Goal: Task Accomplishment & Management: Manage account settings

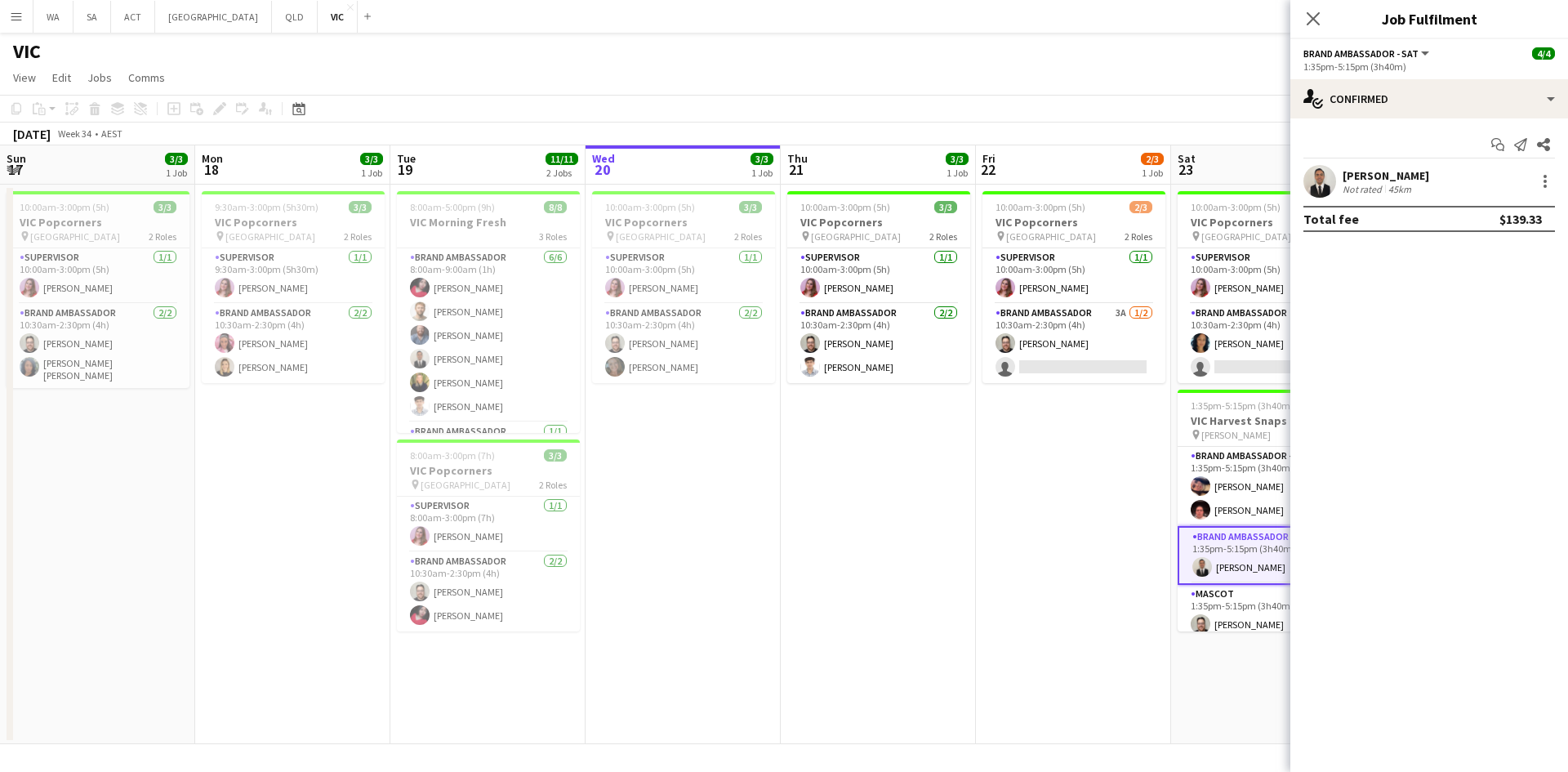
scroll to position [0, 391]
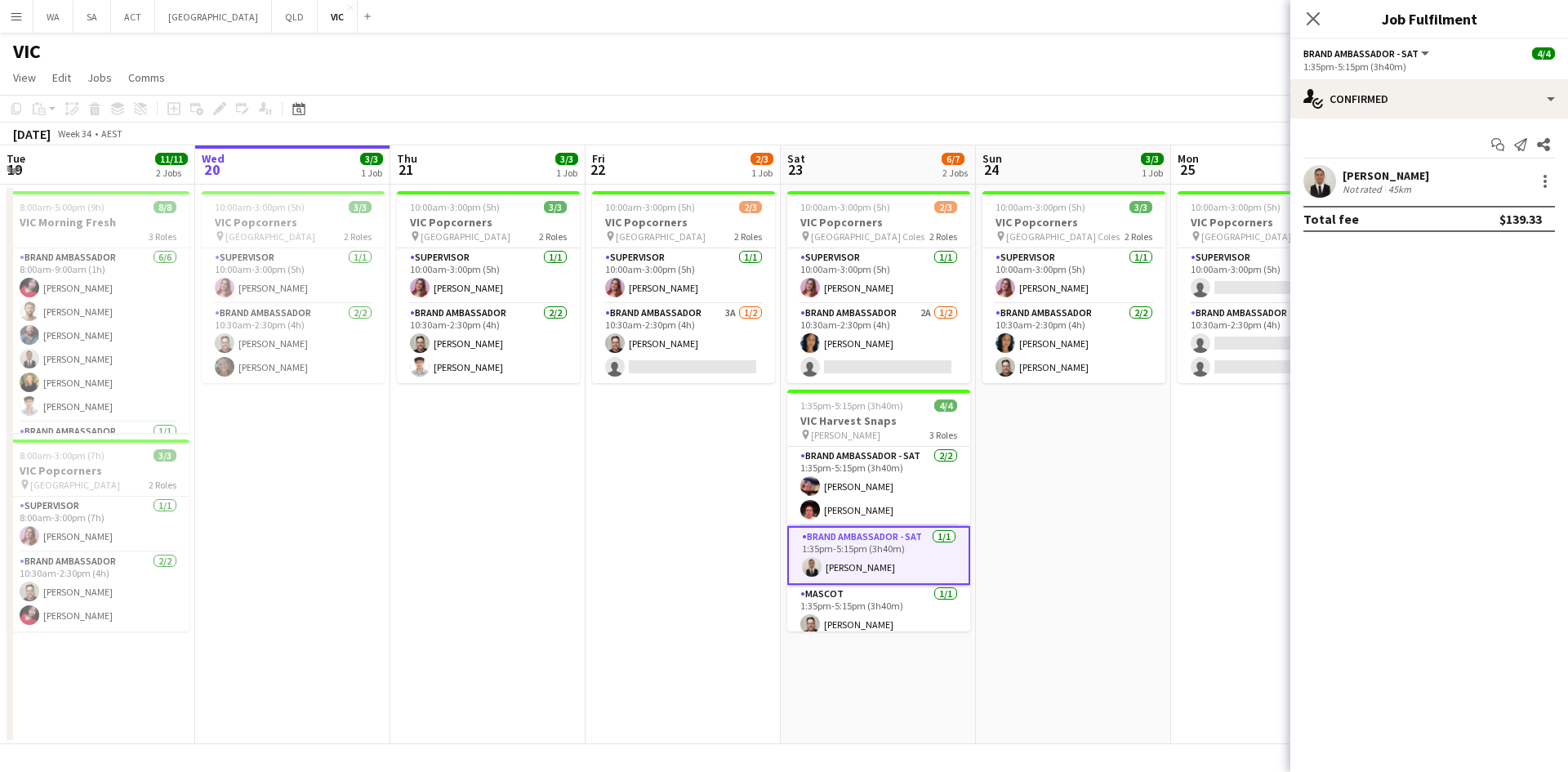
click at [1073, 537] on app-date-cell "10:00am-3:00pm (5h) 3/3 VIC Popcorners pin [GEOGRAPHIC_DATA] Coles 2 Roles Supe…" at bounding box center [1073, 464] width 195 height 559
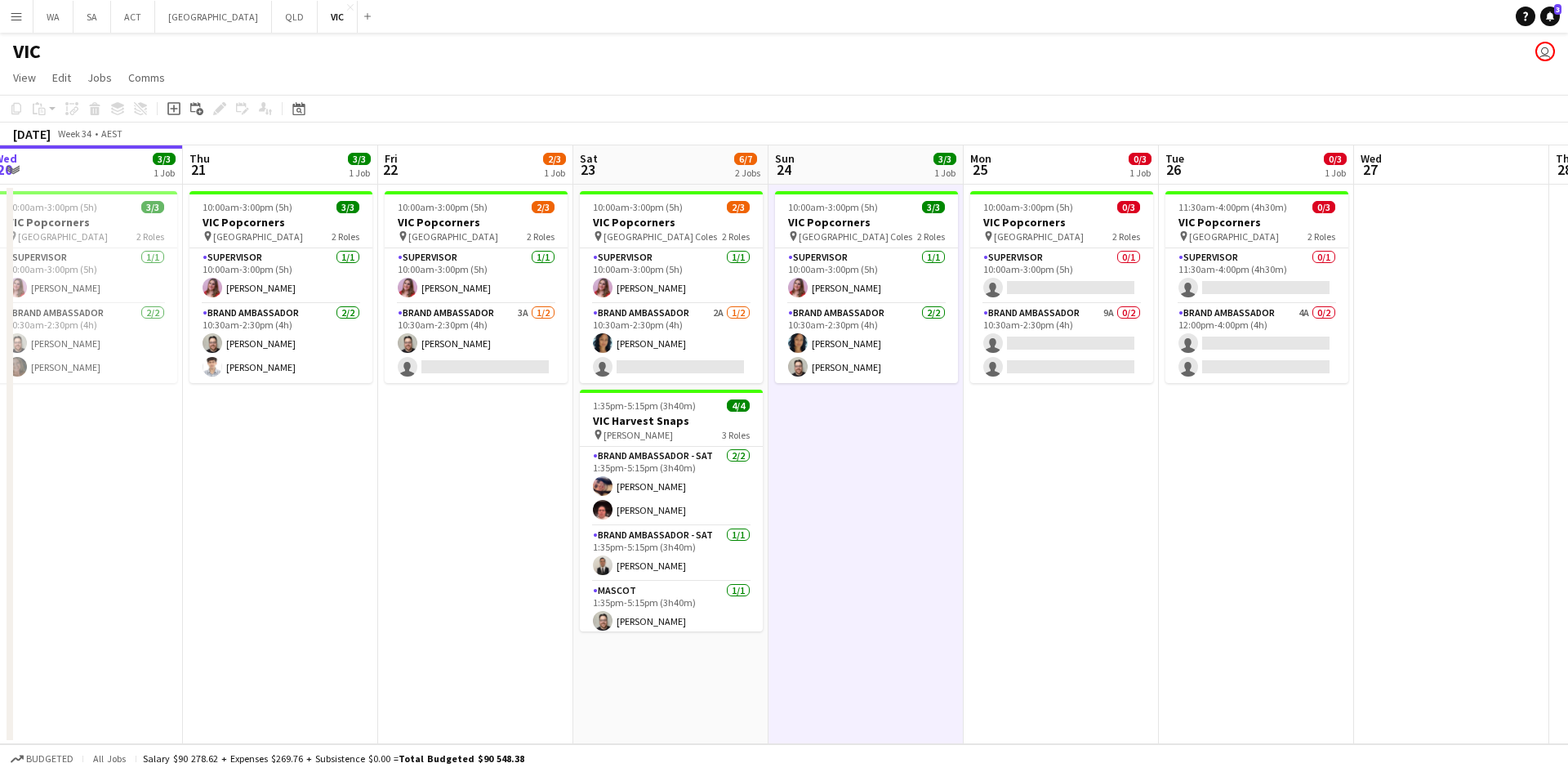
click at [1029, 504] on app-calendar-viewport "Sun 17 3/3 1 Job Mon 18 3/3 1 Job Tue 19 11/11 2 Jobs Wed 20 3/3 1 Job Thu 21 3…" at bounding box center [784, 444] width 1568 height 599
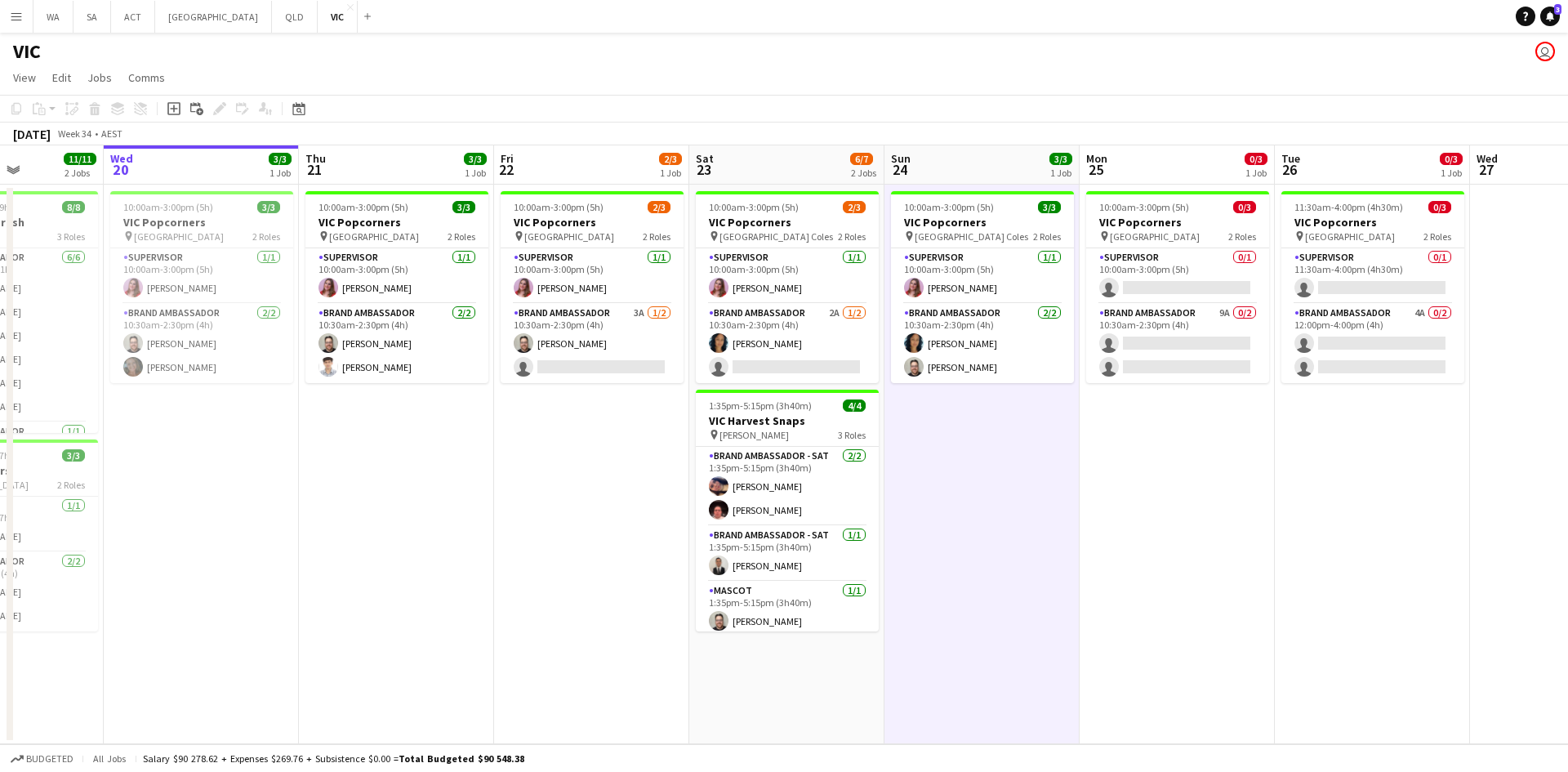
scroll to position [0, 478]
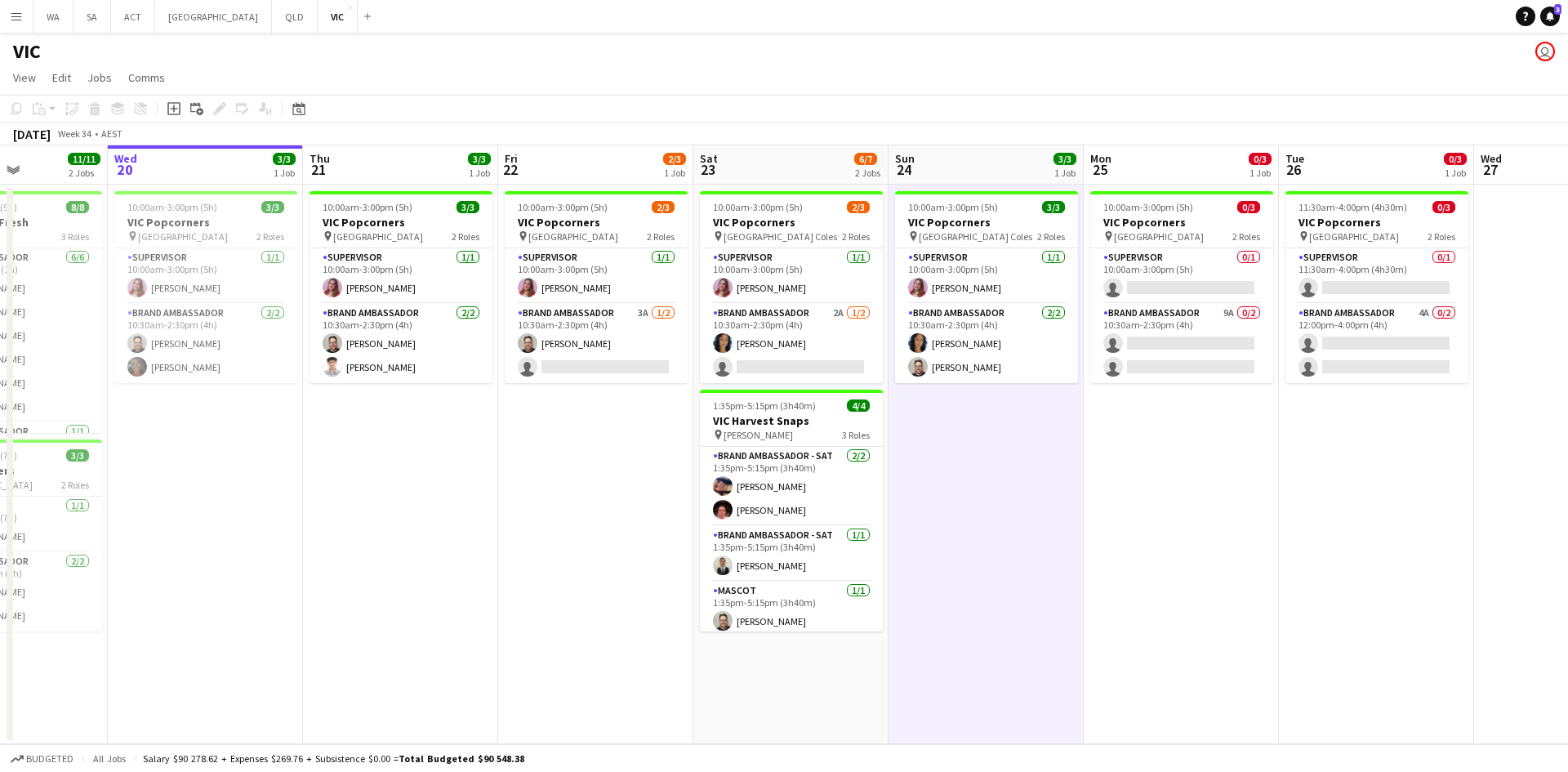
drag, startPoint x: 531, startPoint y: 537, endPoint x: 846, endPoint y: 487, distance: 318.9
click at [846, 487] on app-calendar-viewport "Sun 17 3/3 1 Job Mon 18 3/3 1 Job Tue 19 11/11 2 Jobs Wed 20 3/3 1 Job Thu 21 3…" at bounding box center [784, 444] width 1568 height 599
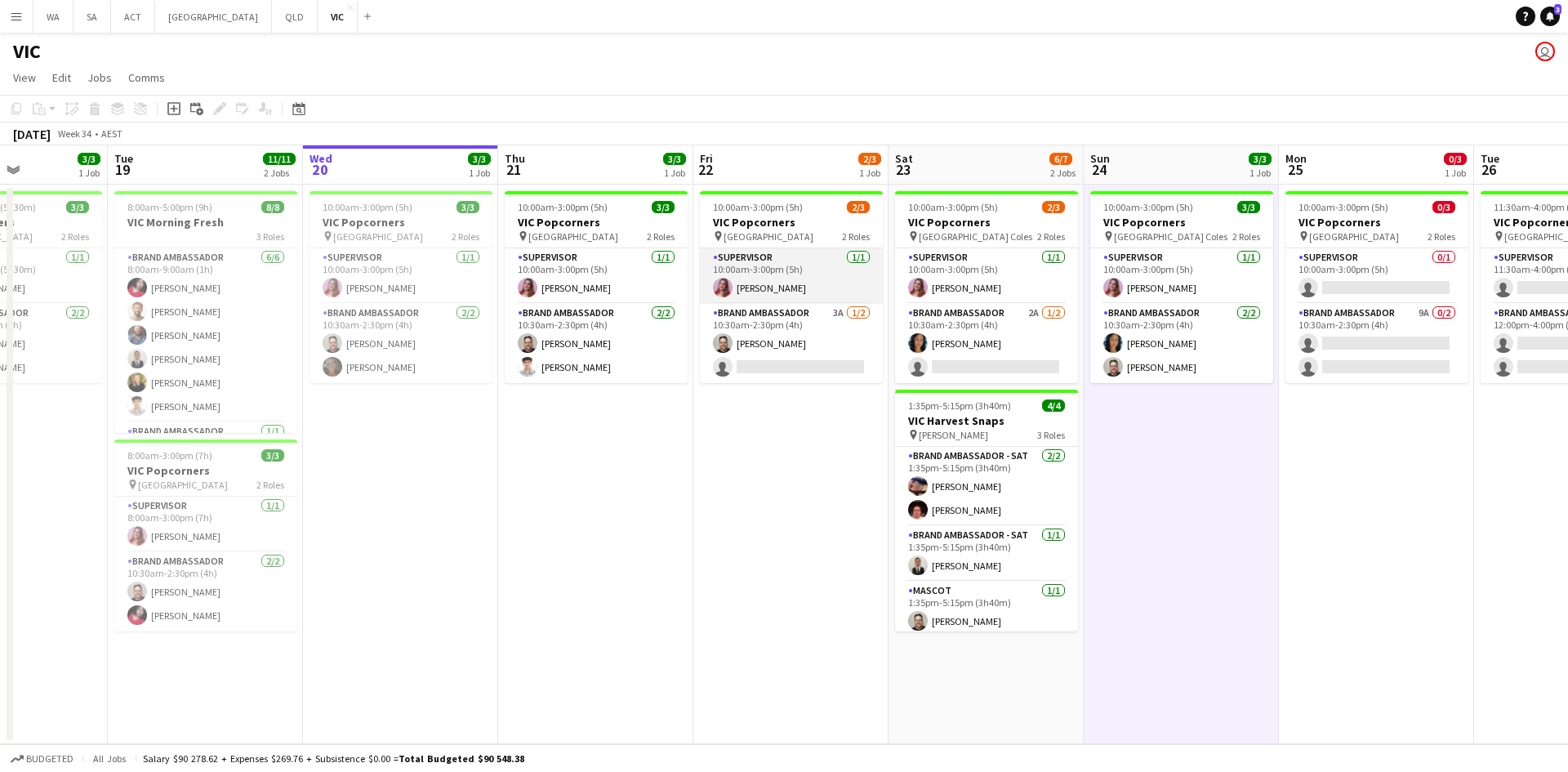
click at [715, 301] on app-card-role "Supervisor [DATE] 10:00am-3:00pm (5h) [PERSON_NAME]" at bounding box center [791, 276] width 183 height 56
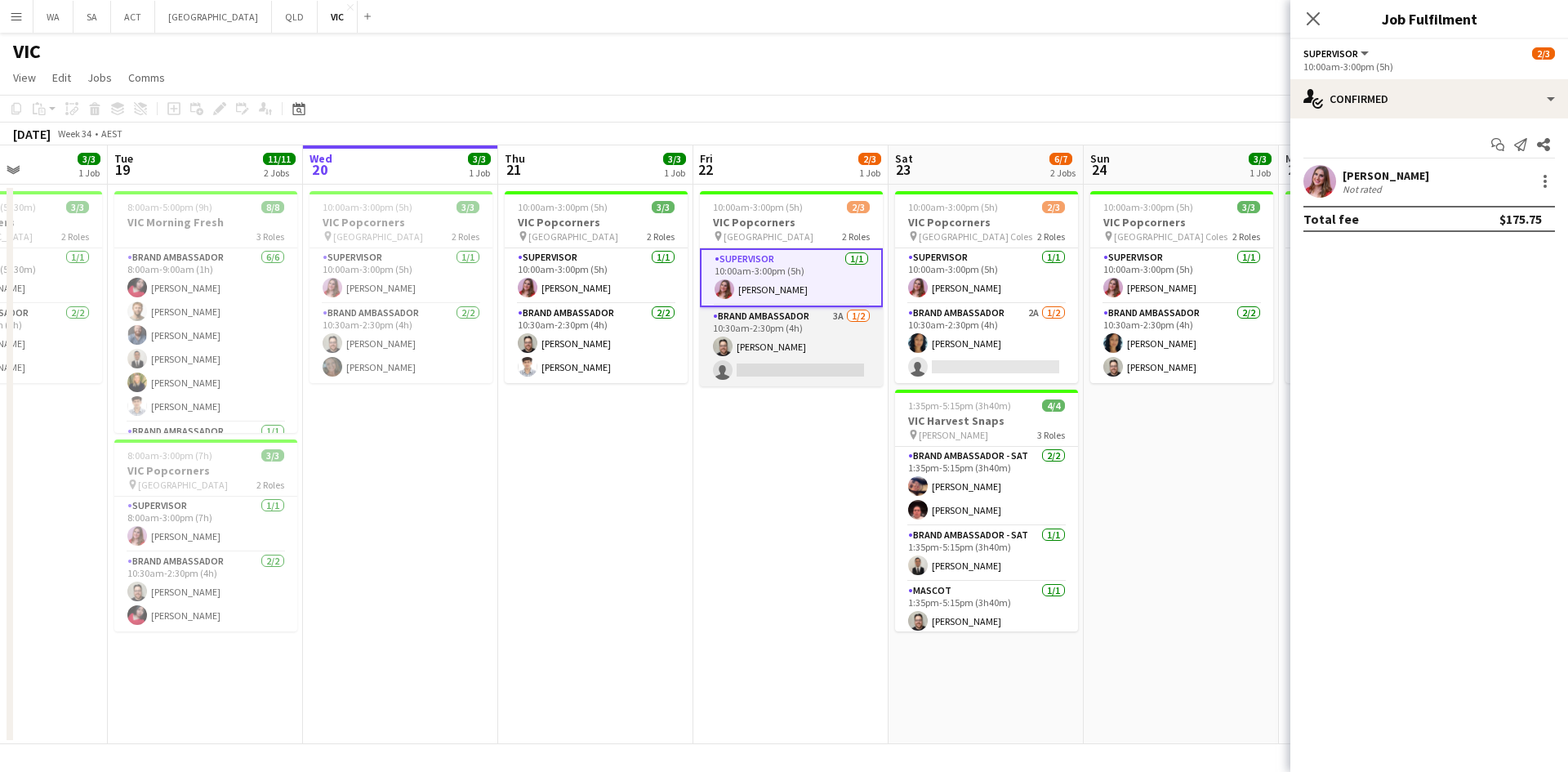
click at [736, 328] on app-card-role "Brand Ambassador 3A [DATE] 10:30am-2:30pm (4h) [PERSON_NAME] single-neutral-act…" at bounding box center [791, 347] width 183 height 79
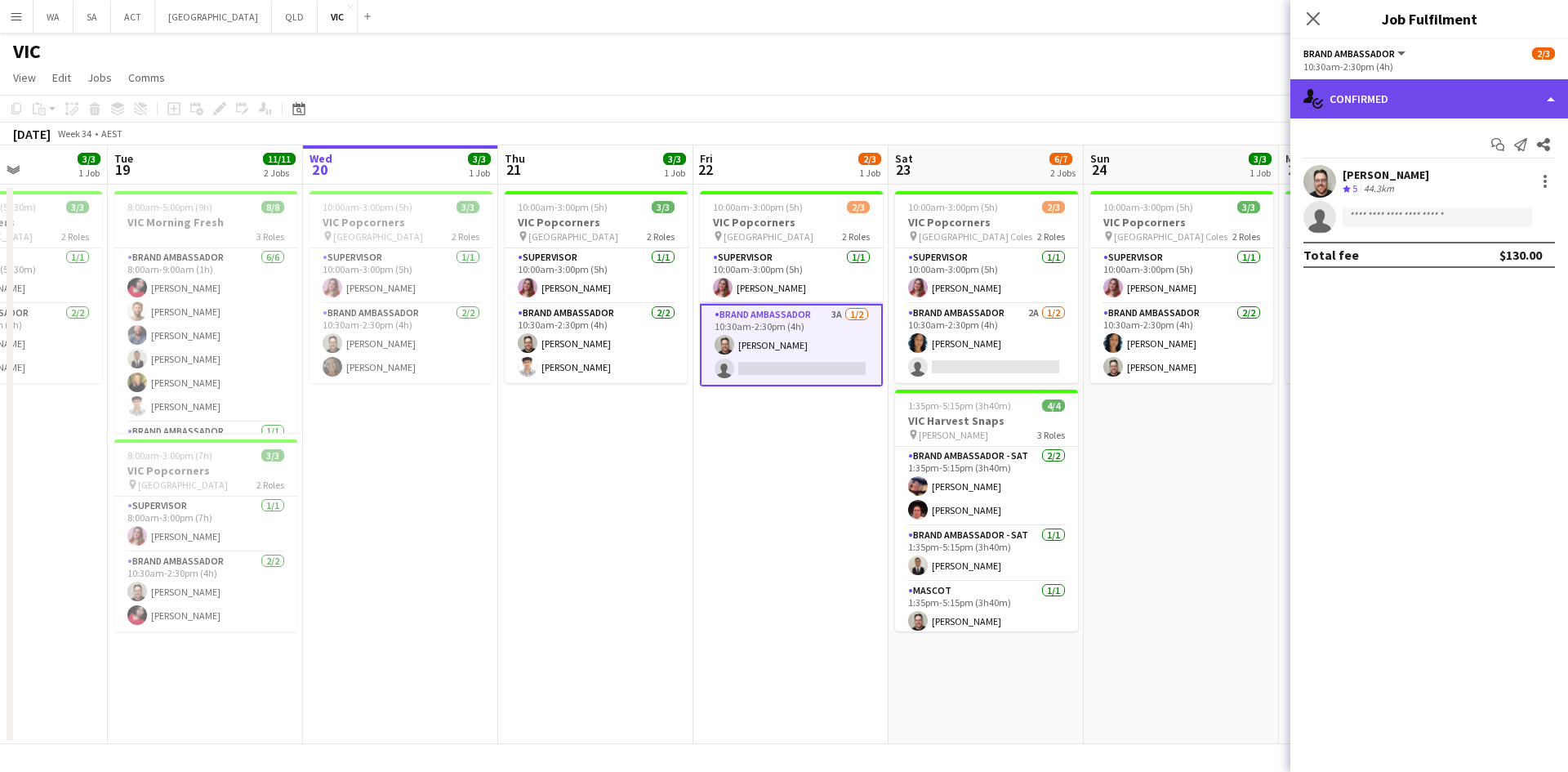
click at [1446, 86] on div "single-neutral-actions-check-2 Confirmed" at bounding box center [1429, 99] width 277 height 39
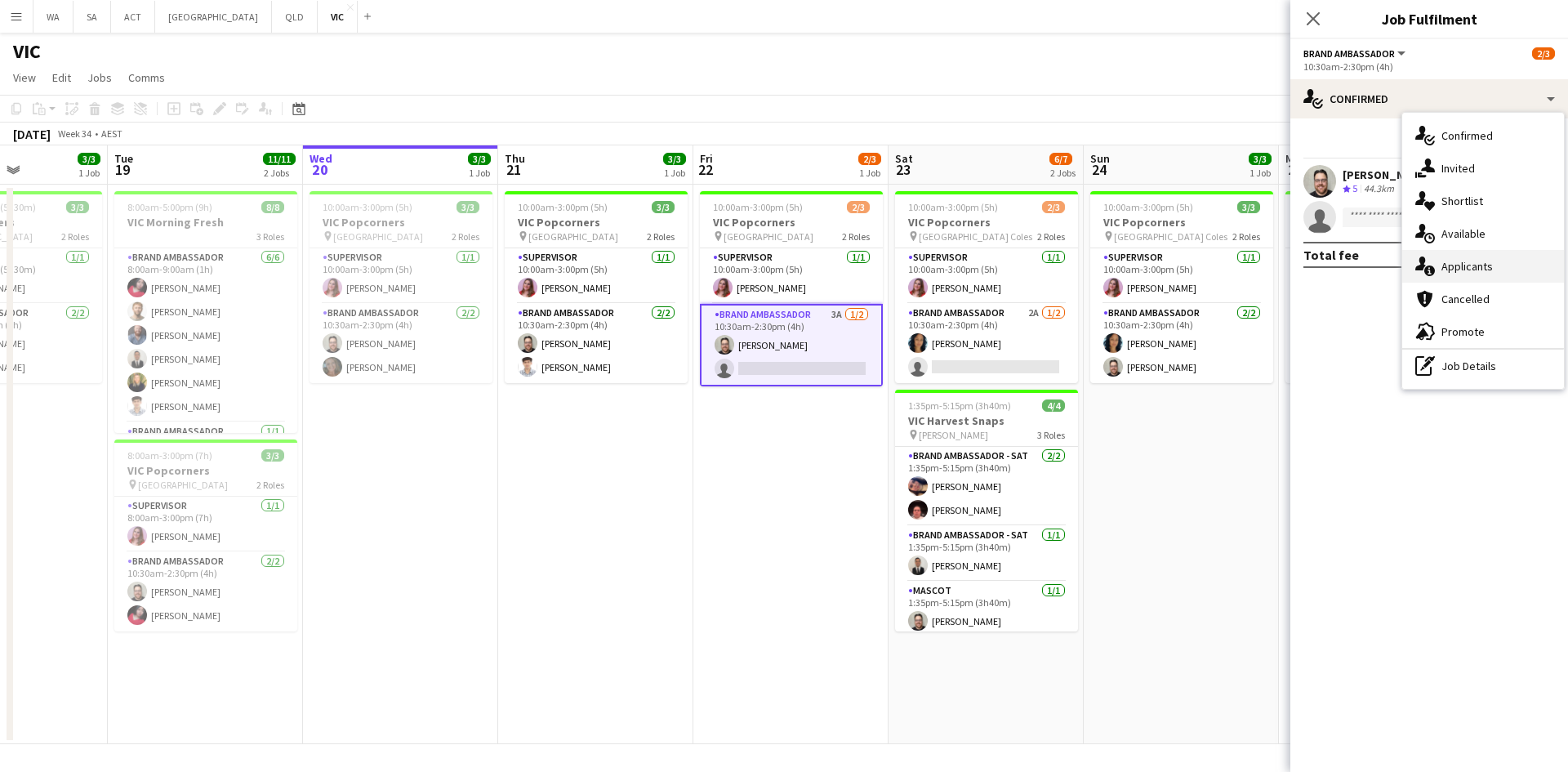
click at [1488, 273] on div "single-neutral-actions-information Applicants" at bounding box center [1484, 266] width 162 height 32
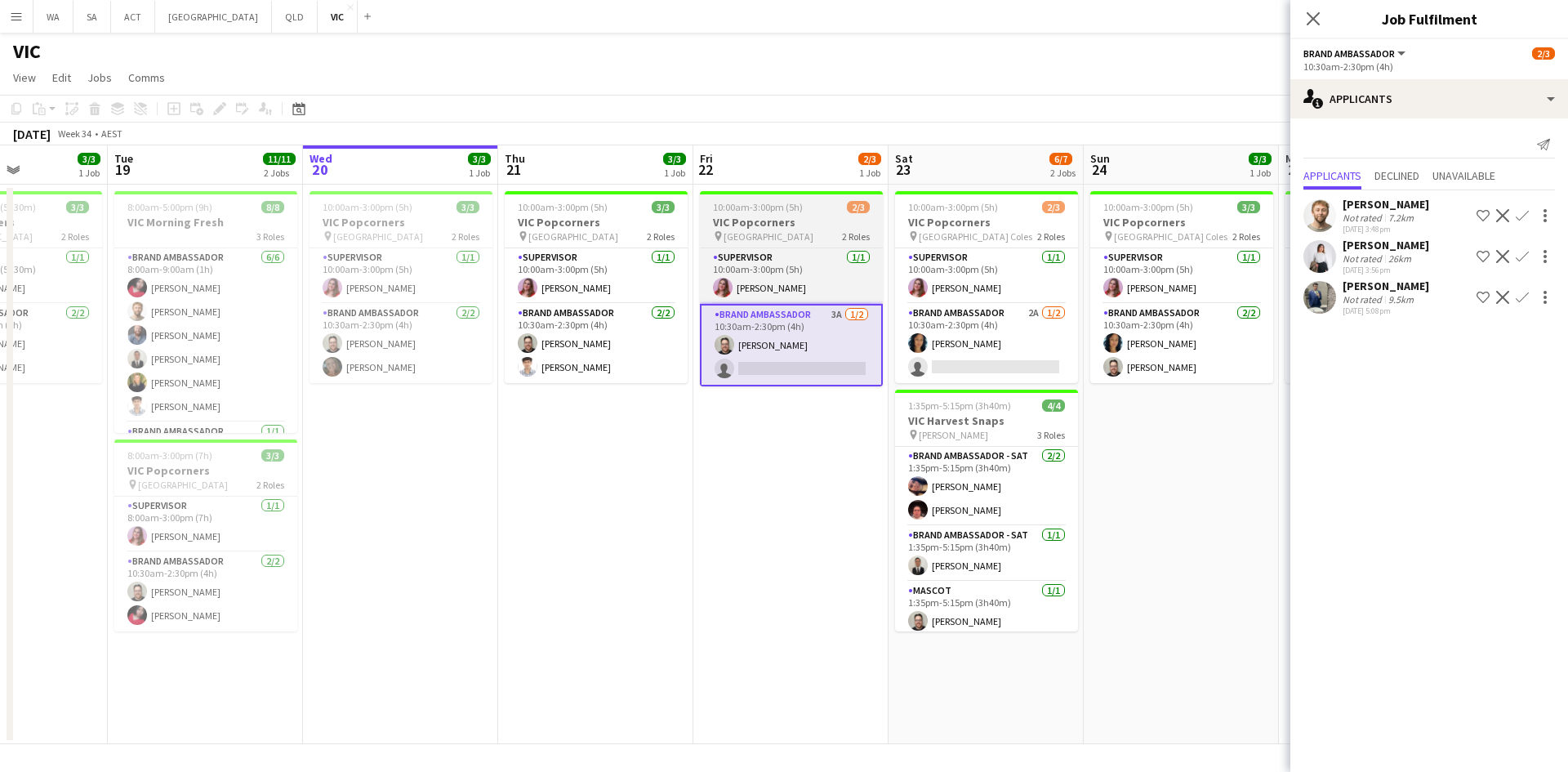
click at [760, 217] on h3 "VIC Popcorners" at bounding box center [791, 222] width 183 height 14
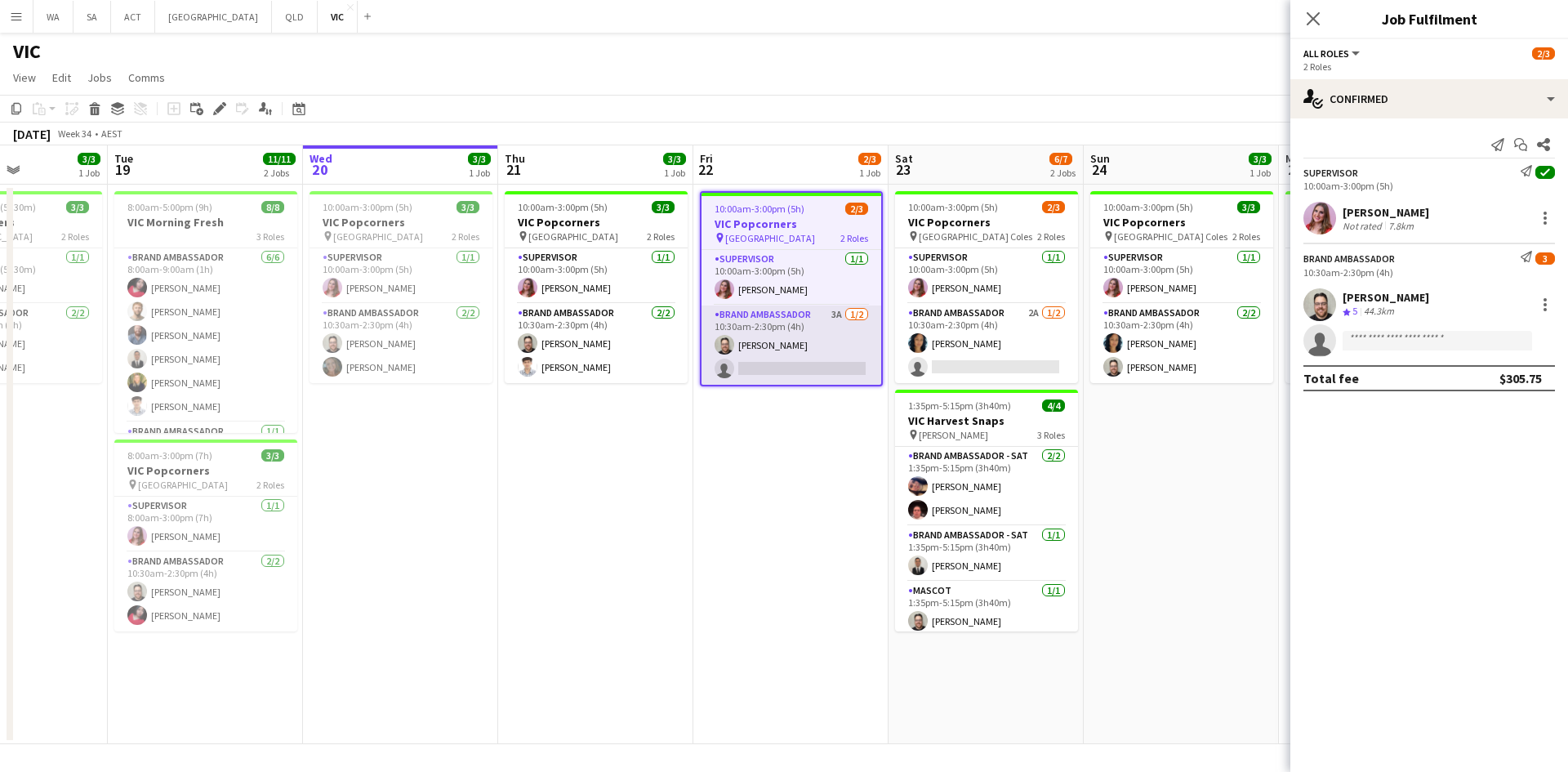
click at [815, 343] on app-card-role "Brand Ambassador 3A [DATE] 10:30am-2:30pm (4h) [PERSON_NAME] single-neutral-act…" at bounding box center [791, 345] width 180 height 79
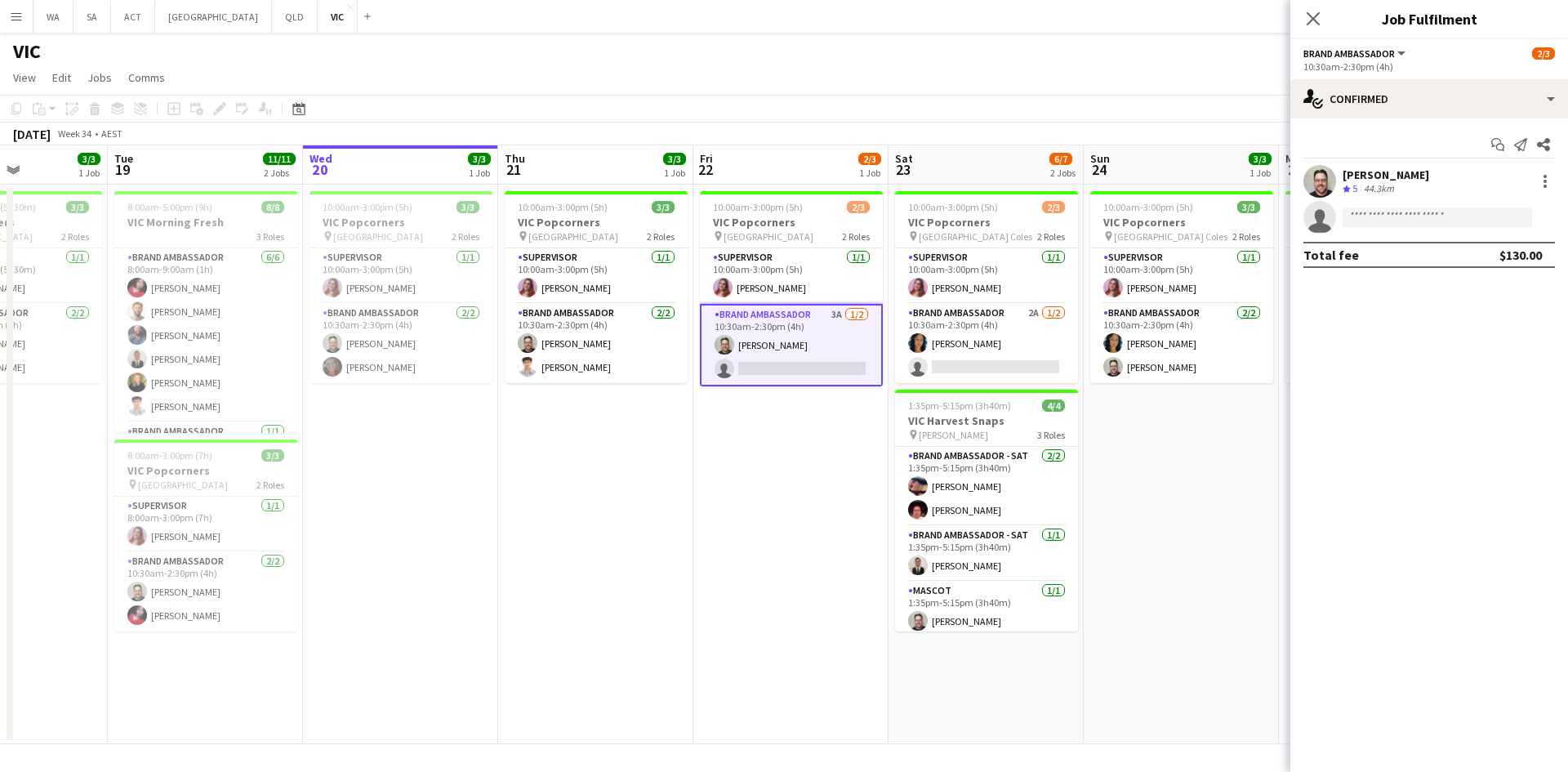
click at [1519, 73] on div "10:30am-2:30pm (4h)" at bounding box center [1430, 66] width 251 height 13
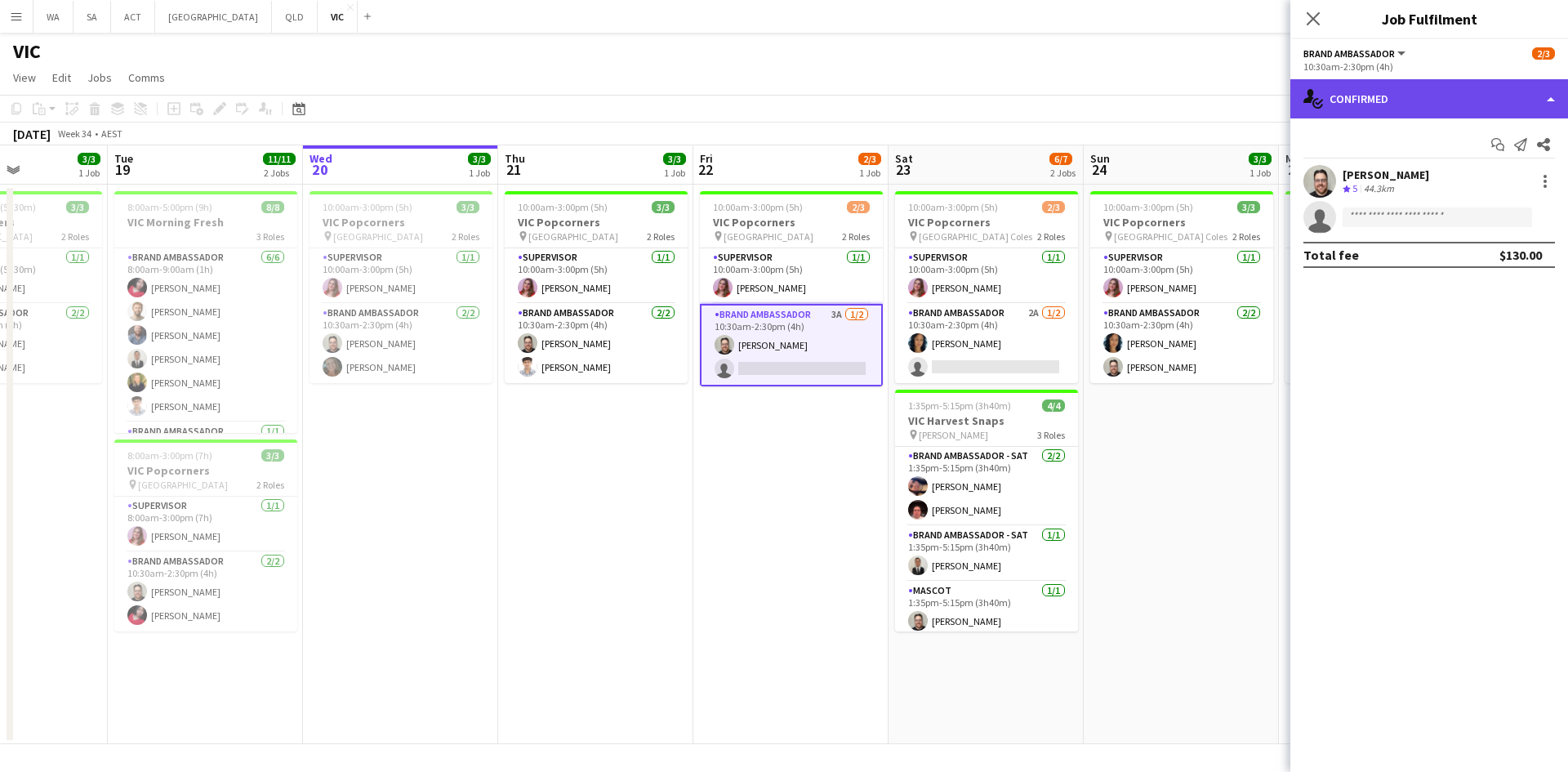
click at [1493, 98] on div "single-neutral-actions-check-2 Confirmed" at bounding box center [1429, 99] width 277 height 39
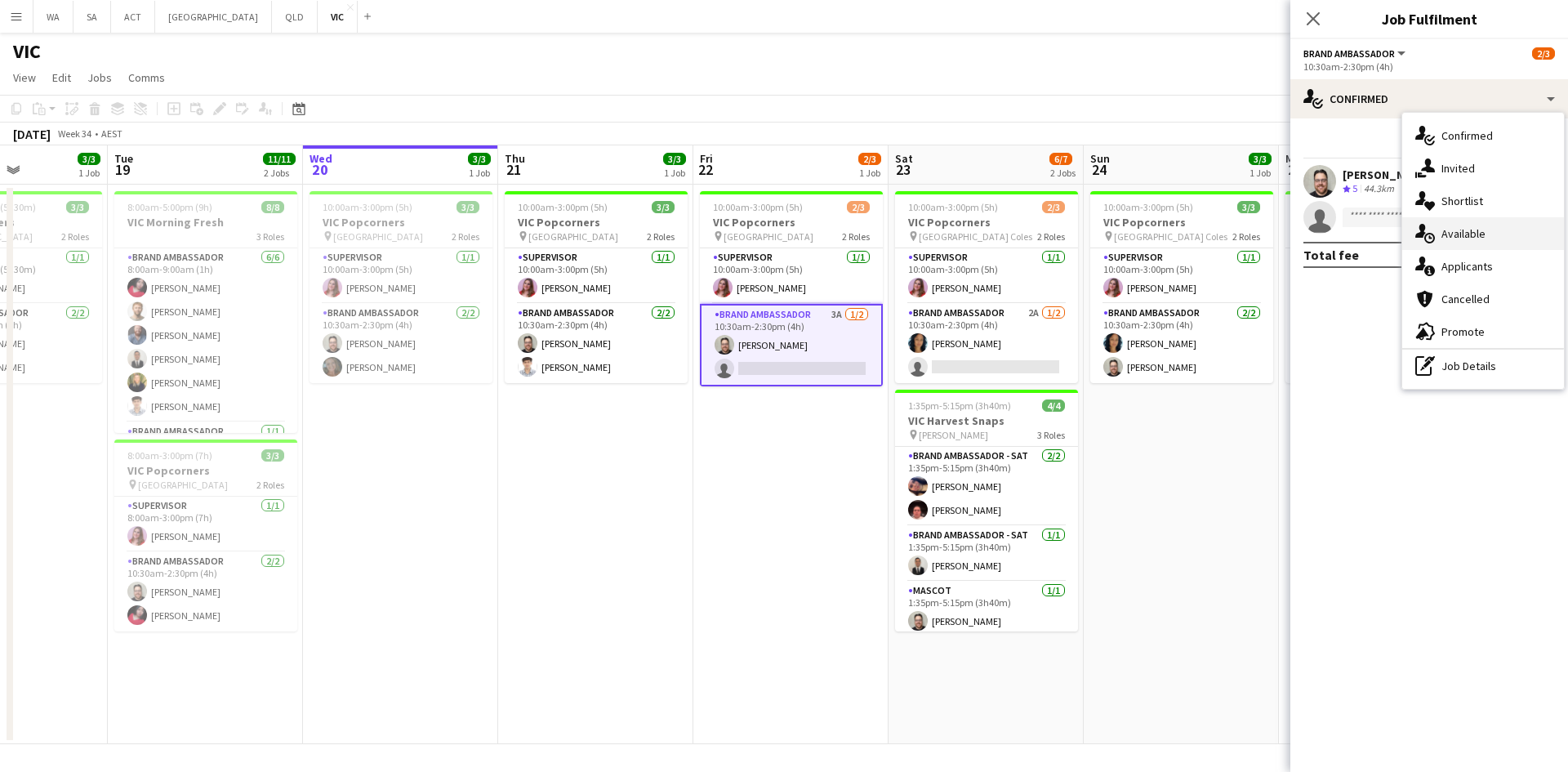
click at [1503, 249] on div "single-neutral-actions-upload Available" at bounding box center [1484, 233] width 162 height 32
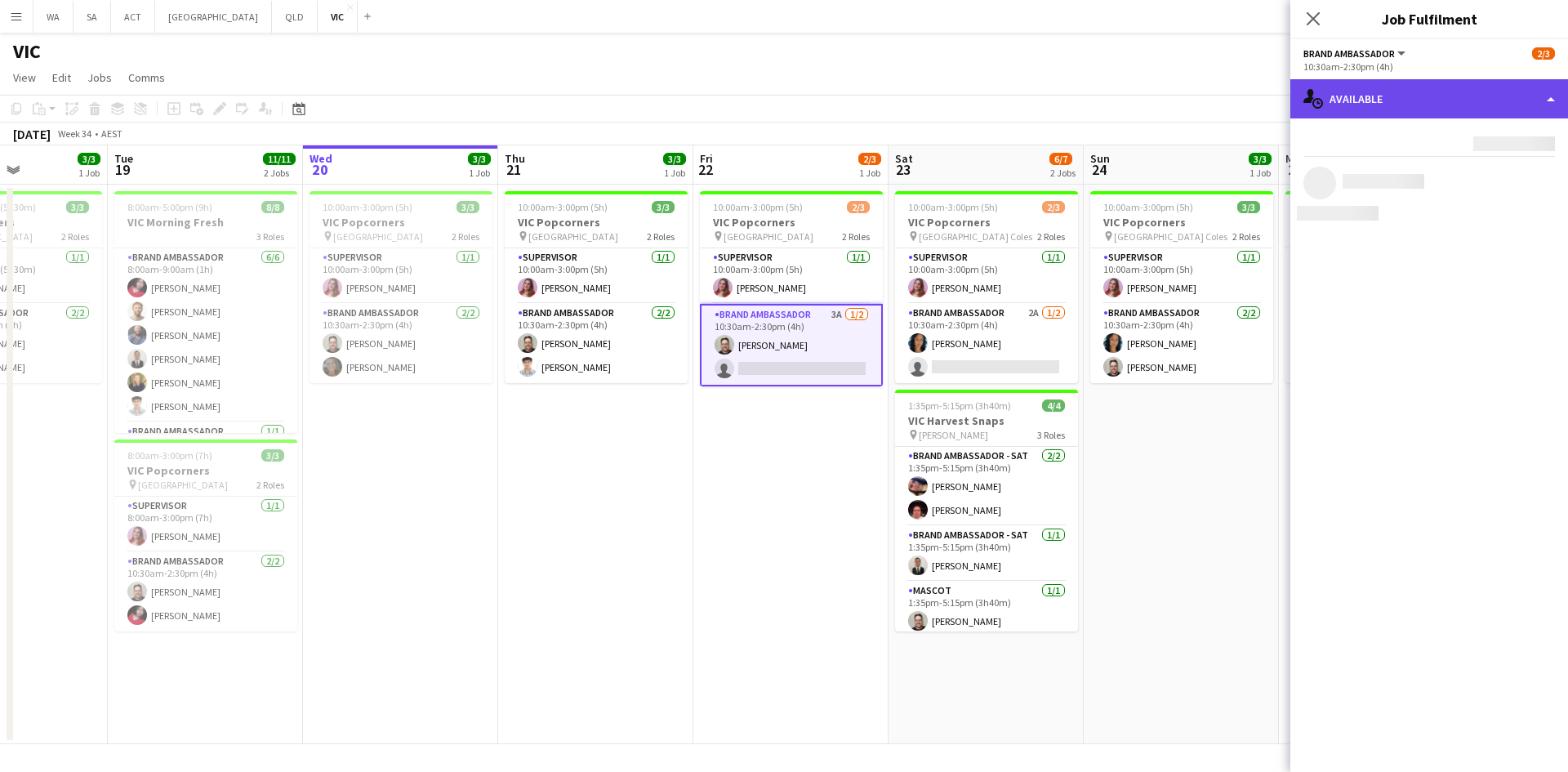
click at [1439, 117] on div "single-neutral-actions-upload Available" at bounding box center [1429, 99] width 277 height 39
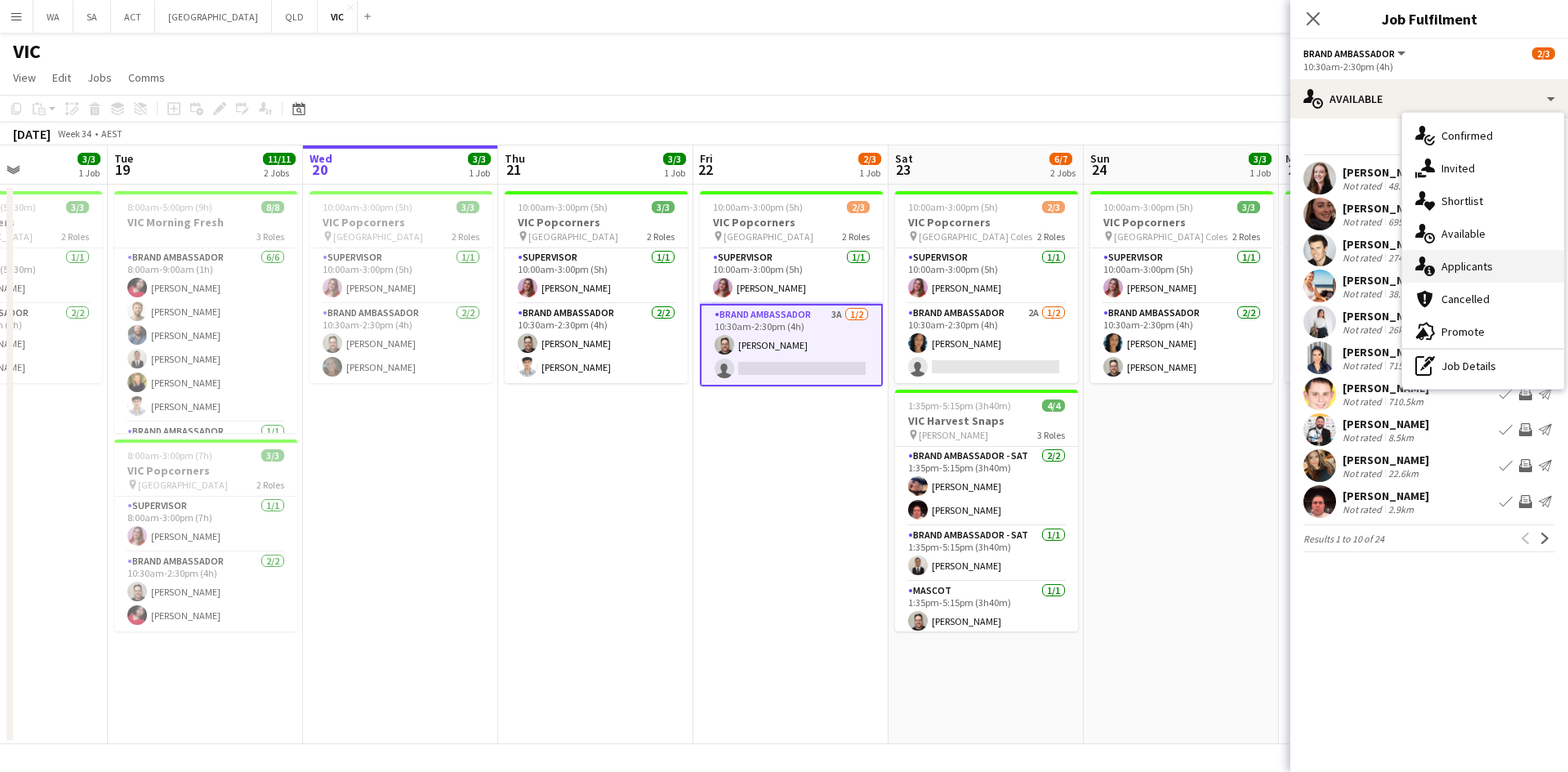
click at [1481, 258] on div "single-neutral-actions-information Applicants" at bounding box center [1484, 266] width 162 height 32
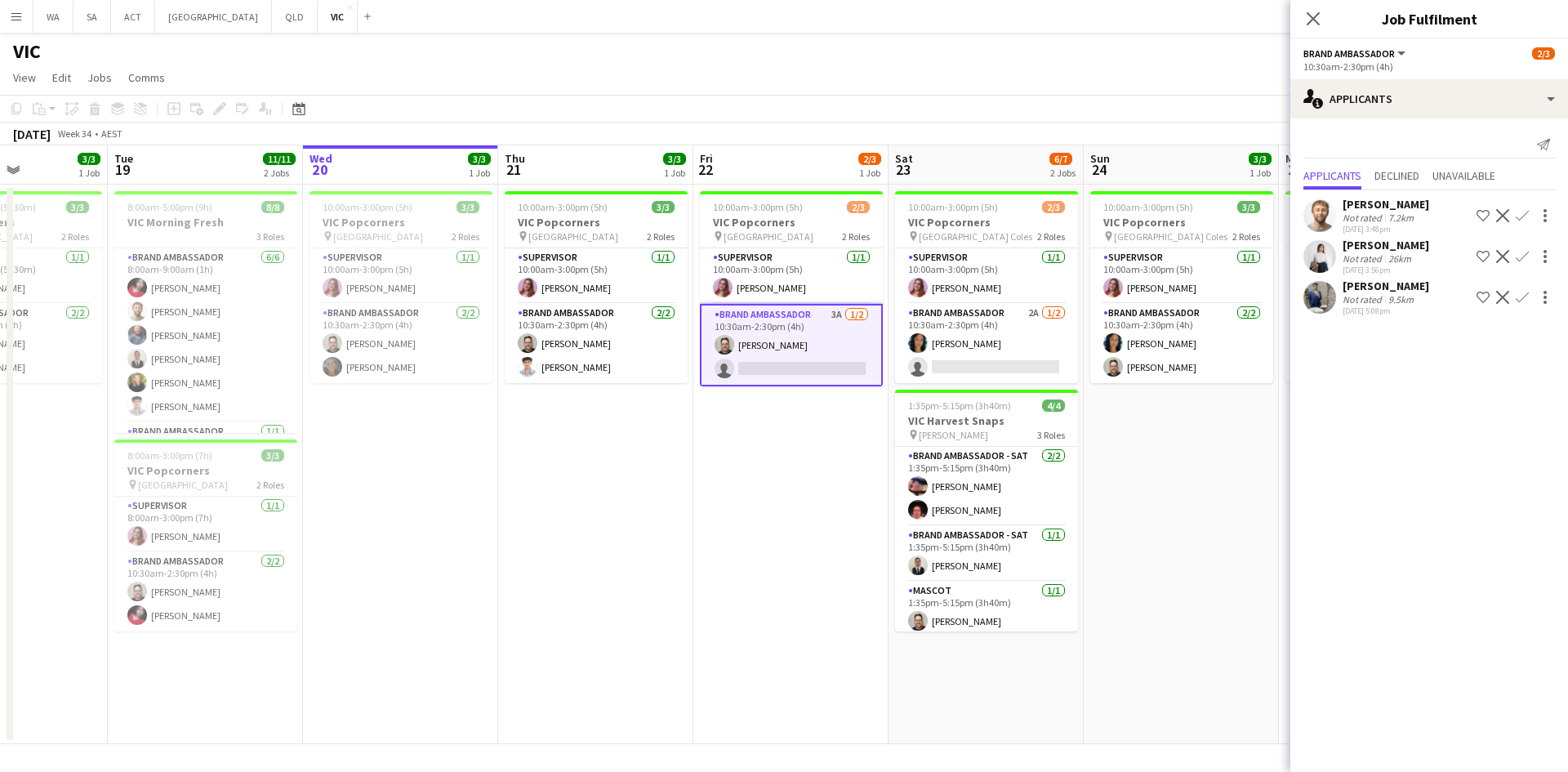
click at [1521, 214] on app-icon "Confirm" at bounding box center [1522, 215] width 13 height 13
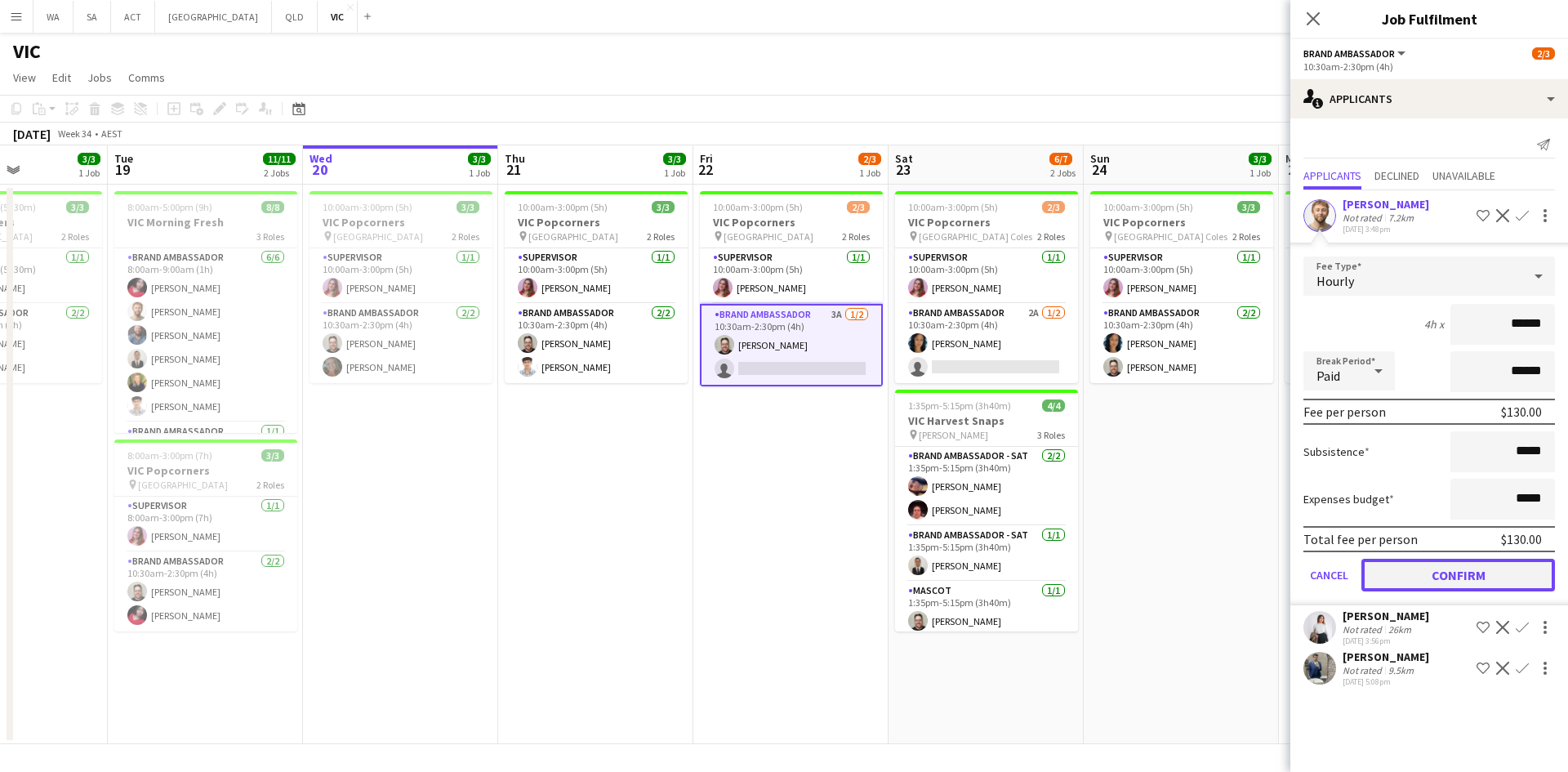
click at [1459, 589] on button "Confirm" at bounding box center [1458, 575] width 194 height 32
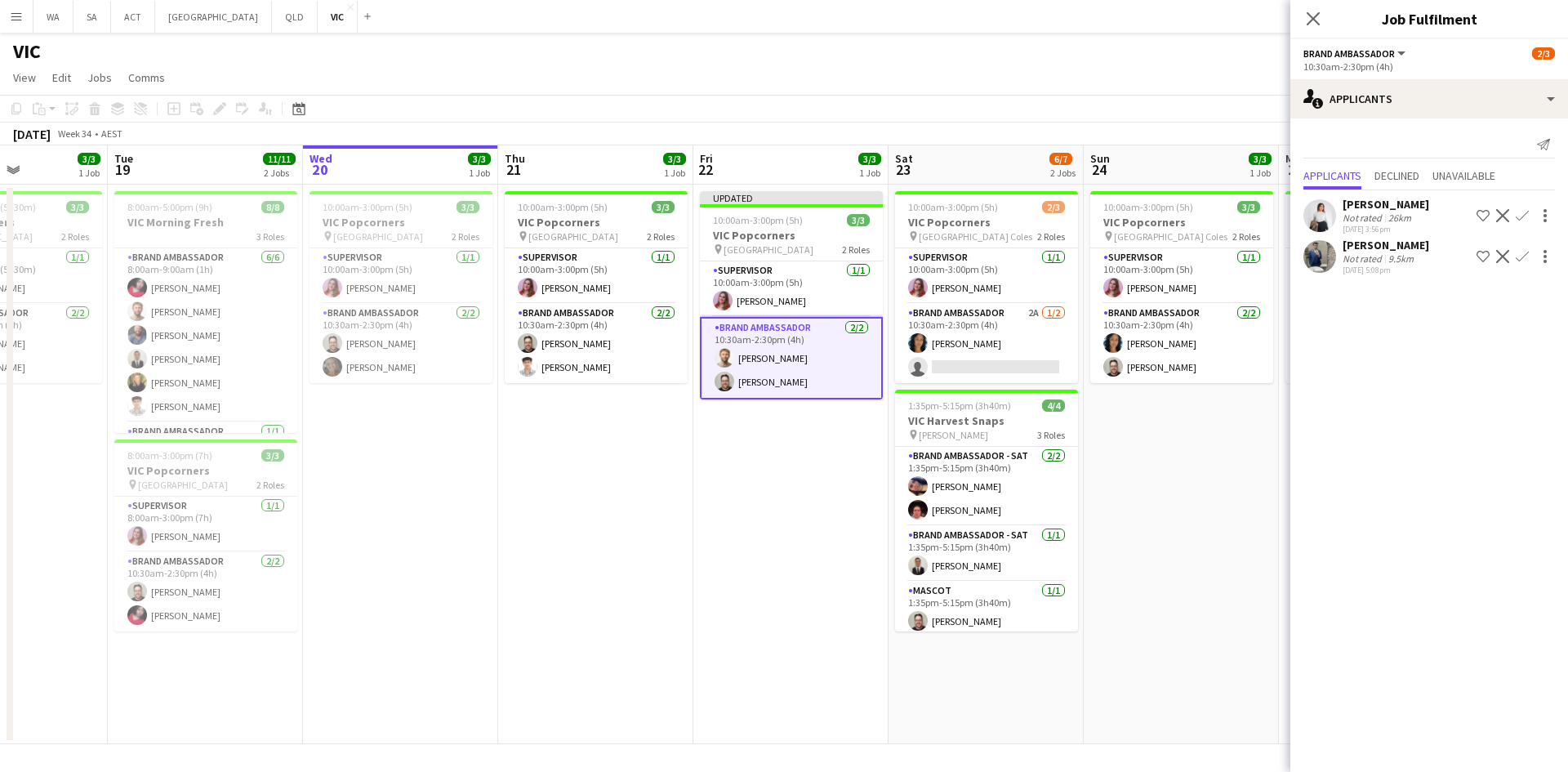
drag, startPoint x: 762, startPoint y: 522, endPoint x: 793, endPoint y: 502, distance: 36.9
click at [764, 521] on app-date-cell "Updated 10:00am-3:00pm (5h) 3/3 VIC Popcorners pin University of Melbourne 2 Ro…" at bounding box center [790, 464] width 195 height 559
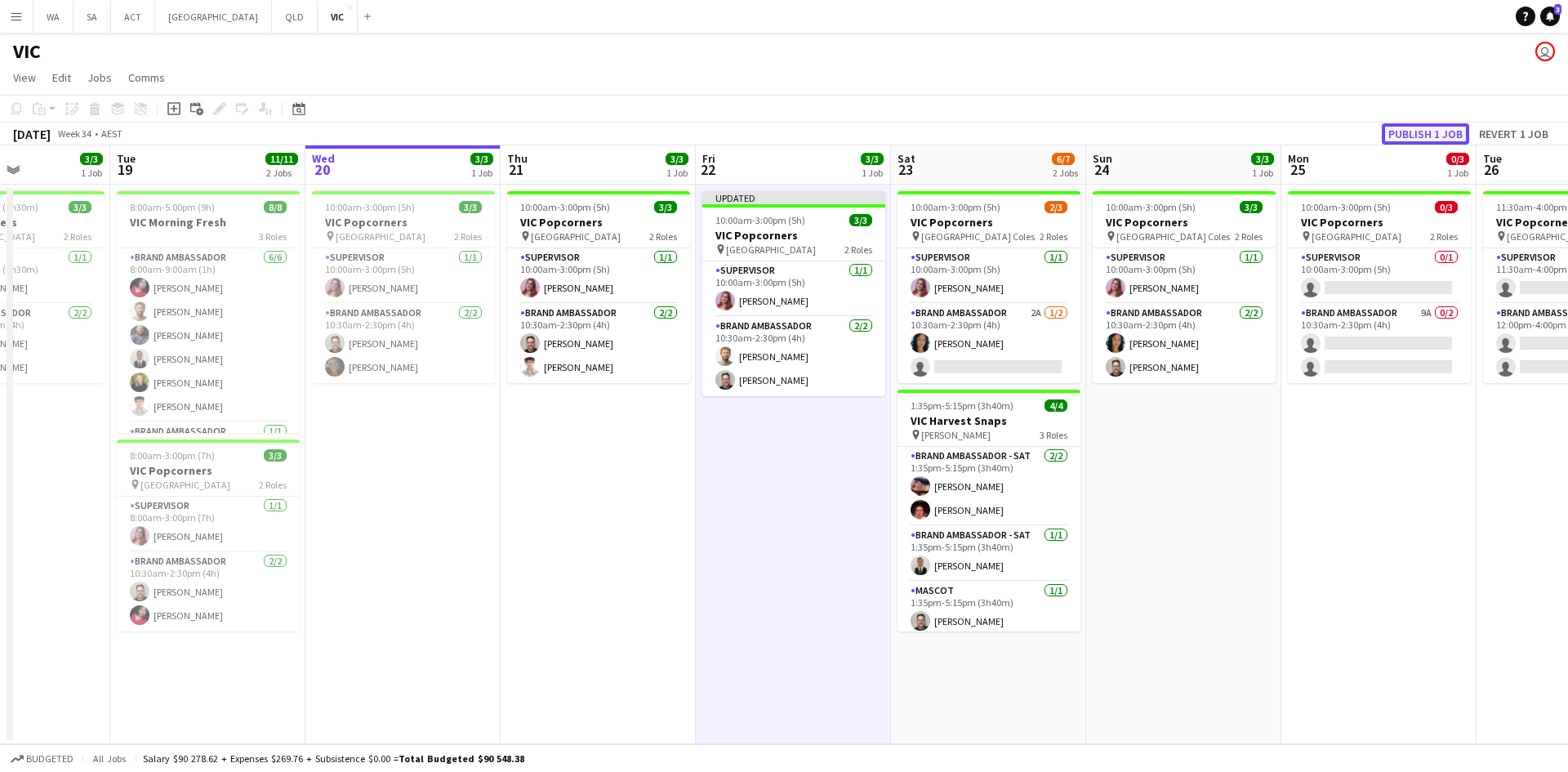
click at [1396, 136] on button "Publish 1 job" at bounding box center [1425, 134] width 87 height 22
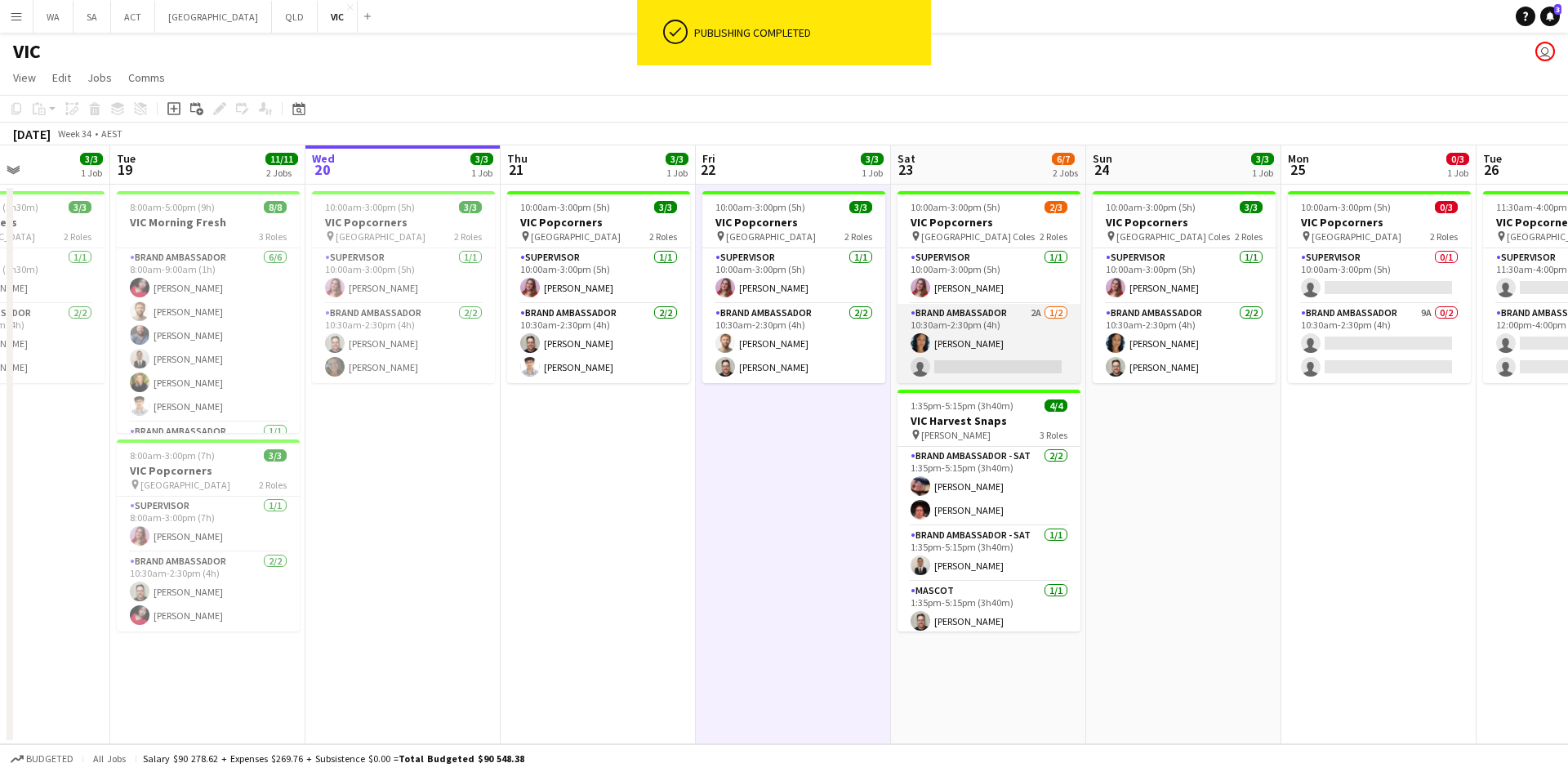
click at [984, 354] on app-card-role "Brand Ambassador 2A [DATE] 10:30am-2:30pm (4h) [PERSON_NAME] single-neutral-act…" at bounding box center [990, 343] width 183 height 79
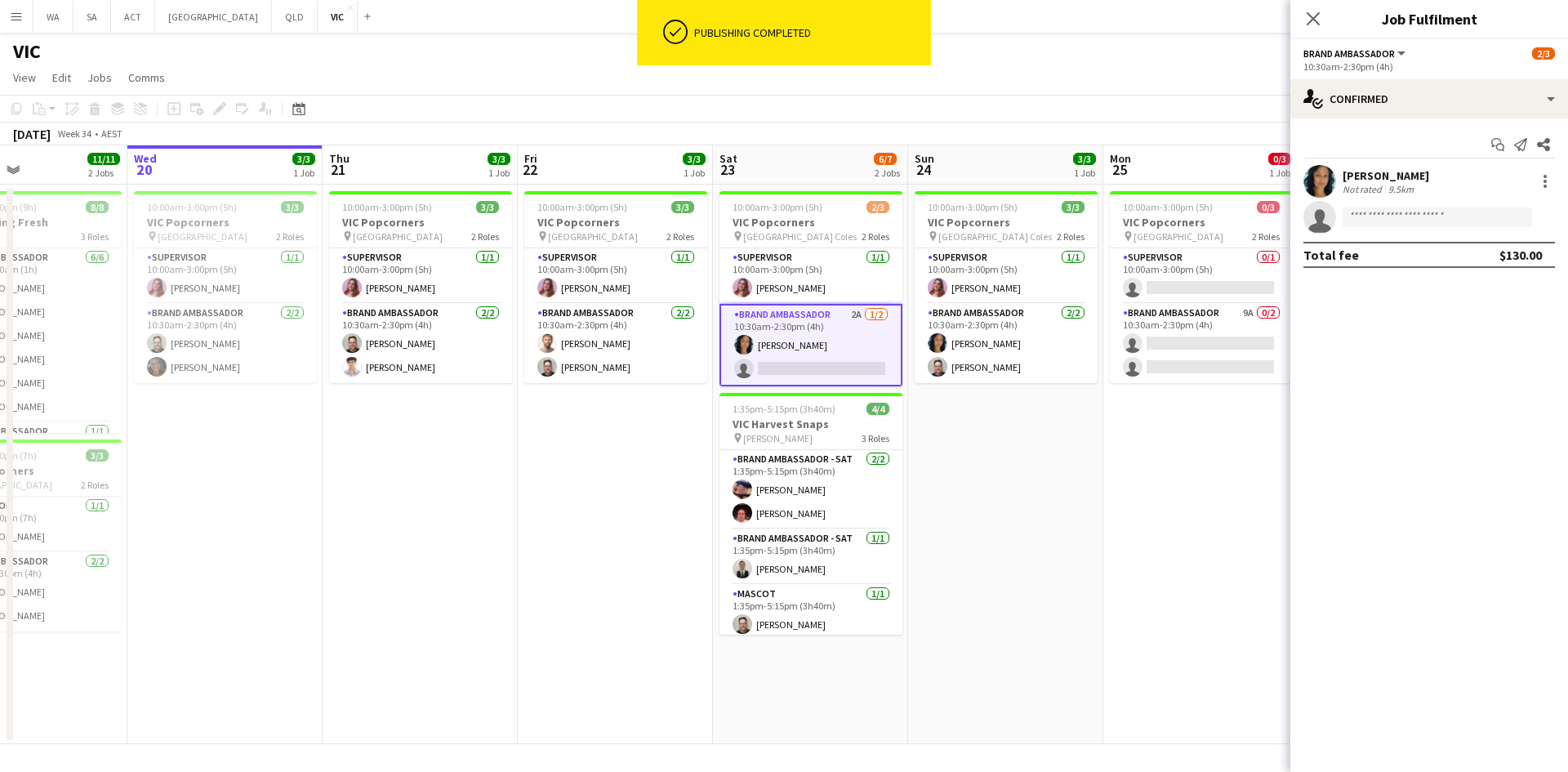
drag, startPoint x: 1193, startPoint y: 478, endPoint x: 1076, endPoint y: 461, distance: 118.2
click at [1081, 470] on app-calendar-viewport "Sat 16 3/3 1 Job Sun 17 3/3 1 Job Mon 18 3/3 1 Job Tue 19 11/11 2 Jobs Wed 20 3…" at bounding box center [784, 444] width 1568 height 599
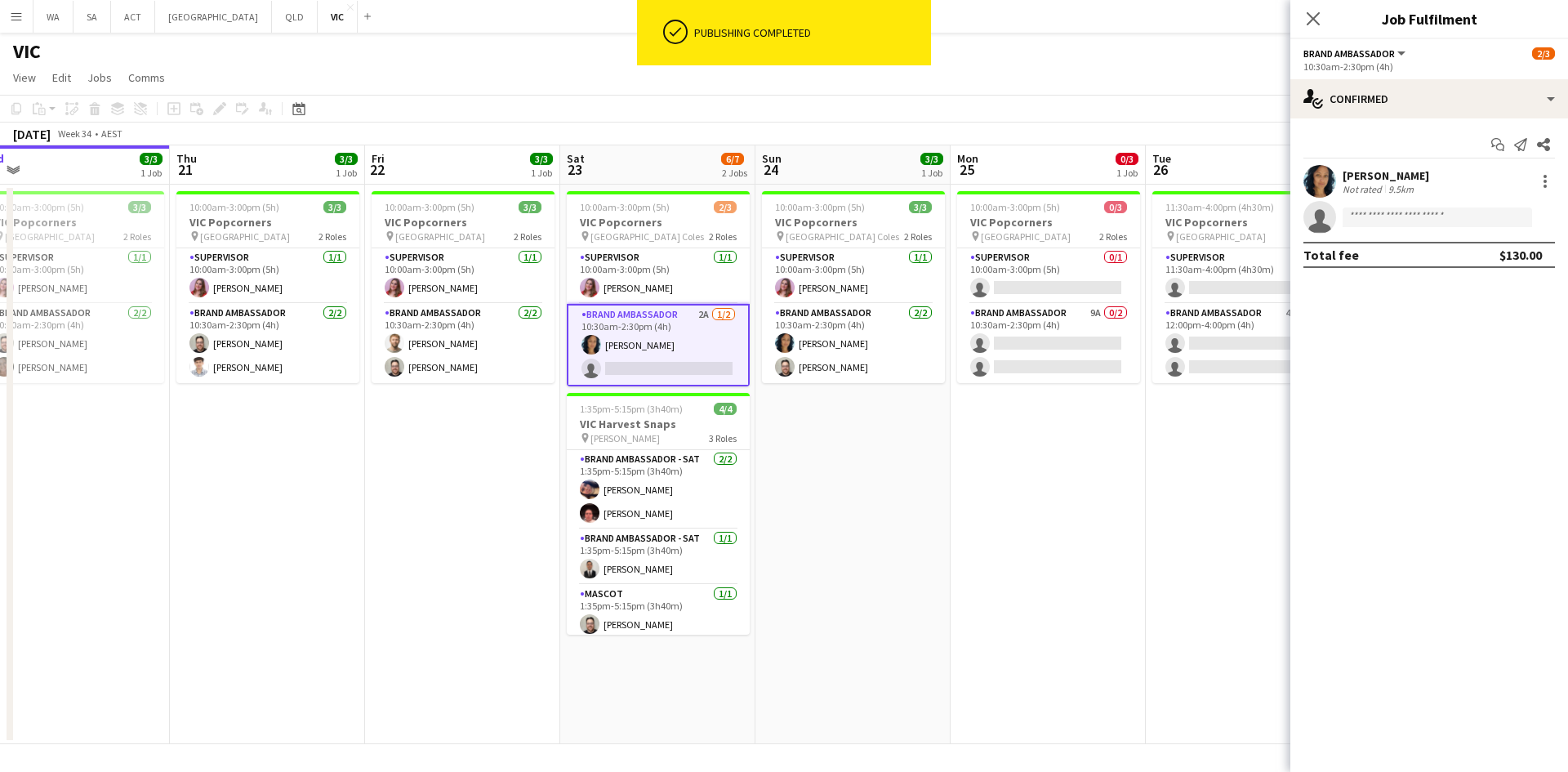
scroll to position [0, 482]
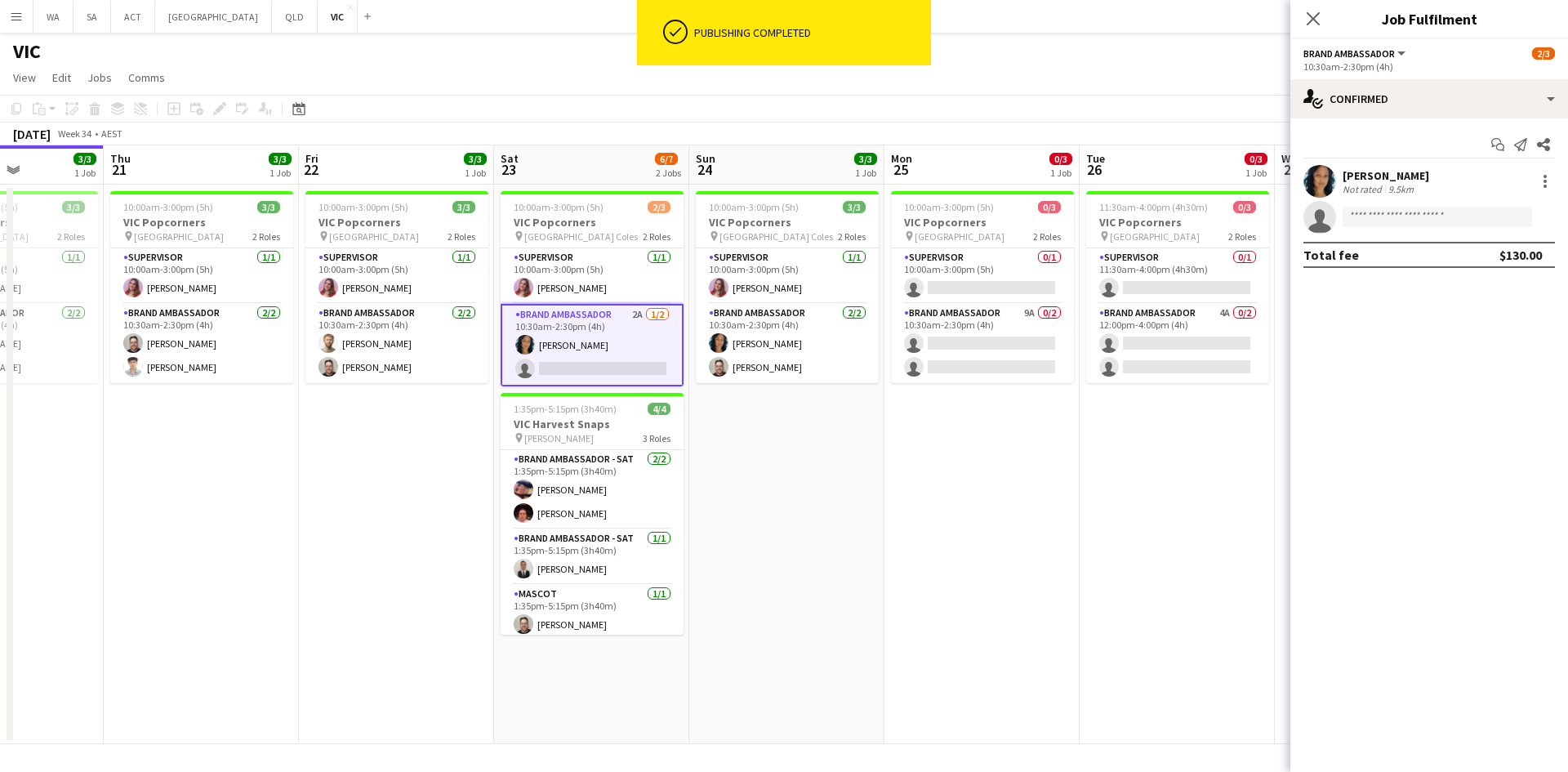
drag, startPoint x: 1250, startPoint y: 222, endPoint x: 1033, endPoint y: 225, distance: 217.0
click at [1033, 225] on app-calendar-viewport "Mon 18 3/3 1 Job Tue 19 11/11 2 Jobs Wed 20 3/3 1 Job Thu 21 3/3 1 Job Fri 22 3…" at bounding box center [784, 444] width 1568 height 599
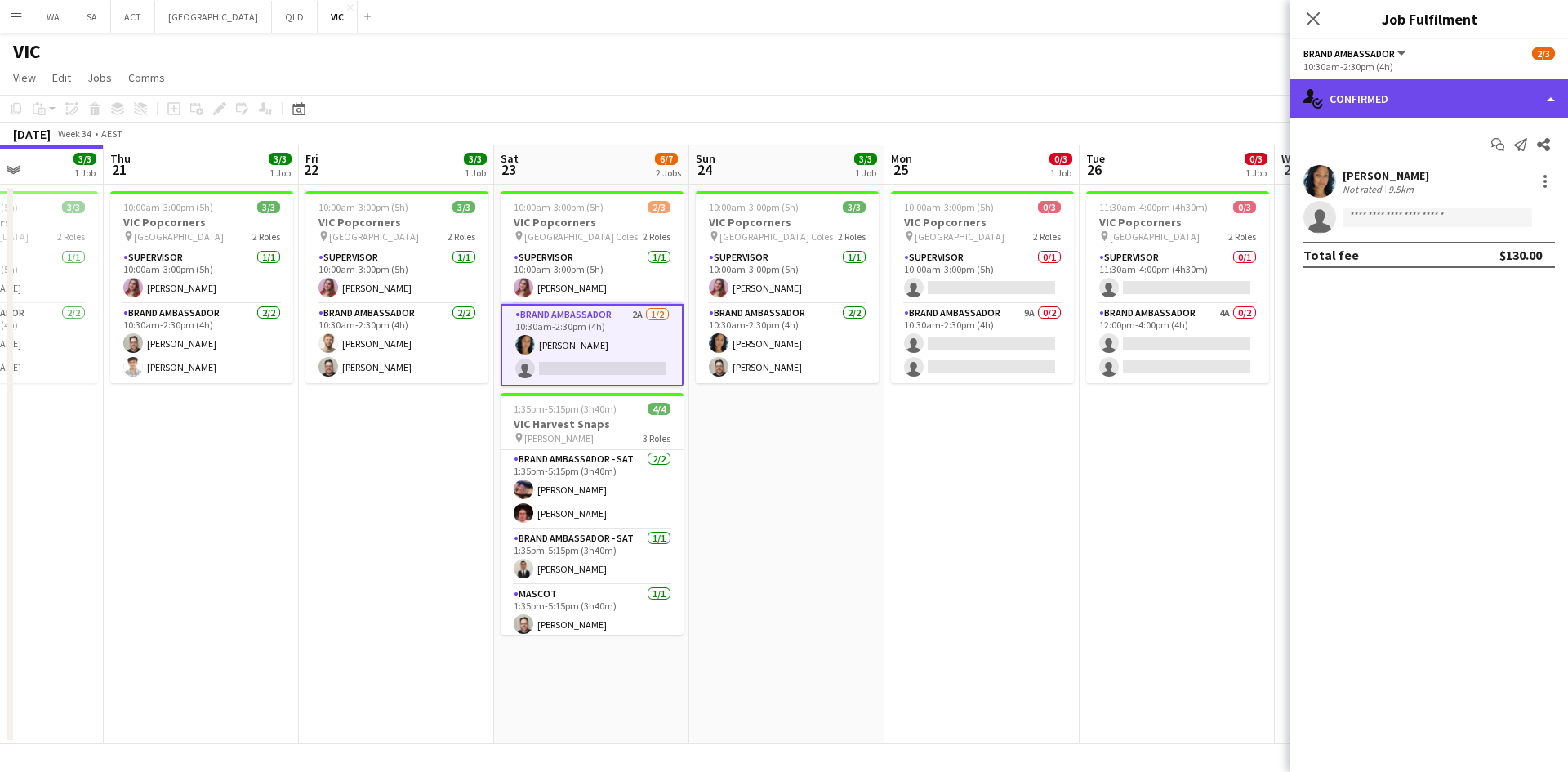
click at [1396, 93] on div "single-neutral-actions-check-2 Confirmed" at bounding box center [1429, 99] width 277 height 39
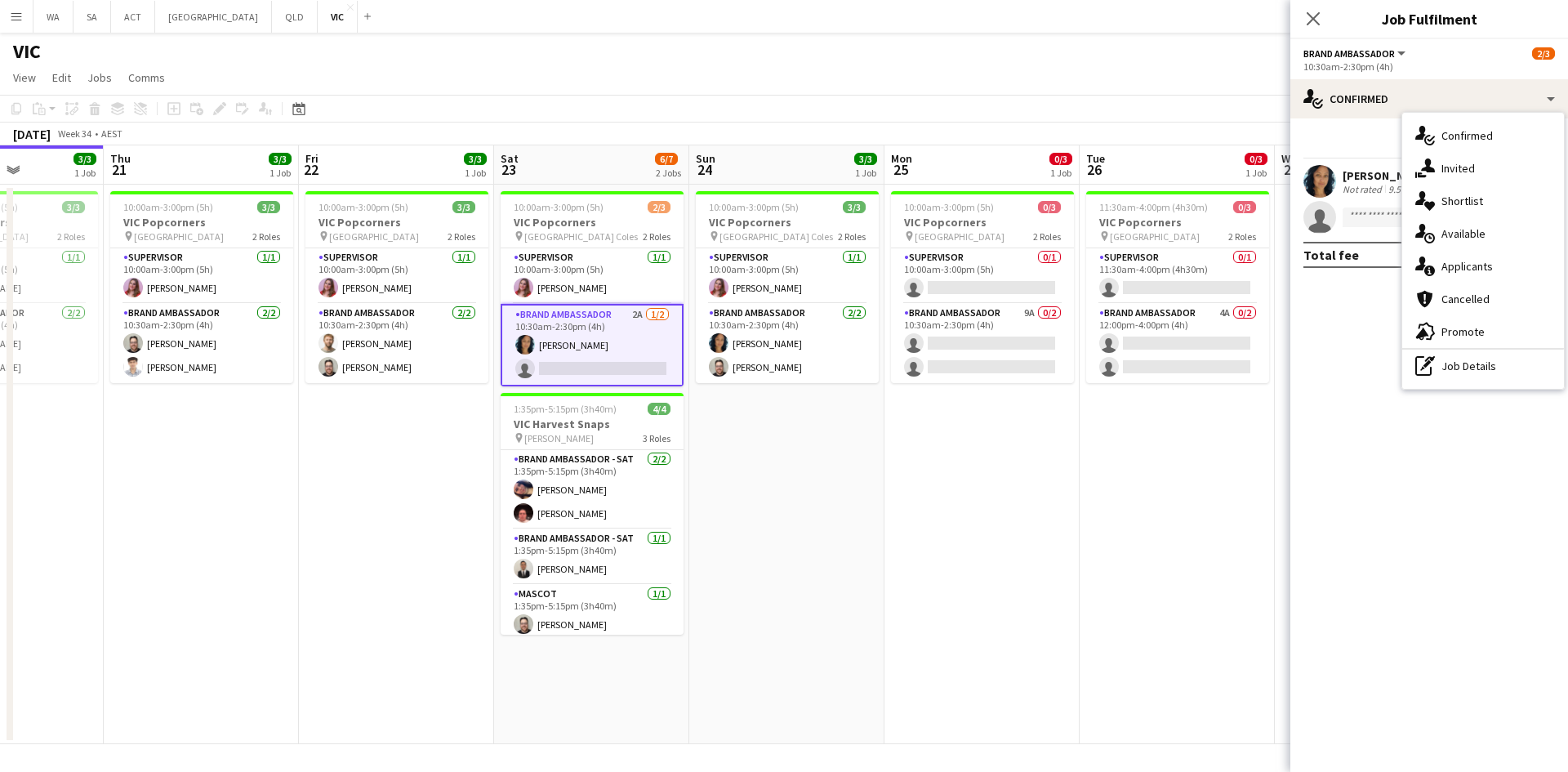
click at [1197, 458] on app-date-cell "11:30am-4:00pm (4h30m) 0/3 VIC Popcorners pin University of Melbourne 2 Roles S…" at bounding box center [1176, 464] width 195 height 559
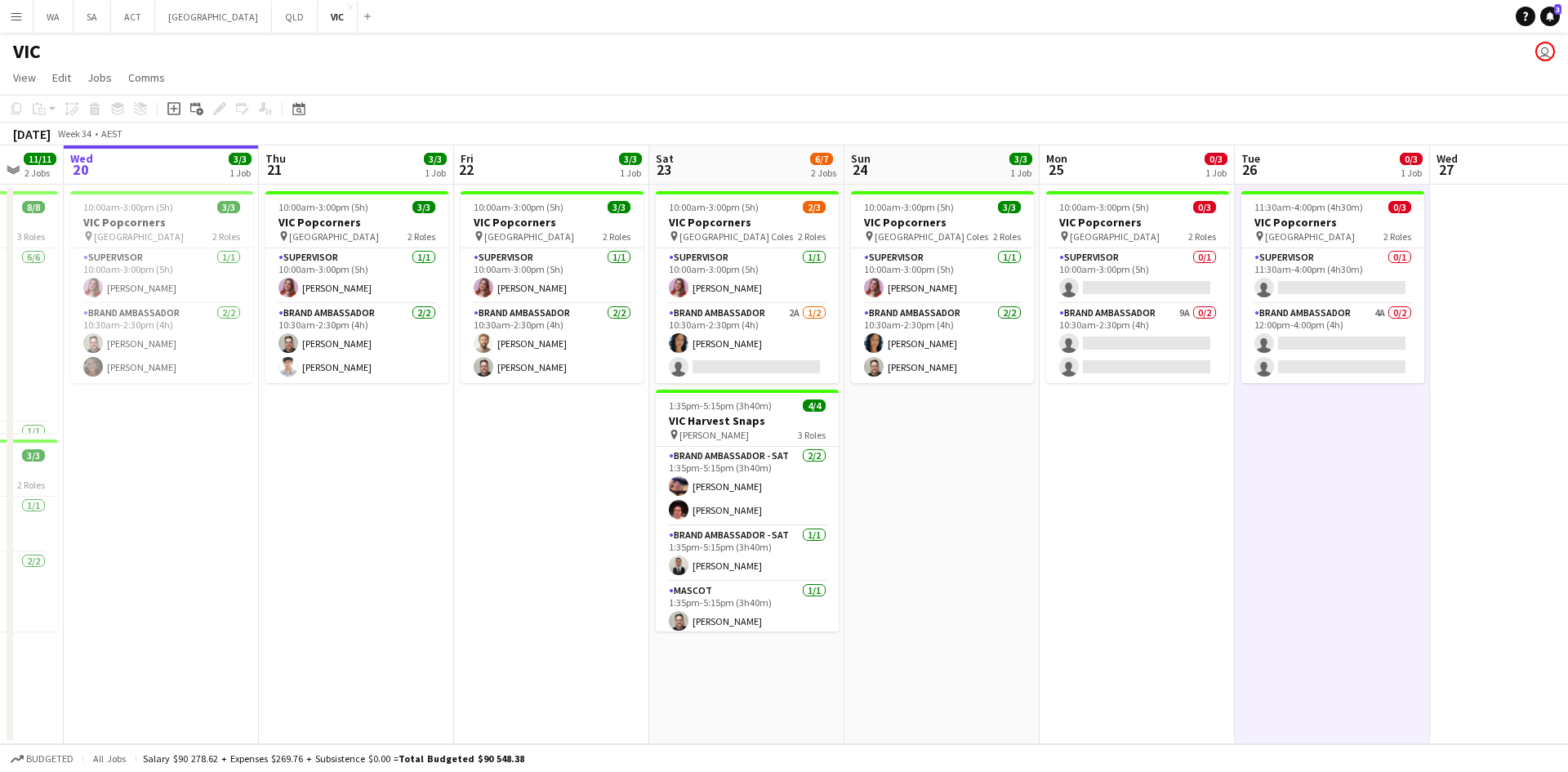
scroll to position [0, 493]
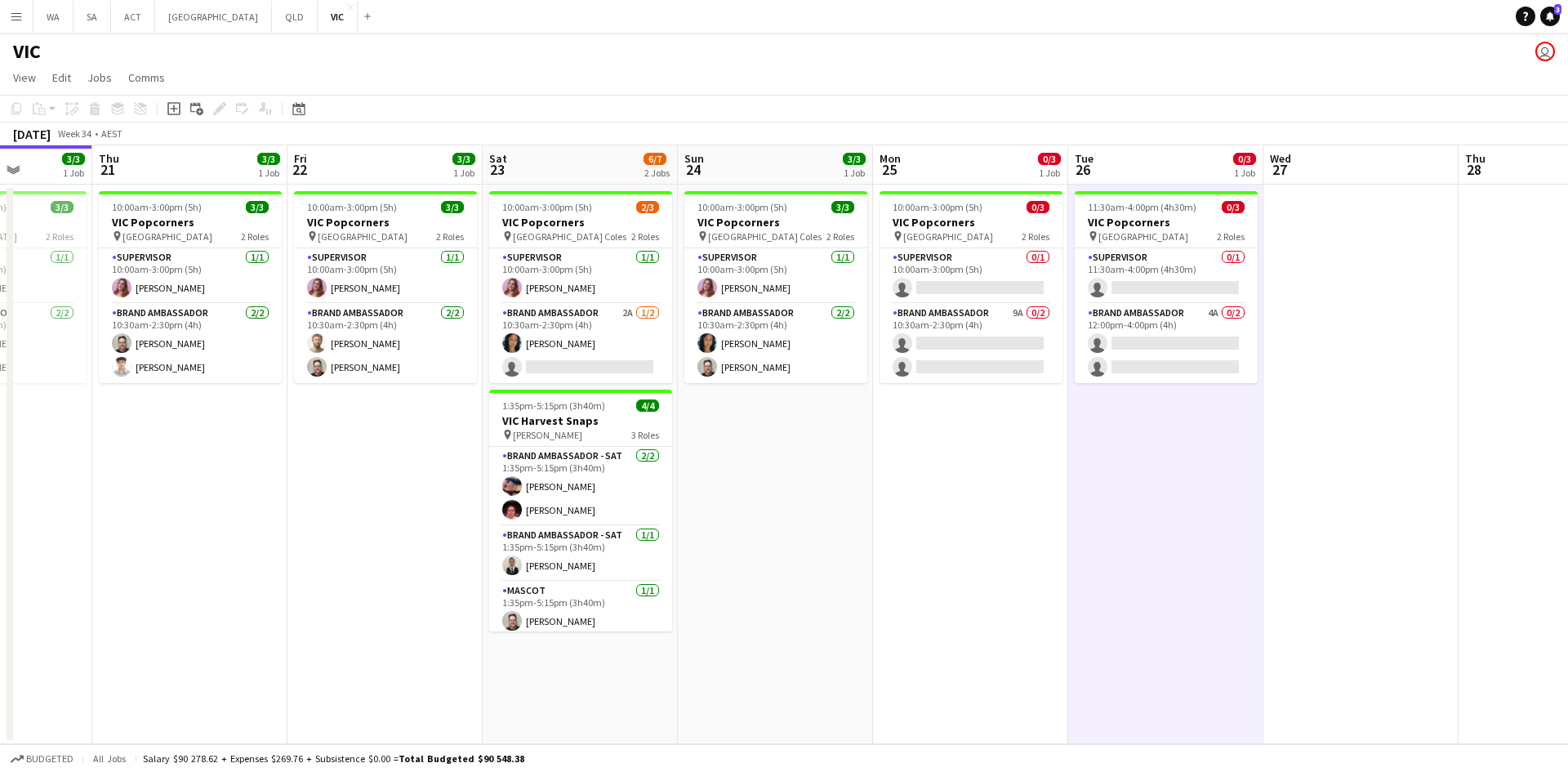
drag, startPoint x: 958, startPoint y: 458, endPoint x: 1142, endPoint y: 466, distance: 184.2
click at [1142, 466] on app-calendar-viewport "Mon 18 3/3 1 Job Tue 19 11/11 2 Jobs Wed 20 3/3 1 Job Thu 21 3/3 1 Job Fri 22 3…" at bounding box center [784, 444] width 1568 height 599
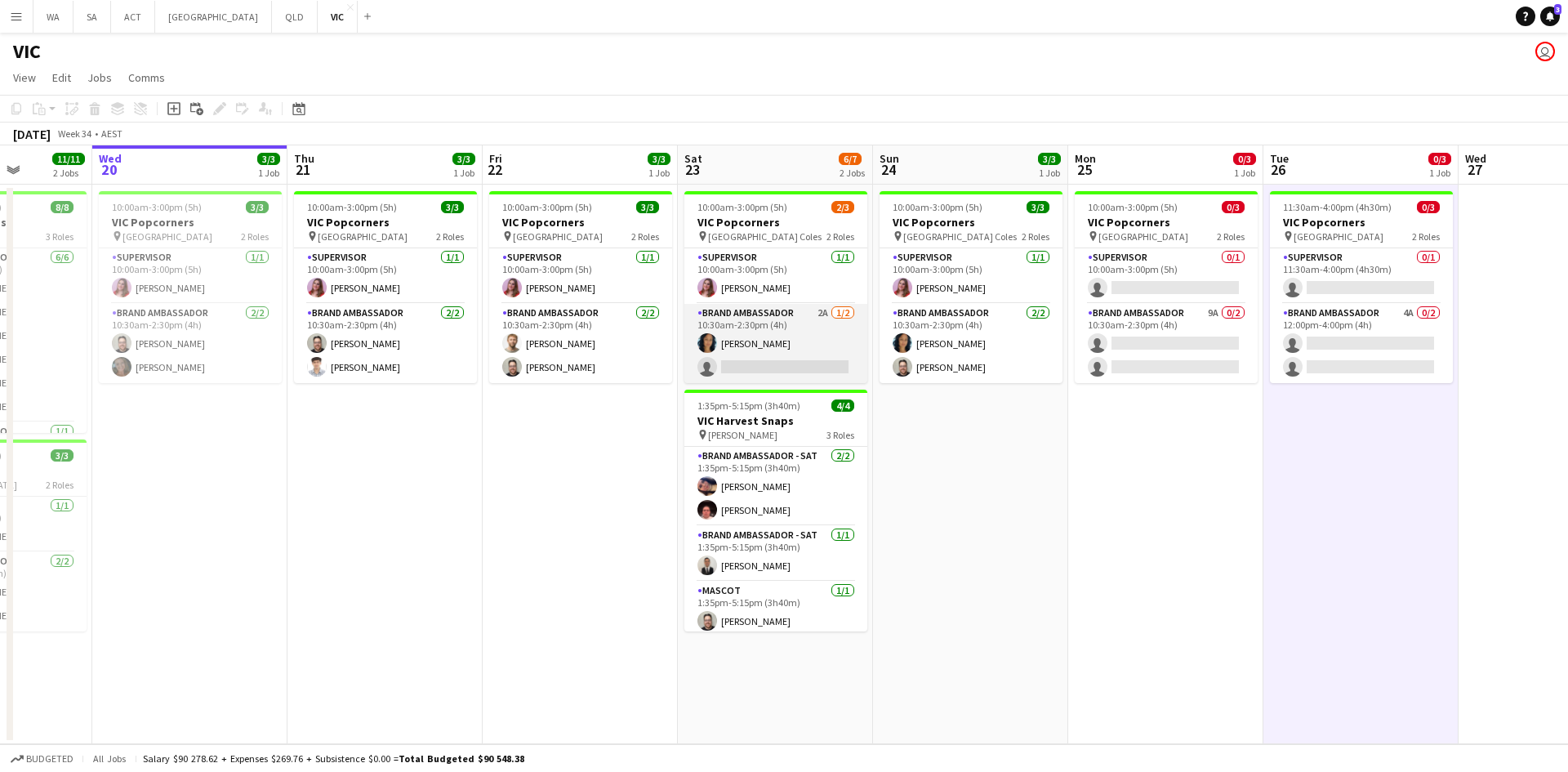
click at [809, 373] on app-card-role "Brand Ambassador 2A [DATE] 10:30am-2:30pm (4h) [PERSON_NAME] single-neutral-act…" at bounding box center [776, 343] width 183 height 79
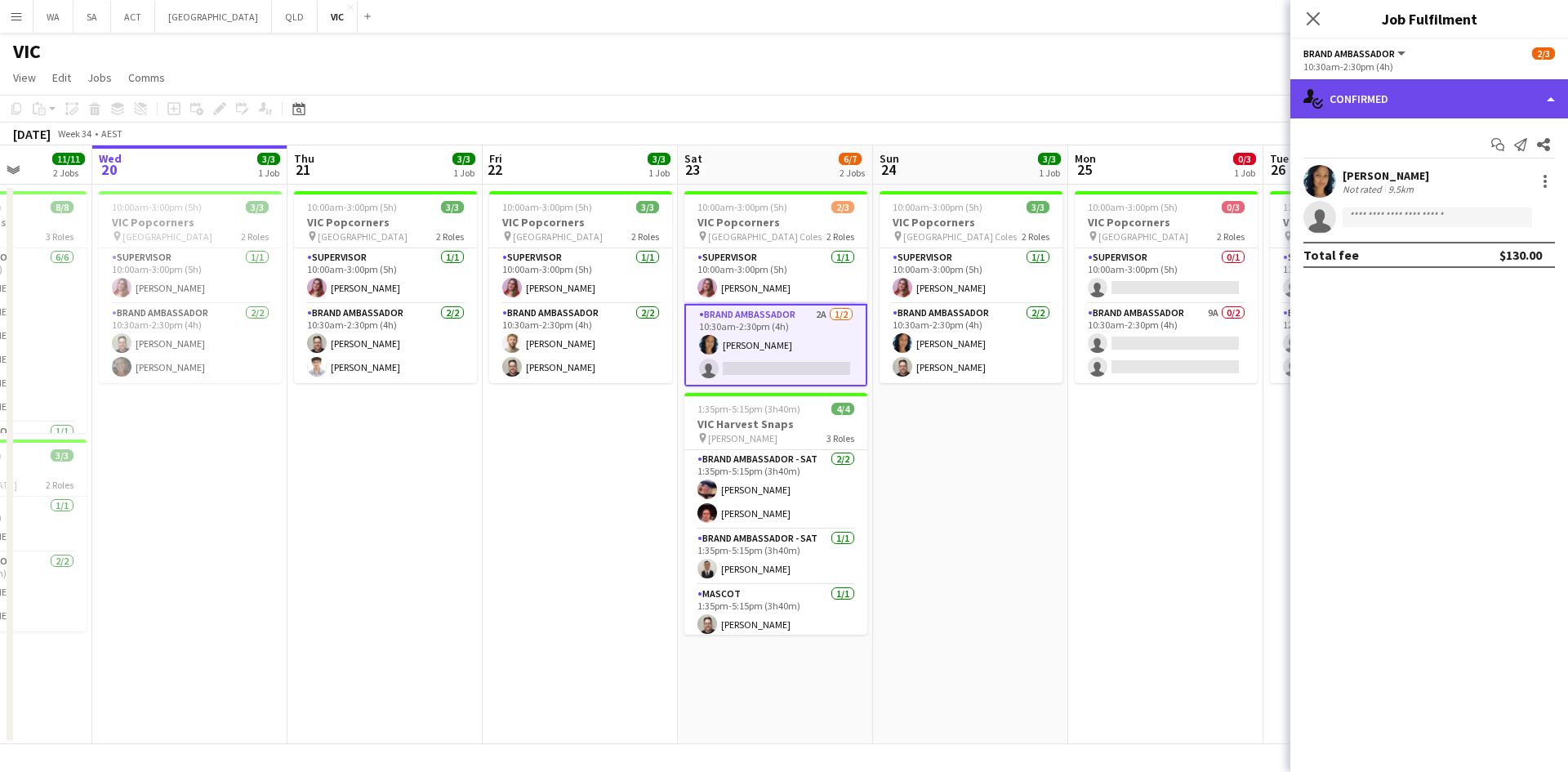
click at [1370, 107] on div "single-neutral-actions-check-2 Confirmed" at bounding box center [1429, 99] width 277 height 39
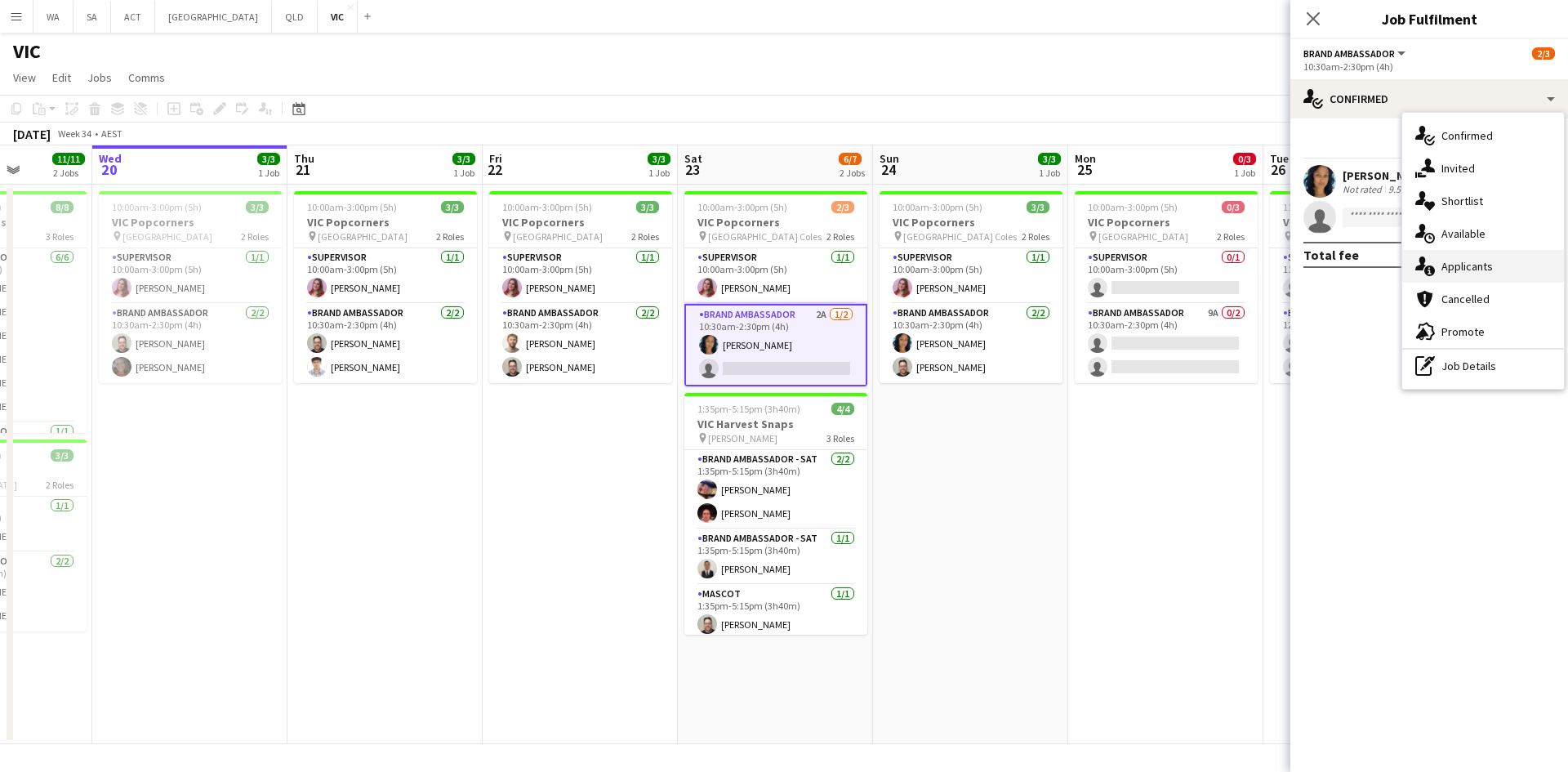
click at [1456, 264] on div "single-neutral-actions-information Applicants" at bounding box center [1484, 266] width 162 height 32
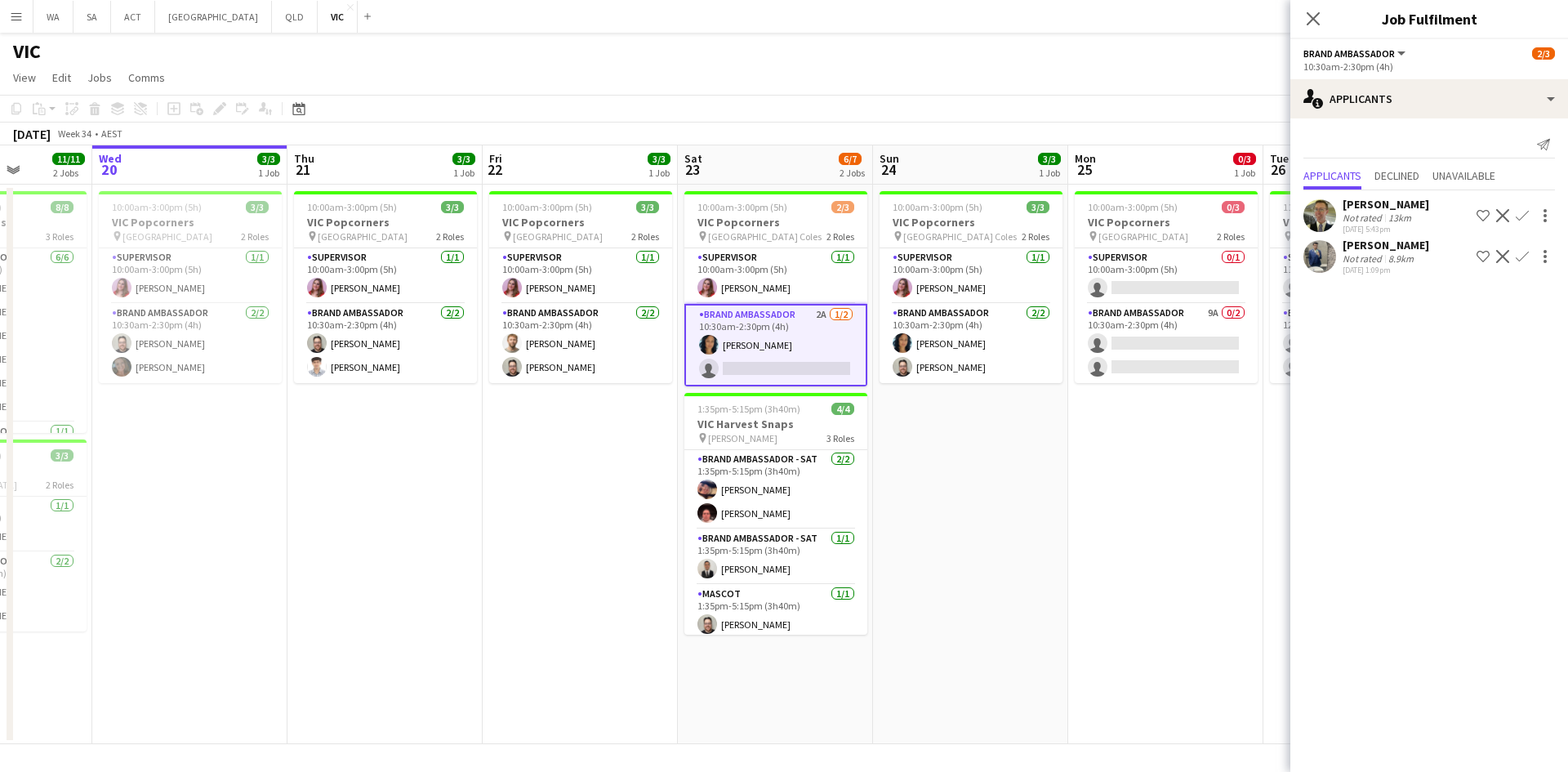
click at [1518, 217] on app-icon "Confirm" at bounding box center [1522, 215] width 13 height 13
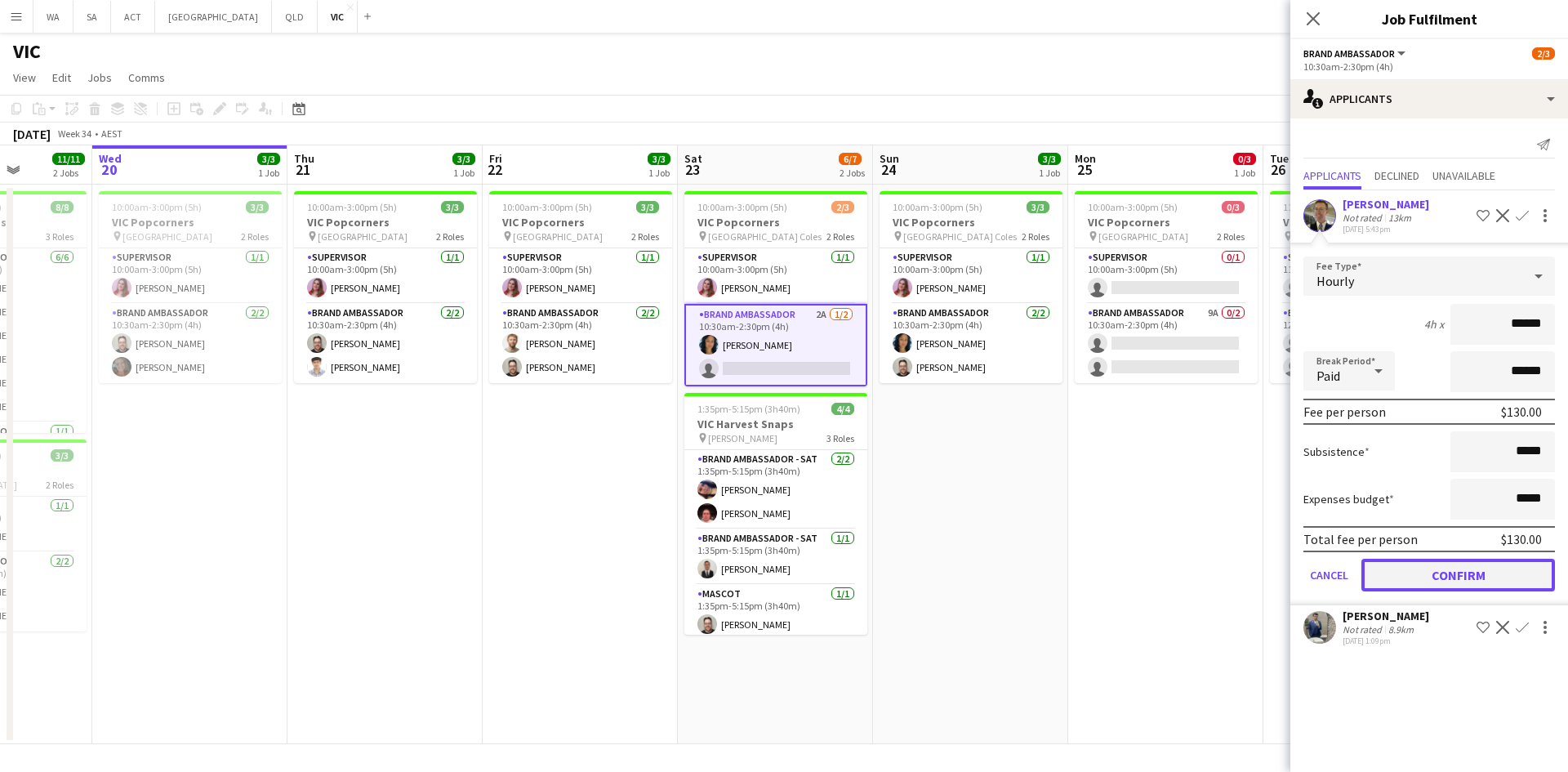
click at [1512, 575] on button "Confirm" at bounding box center [1458, 575] width 194 height 32
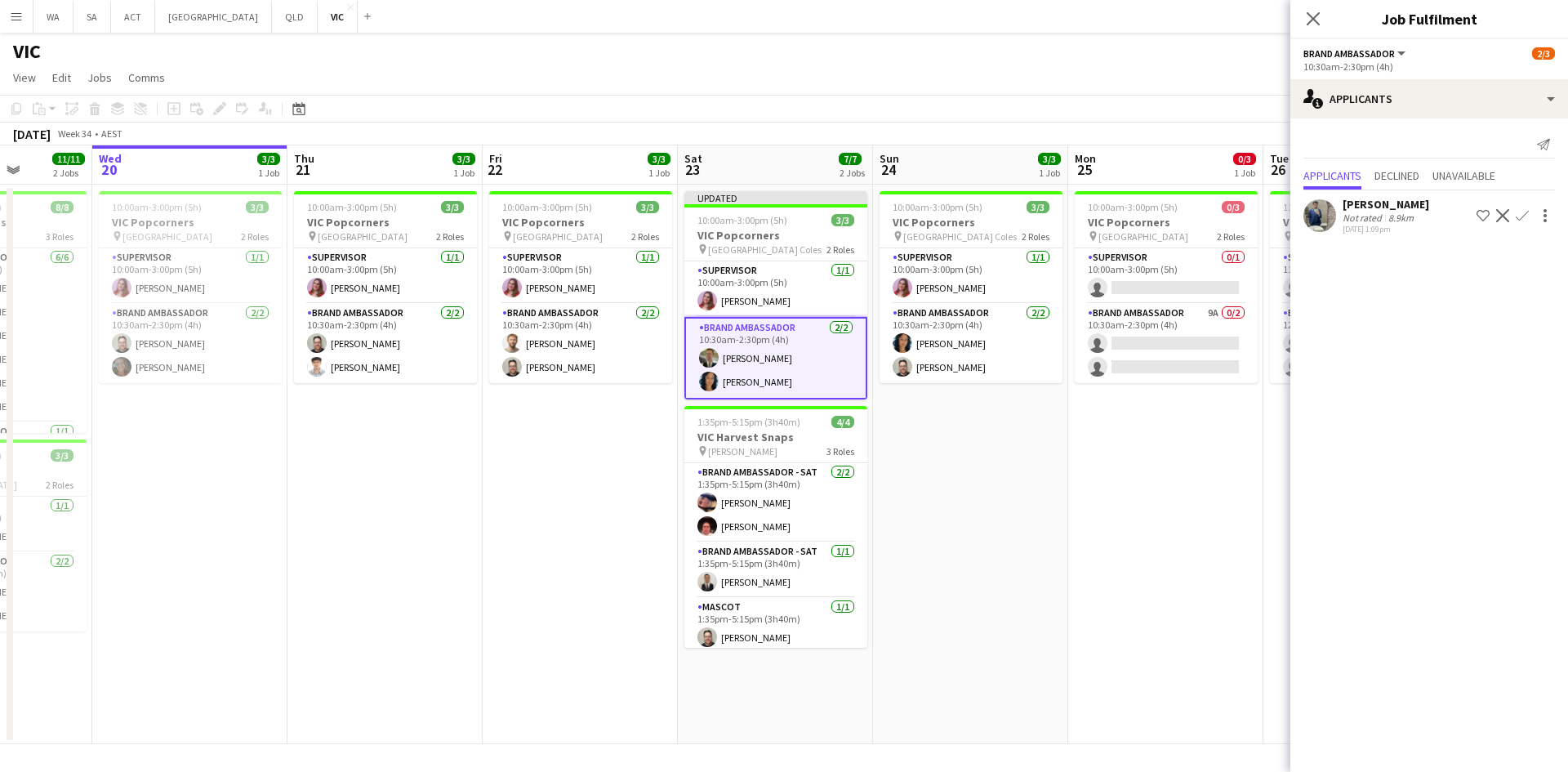
click at [950, 551] on app-date-cell "10:00am-3:00pm (5h) 3/3 VIC Popcorners pin [GEOGRAPHIC_DATA] Coles 2 Roles Supe…" at bounding box center [970, 464] width 195 height 559
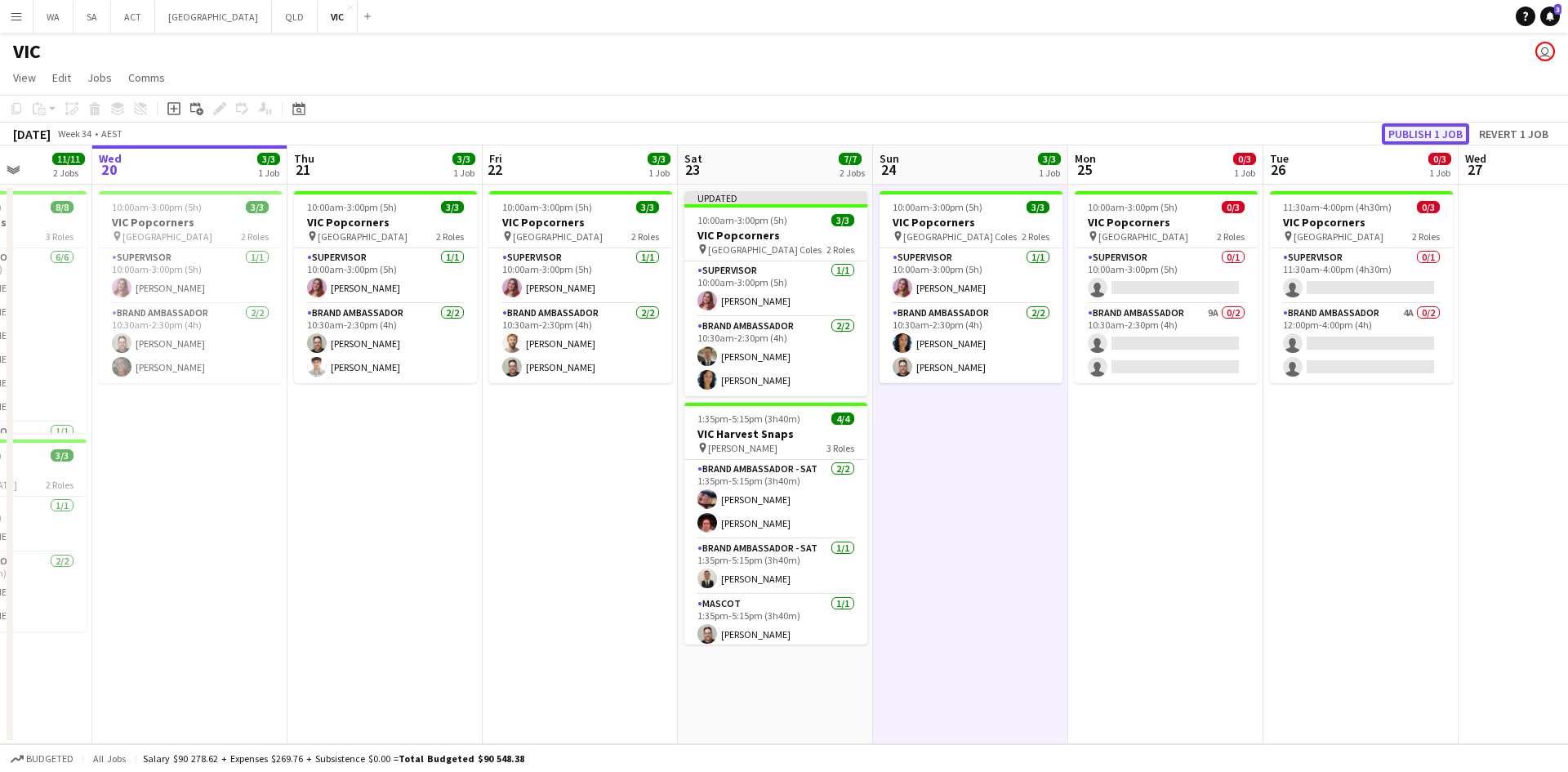
click at [1427, 139] on button "Publish 1 job" at bounding box center [1425, 134] width 87 height 22
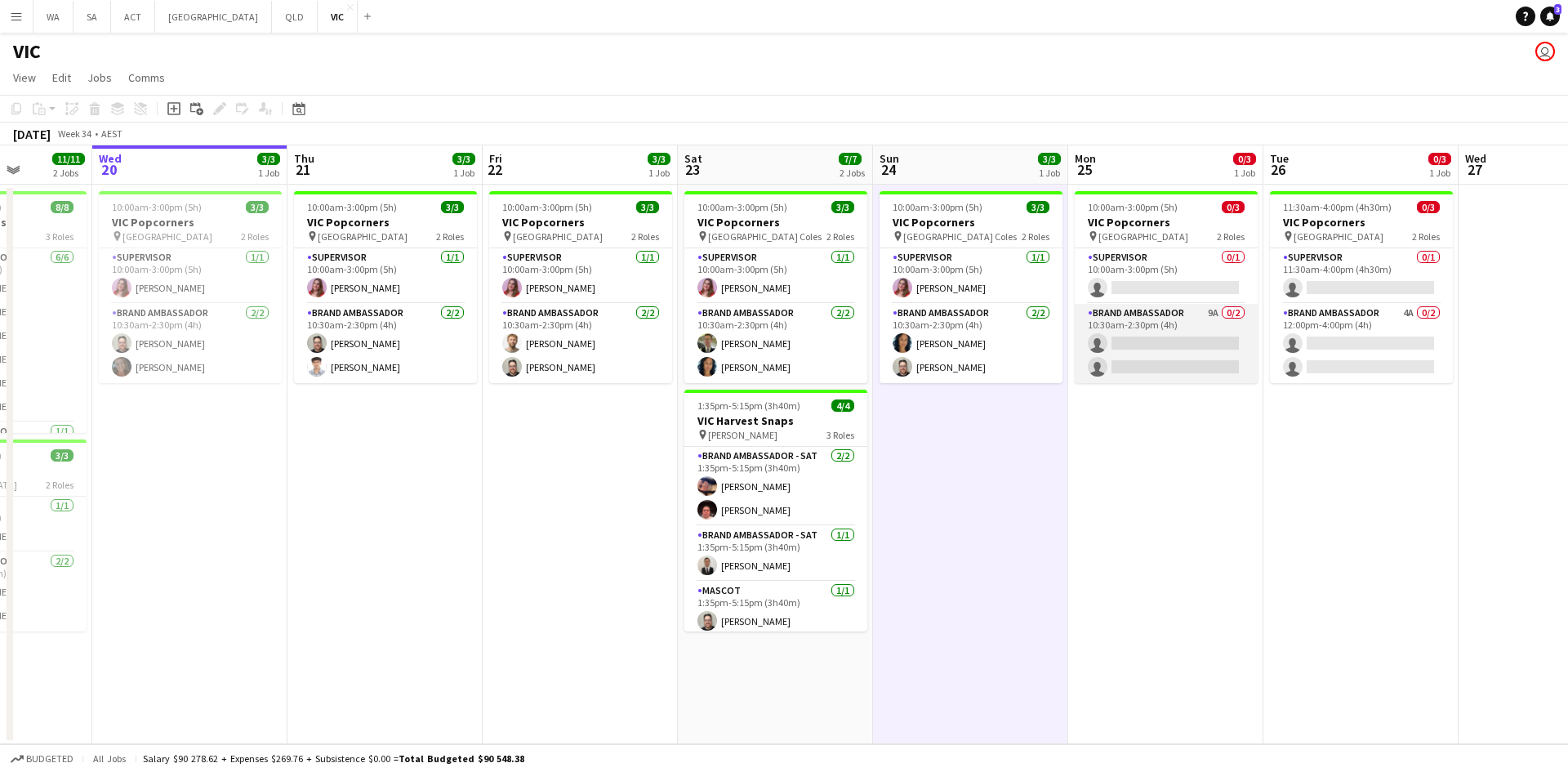
click at [1225, 335] on app-card-role "Brand Ambassador 9A 0/2 10:30am-2:30pm (4h) single-neutral-actions single-neutr…" at bounding box center [1167, 343] width 183 height 79
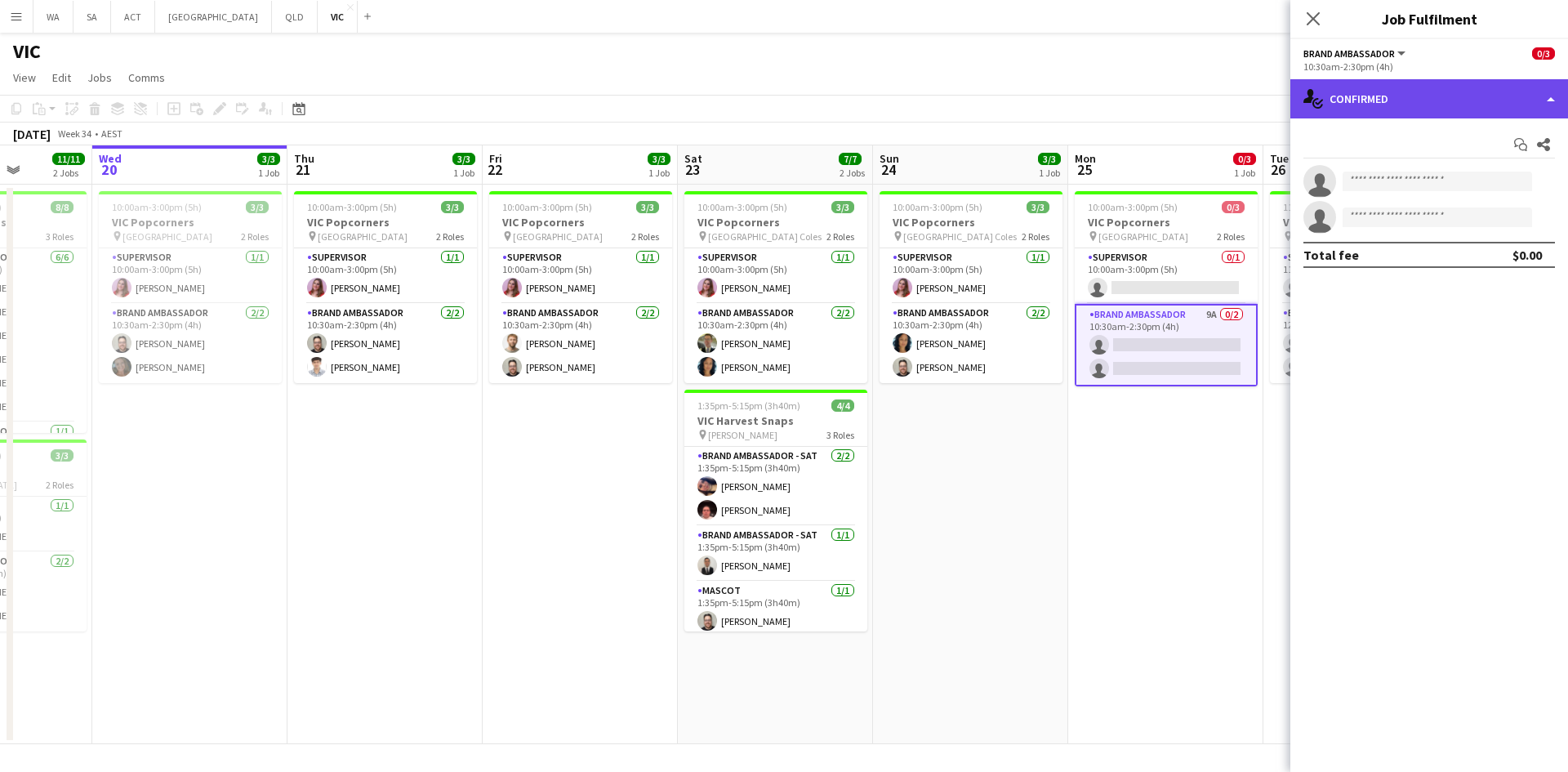
click at [1402, 96] on div "single-neutral-actions-check-2 Confirmed" at bounding box center [1429, 99] width 277 height 39
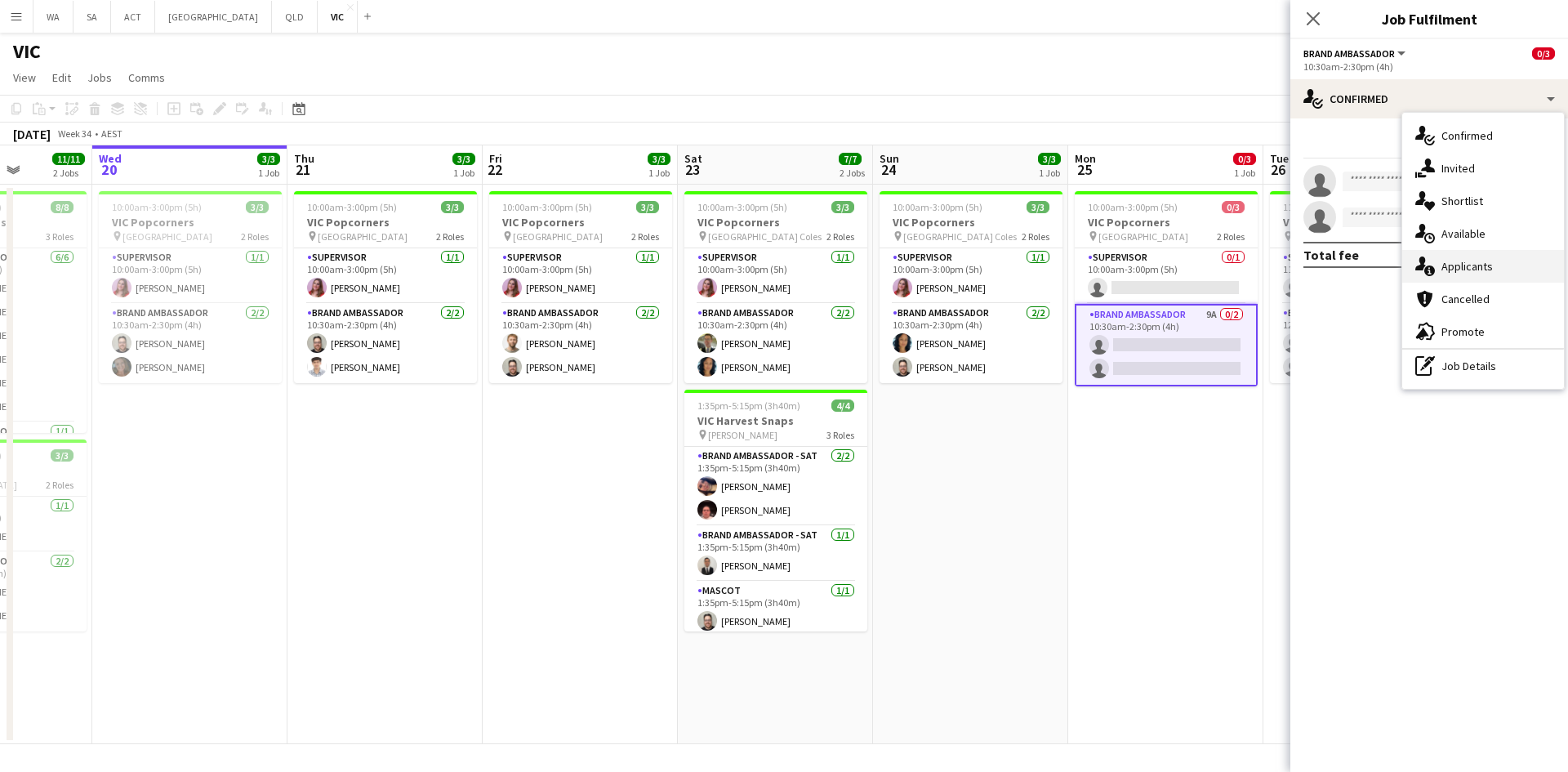
click at [1467, 264] on div "single-neutral-actions-information Applicants" at bounding box center [1484, 266] width 162 height 32
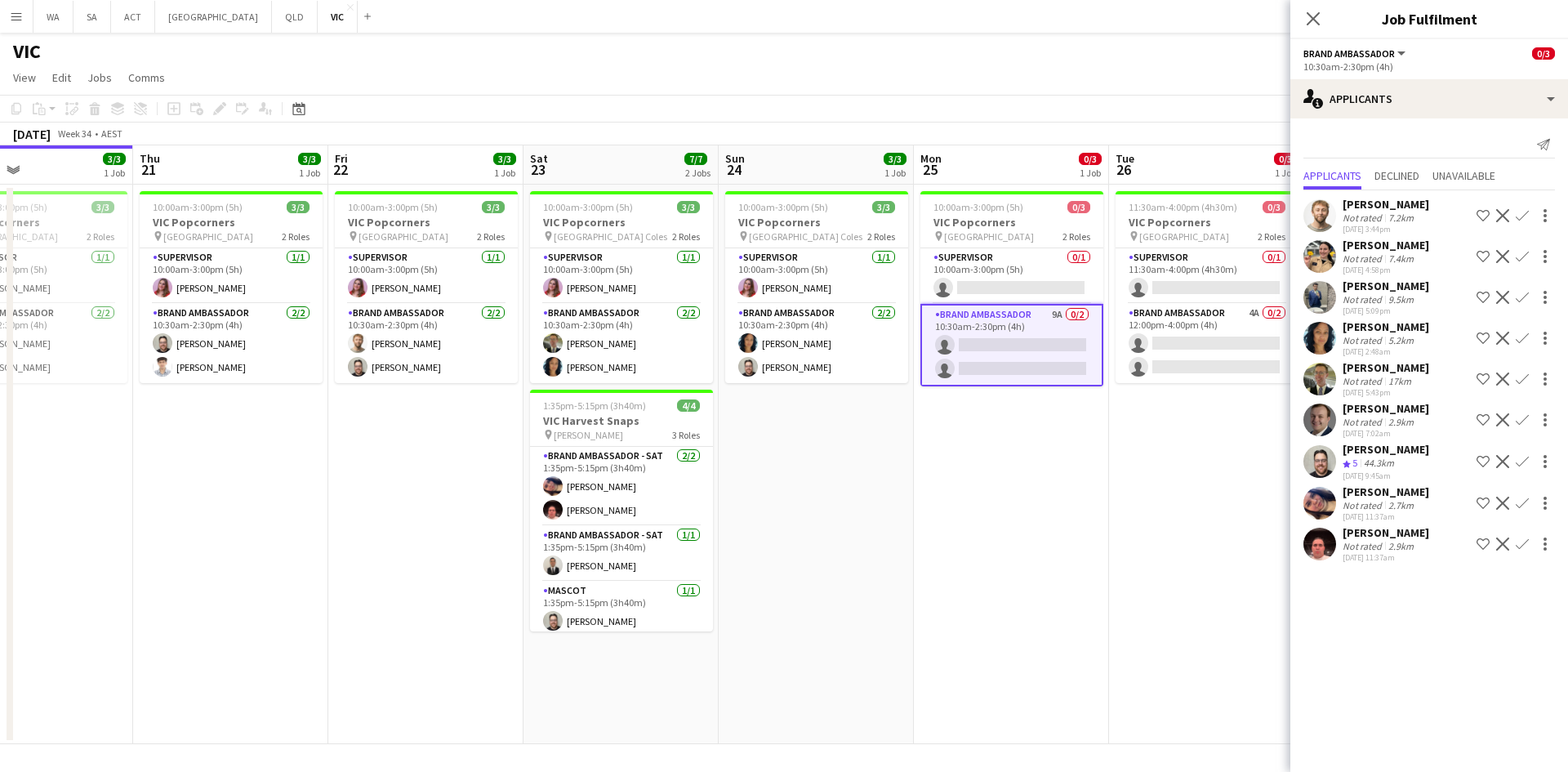
scroll to position [0, 706]
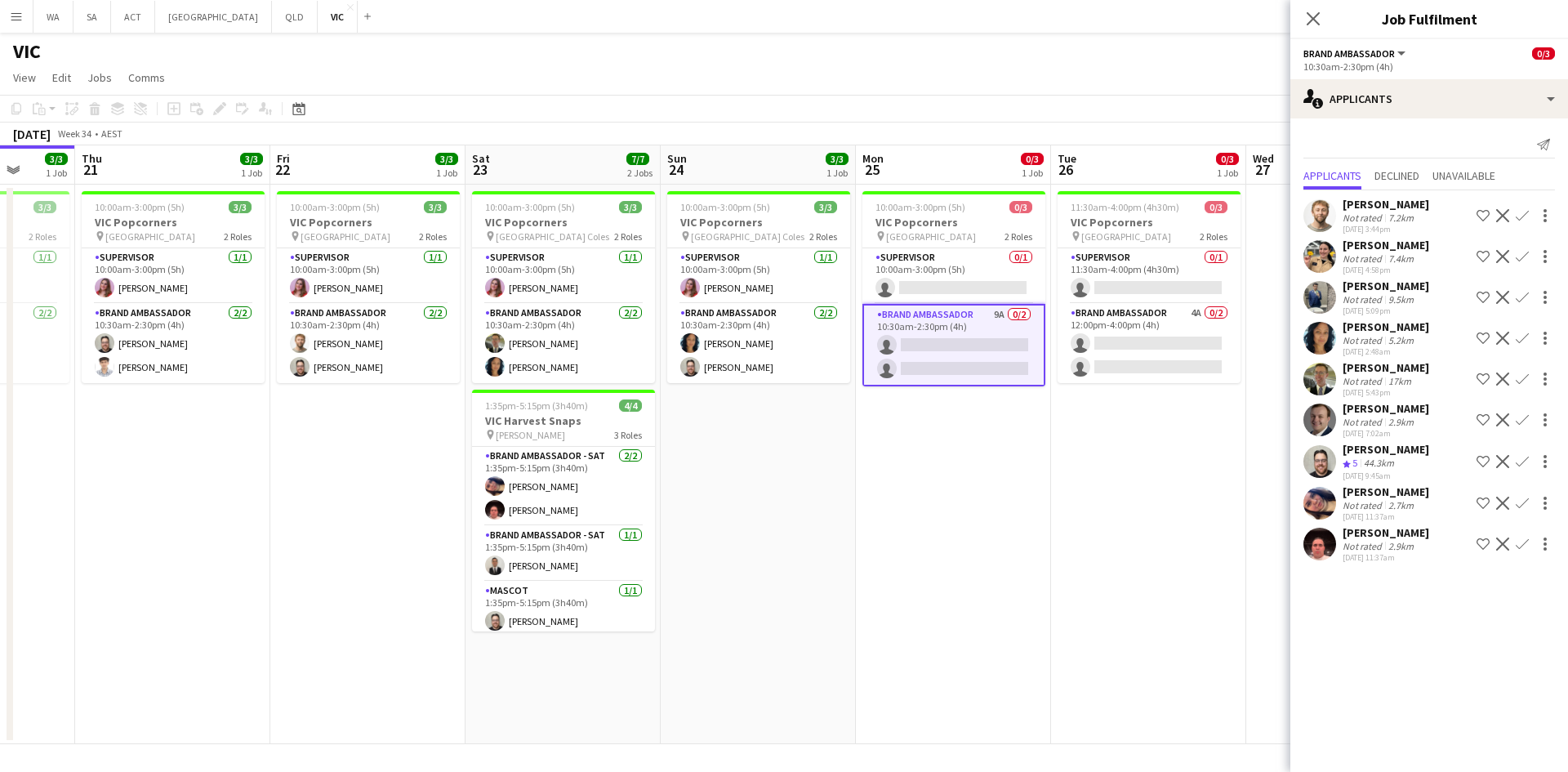
drag, startPoint x: 1169, startPoint y: 443, endPoint x: 969, endPoint y: 438, distance: 200.1
click at [969, 438] on app-calendar-viewport "Sun 17 3/3 1 Job Mon 18 3/3 1 Job Tue 19 11/11 2 Jobs Wed 20 3/3 1 Job Thu 21 3…" at bounding box center [784, 444] width 1568 height 599
click at [1167, 329] on app-card-role "Brand Ambassador 4A 0/2 12:00pm-4:00pm (4h) single-neutral-actions single-neutr…" at bounding box center [1150, 343] width 183 height 79
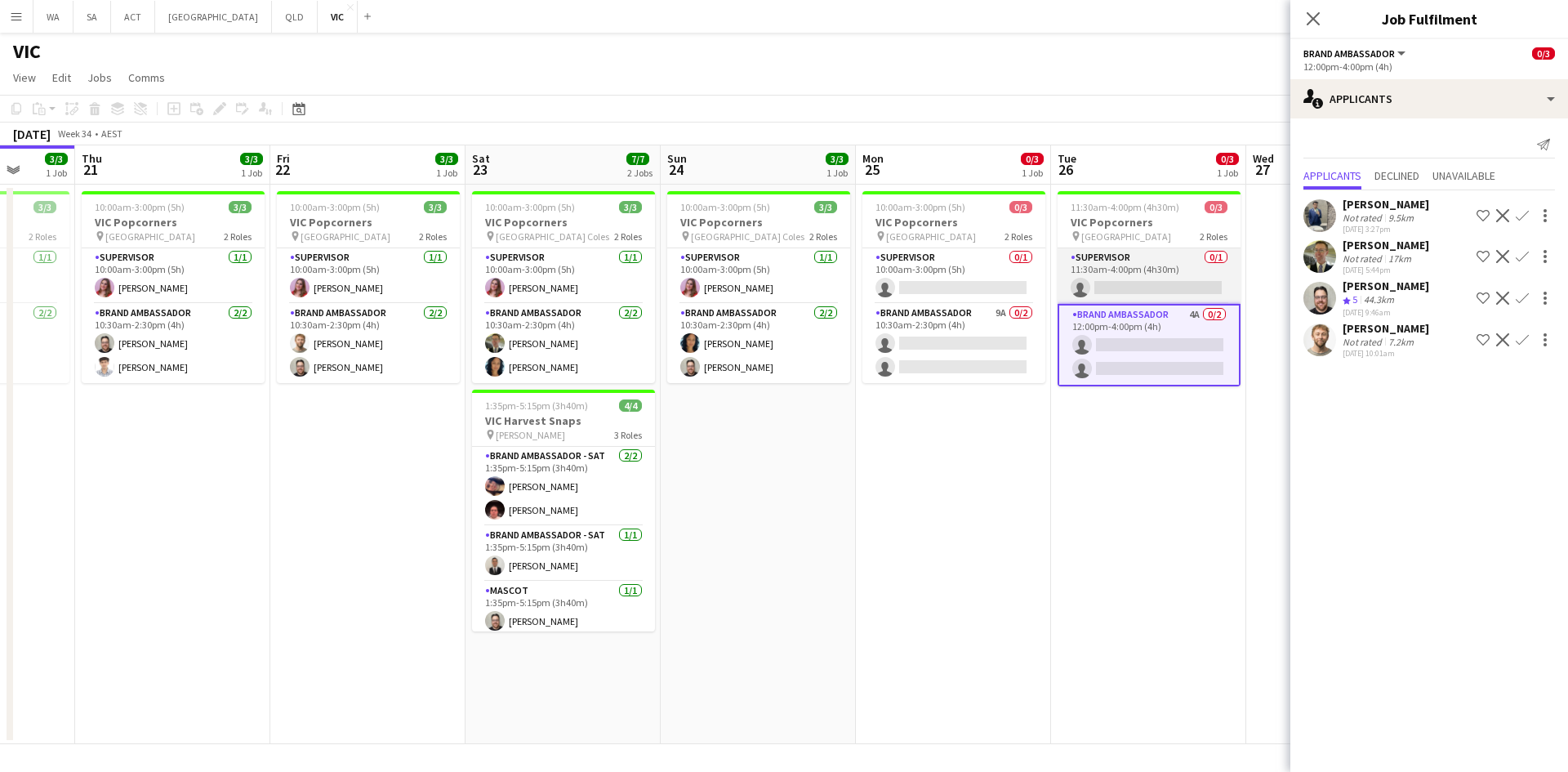
click at [1176, 272] on app-card-role "Supervisor 0/1 11:30am-4:00pm (4h30m) single-neutral-actions" at bounding box center [1150, 276] width 183 height 56
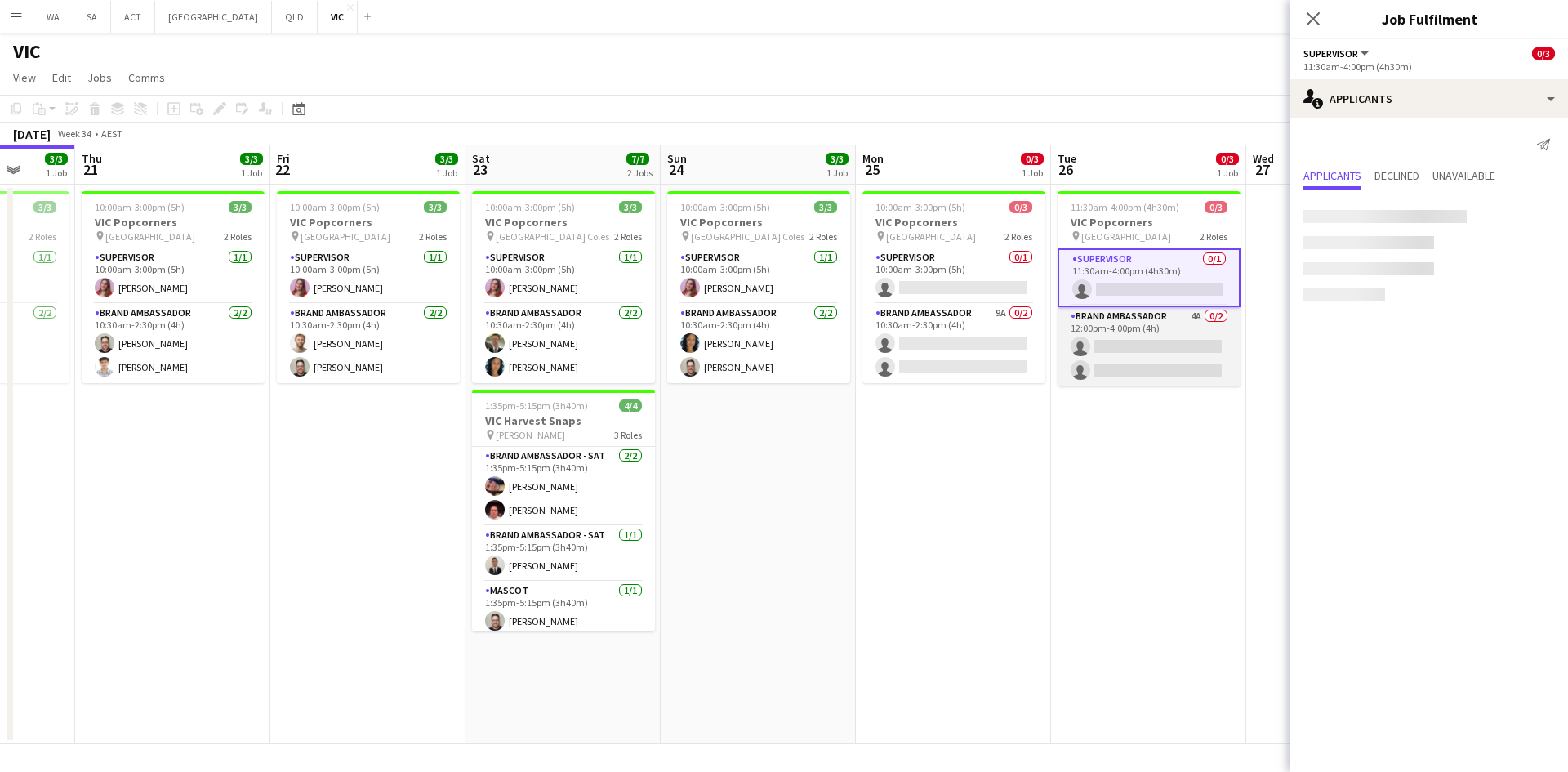
click at [1136, 371] on app-card-role "Brand Ambassador 4A 0/2 12:00pm-4:00pm (4h) single-neutral-actions single-neutr…" at bounding box center [1150, 347] width 183 height 79
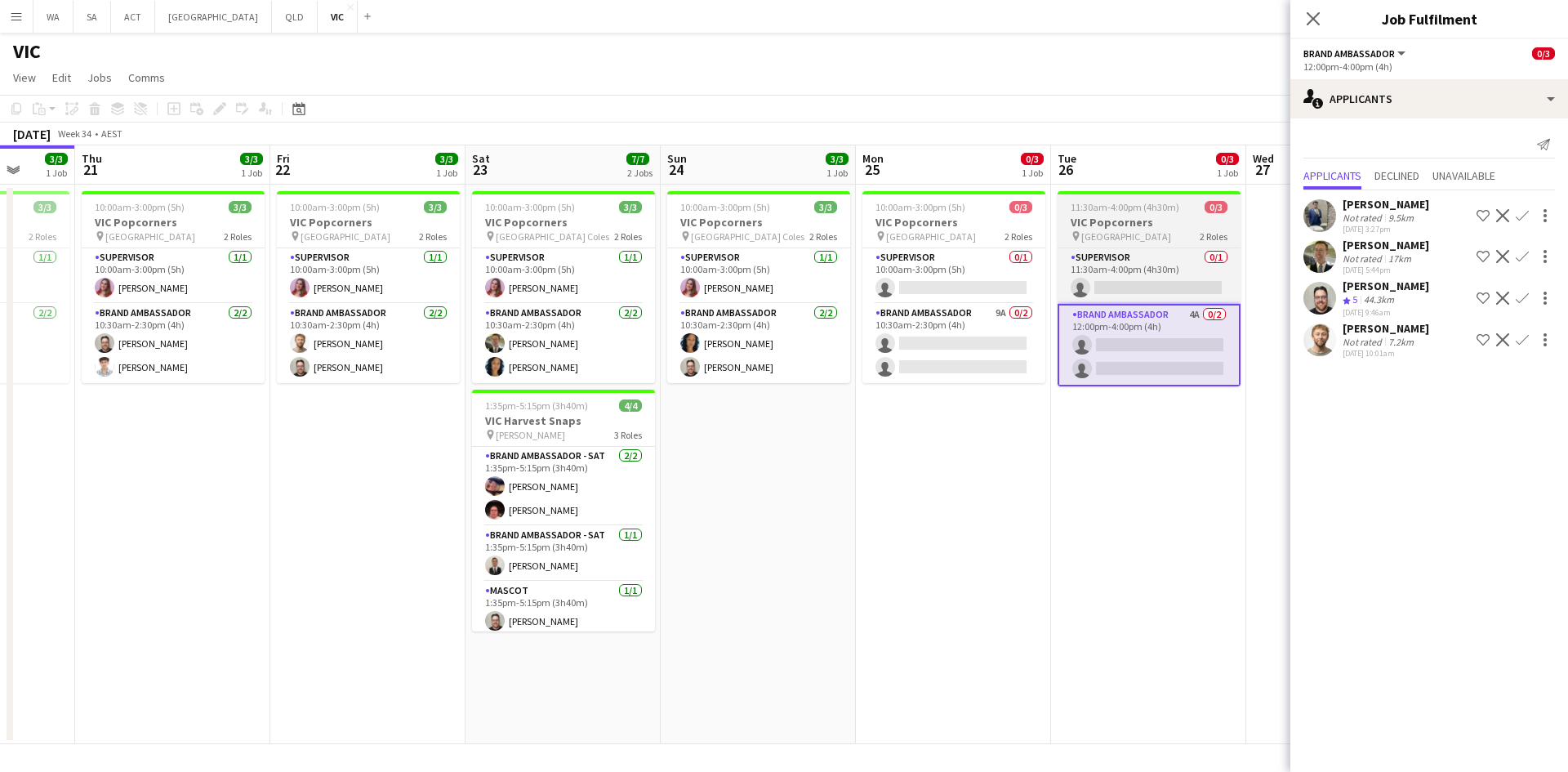
click at [1160, 228] on h3 "VIC Popcorners" at bounding box center [1150, 222] width 183 height 14
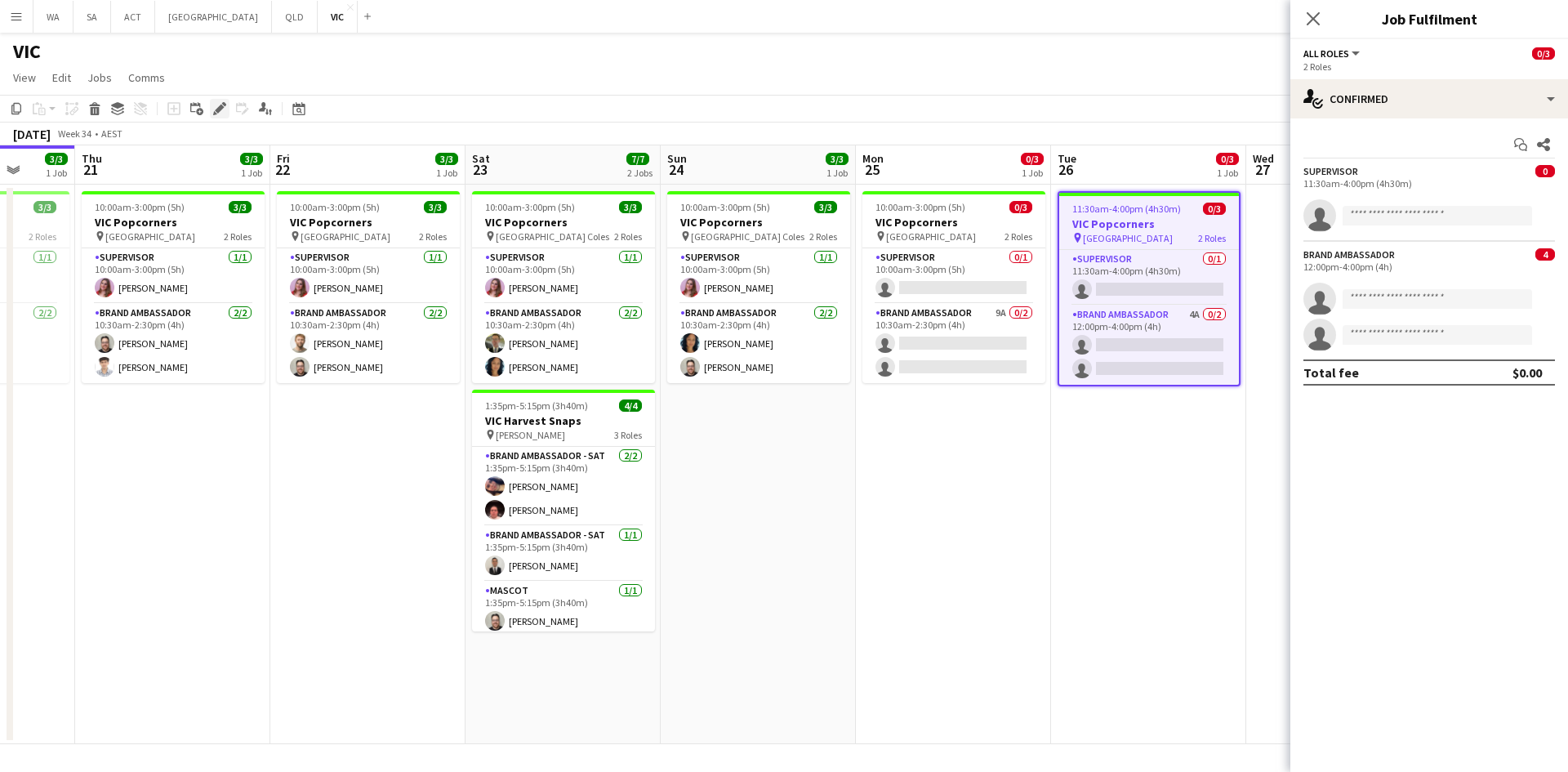
click at [212, 110] on div "Edit" at bounding box center [220, 109] width 20 height 20
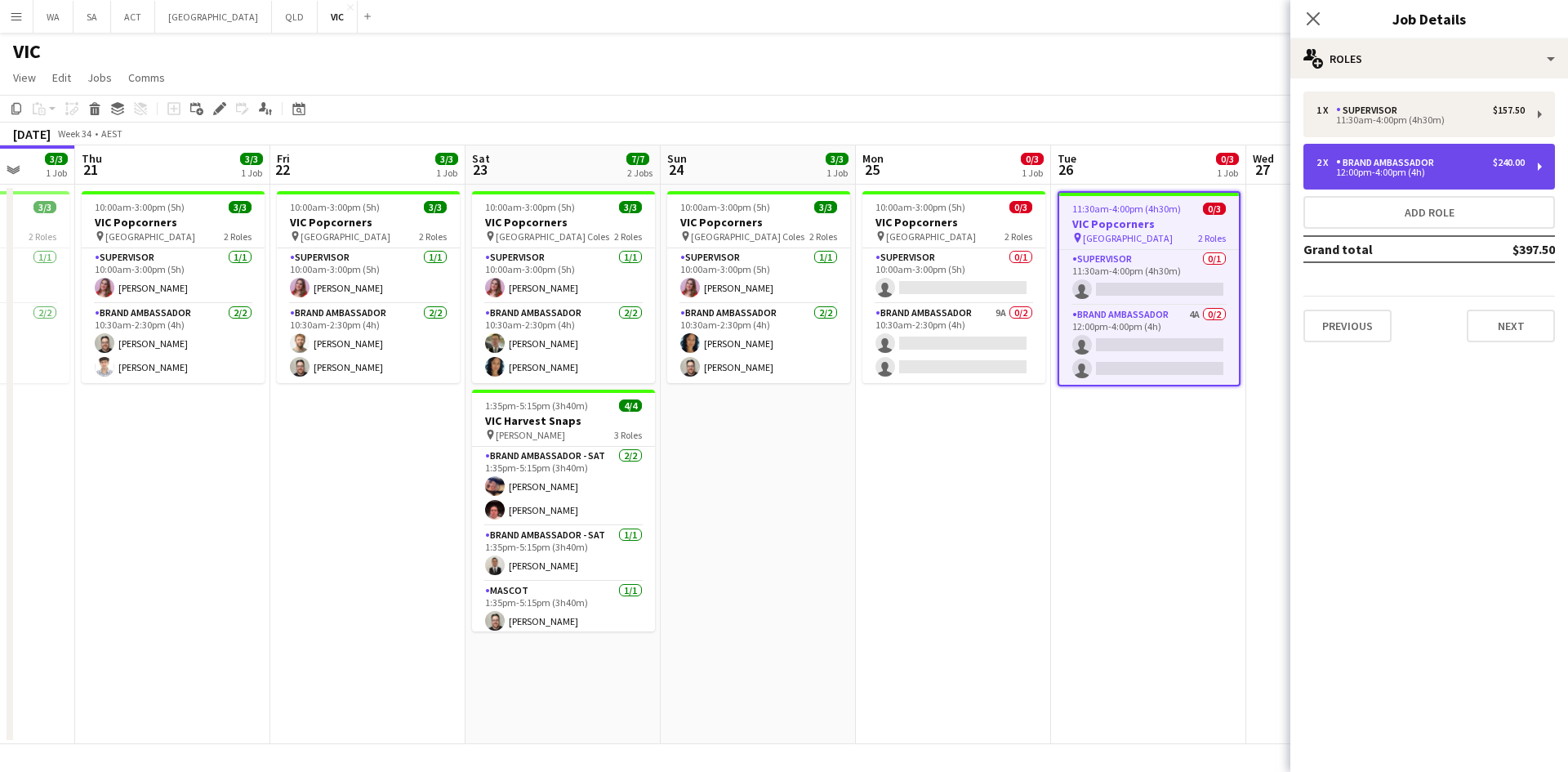
click at [1433, 158] on div "Brand Ambassador" at bounding box center [1388, 162] width 104 height 12
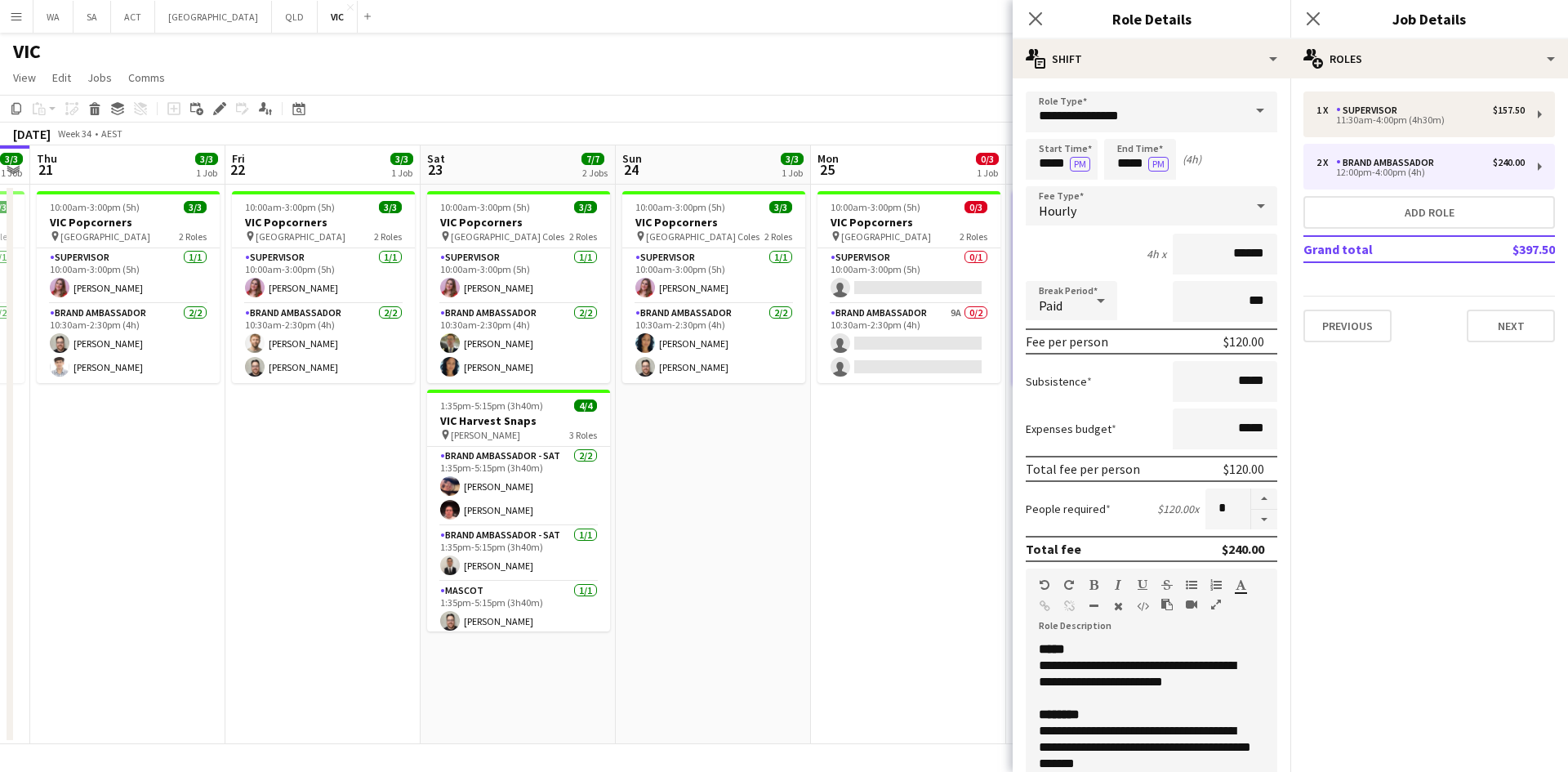
drag, startPoint x: 885, startPoint y: 431, endPoint x: 806, endPoint y: 395, distance: 86.8
click at [815, 438] on app-calendar-viewport "Sun 17 3/3 1 Job Mon 18 3/3 1 Job Tue 19 11/11 2 Jobs Wed 20 3/3 1 Job Thu 21 3…" at bounding box center [784, 444] width 1568 height 599
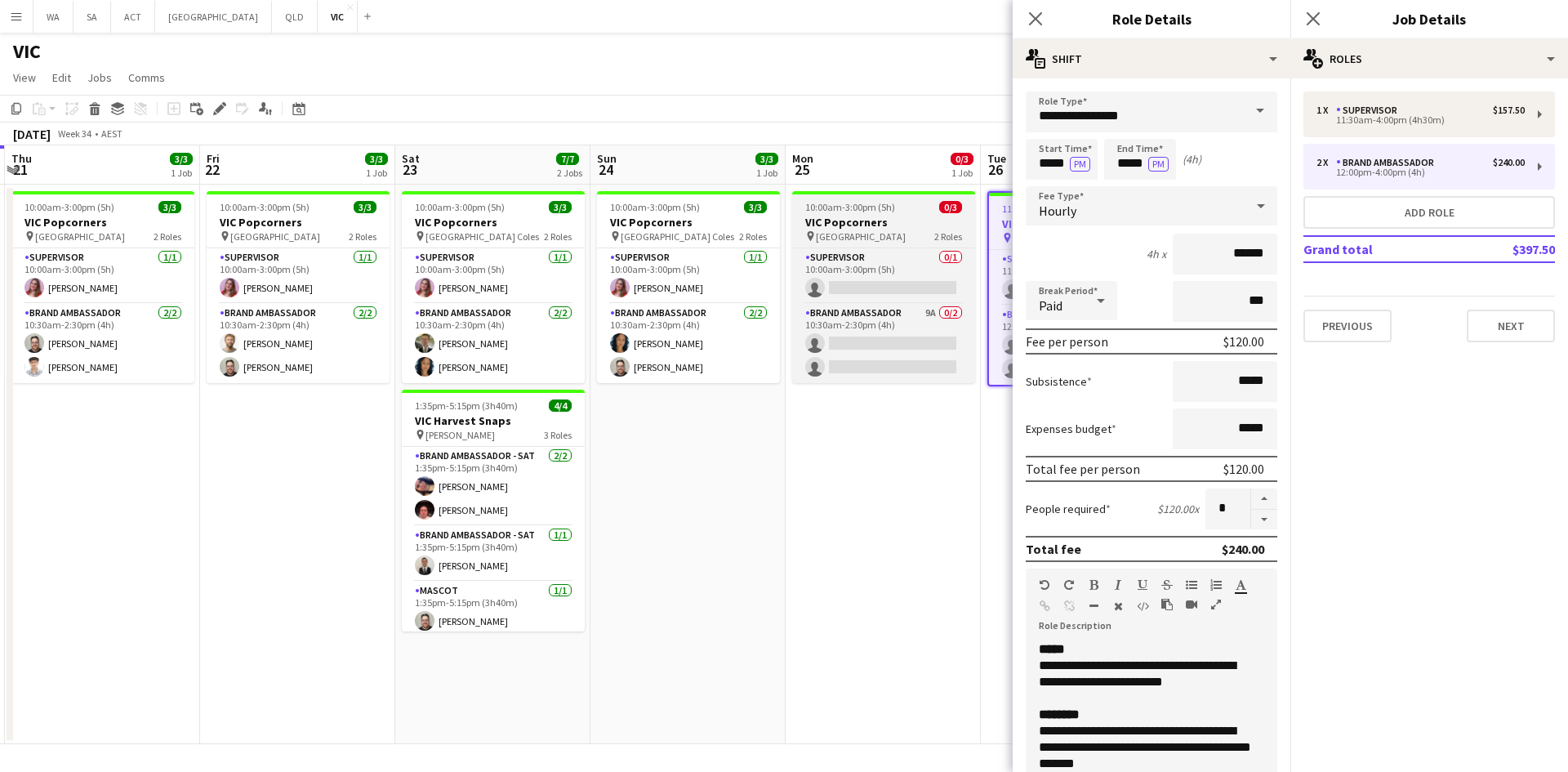
click at [835, 235] on span "[GEOGRAPHIC_DATA]" at bounding box center [861, 236] width 90 height 13
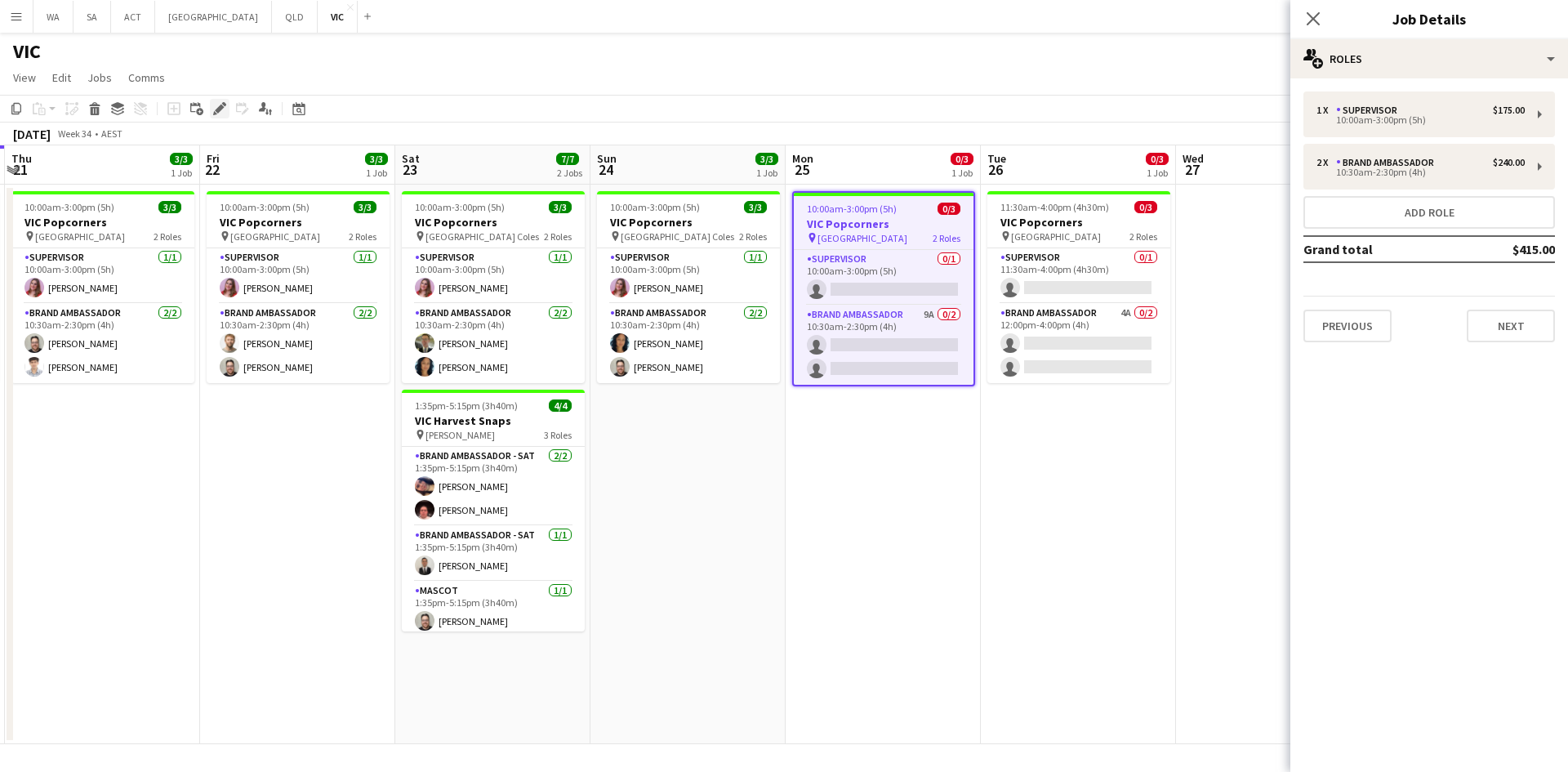
click at [210, 105] on div "Add job Add linked Job Edit Edit linked Job Applicants" at bounding box center [212, 109] width 125 height 20
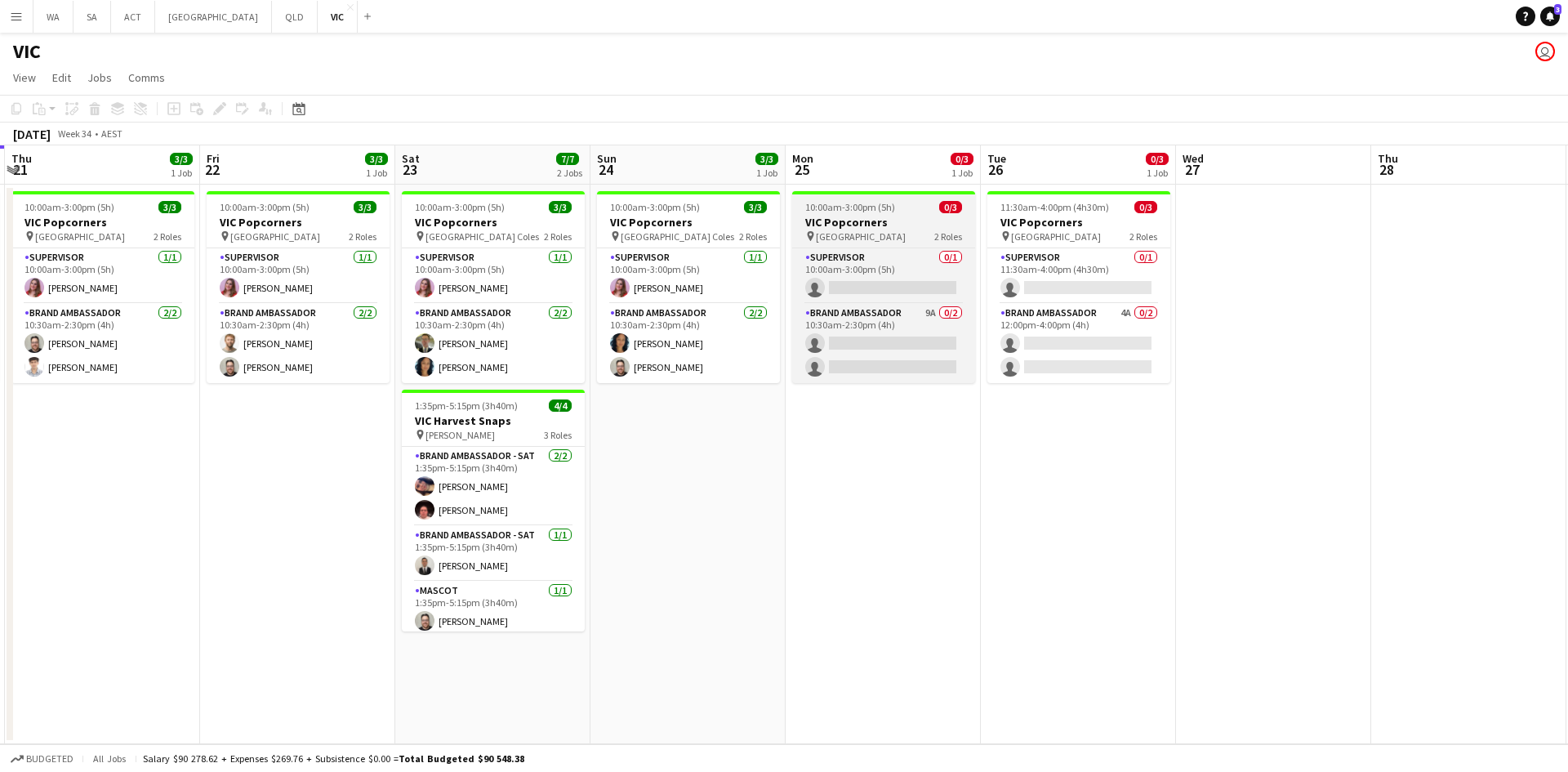
click at [895, 221] on h3 "VIC Popcorners" at bounding box center [884, 222] width 183 height 14
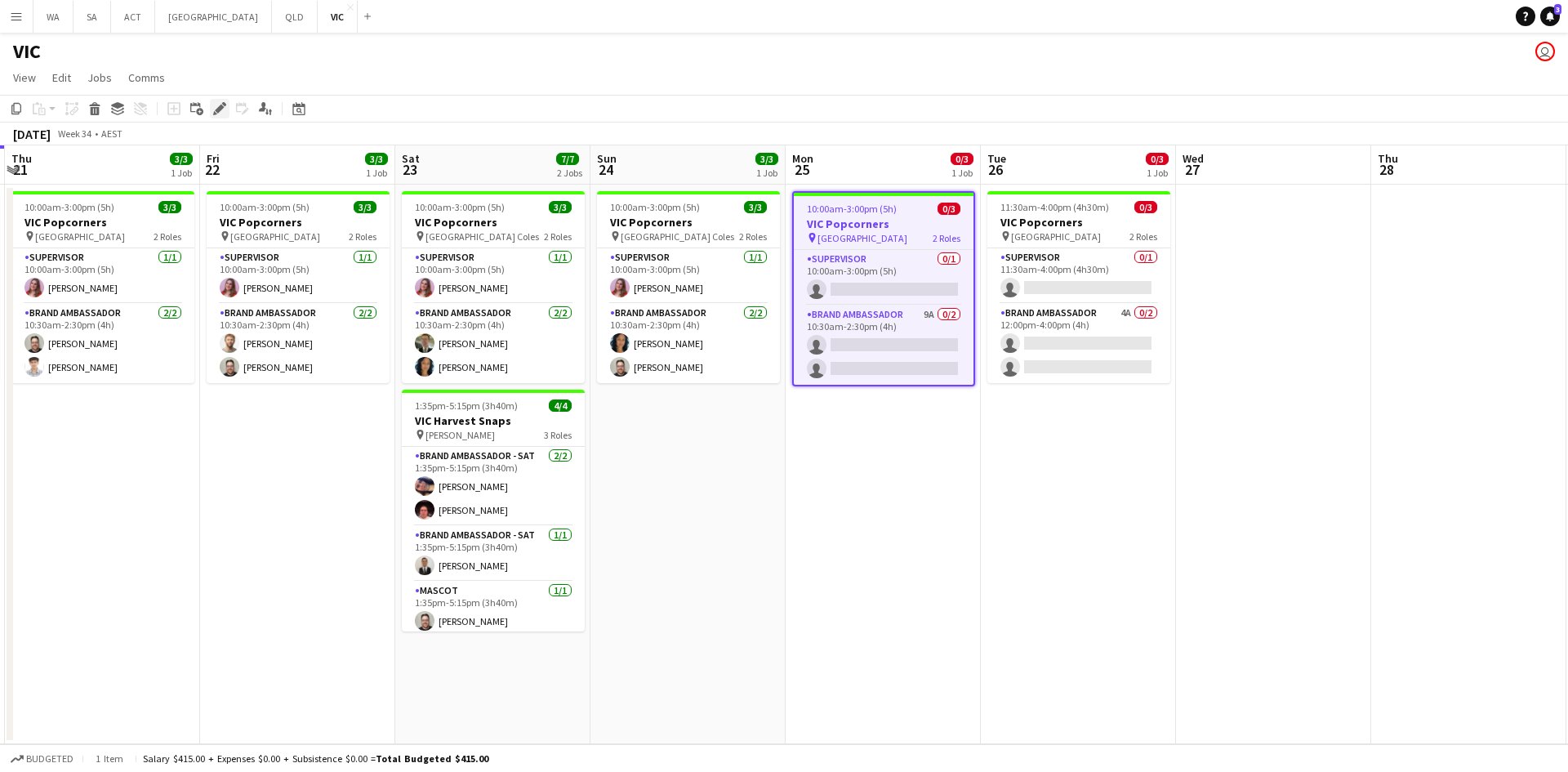
click at [218, 104] on icon "Edit" at bounding box center [219, 109] width 13 height 13
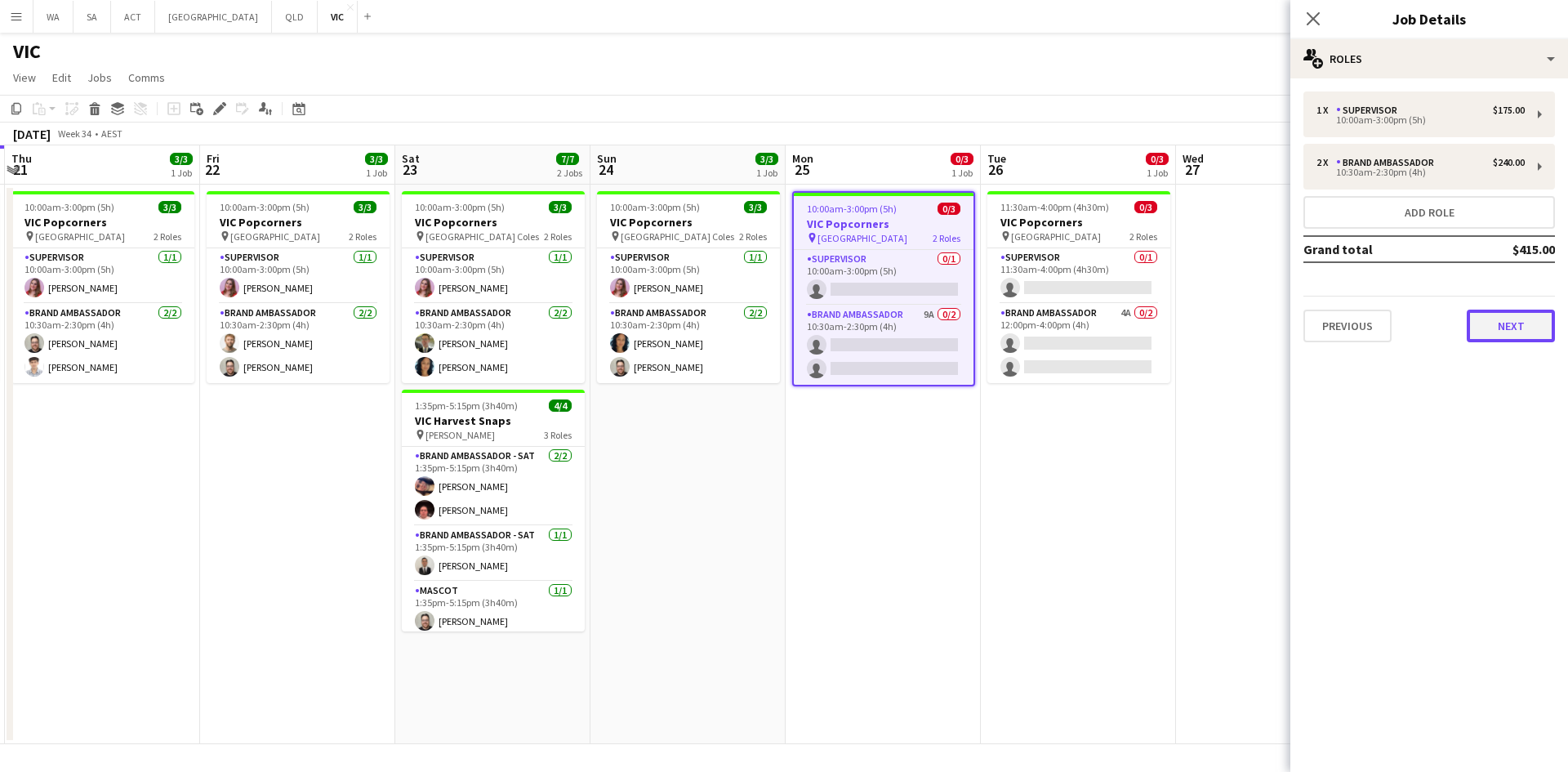
click at [1538, 333] on button "Next" at bounding box center [1511, 326] width 88 height 32
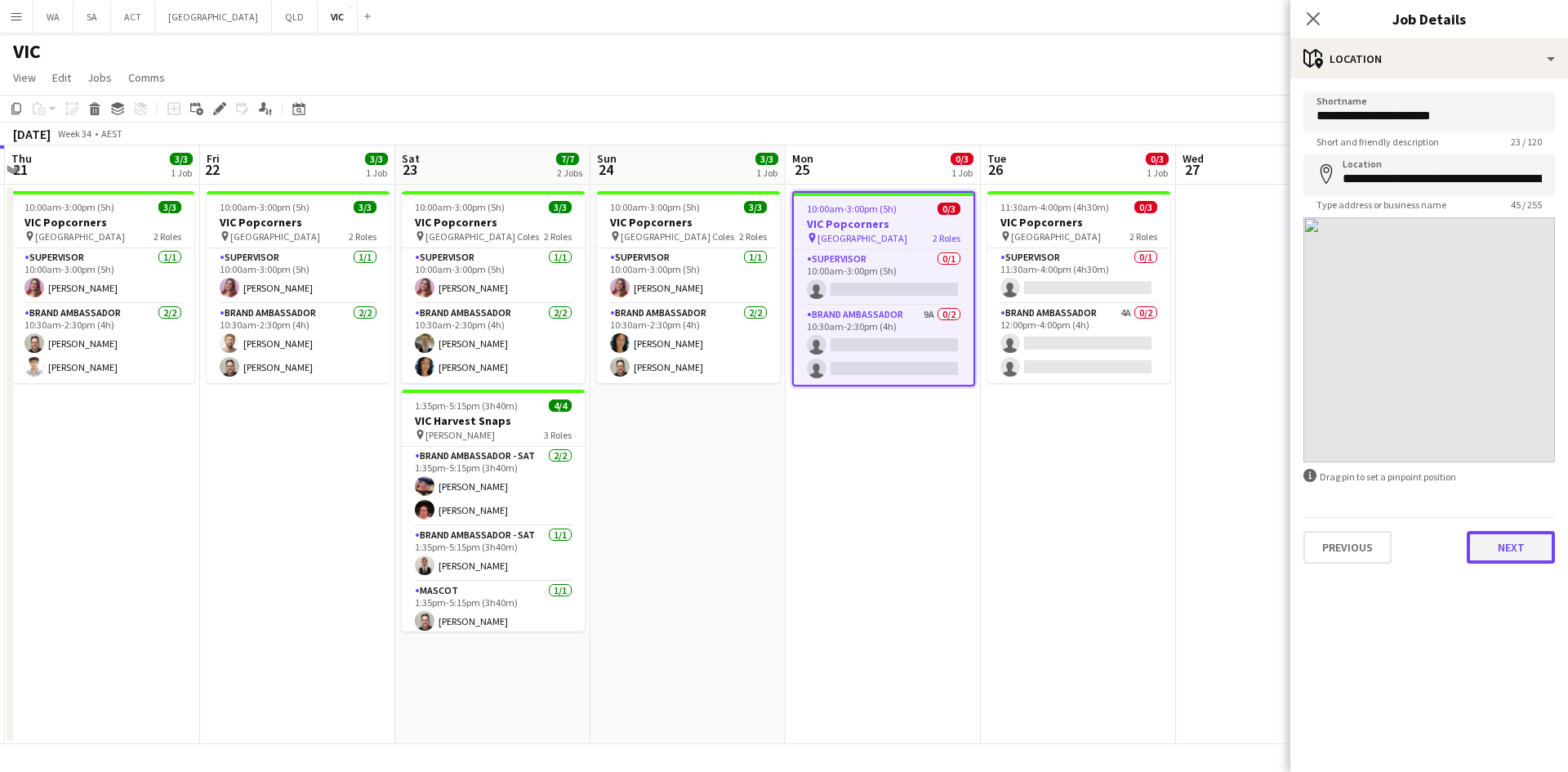
click at [1518, 557] on button "Next" at bounding box center [1511, 547] width 88 height 32
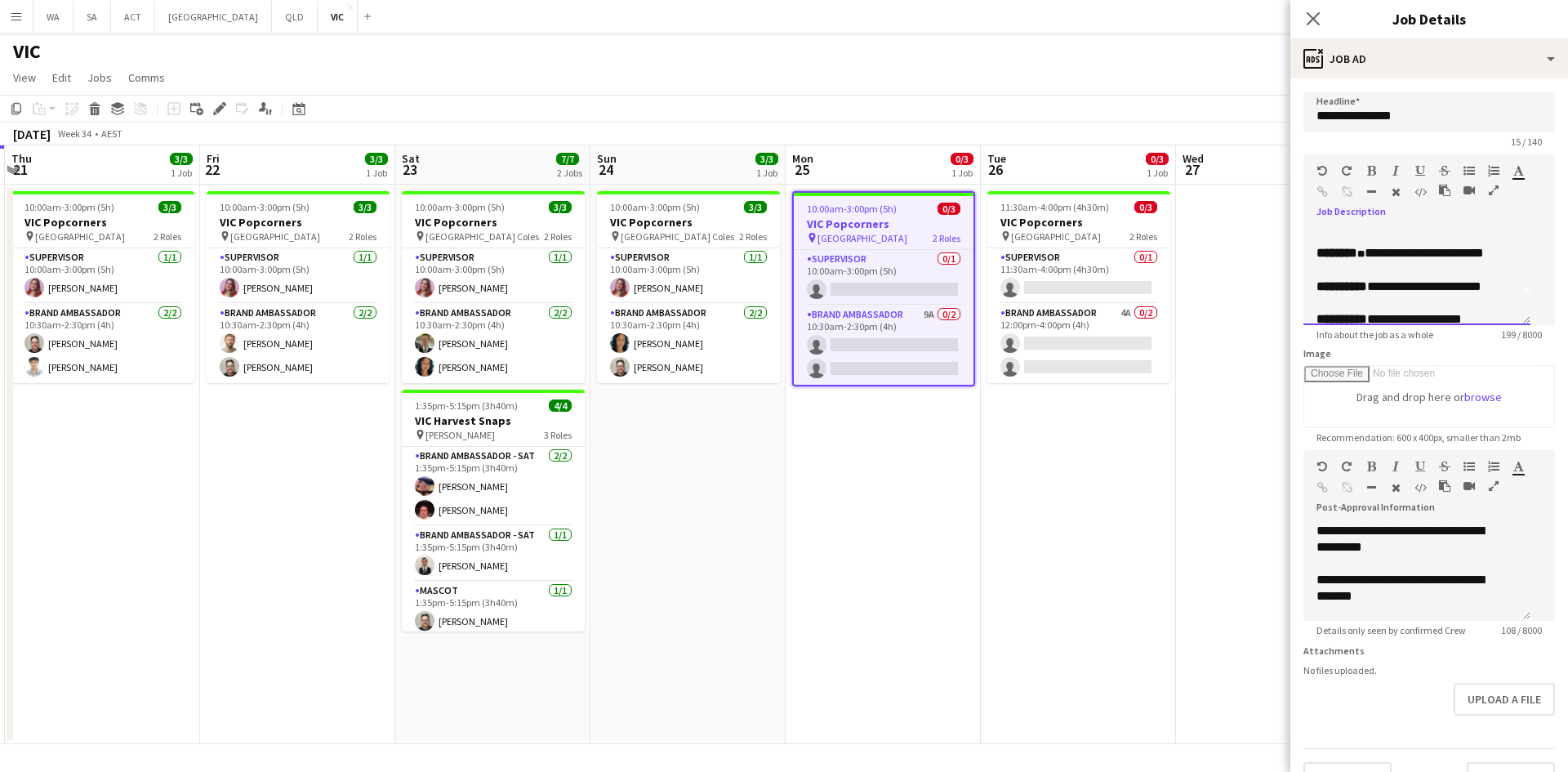
scroll to position [0, 0]
drag, startPoint x: 1386, startPoint y: 276, endPoint x: 1325, endPoint y: 259, distance: 63.3
click at [1325, 259] on div "**********" at bounding box center [1423, 276] width 239 height 98
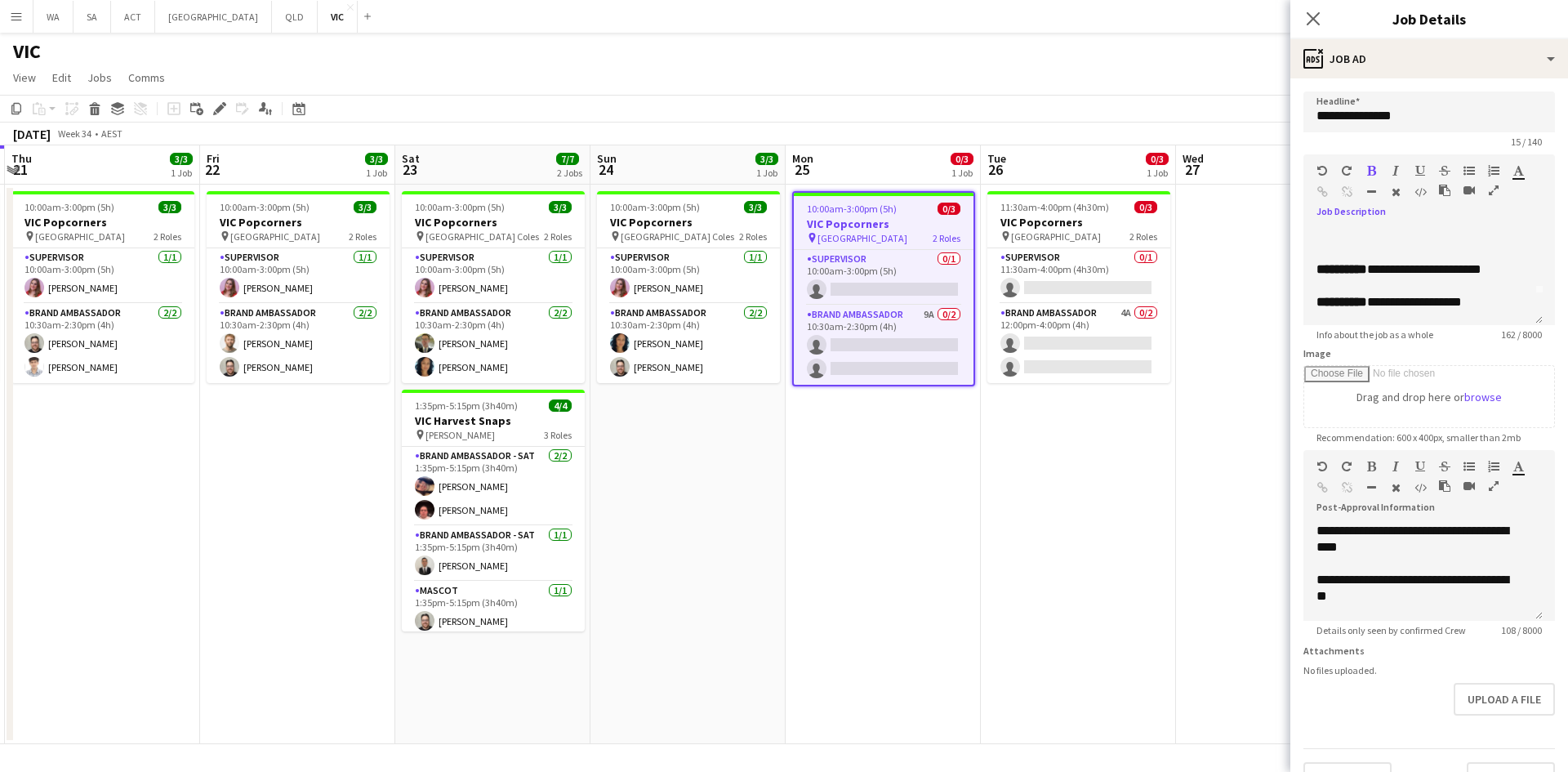
click at [1167, 520] on app-date-cell "11:30am-4:00pm (4h30m) 0/3 VIC Popcorners pin University of Melbourne 2 Roles S…" at bounding box center [1078, 464] width 195 height 559
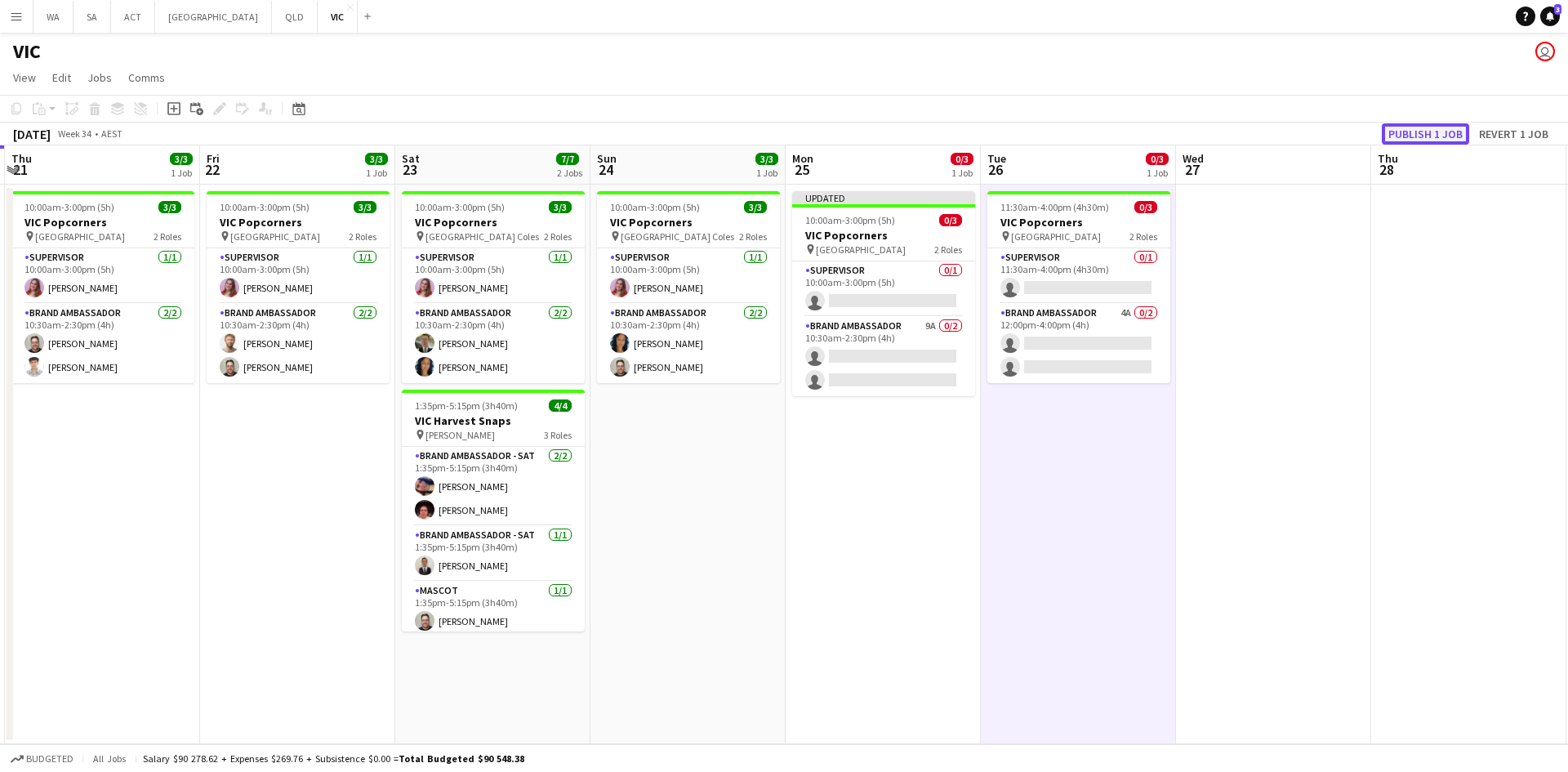
click at [1413, 138] on button "Publish 1 job" at bounding box center [1425, 134] width 87 height 22
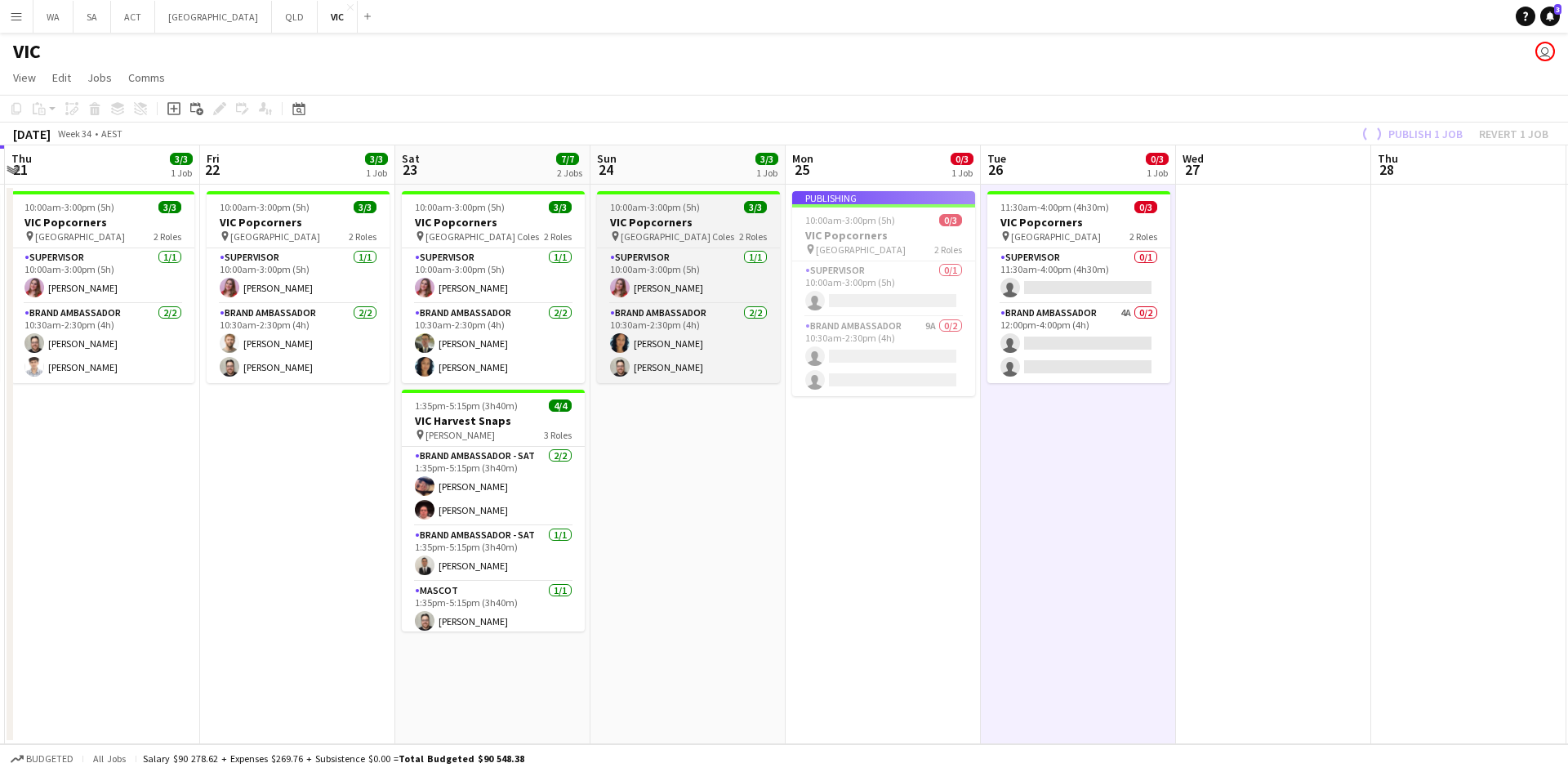
click at [671, 228] on h3 "VIC Popcorners" at bounding box center [689, 222] width 183 height 14
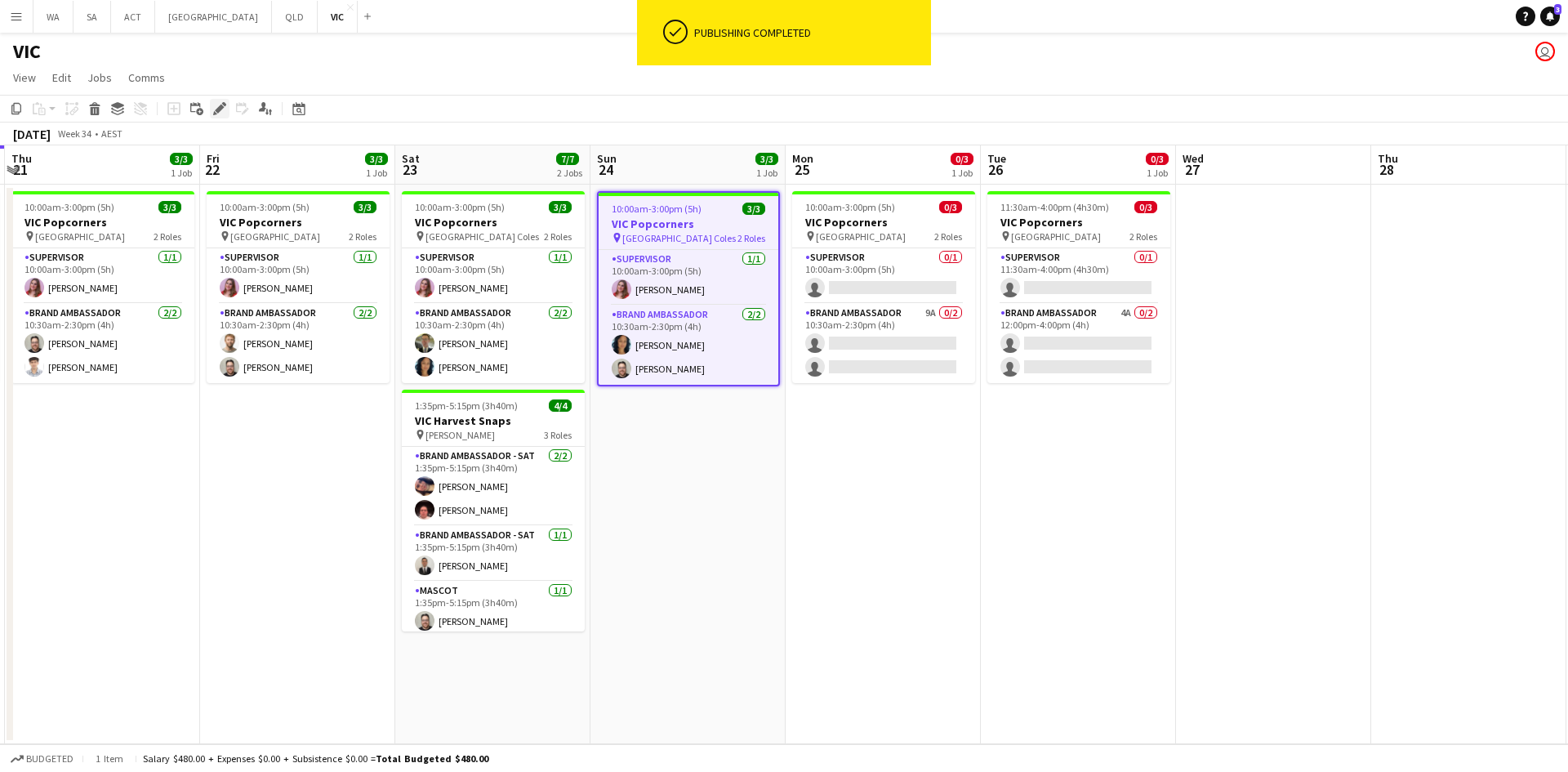
click at [222, 106] on icon at bounding box center [219, 109] width 9 height 9
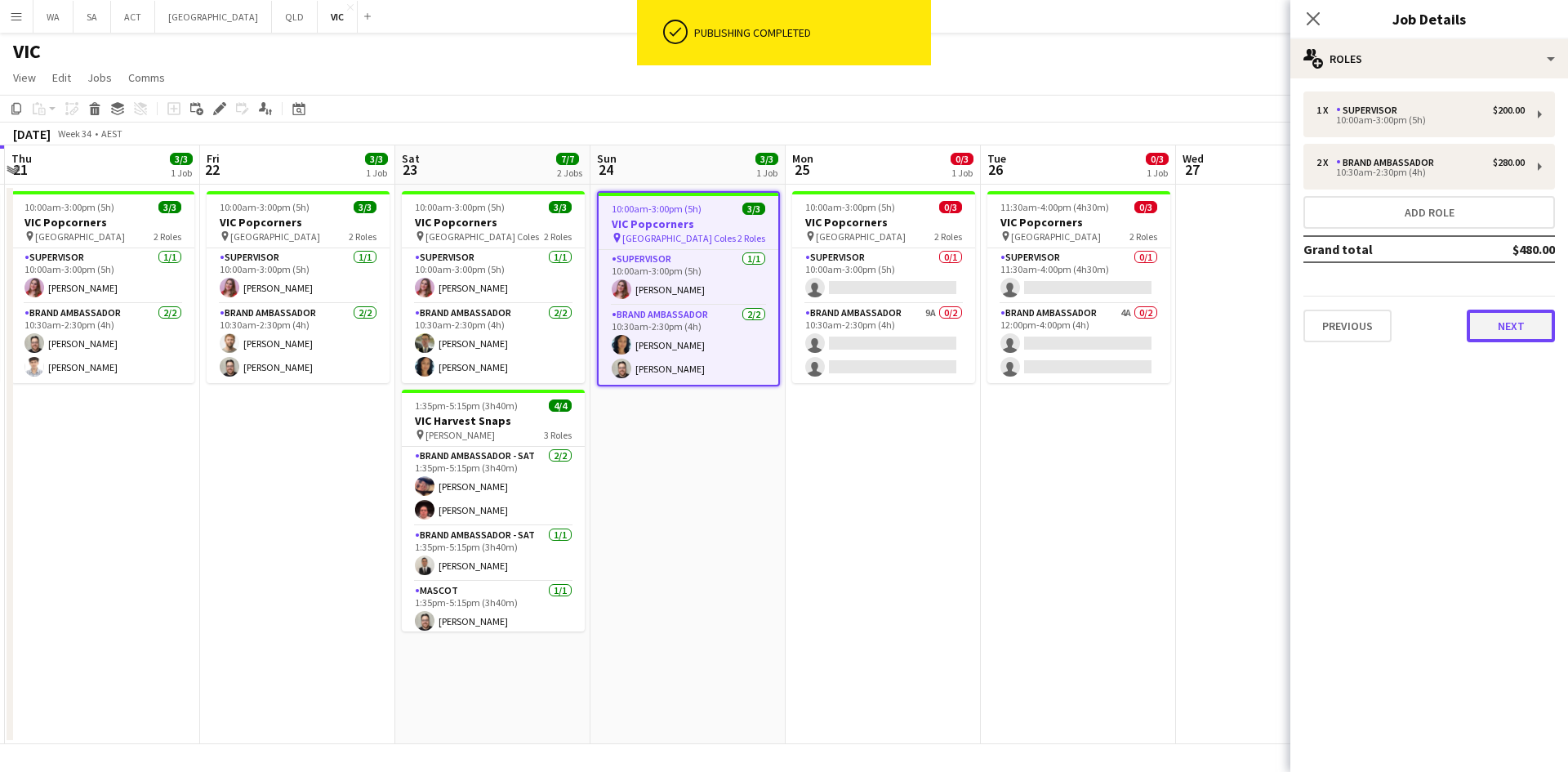
click at [1514, 335] on button "Next" at bounding box center [1511, 326] width 88 height 32
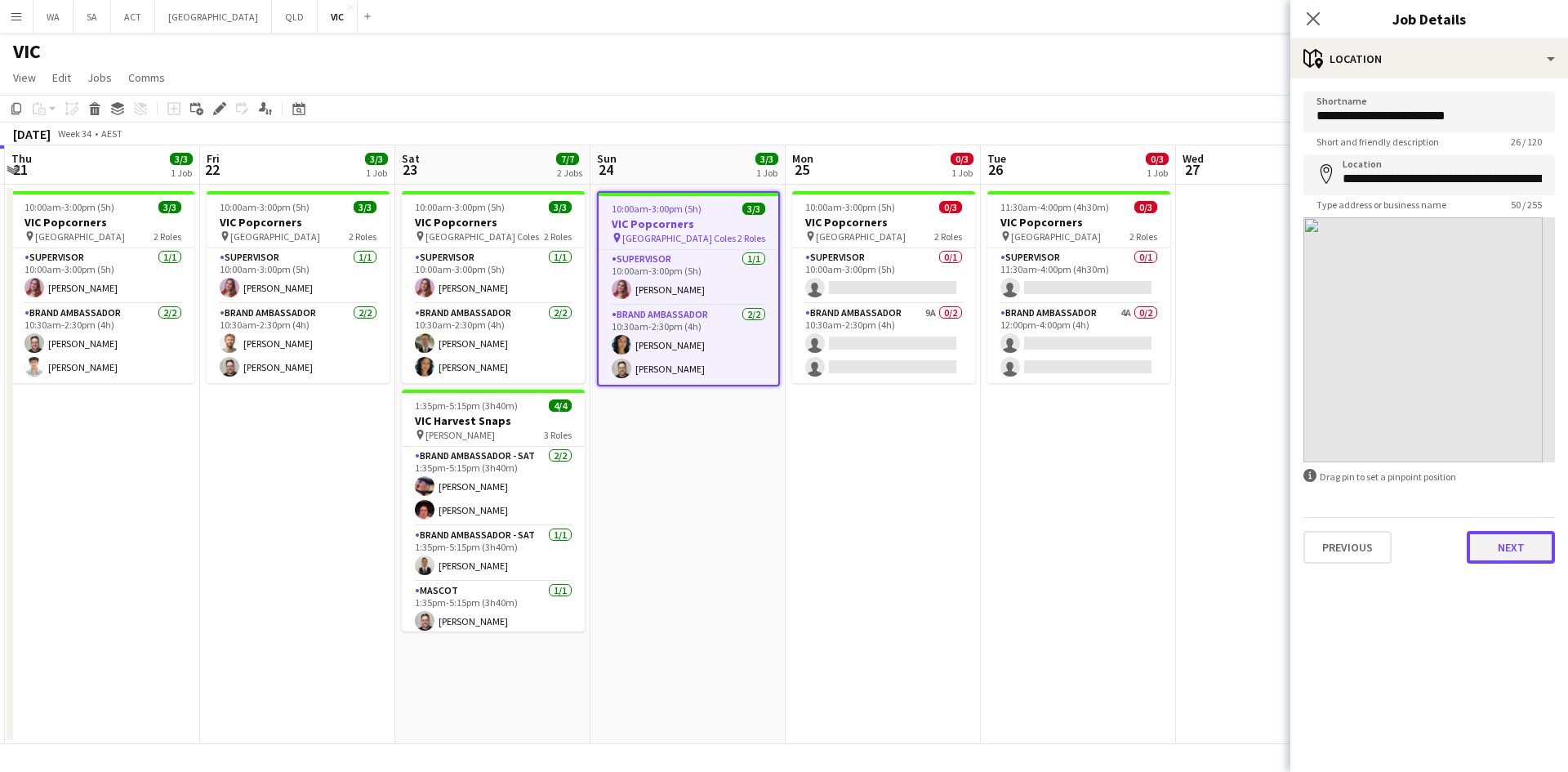
click at [1522, 531] on button "Next" at bounding box center [1511, 547] width 88 height 32
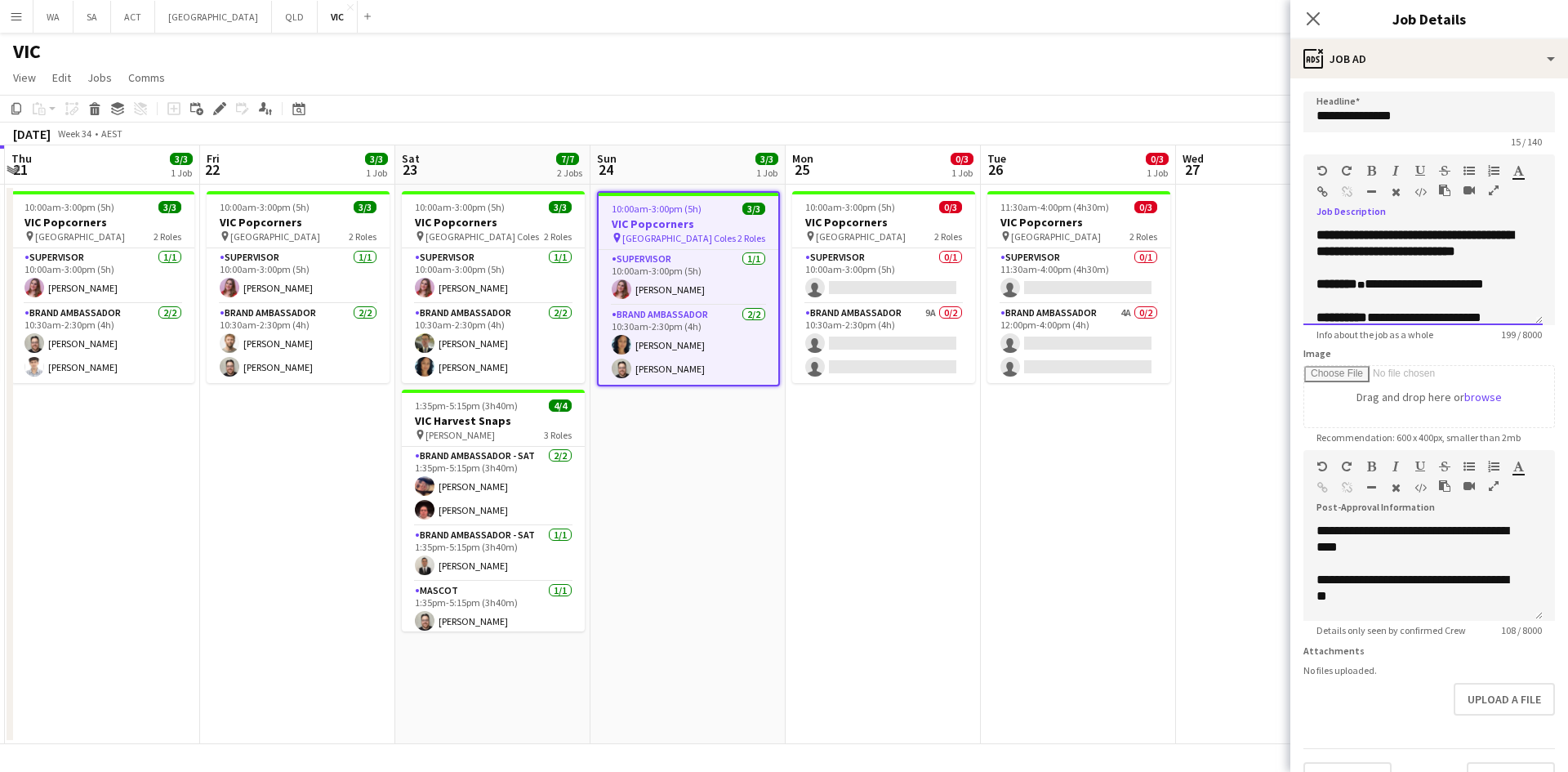
drag, startPoint x: 1385, startPoint y: 336, endPoint x: 1311, endPoint y: 285, distance: 89.9
click at [1311, 285] on div "**********" at bounding box center [1423, 276] width 239 height 98
click at [1075, 419] on app-date-cell "11:30am-4:00pm (4h30m) 0/3 VIC Popcorners pin University of Melbourne 2 Roles S…" at bounding box center [1078, 464] width 195 height 559
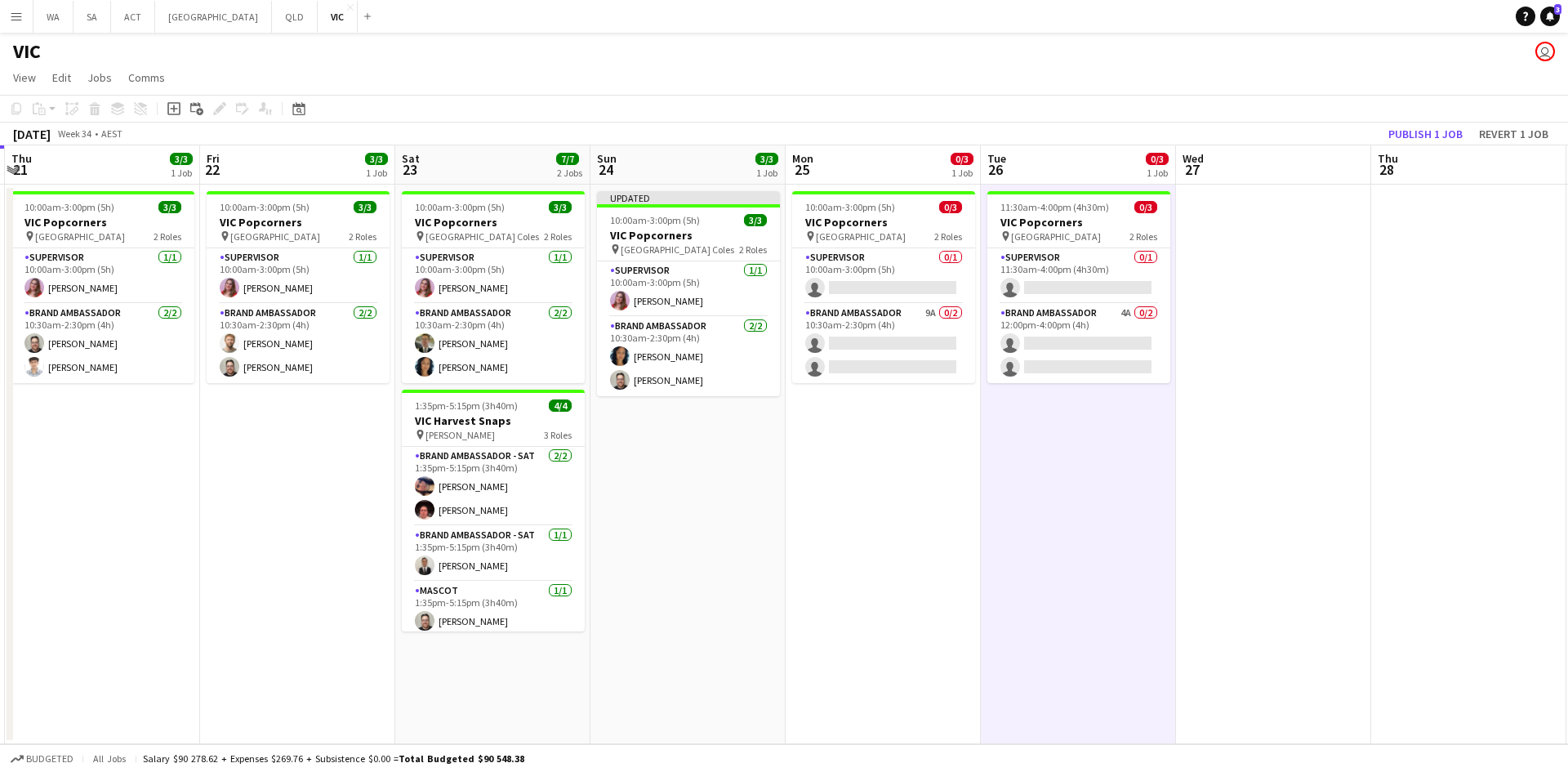
click at [1425, 107] on app-toolbar "Copy Paste Paste Ctrl+V Paste with crew Ctrl+Shift+V Paste linked Job [GEOGRAPH…" at bounding box center [784, 109] width 1568 height 28
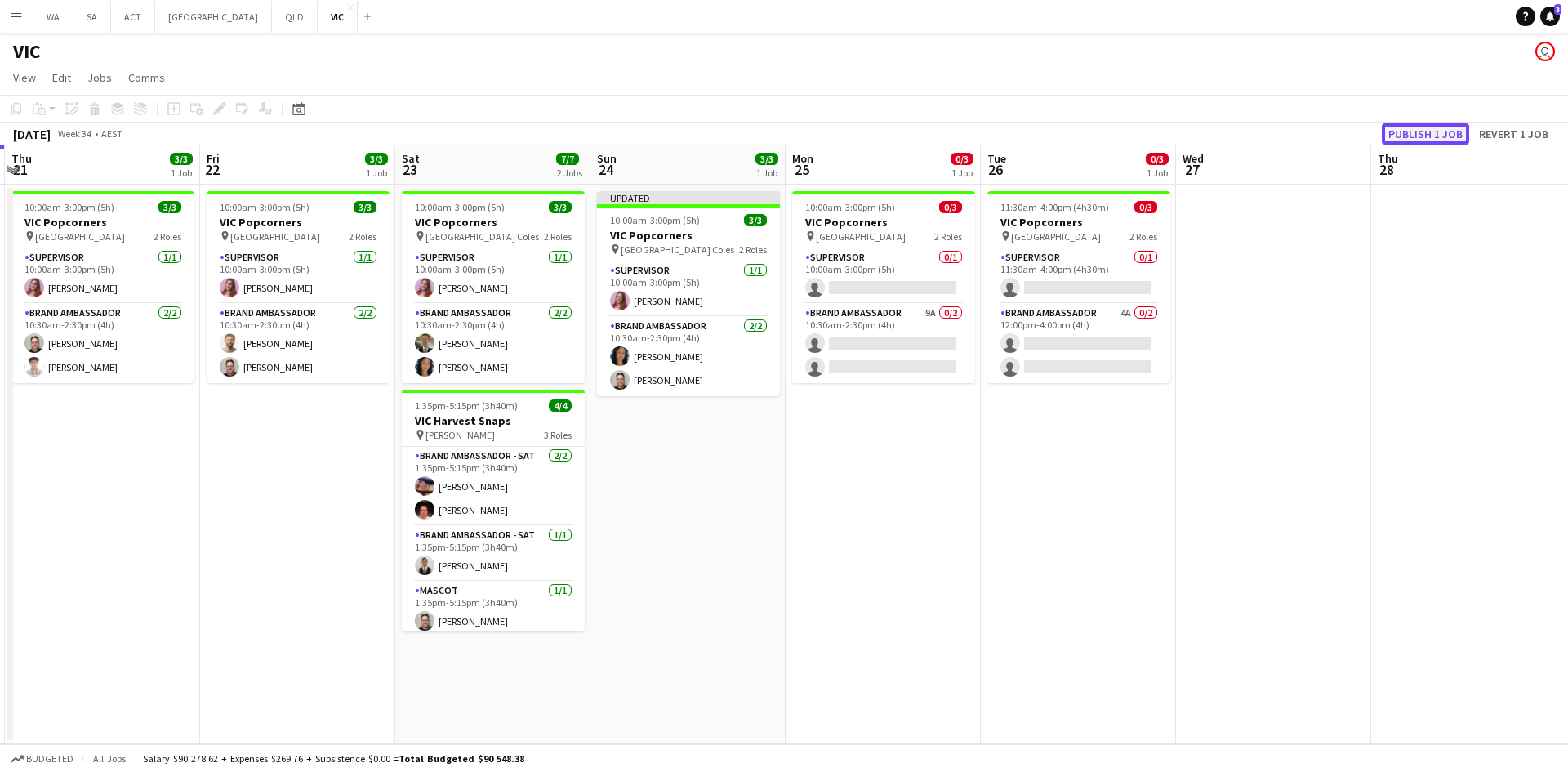
click at [1422, 127] on button "Publish 1 job" at bounding box center [1425, 134] width 87 height 22
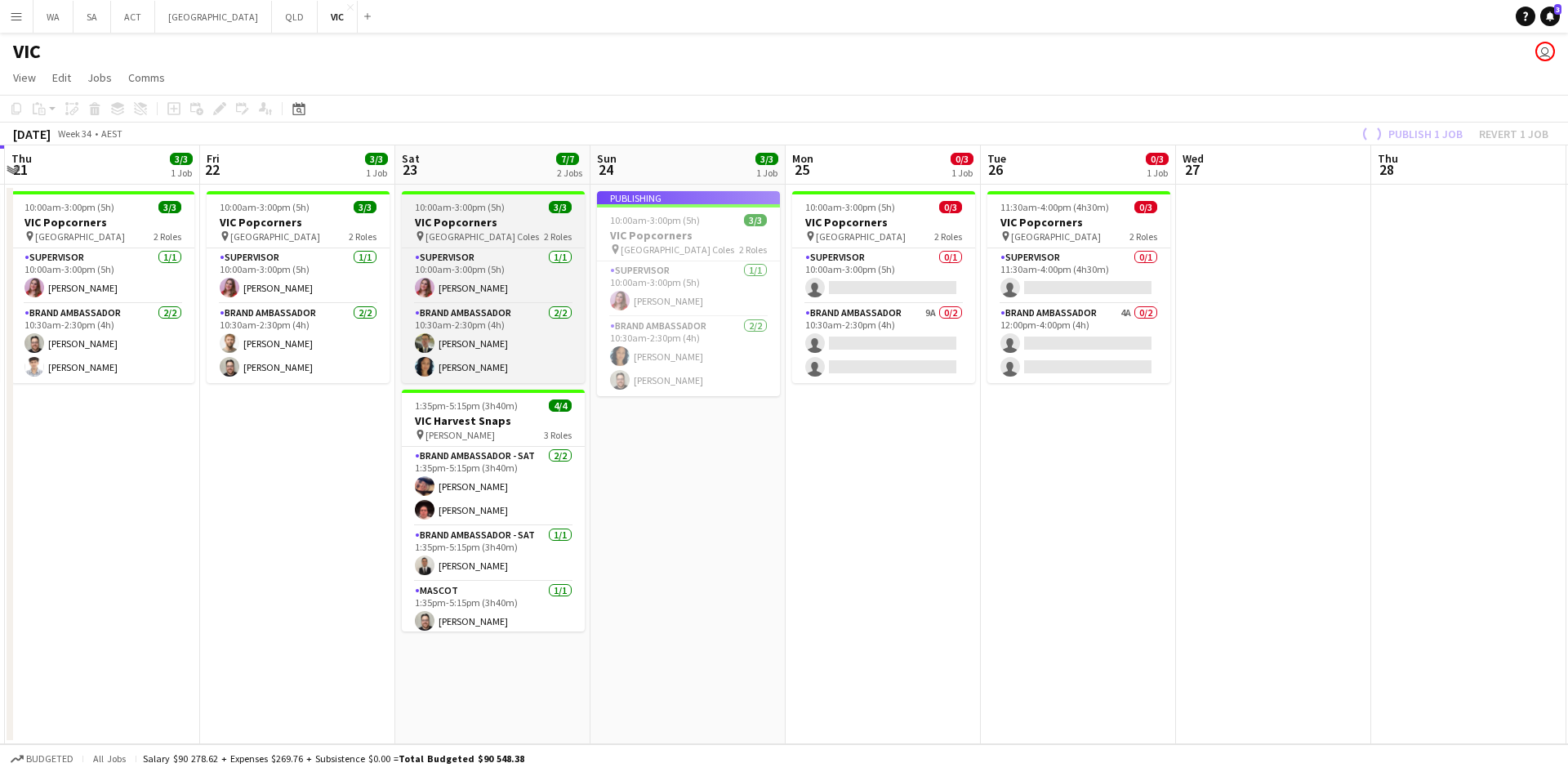
click at [440, 217] on h3 "VIC Popcorners" at bounding box center [493, 222] width 183 height 14
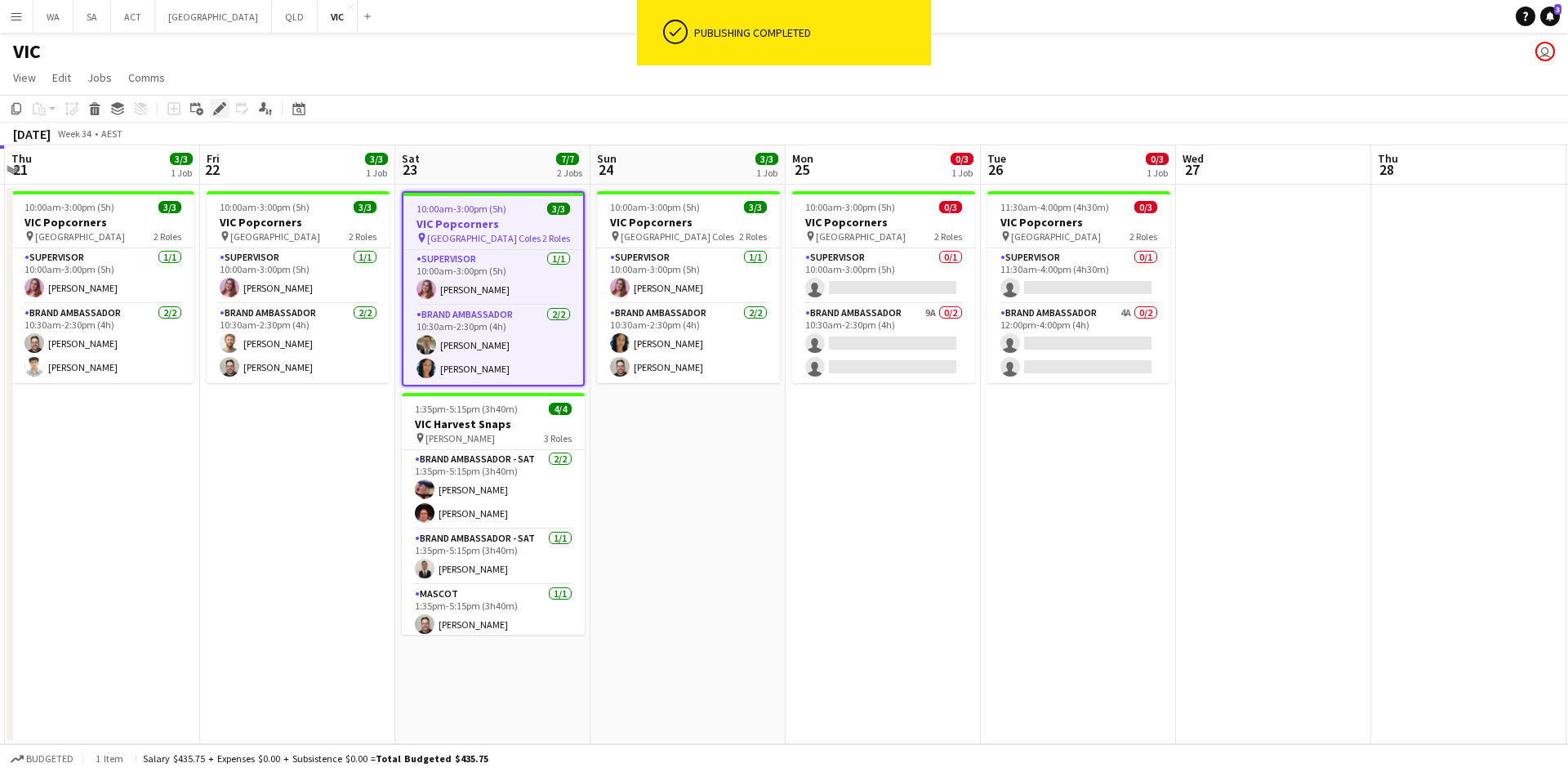
click at [216, 110] on icon "Edit" at bounding box center [219, 109] width 13 height 13
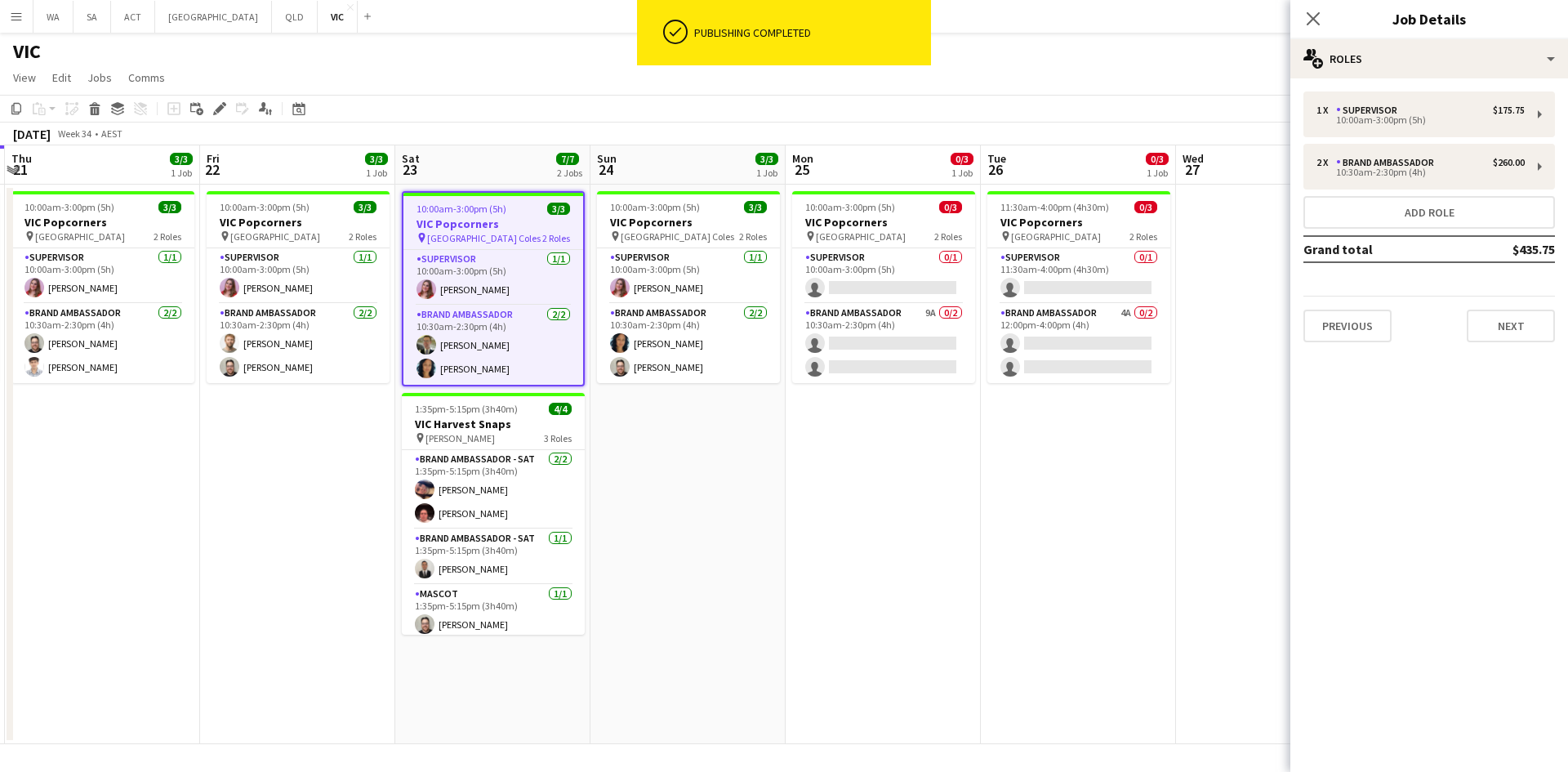
click at [1509, 297] on div "Previous Next" at bounding box center [1430, 319] width 251 height 47
click at [1518, 325] on button "Next" at bounding box center [1511, 326] width 88 height 32
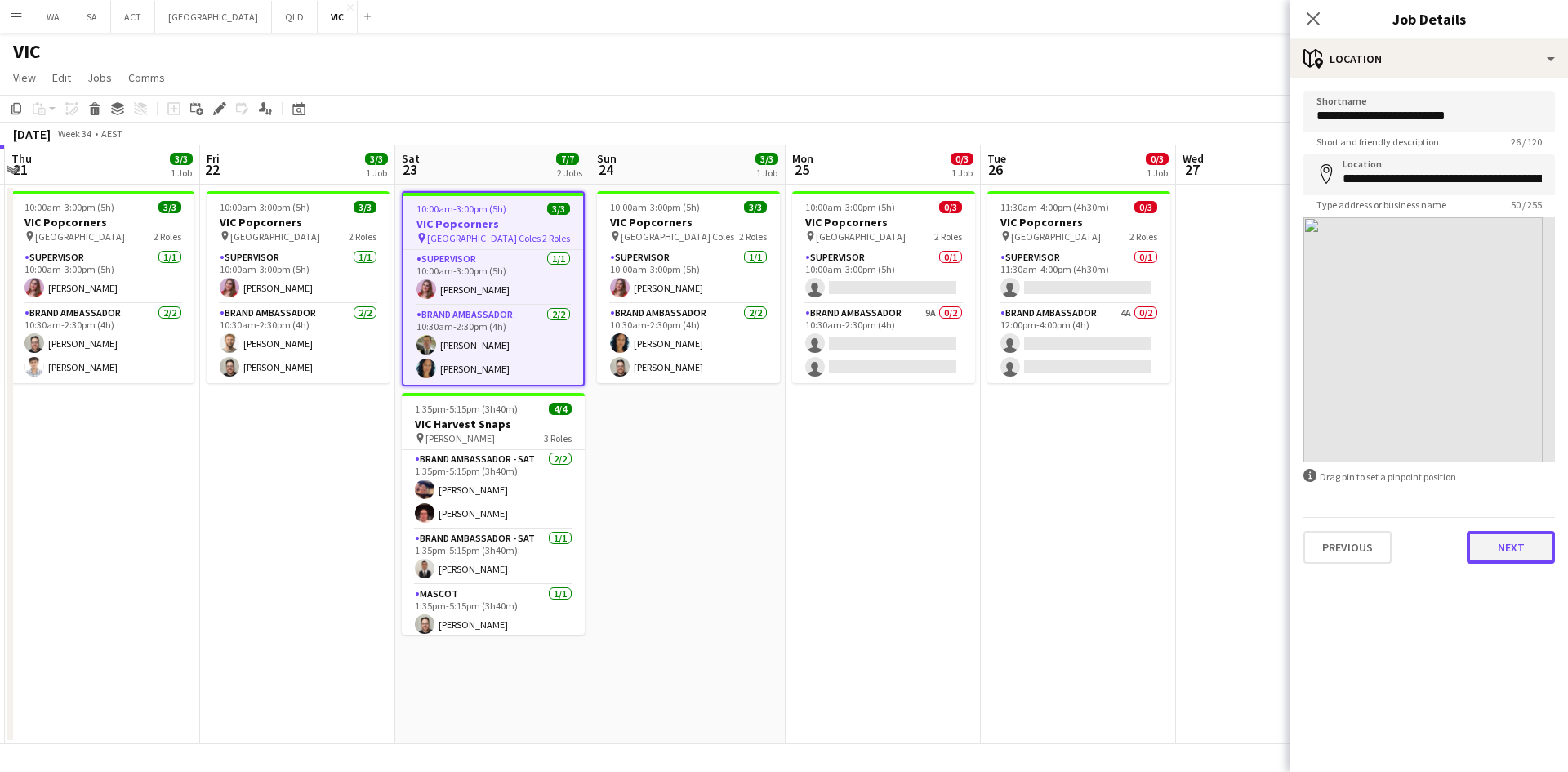
click at [1521, 561] on button "Next" at bounding box center [1511, 547] width 88 height 32
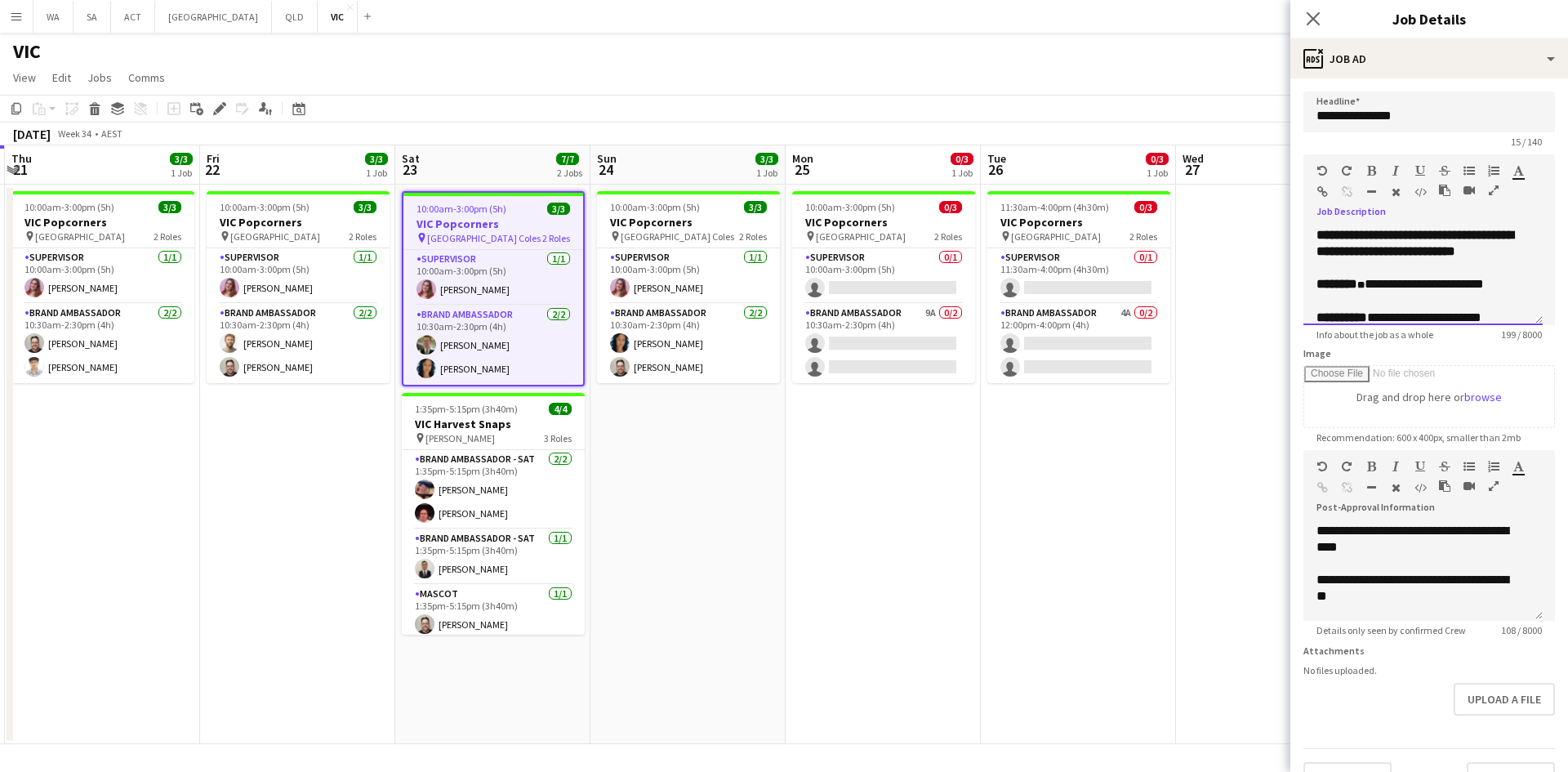
drag, startPoint x: 1511, startPoint y: 285, endPoint x: 1275, endPoint y: 276, distance: 236.2
click at [1275, 276] on body "Menu Boards Boards Boards All jobs Status Workforce Workforce My Workforce Recr…" at bounding box center [784, 386] width 1568 height 772
click at [989, 421] on app-date-cell "11:30am-4:00pm (4h30m) 0/3 VIC Popcorners pin University of Melbourne 2 Roles S…" at bounding box center [1078, 464] width 195 height 559
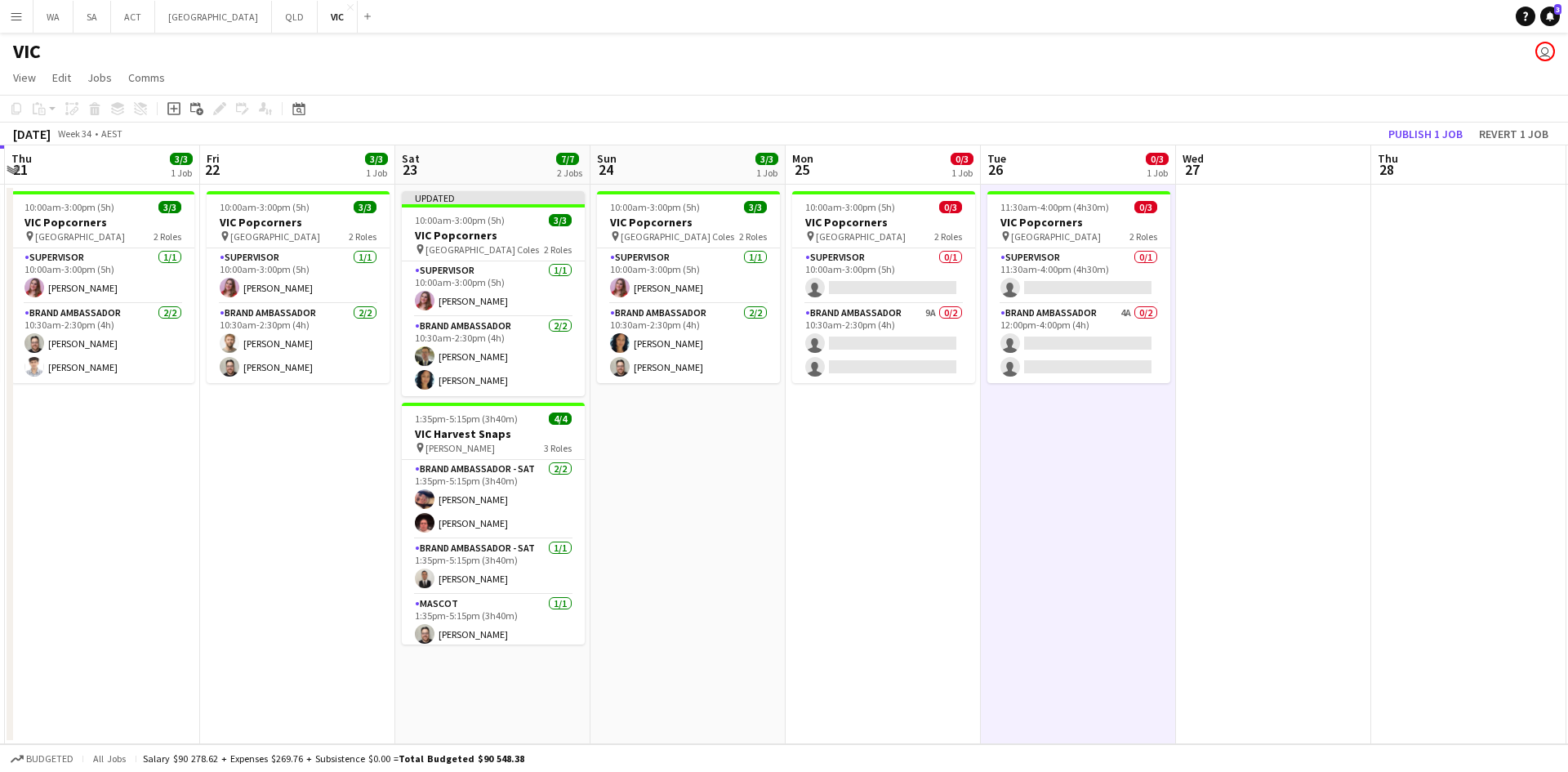
click at [1431, 118] on app-toolbar "Copy Paste Paste Ctrl+V Paste with crew Ctrl+Shift+V Paste linked Job [GEOGRAPH…" at bounding box center [784, 109] width 1568 height 28
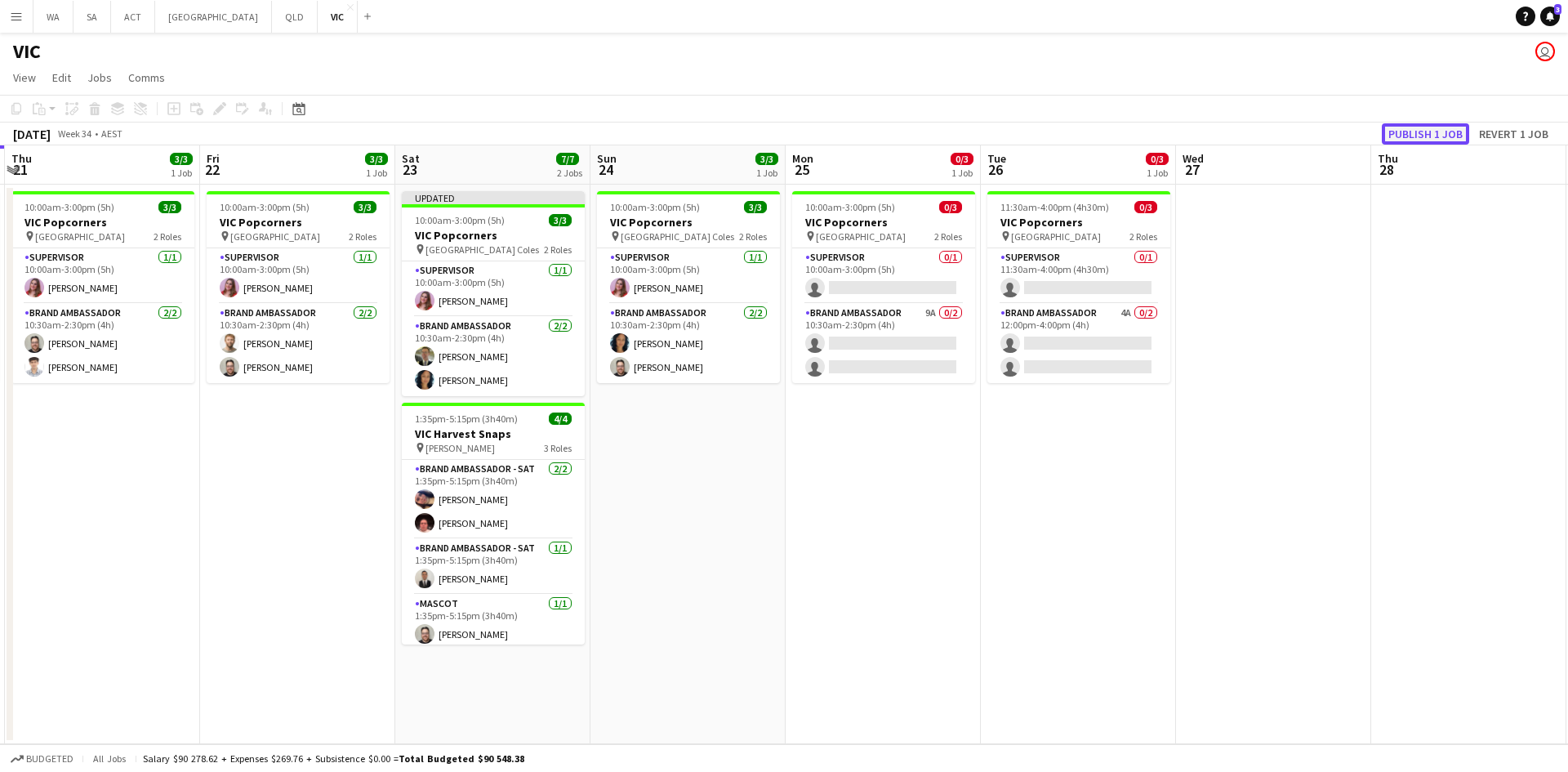
click at [1421, 131] on button "Publish 1 job" at bounding box center [1425, 134] width 87 height 22
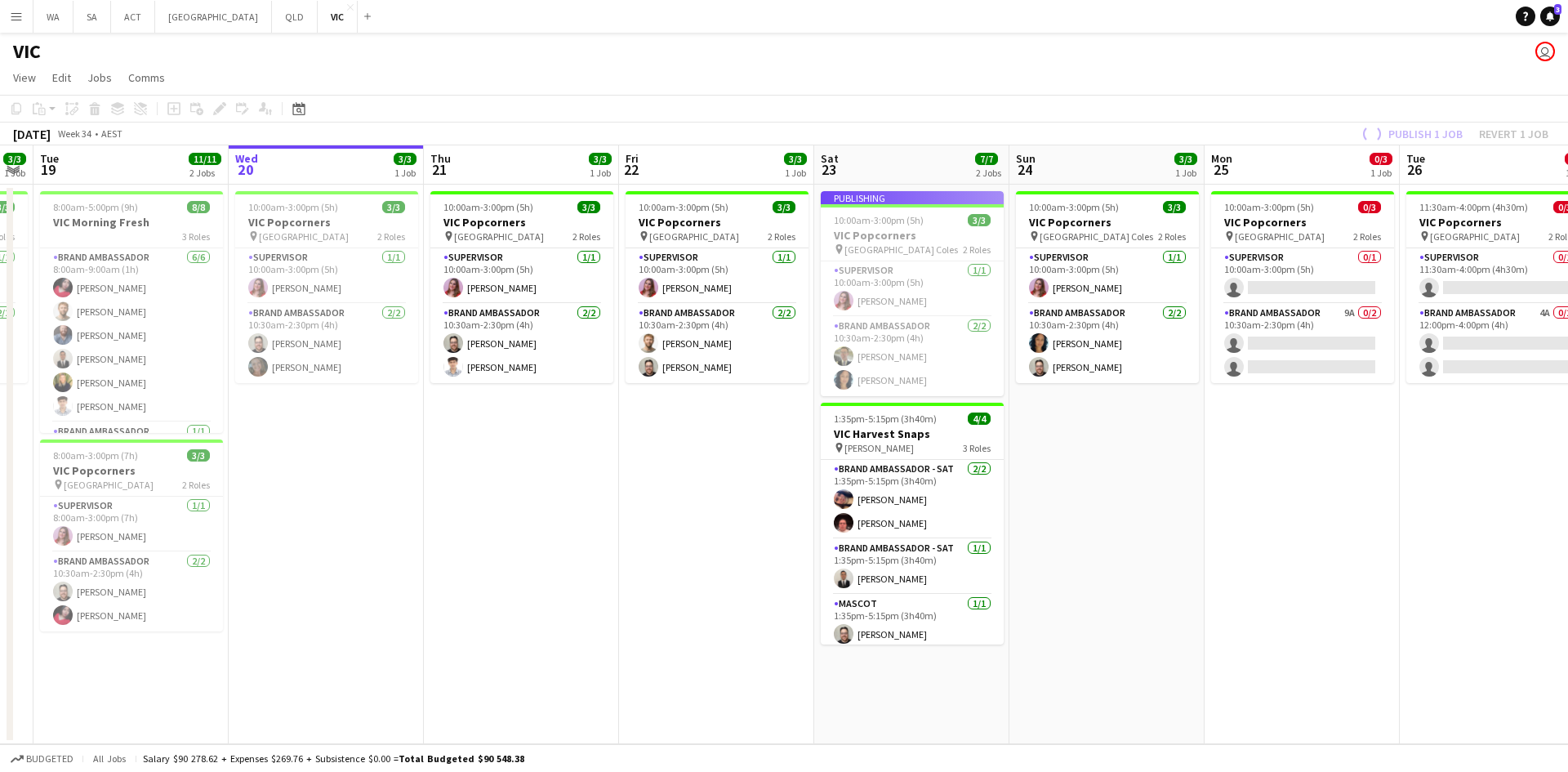
drag, startPoint x: 613, startPoint y: 444, endPoint x: 999, endPoint y: 415, distance: 387.1
click at [999, 415] on app-calendar-viewport "Sun 17 3/3 1 Job Mon 18 3/3 1 Job Tue 19 11/11 2 Jobs Wed 20 3/3 1 Job Thu 21 3…" at bounding box center [784, 444] width 1568 height 599
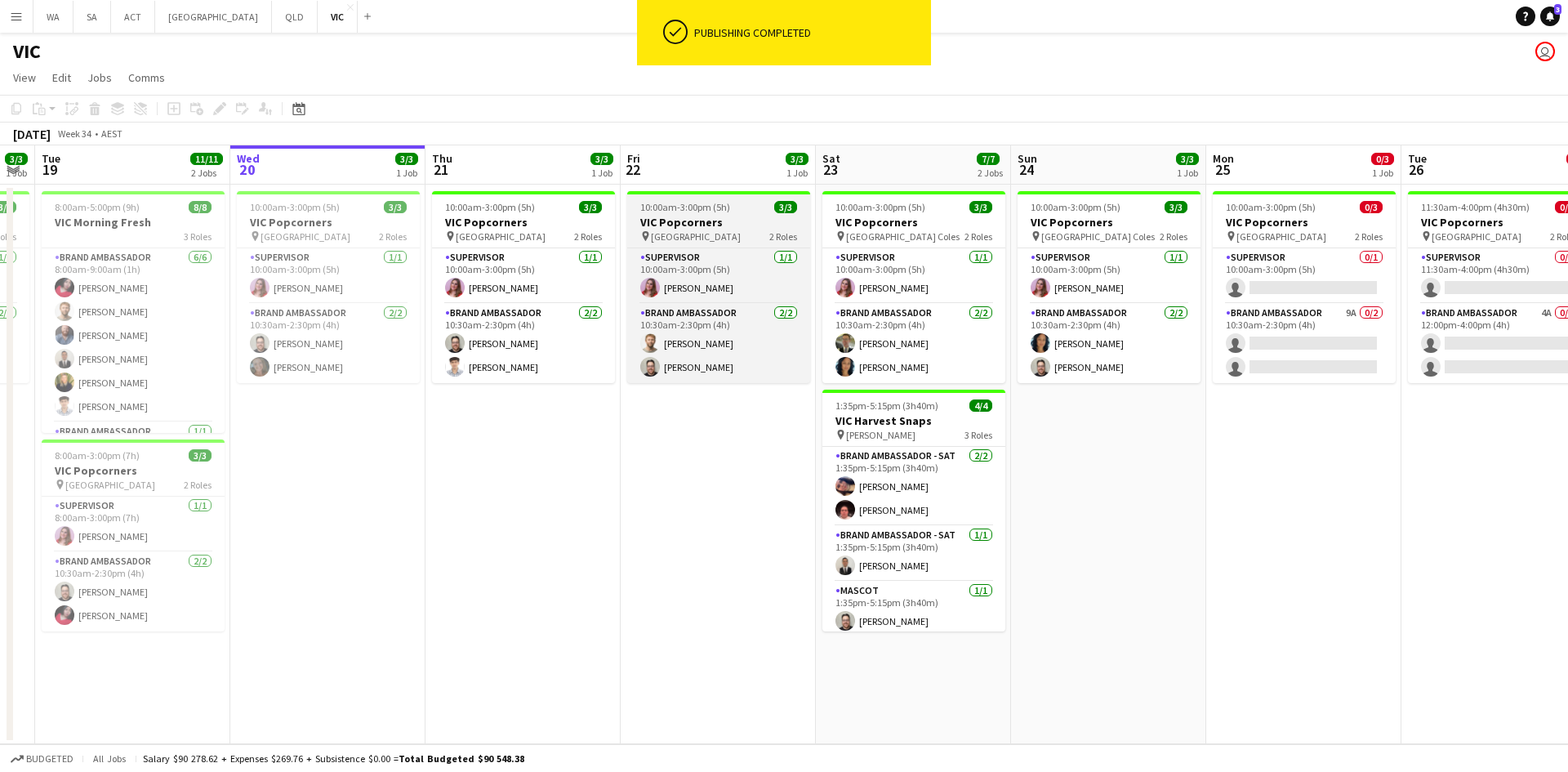
click at [709, 220] on h3 "VIC Popcorners" at bounding box center [719, 222] width 183 height 14
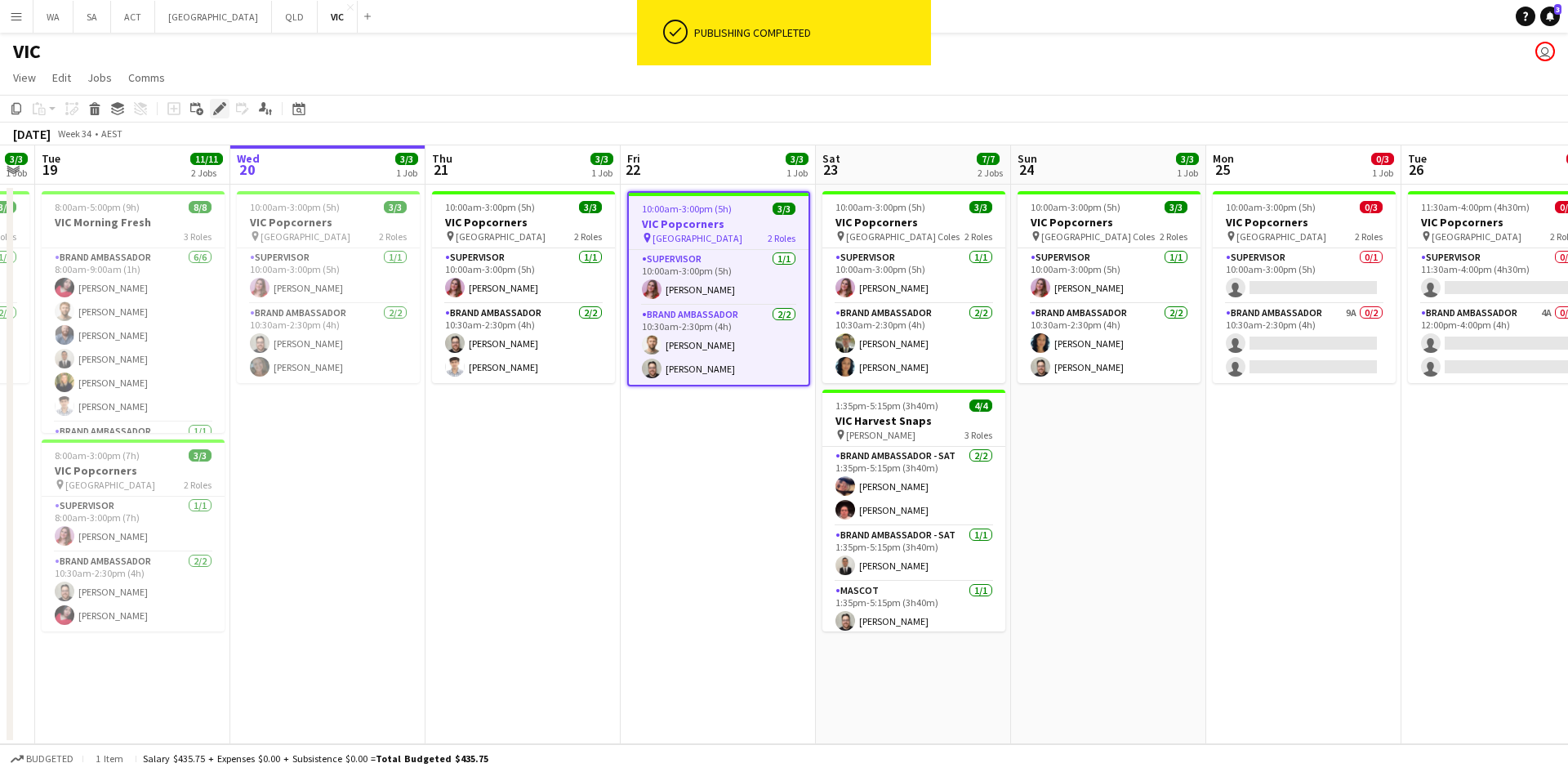
click at [228, 108] on div "Edit" at bounding box center [220, 109] width 20 height 20
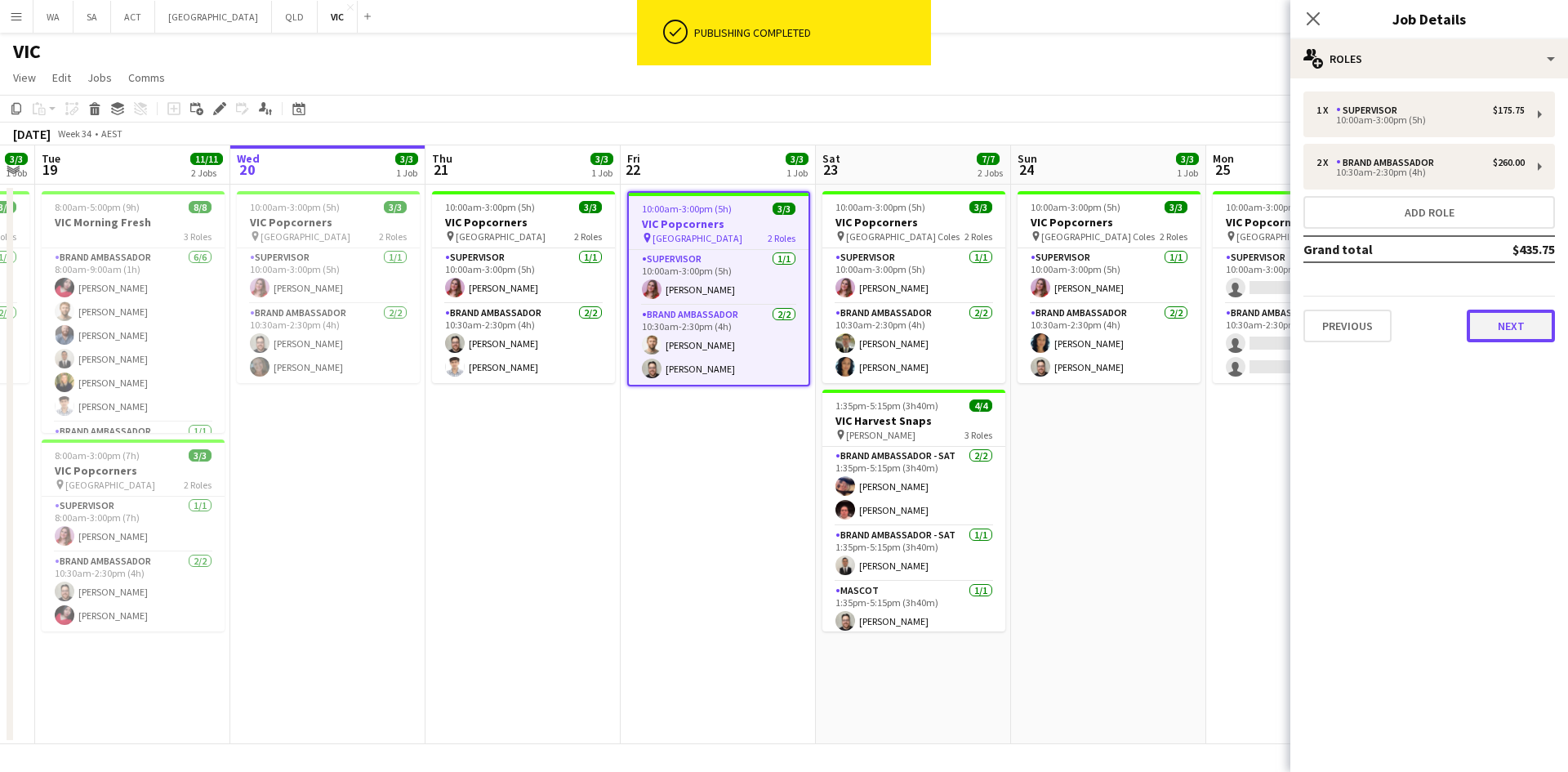
click at [1501, 330] on button "Next" at bounding box center [1511, 326] width 88 height 32
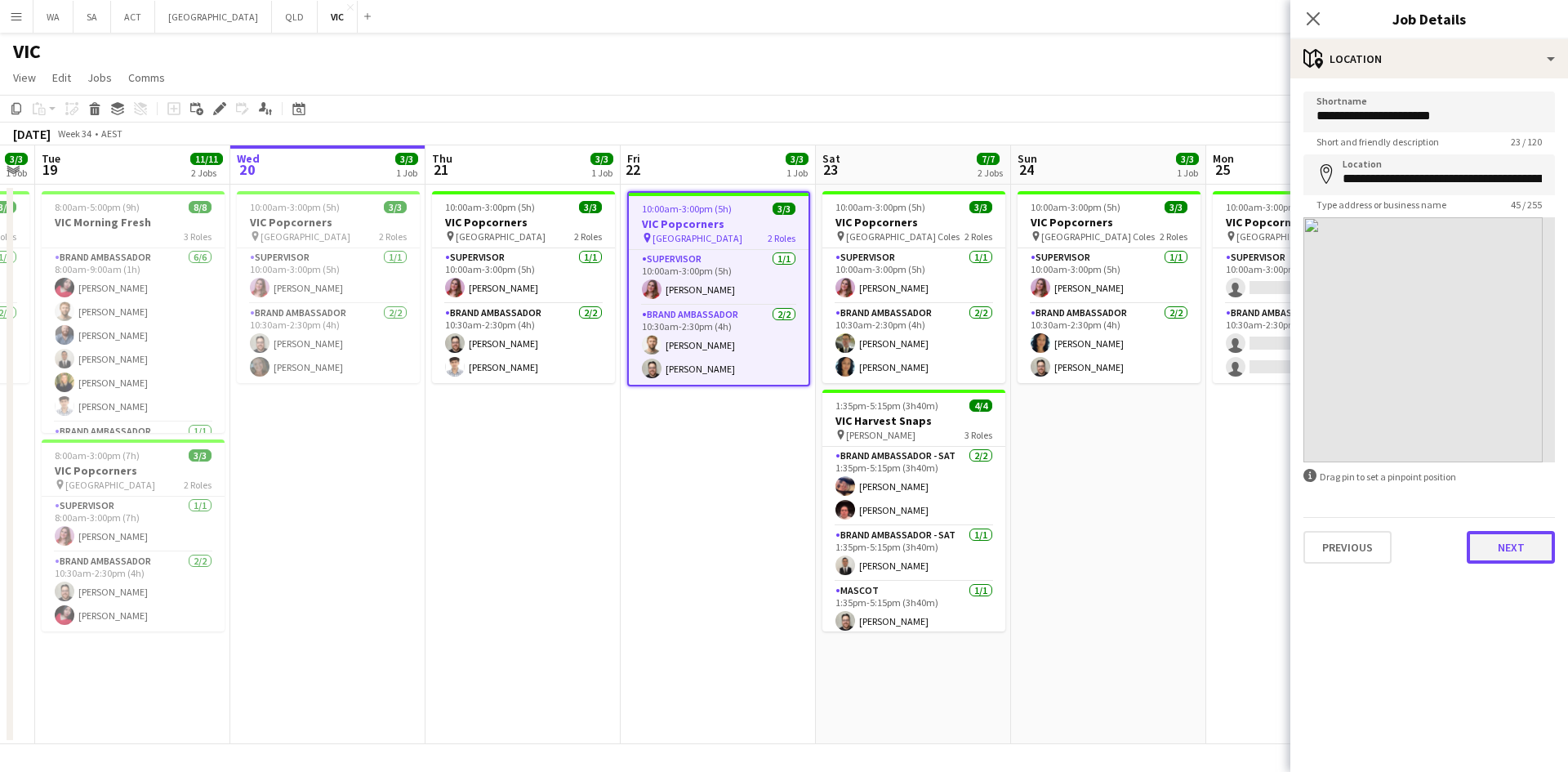
click at [1538, 532] on button "Next" at bounding box center [1511, 547] width 88 height 32
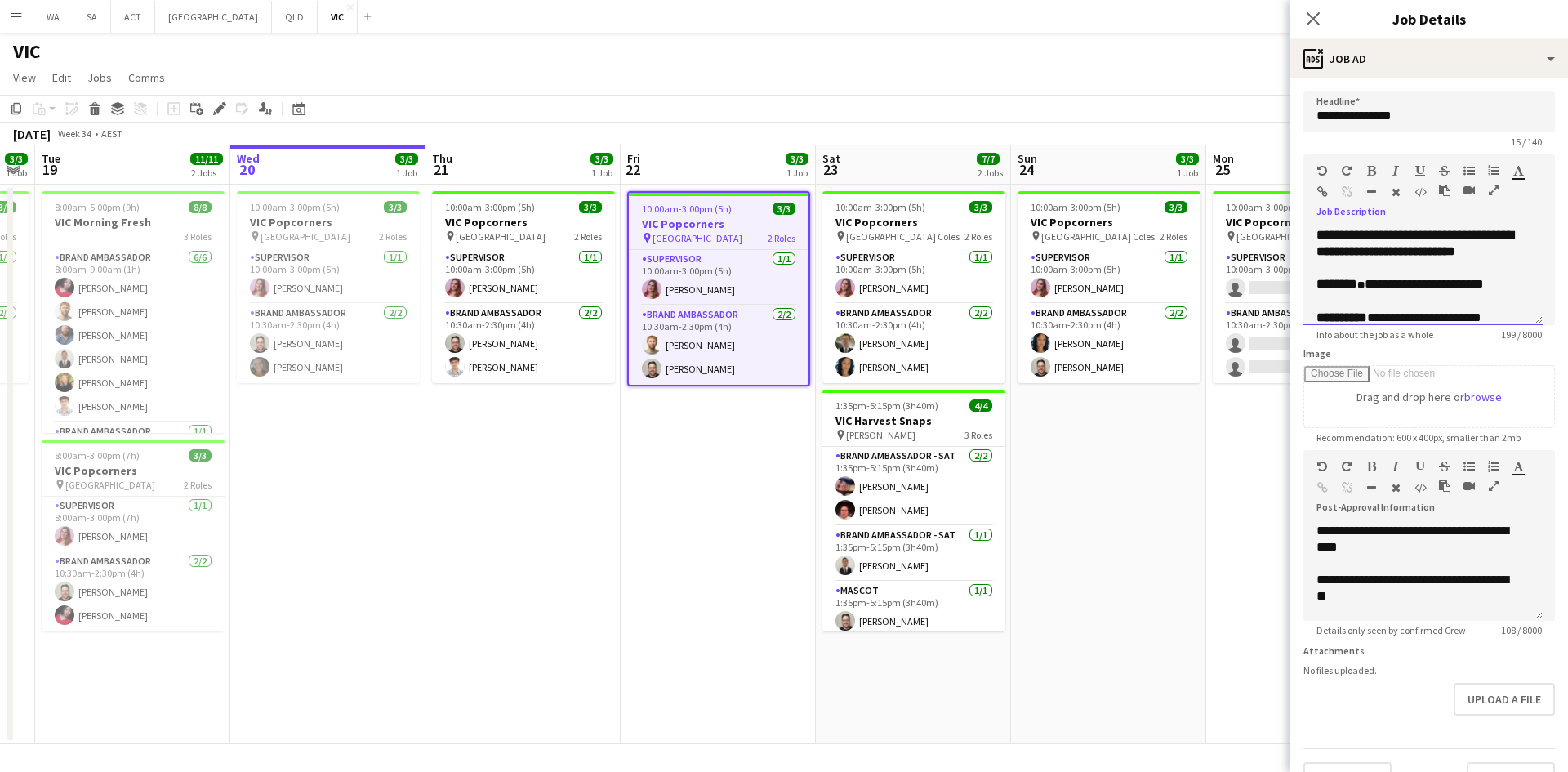
scroll to position [80, 0]
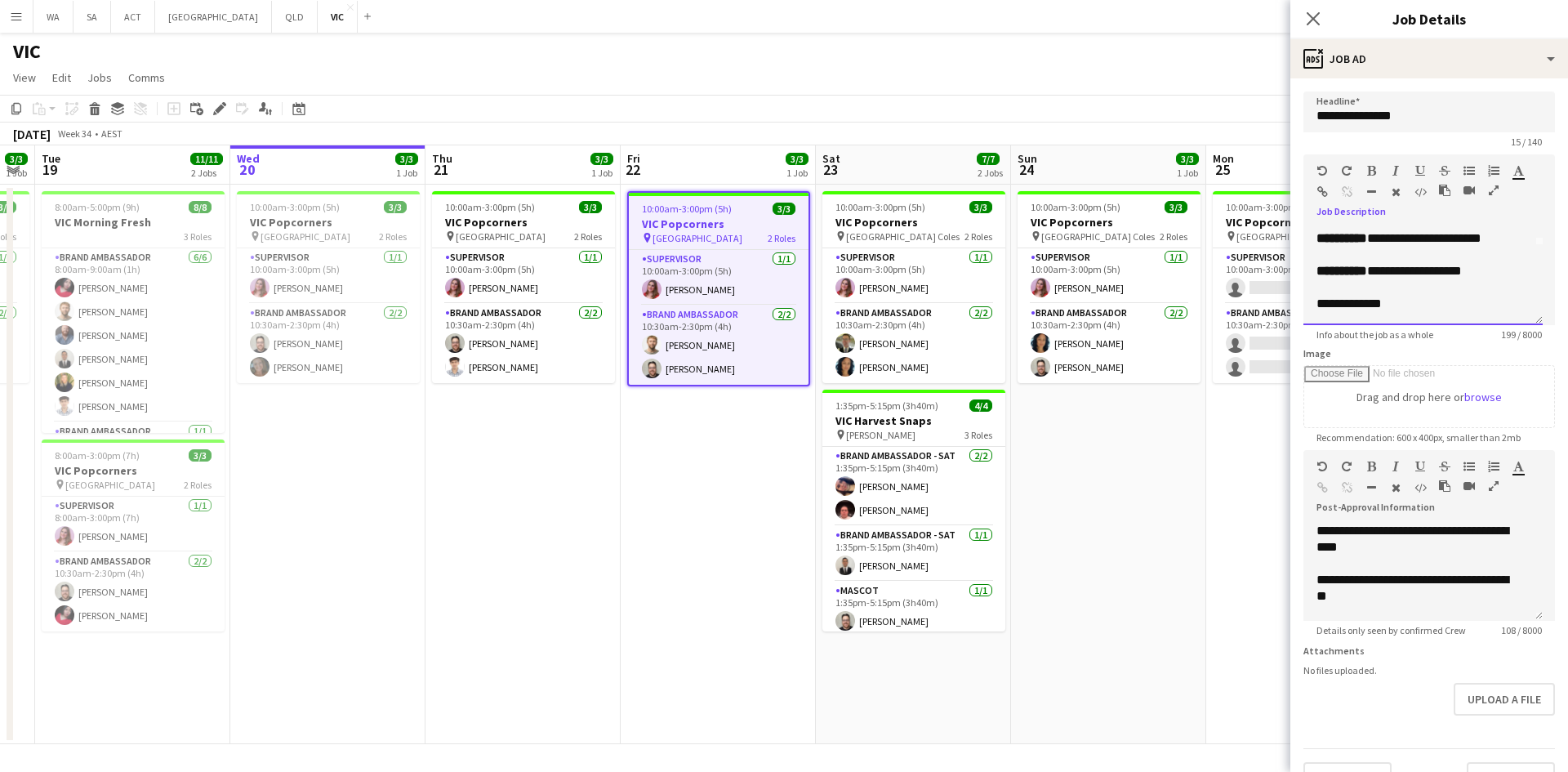
drag, startPoint x: 1398, startPoint y: 345, endPoint x: 1339, endPoint y: 336, distance: 59.7
click at [1339, 336] on app-form-group "**********" at bounding box center [1430, 247] width 251 height 186
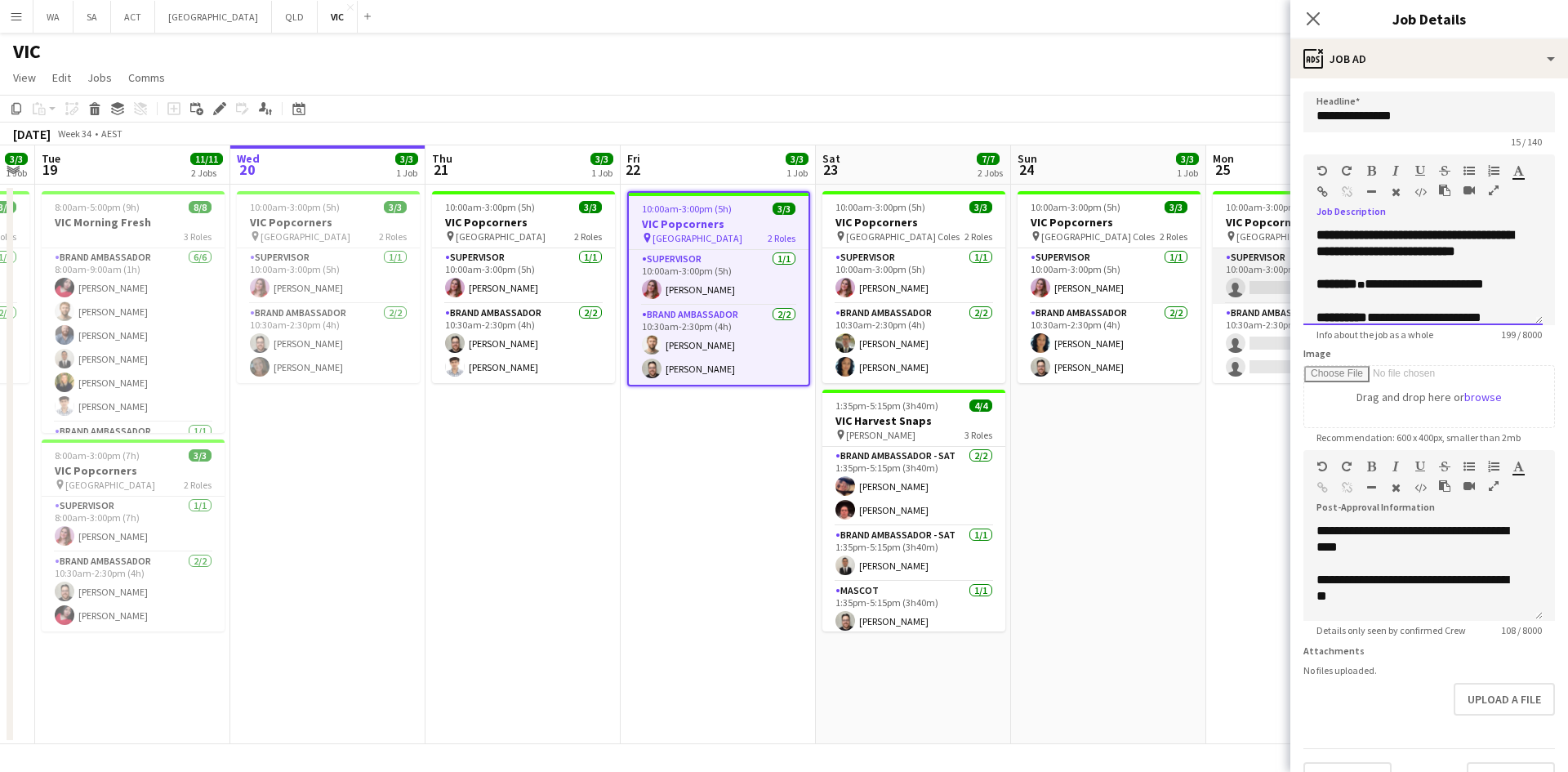
drag, startPoint x: 1509, startPoint y: 288, endPoint x: 1268, endPoint y: 277, distance: 241.3
click at [1268, 277] on body "Menu Boards Boards Boards All jobs Status Workforce Workforce My Workforce Recr…" at bounding box center [784, 386] width 1568 height 772
click at [1194, 499] on app-date-cell "10:00am-3:00pm (5h) 3/3 VIC Popcorners pin [GEOGRAPHIC_DATA] Coles 2 Roles Supe…" at bounding box center [1108, 464] width 195 height 559
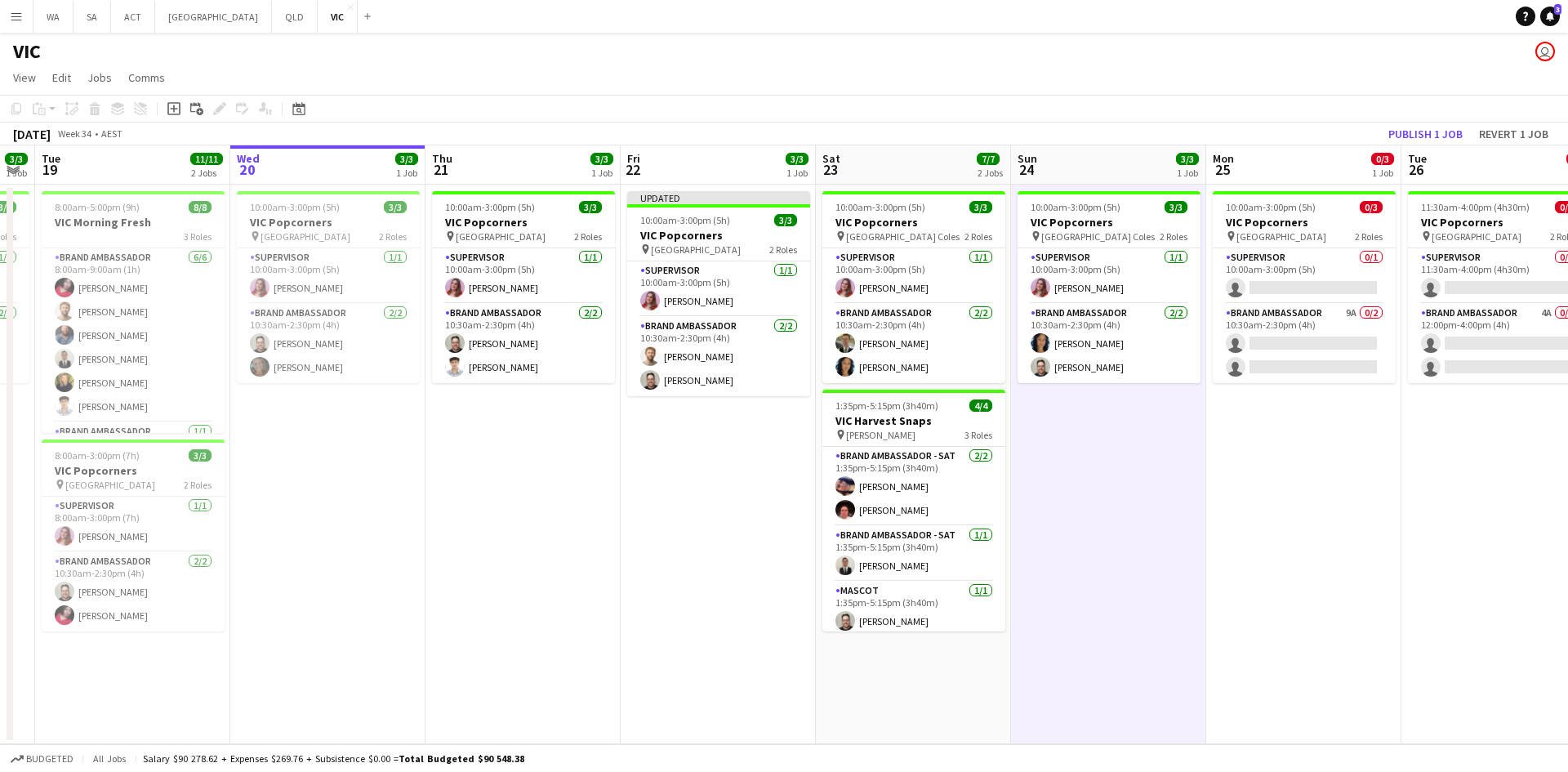
click at [1451, 154] on app-board-header-date "Tue 26 0/3 1 Job" at bounding box center [1499, 165] width 195 height 39
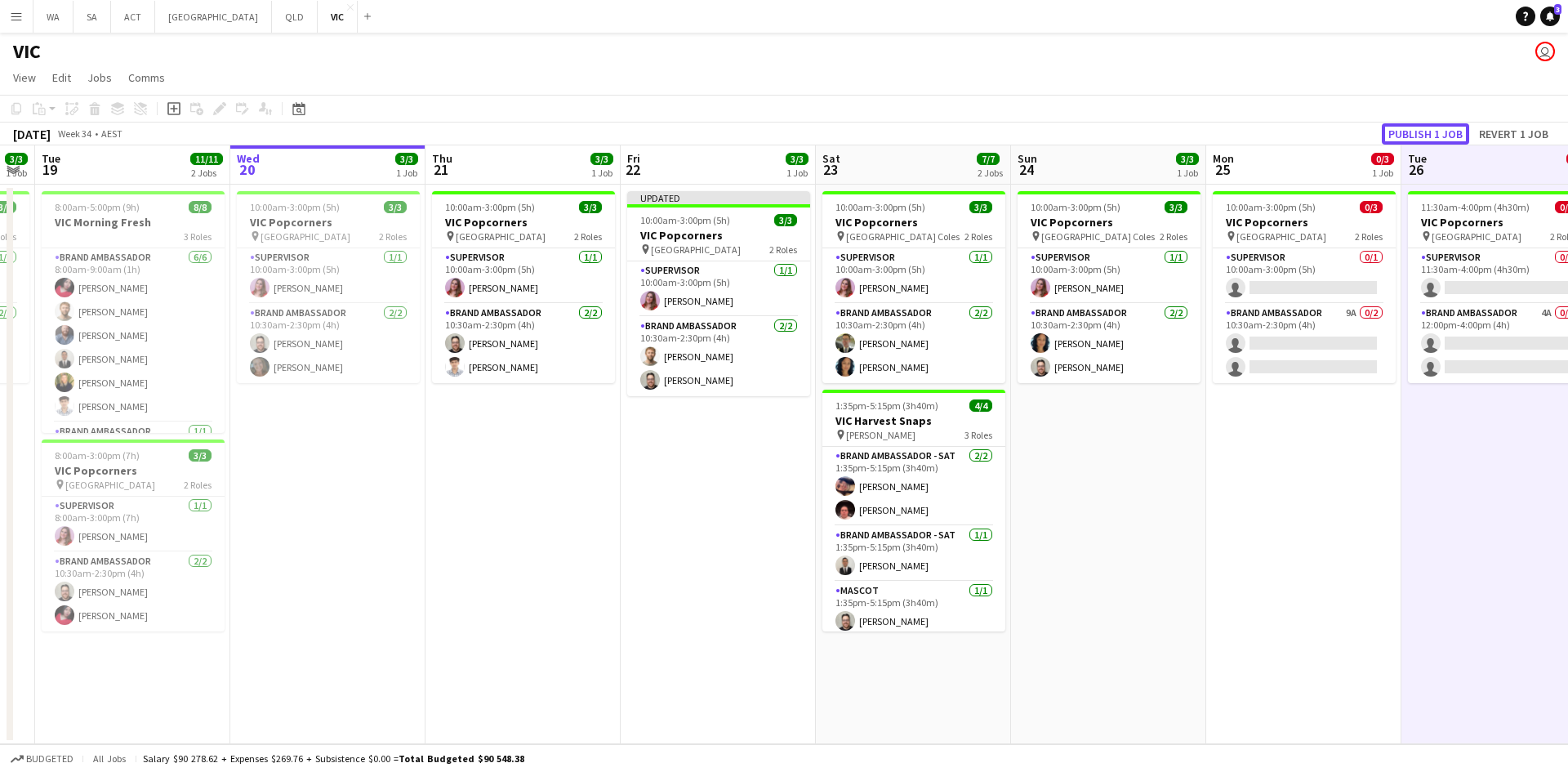
click at [1424, 137] on button "Publish 1 job" at bounding box center [1425, 134] width 87 height 22
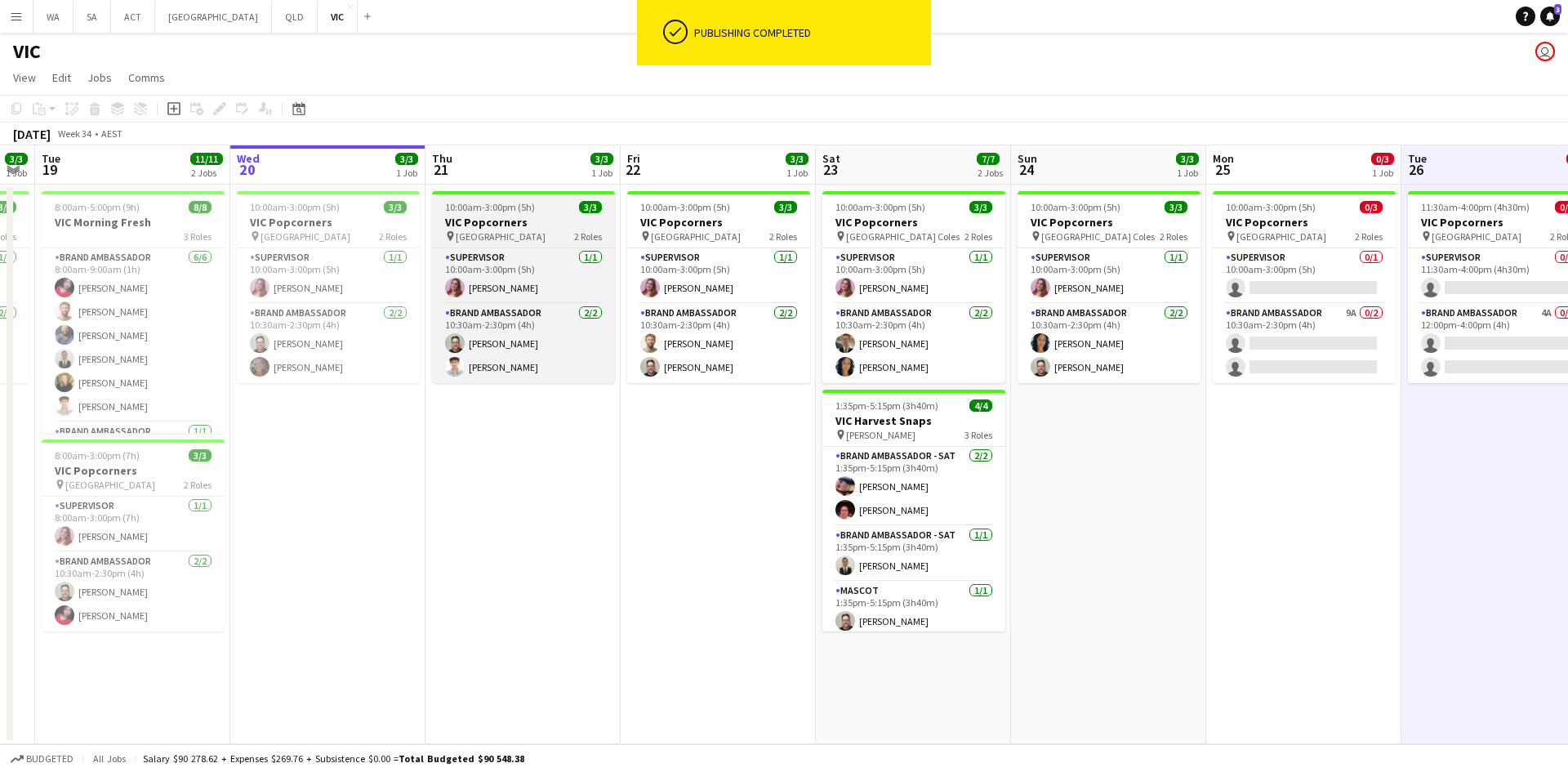
click at [505, 202] on span "10:00am-3:00pm (5h)" at bounding box center [490, 207] width 90 height 13
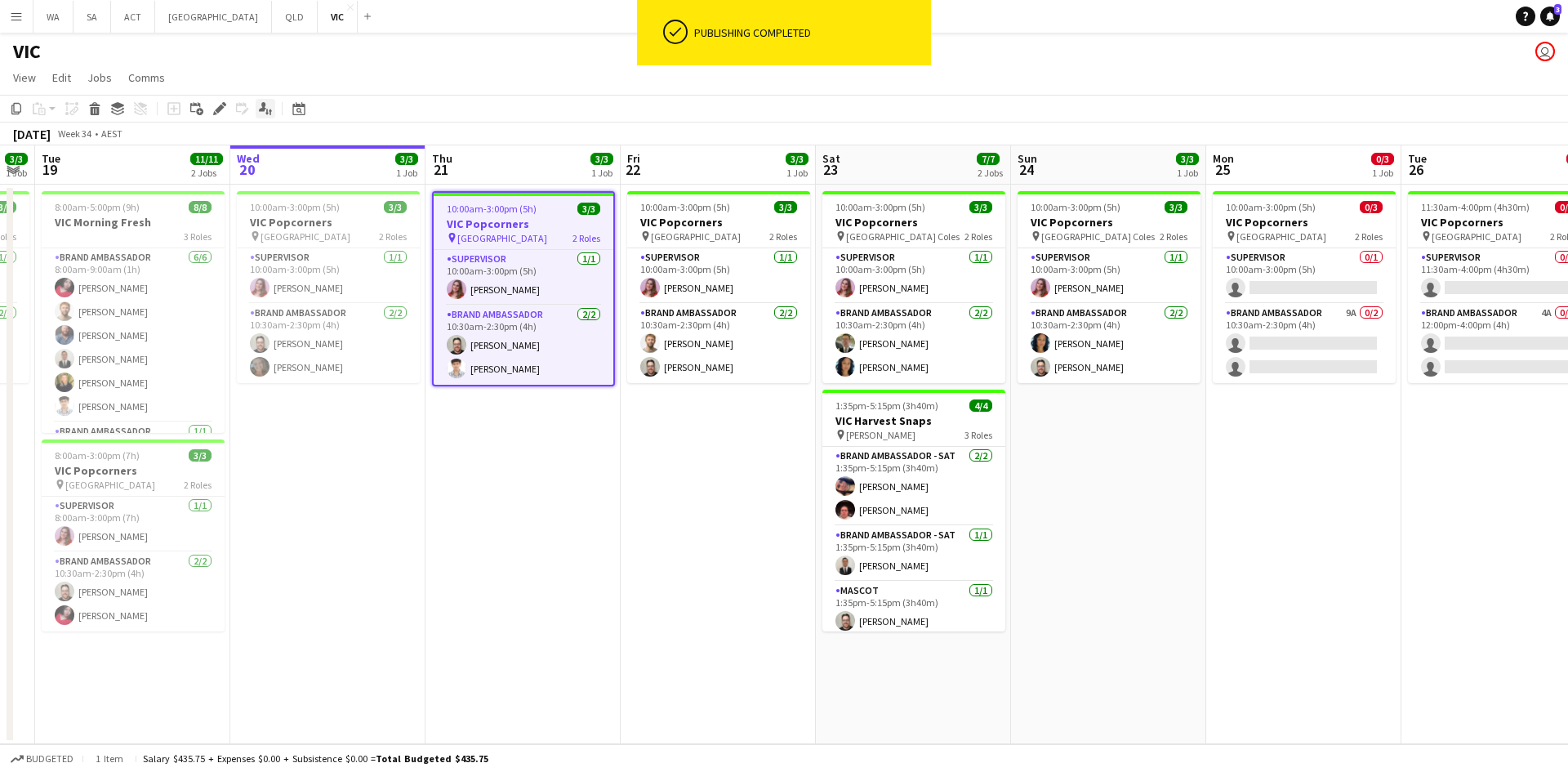
click at [217, 104] on icon "Edit" at bounding box center [219, 109] width 13 height 13
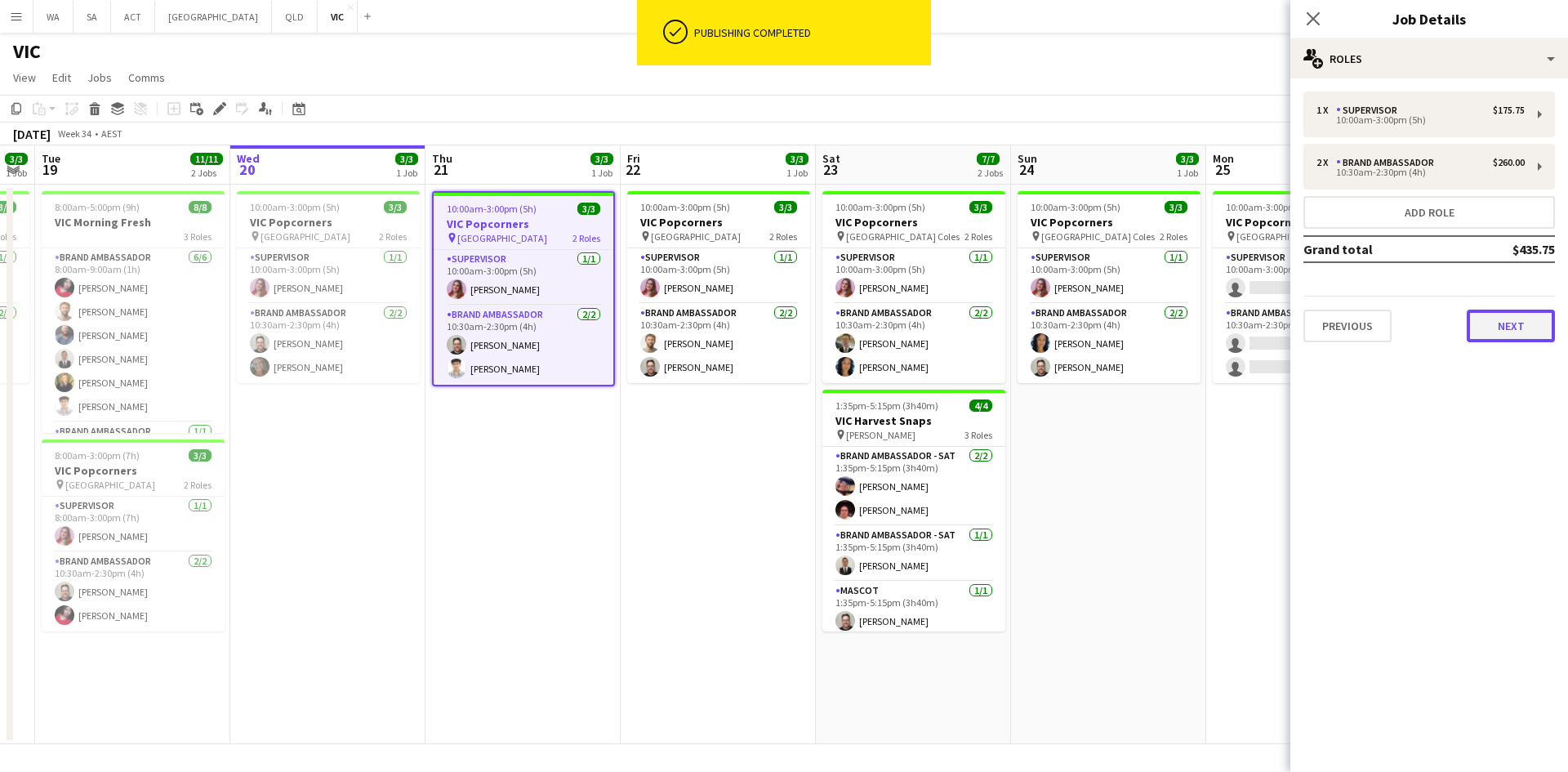
click at [1476, 338] on button "Next" at bounding box center [1511, 326] width 88 height 32
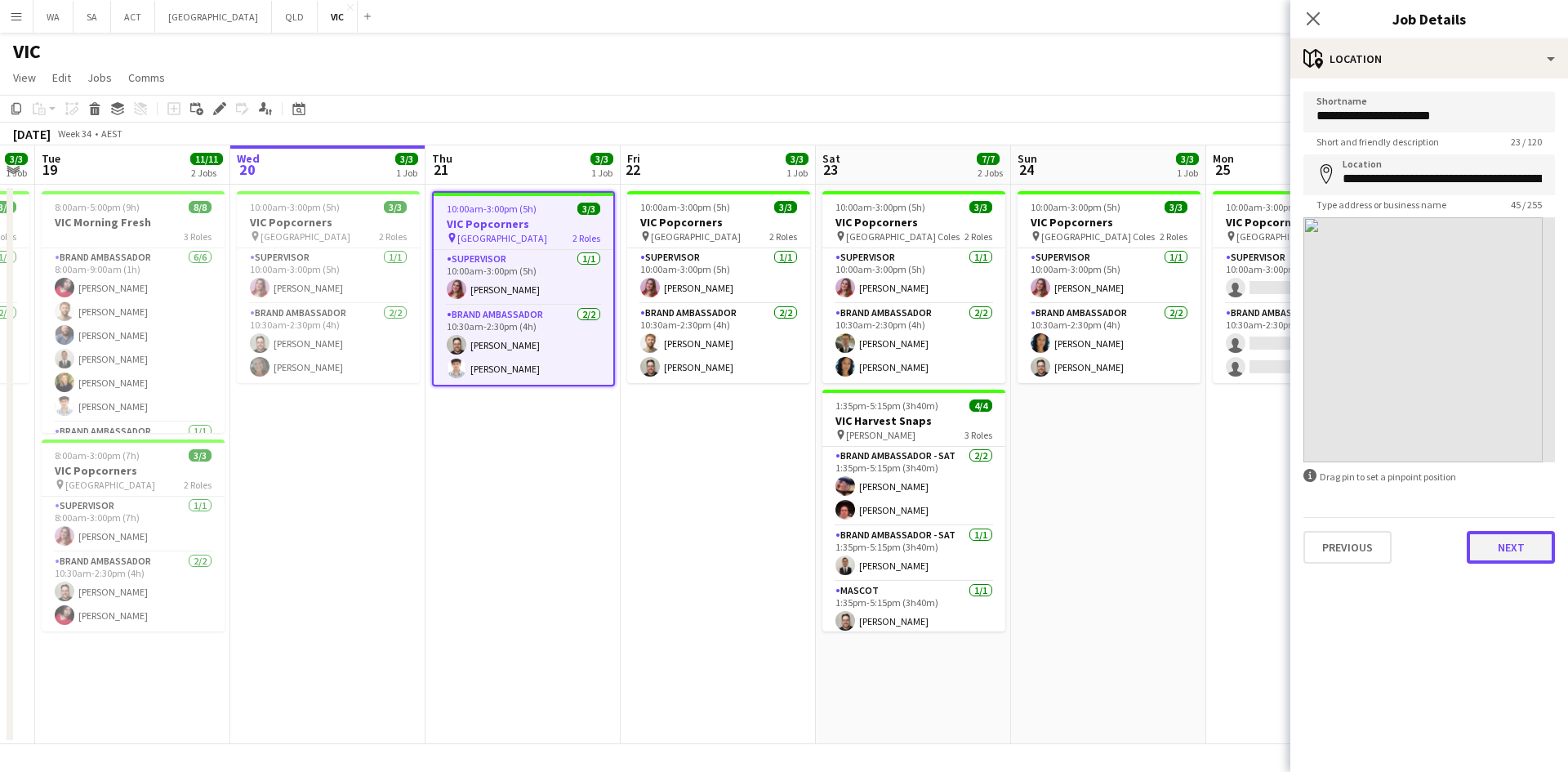
click at [1520, 538] on button "Next" at bounding box center [1511, 547] width 88 height 32
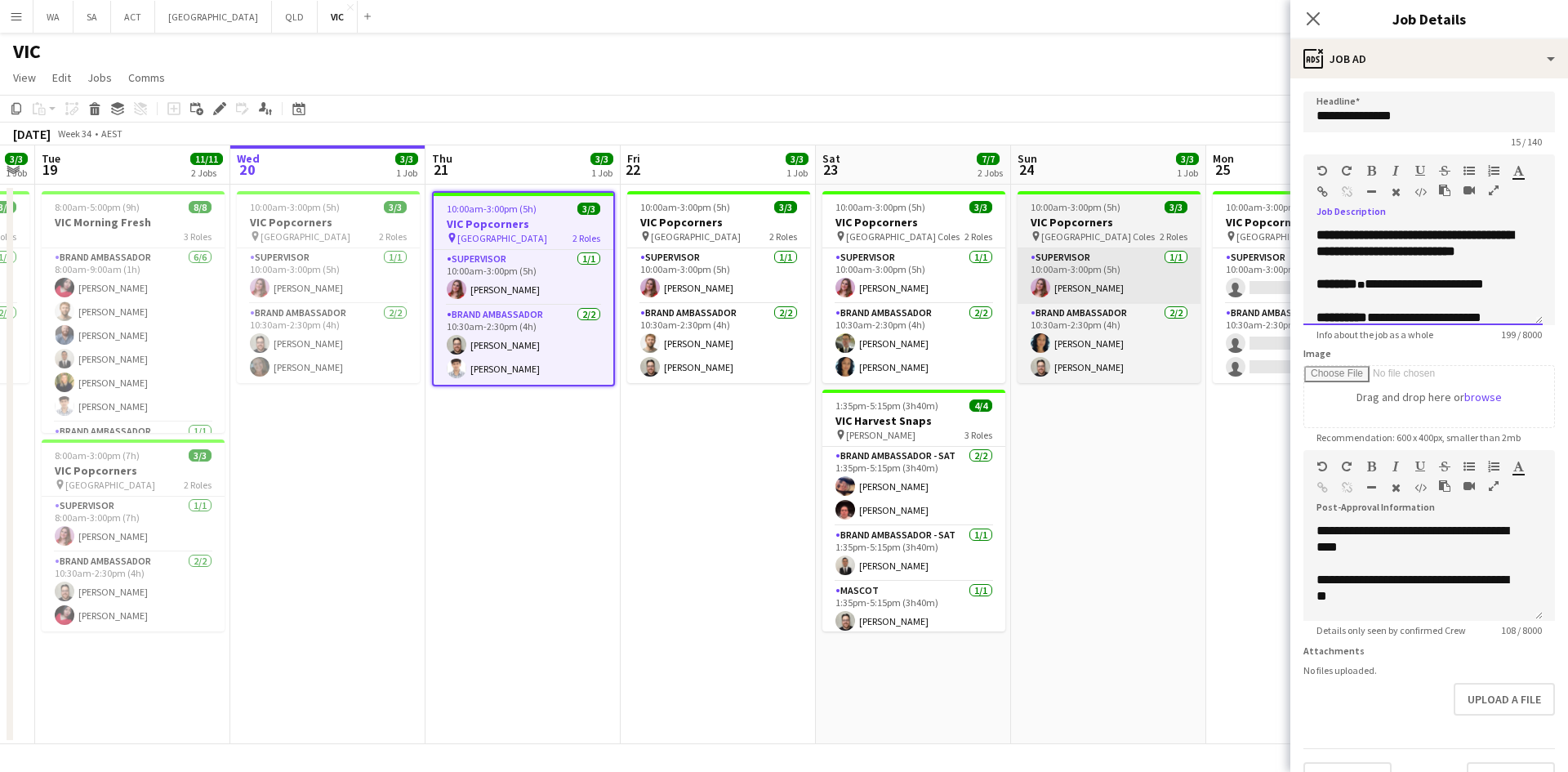
drag, startPoint x: 1517, startPoint y: 286, endPoint x: 1187, endPoint y: 280, distance: 330.1
click at [1187, 280] on body "Menu Boards Boards Boards All jobs Status Workforce Workforce My Workforce Recr…" at bounding box center [784, 386] width 1568 height 772
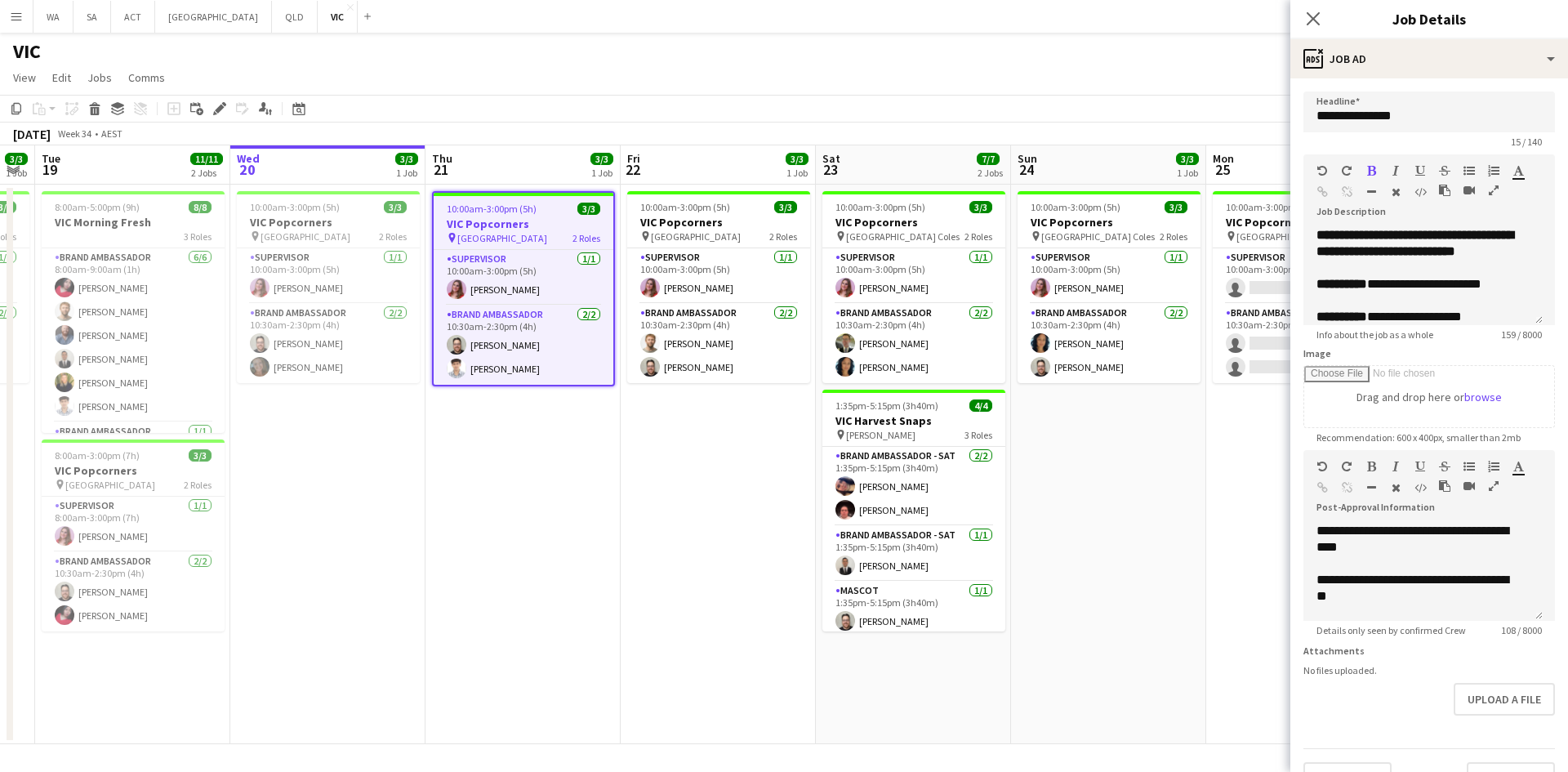
click at [1238, 452] on app-date-cell "10:00am-3:00pm (5h) 0/3 VIC Popcorners pin University of Melbourne 2 Roles Supe…" at bounding box center [1303, 464] width 195 height 559
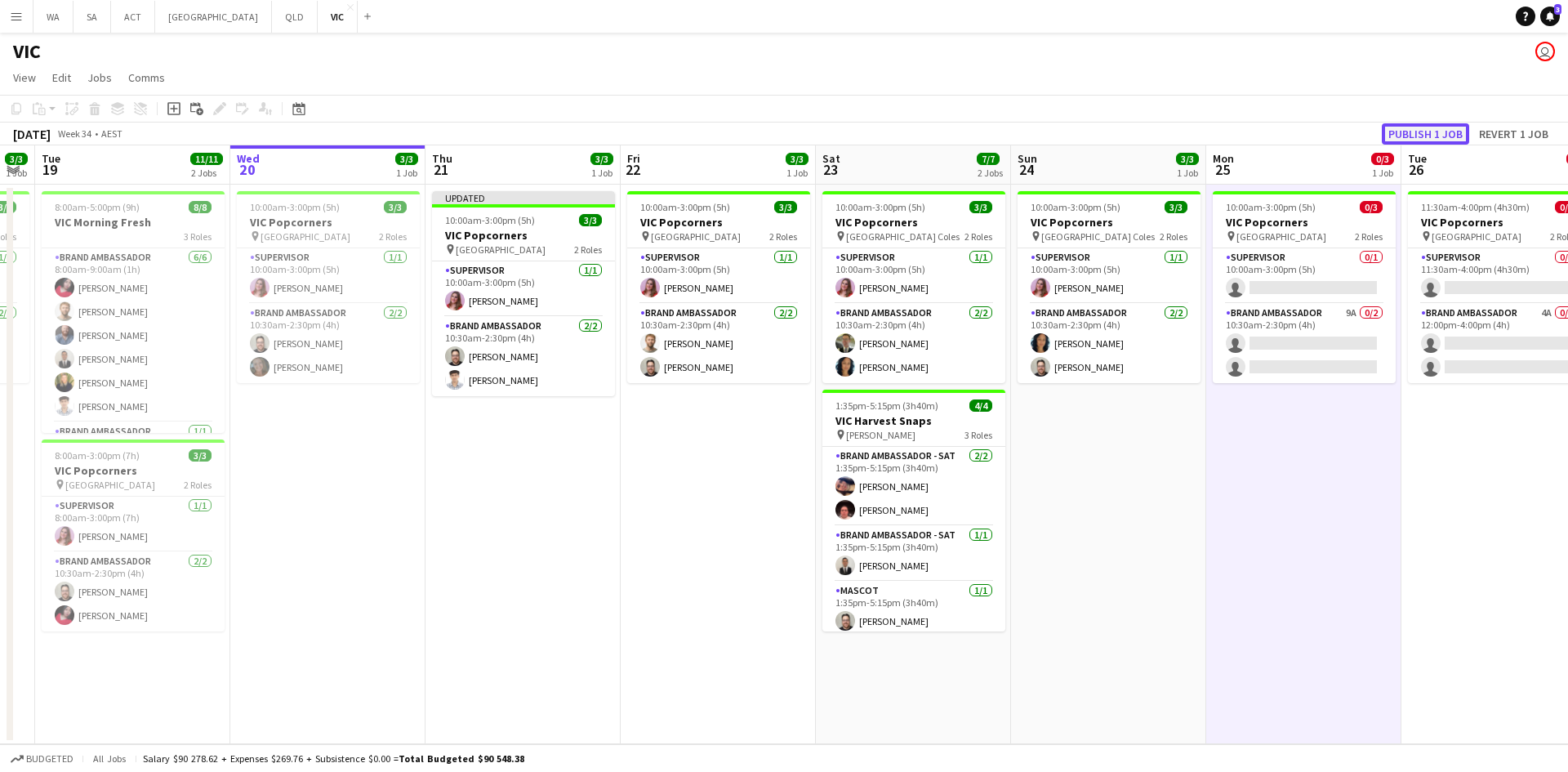
click at [1436, 131] on button "Publish 1 job" at bounding box center [1425, 134] width 87 height 22
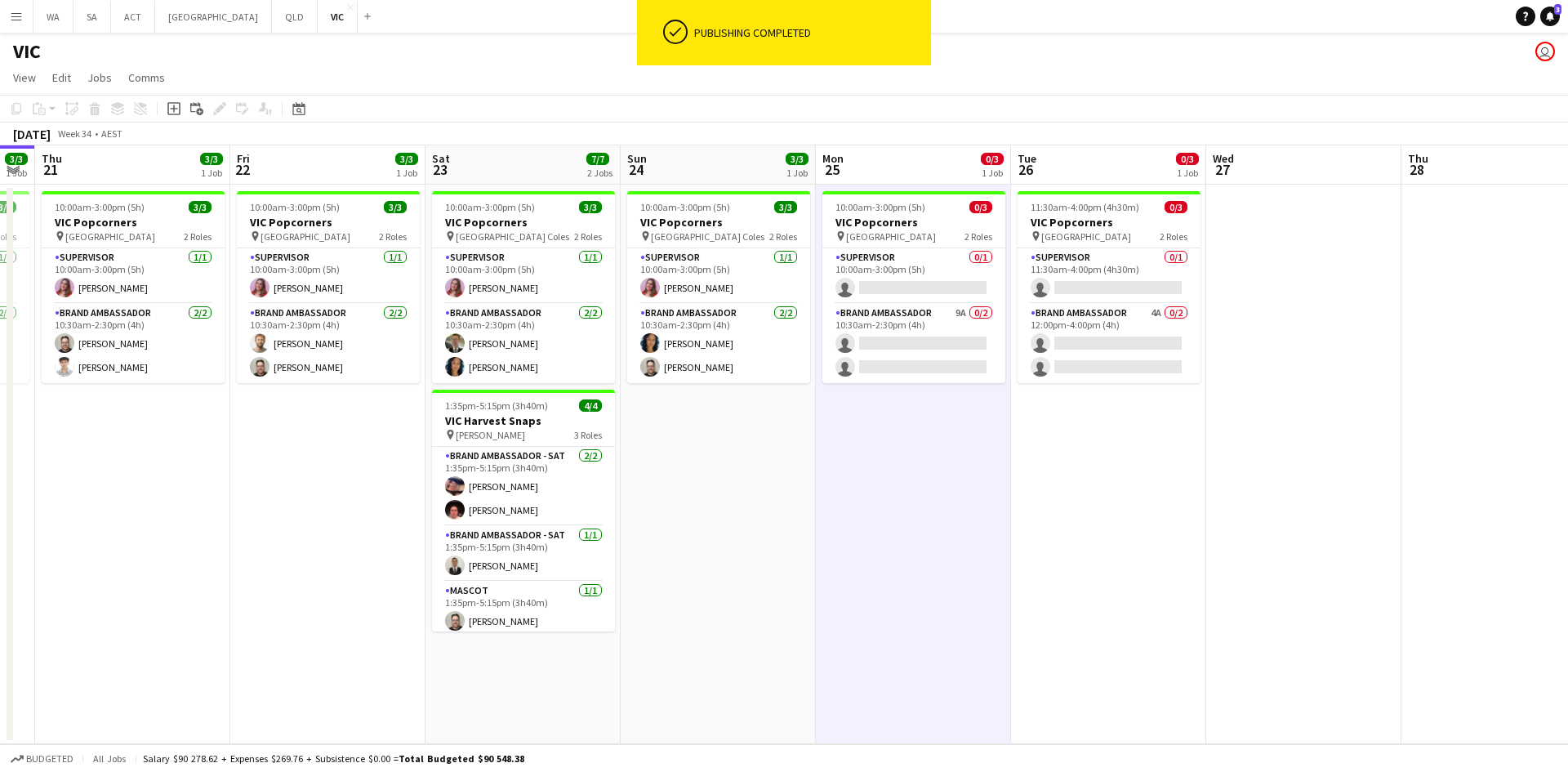
scroll to position [0, 557]
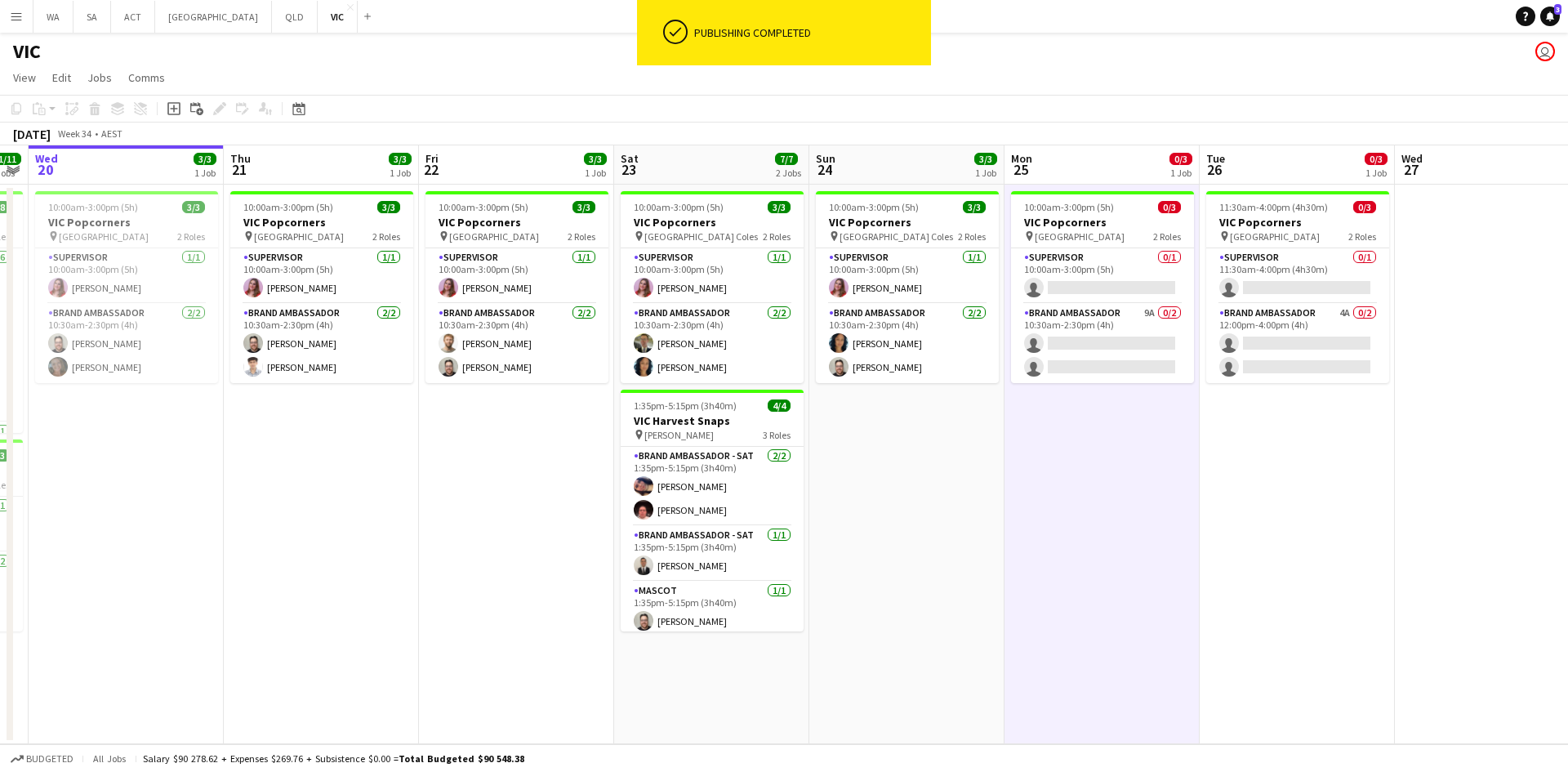
drag, startPoint x: 1310, startPoint y: 456, endPoint x: 837, endPoint y: 450, distance: 473.0
click at [827, 452] on app-calendar-viewport "Sun 17 3/3 1 Job Mon 18 3/3 1 Job Tue 19 11/11 2 Jobs Wed 20 3/3 1 Job Thu 21 3…" at bounding box center [784, 444] width 1568 height 599
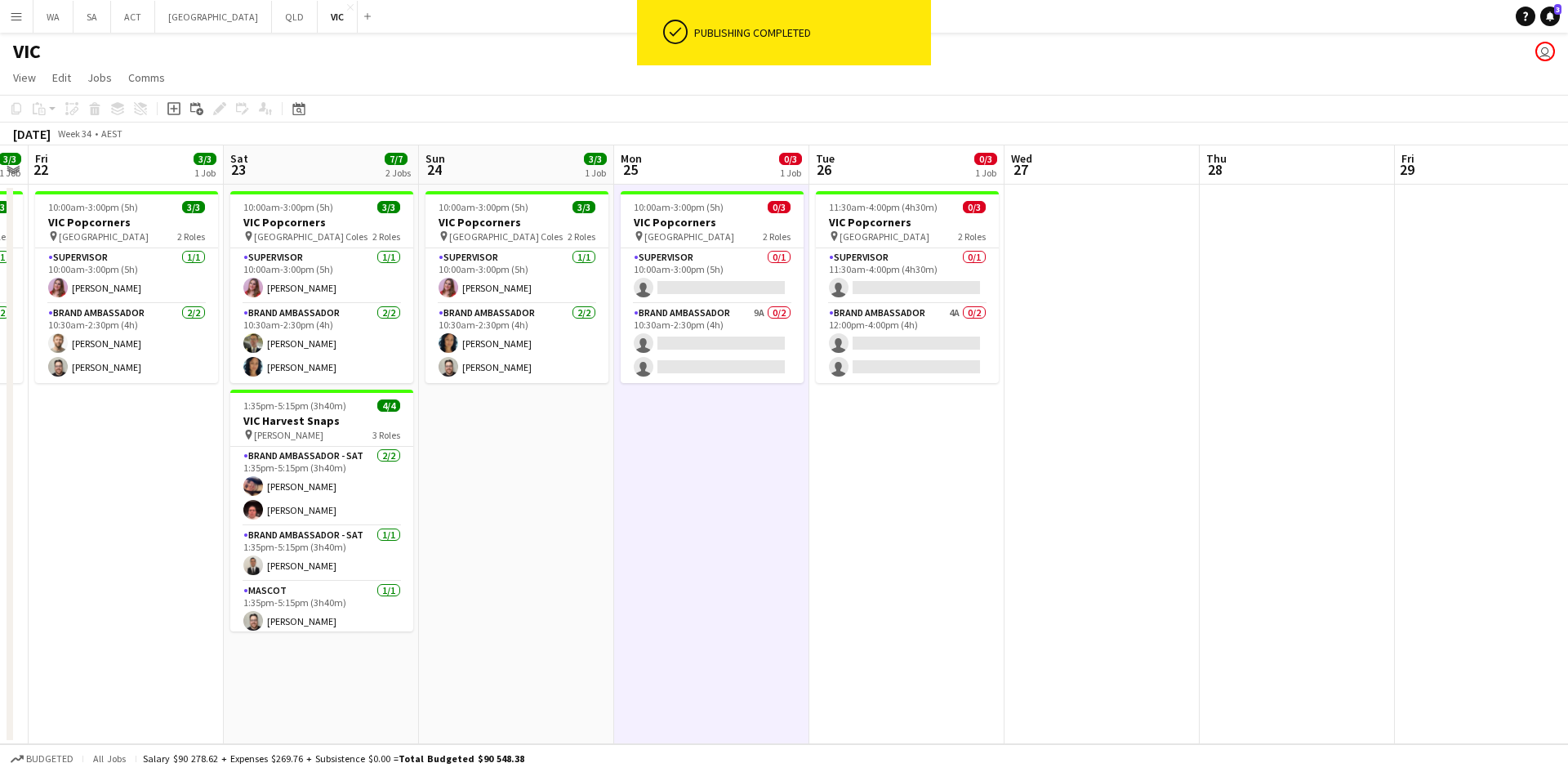
click at [901, 222] on h3 "VIC Popcorners" at bounding box center [908, 222] width 183 height 14
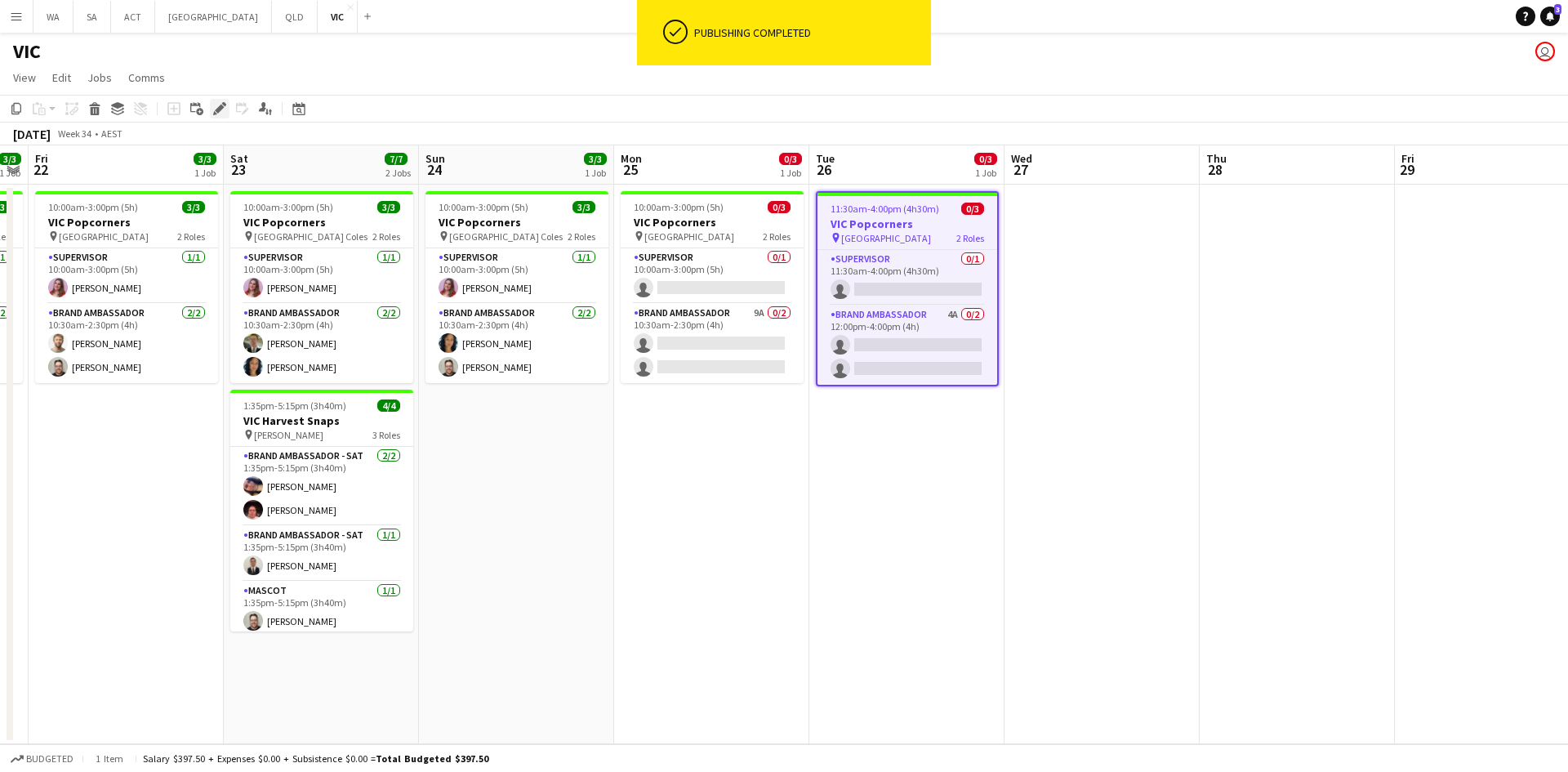
click at [222, 110] on icon "Edit" at bounding box center [219, 109] width 13 height 13
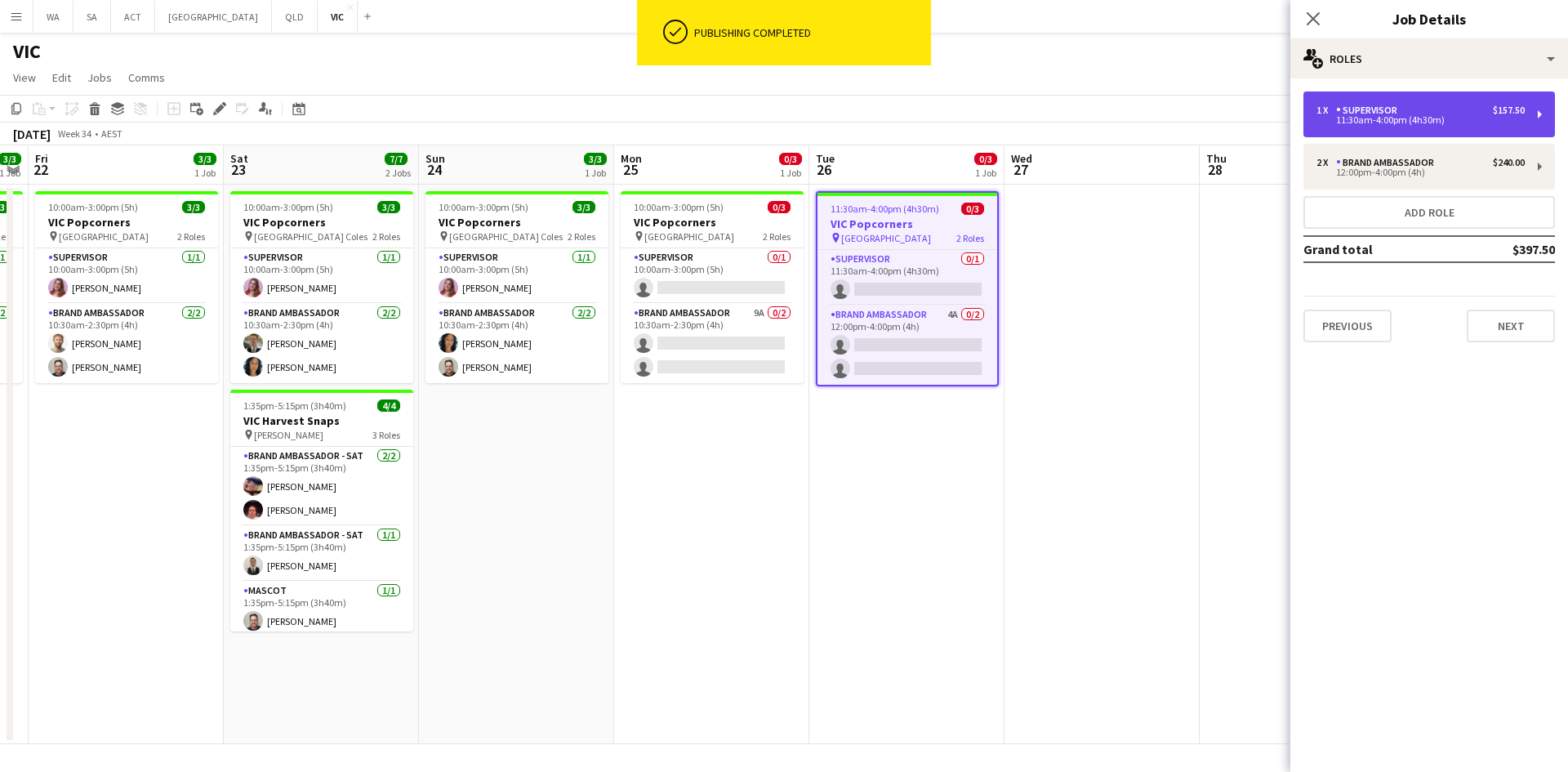
click at [1402, 119] on div "11:30am-4:00pm (4h30m)" at bounding box center [1421, 119] width 208 height 8
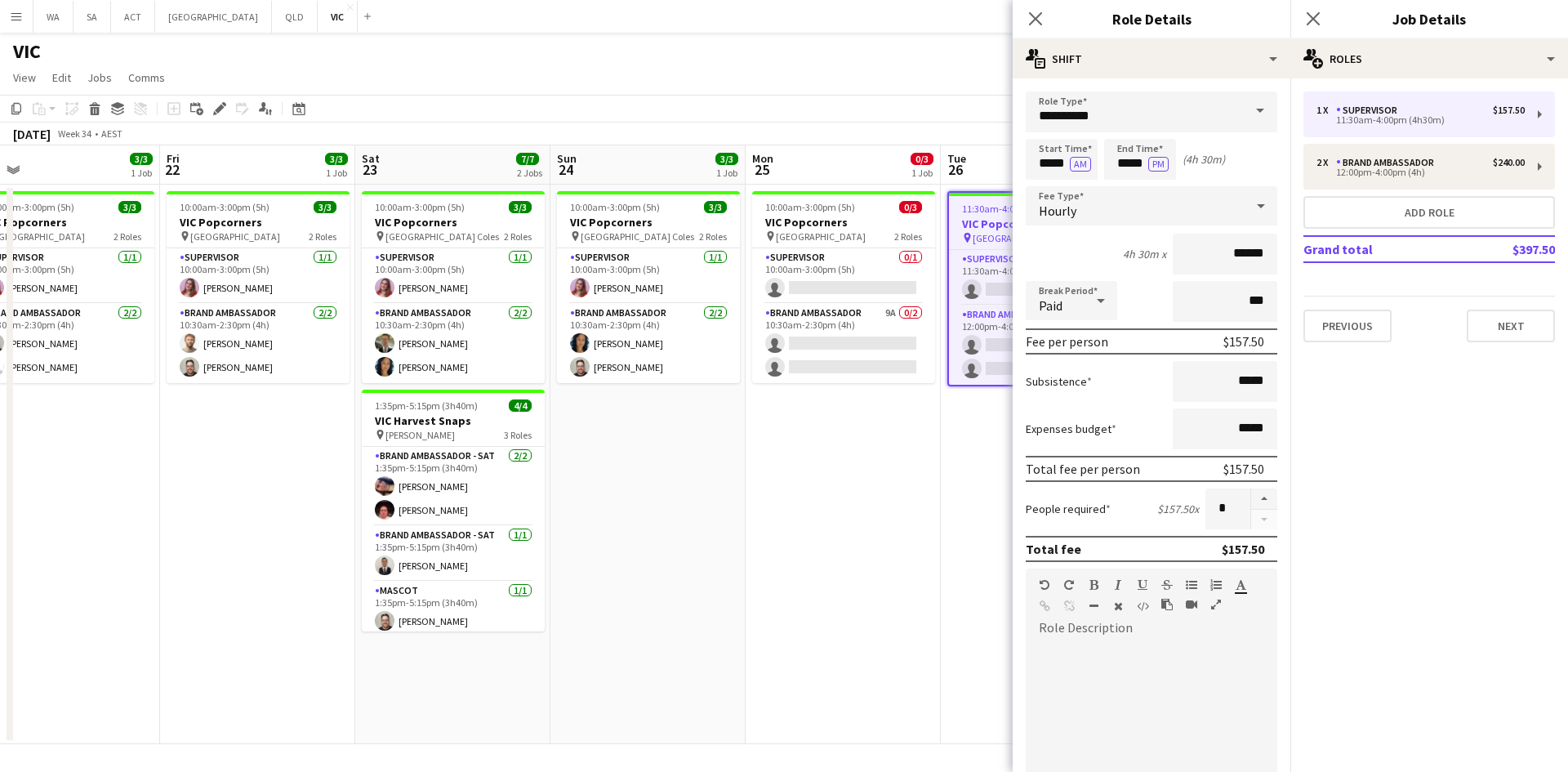
drag, startPoint x: 835, startPoint y: 423, endPoint x: 1174, endPoint y: 417, distance: 339.1
click at [1204, 418] on body "Menu Boards Boards Boards All jobs Status Workforce Workforce My Workforce Recr…" at bounding box center [784, 386] width 1568 height 772
click at [826, 428] on app-date-cell "10:00am-3:00pm (5h) 0/3 VIC Popcorners pin University of Melbourne 2 Roles Supe…" at bounding box center [842, 464] width 195 height 559
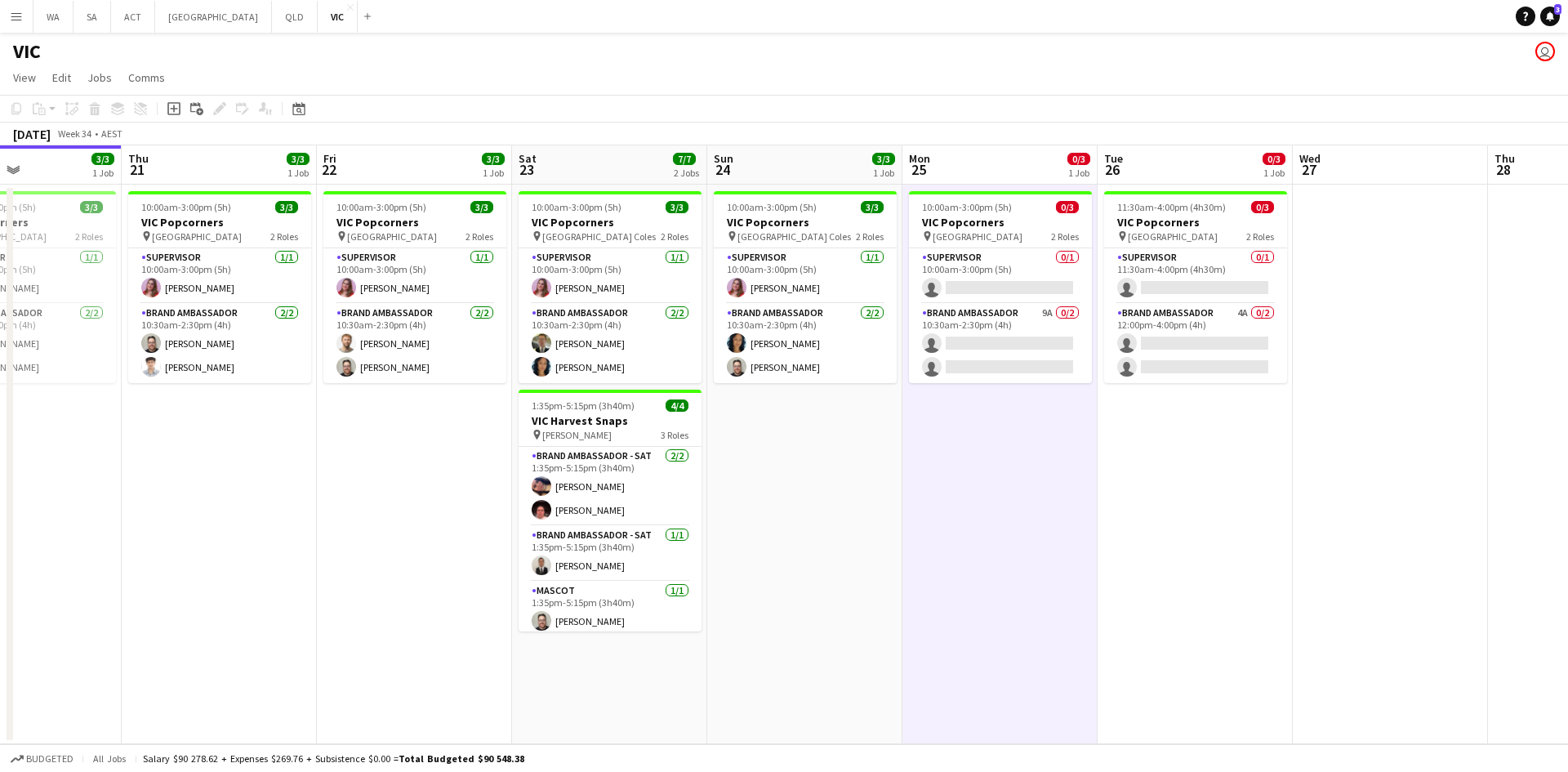
drag, startPoint x: 790, startPoint y: 437, endPoint x: 956, endPoint y: 434, distance: 166.0
click at [950, 437] on app-calendar-viewport "Mon 18 3/3 1 Job Tue 19 11/11 2 Jobs Wed 20 3/3 1 Job Thu 21 3/3 1 Job Fri 22 3…" at bounding box center [784, 444] width 1568 height 599
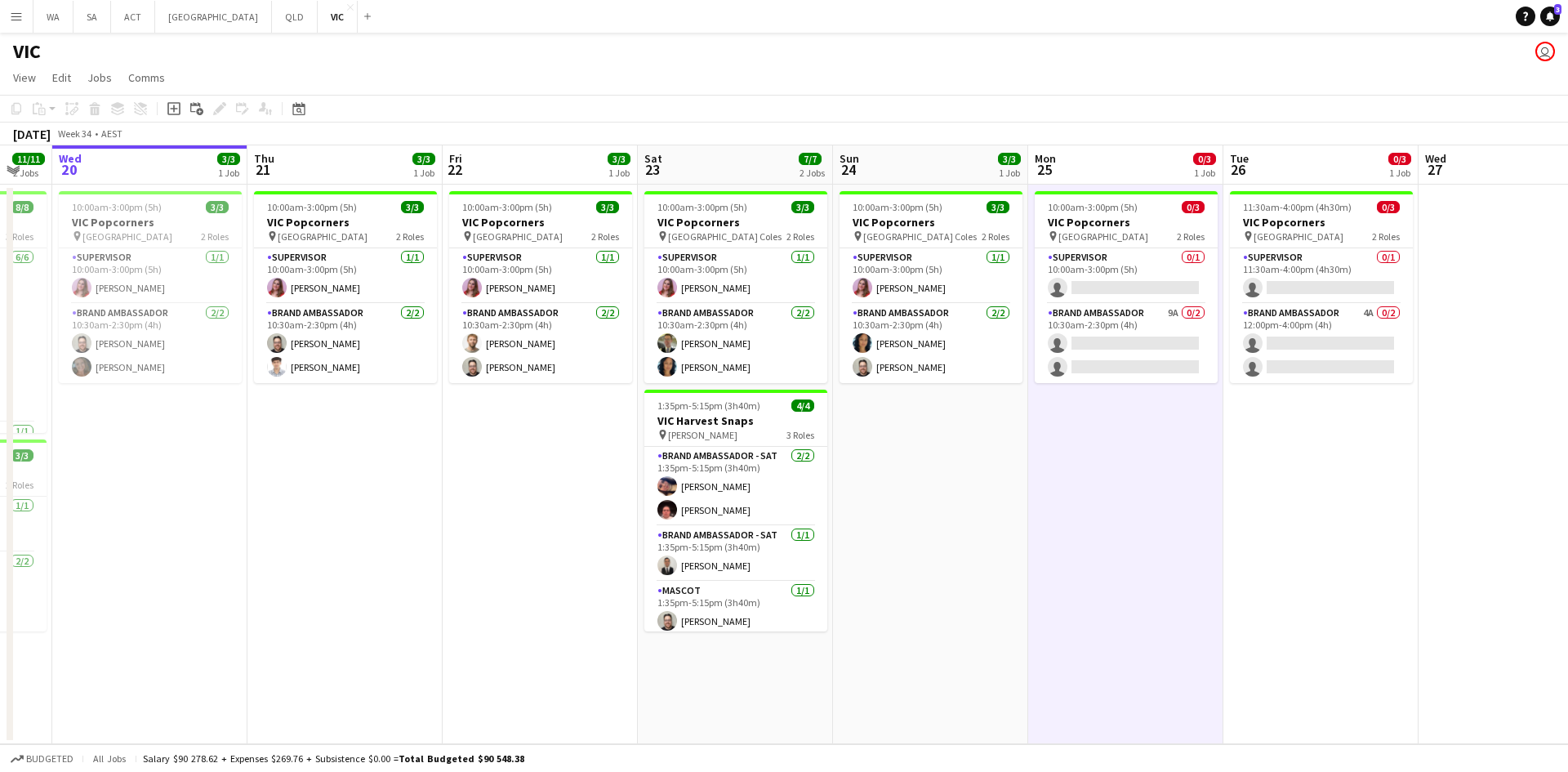
drag, startPoint x: 1034, startPoint y: 442, endPoint x: 1422, endPoint y: 410, distance: 389.3
click at [1429, 410] on app-calendar-viewport "Mon 18 3/3 1 Job Tue 19 11/11 2 Jobs Wed 20 3/3 1 Job Thu 21 3/3 1 Job Fri 22 3…" at bounding box center [784, 444] width 1568 height 599
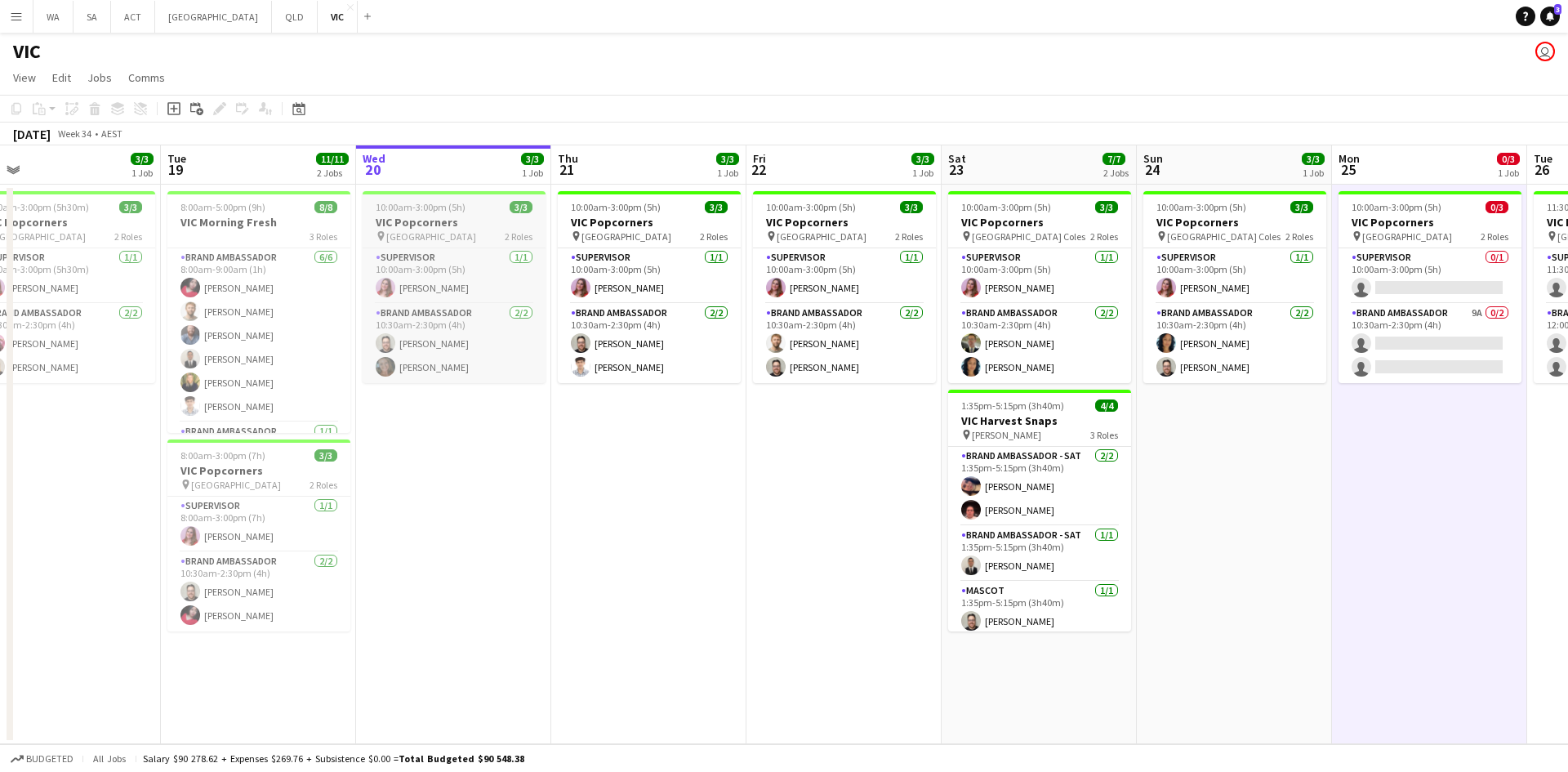
click at [463, 216] on h3 "VIC Popcorners" at bounding box center [454, 222] width 183 height 14
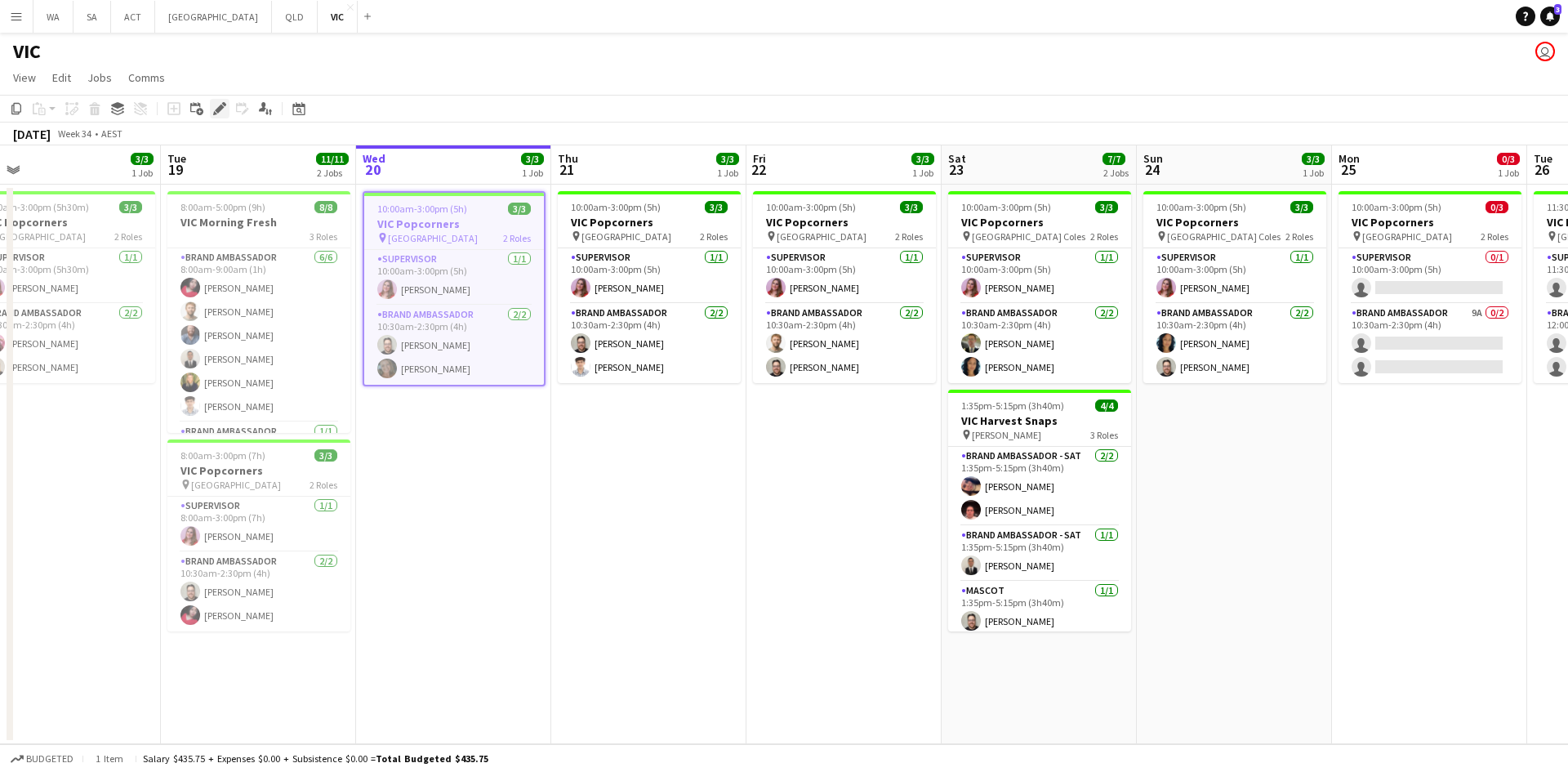
click at [216, 104] on icon "Edit" at bounding box center [219, 109] width 13 height 13
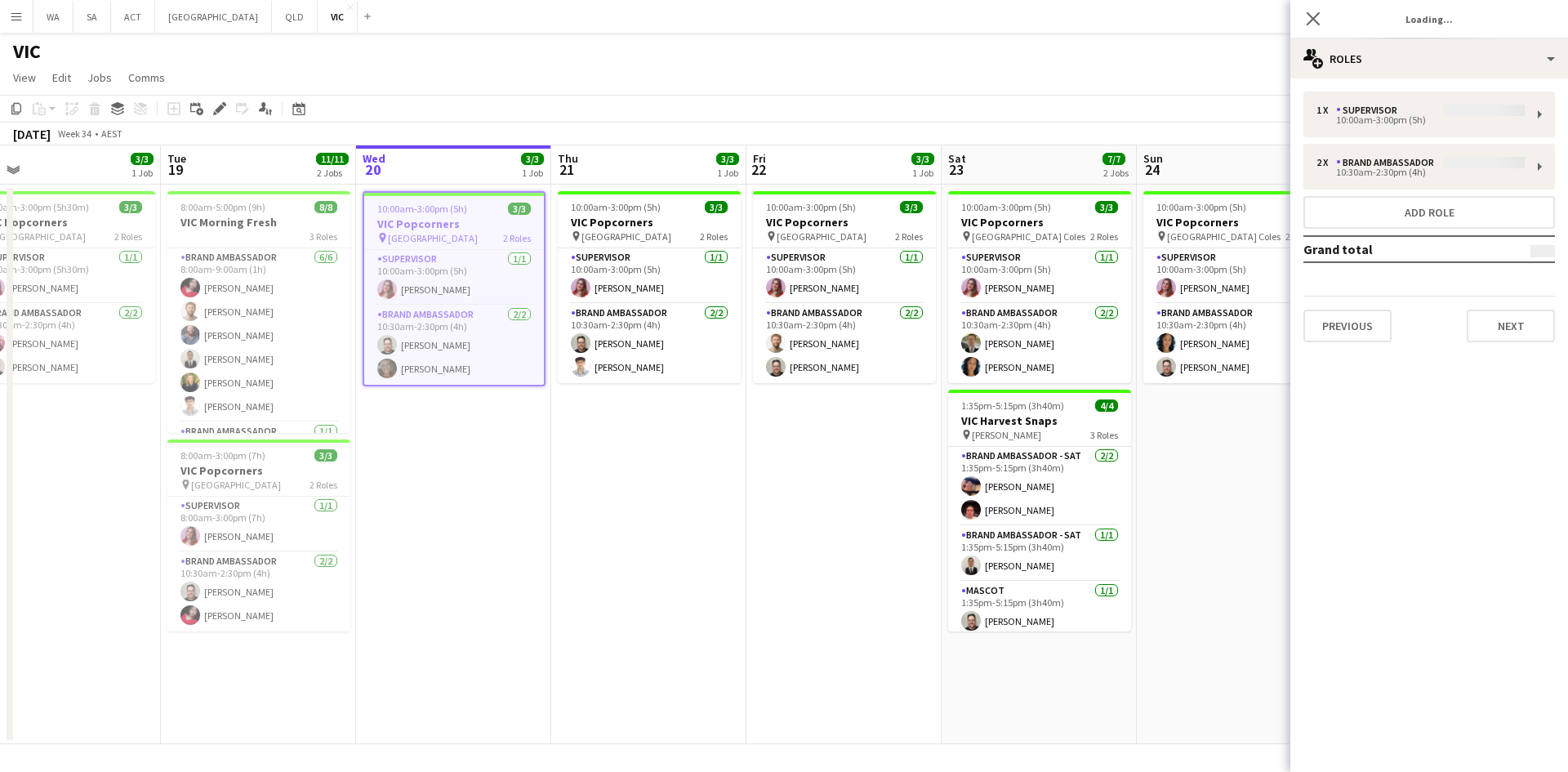
type input "**********"
drag, startPoint x: 1502, startPoint y: 298, endPoint x: 1507, endPoint y: 324, distance: 26.5
click at [1504, 303] on div "Previous Next" at bounding box center [1430, 319] width 251 height 47
click at [1507, 330] on button "Next" at bounding box center [1511, 326] width 88 height 32
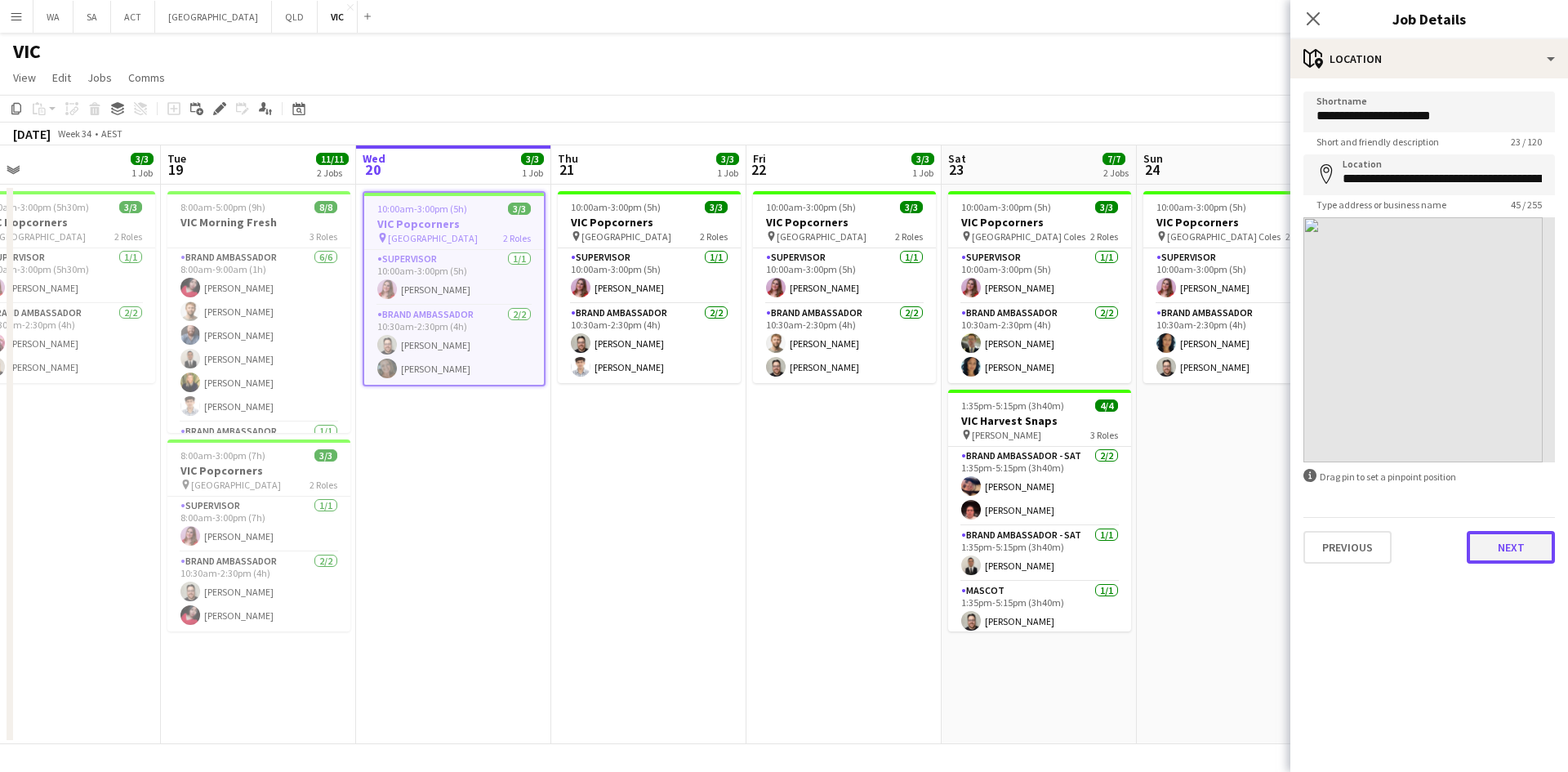
click at [1494, 551] on button "Next" at bounding box center [1511, 547] width 88 height 32
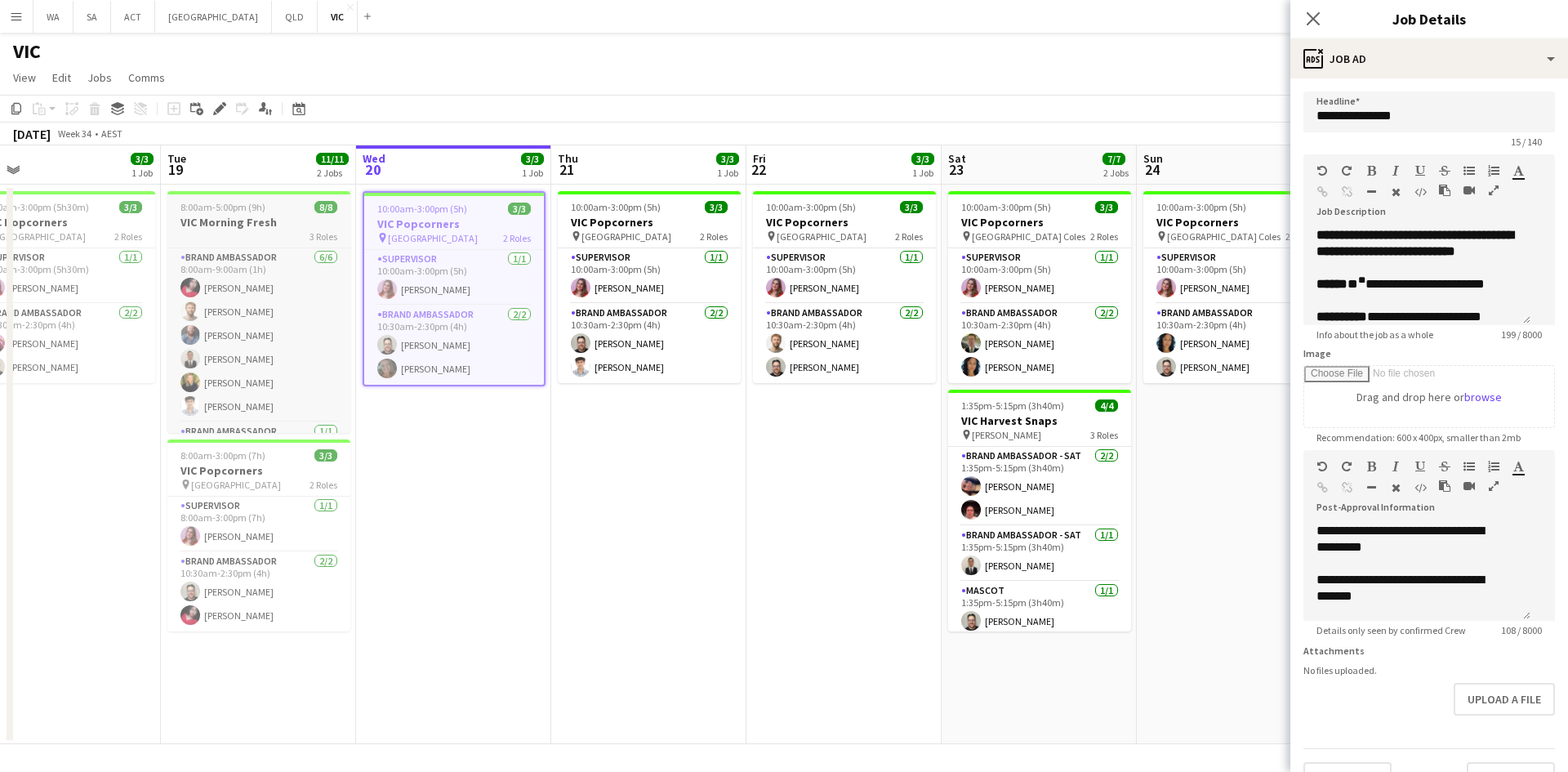
click at [260, 236] on div "3 Roles" at bounding box center [259, 236] width 183 height 13
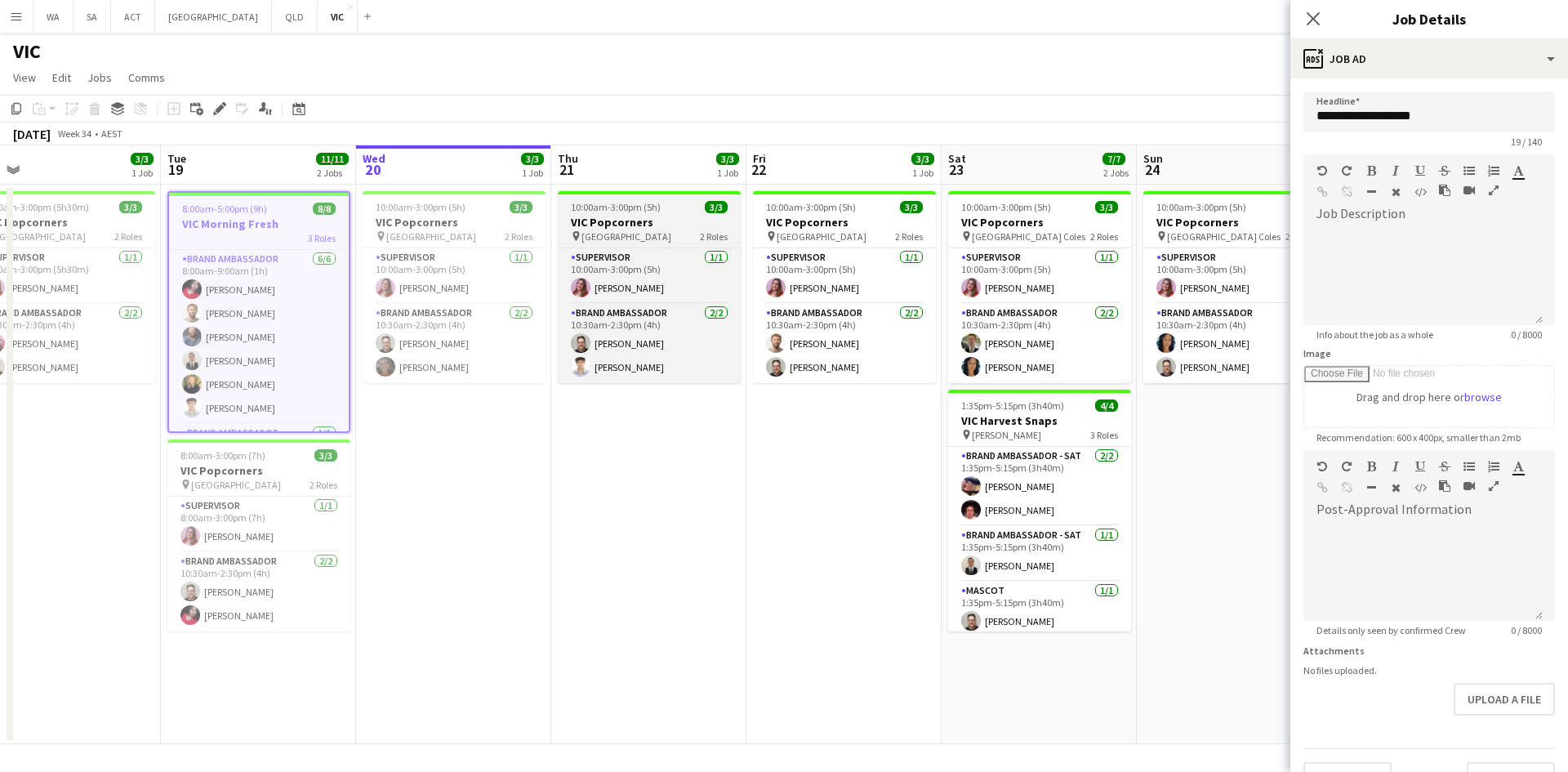
click at [626, 220] on h3 "VIC Popcorners" at bounding box center [649, 222] width 183 height 14
type input "**********"
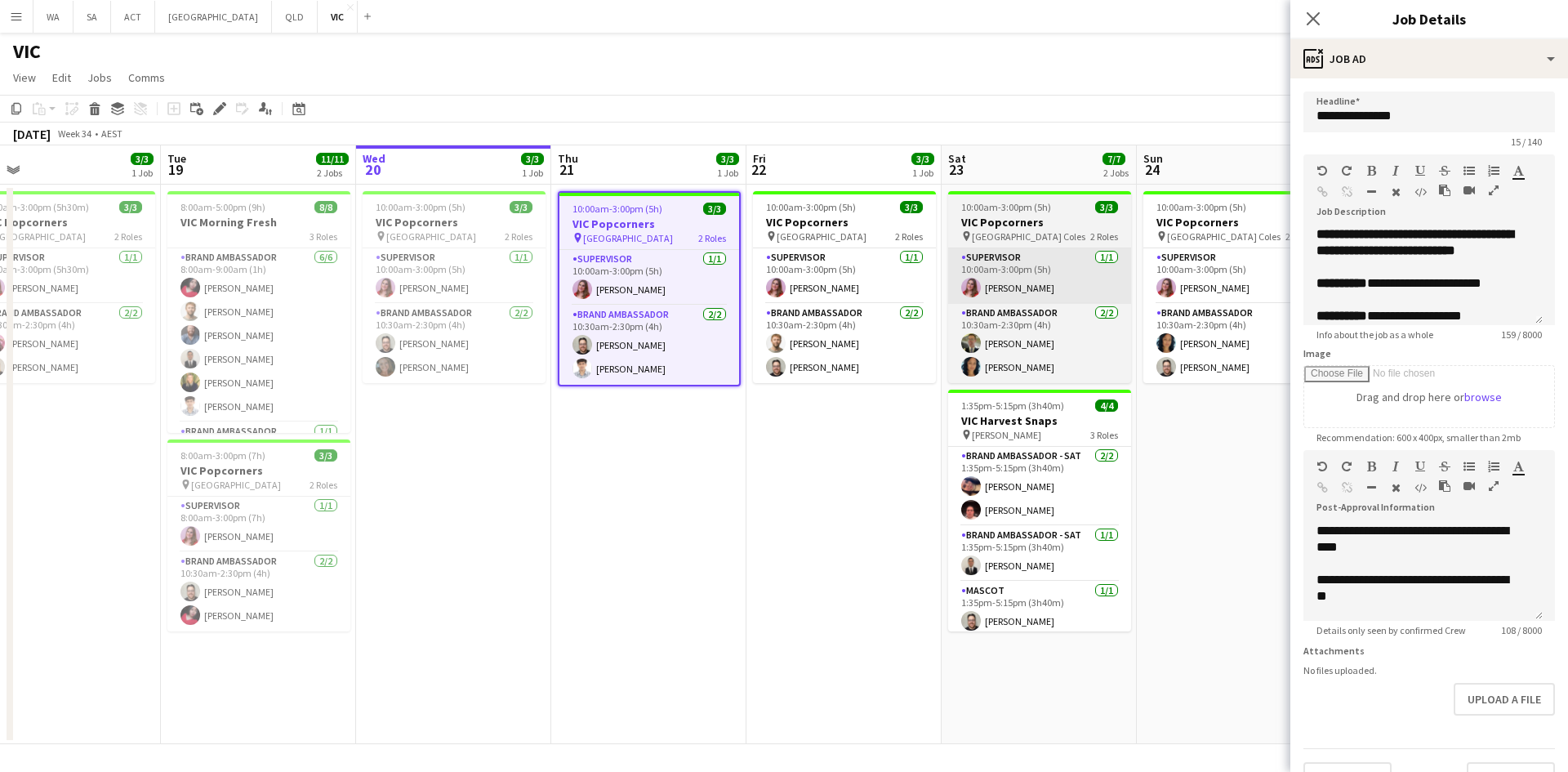
scroll to position [0, 0]
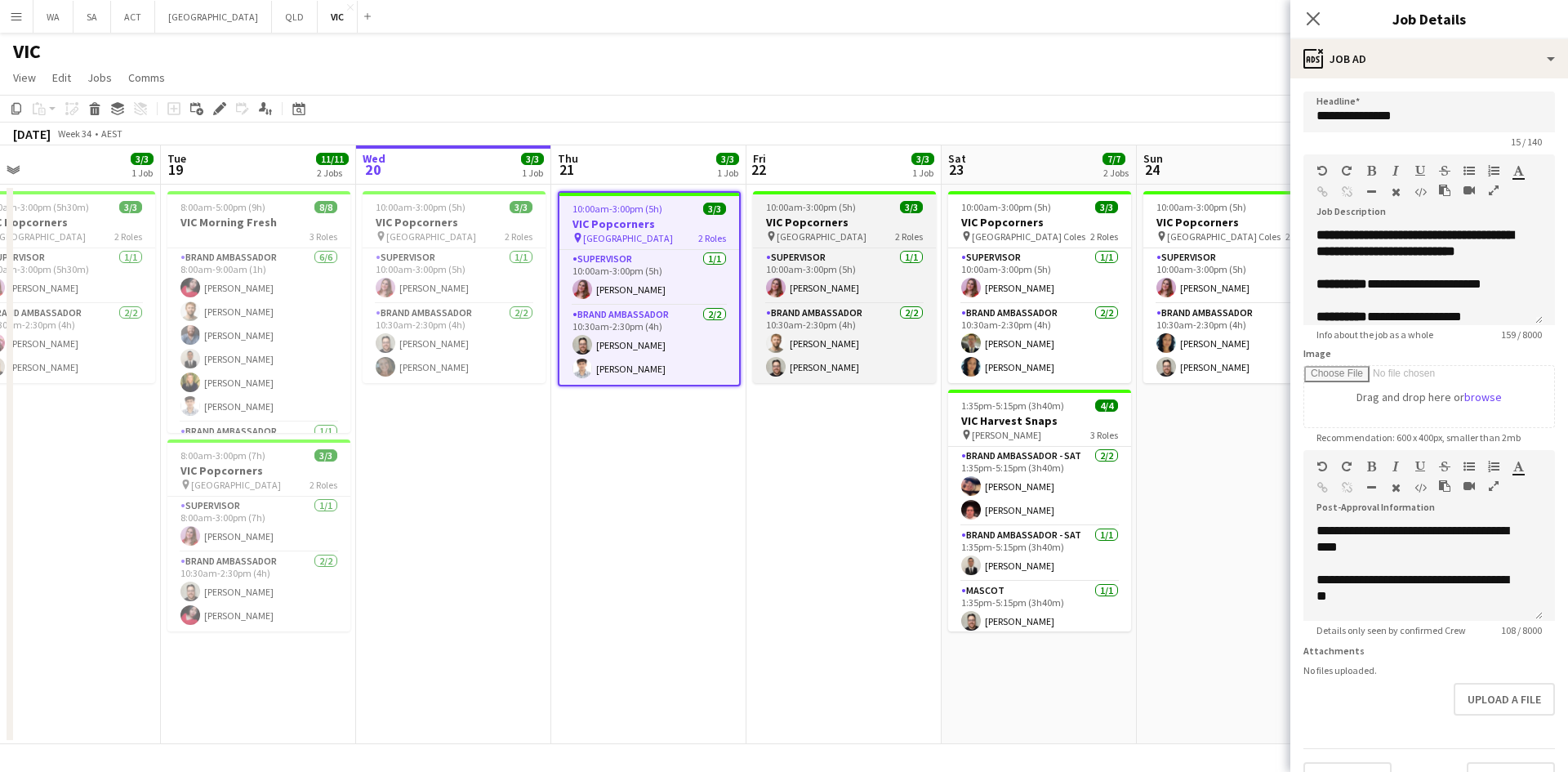
click at [843, 224] on h3 "VIC Popcorners" at bounding box center [845, 222] width 183 height 14
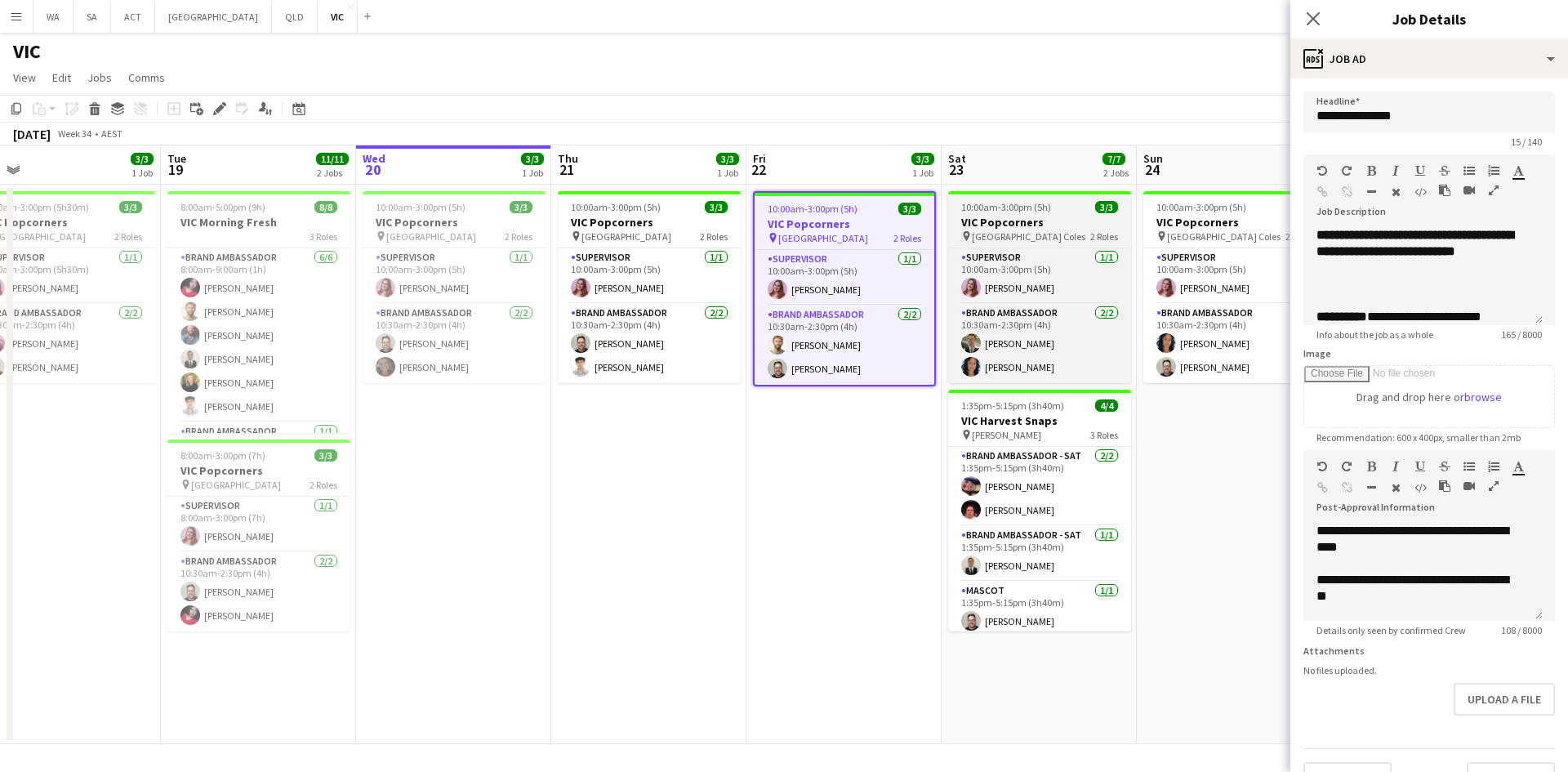
click at [1048, 227] on h3 "VIC Popcorners" at bounding box center [1040, 222] width 183 height 14
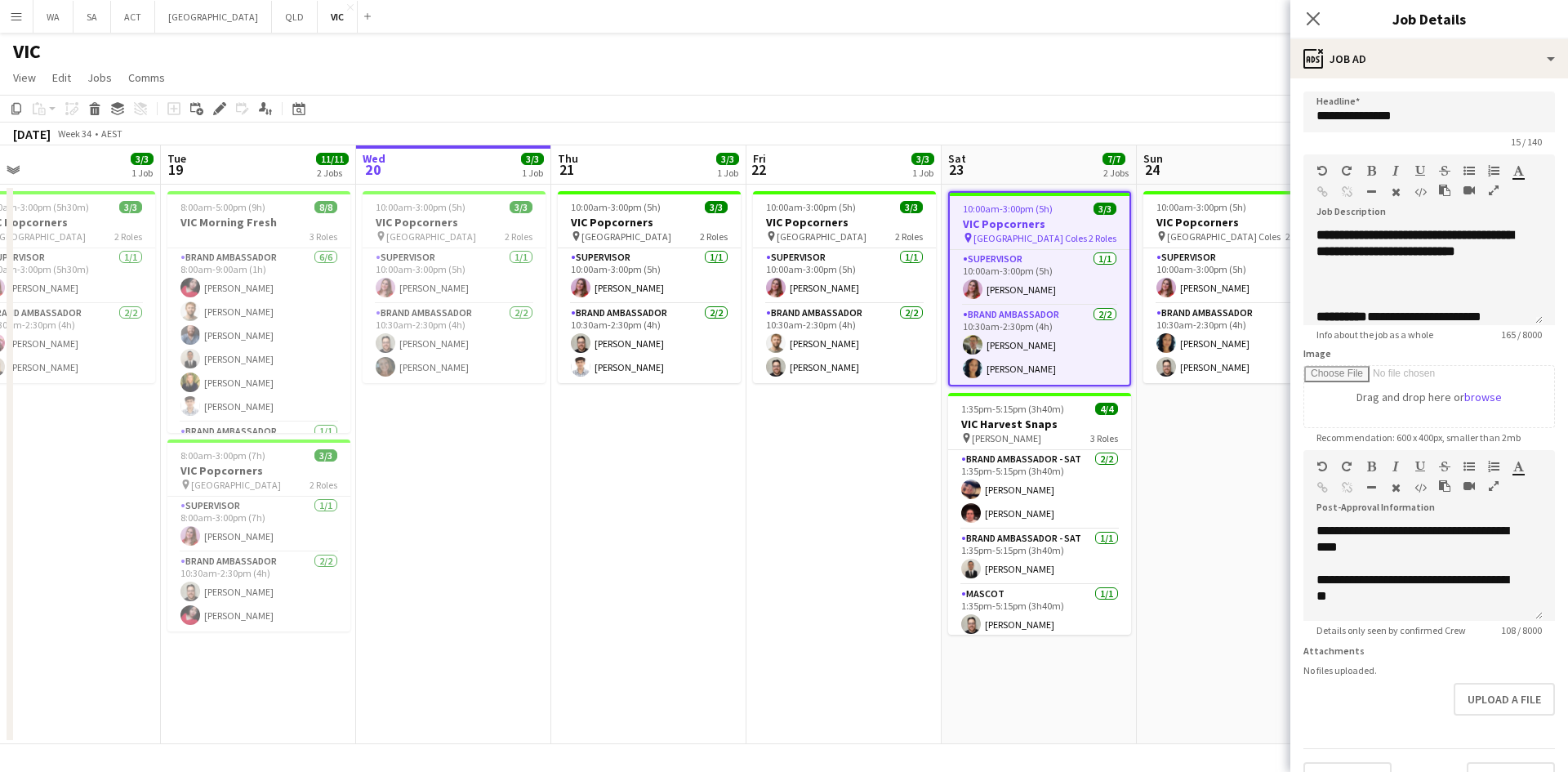
drag, startPoint x: 944, startPoint y: 163, endPoint x: 959, endPoint y: 169, distance: 16.2
click at [945, 163] on app-board-header-date "Sat 23 7/7 2 Jobs" at bounding box center [1039, 165] width 195 height 39
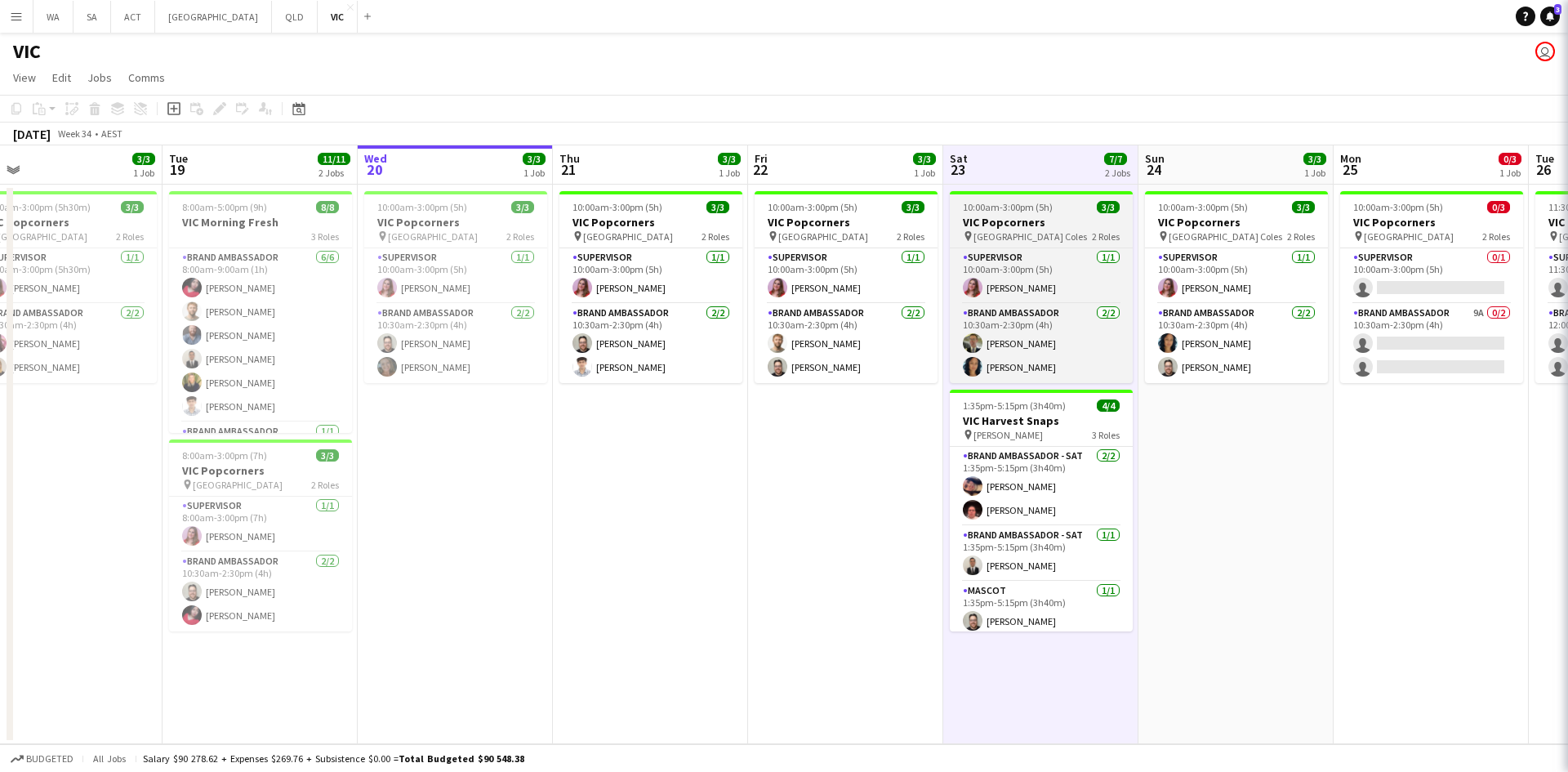
click at [1024, 219] on h3 "VIC Popcorners" at bounding box center [1042, 222] width 183 height 14
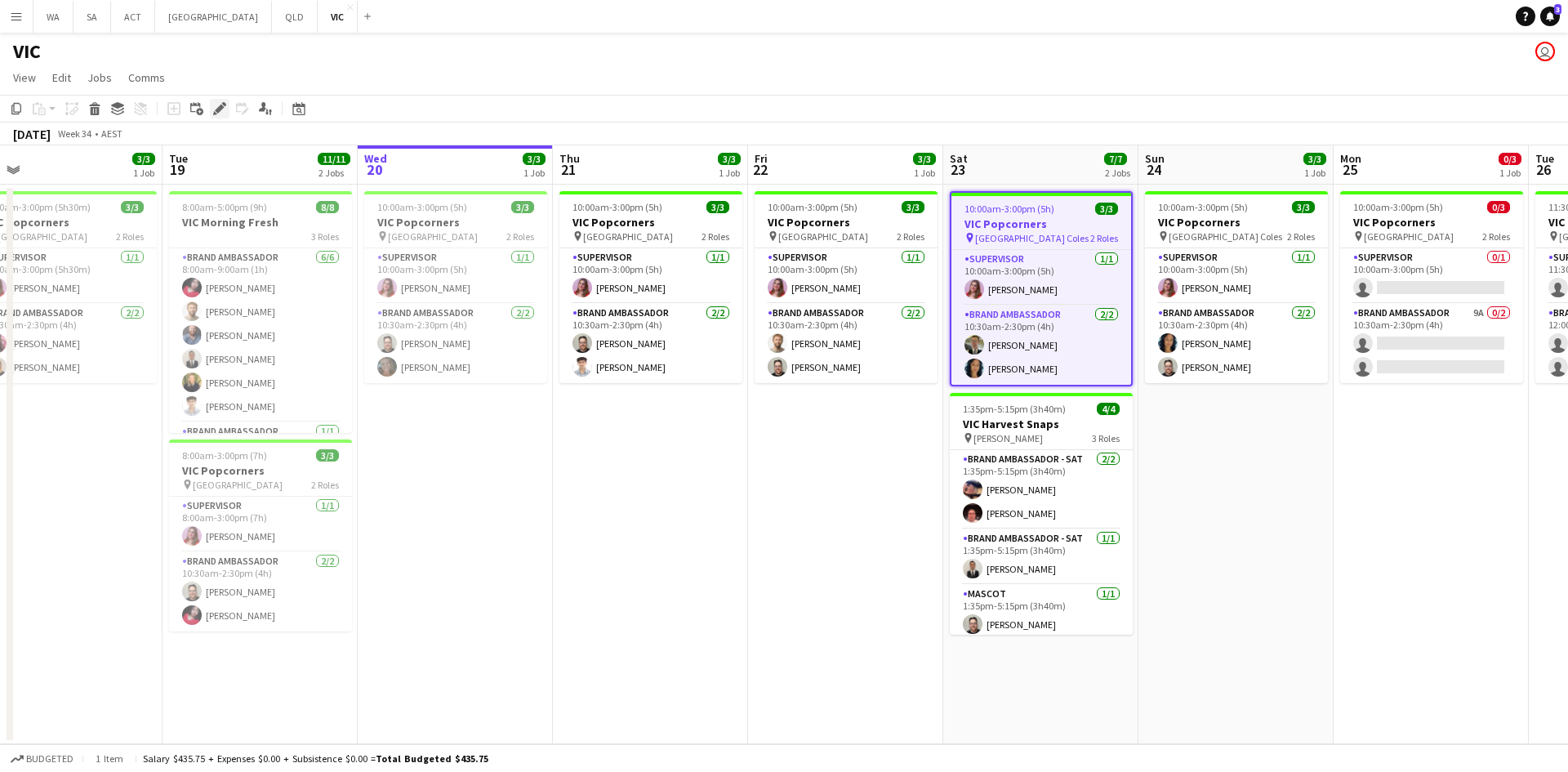
click at [225, 103] on icon at bounding box center [224, 104] width 4 height 4
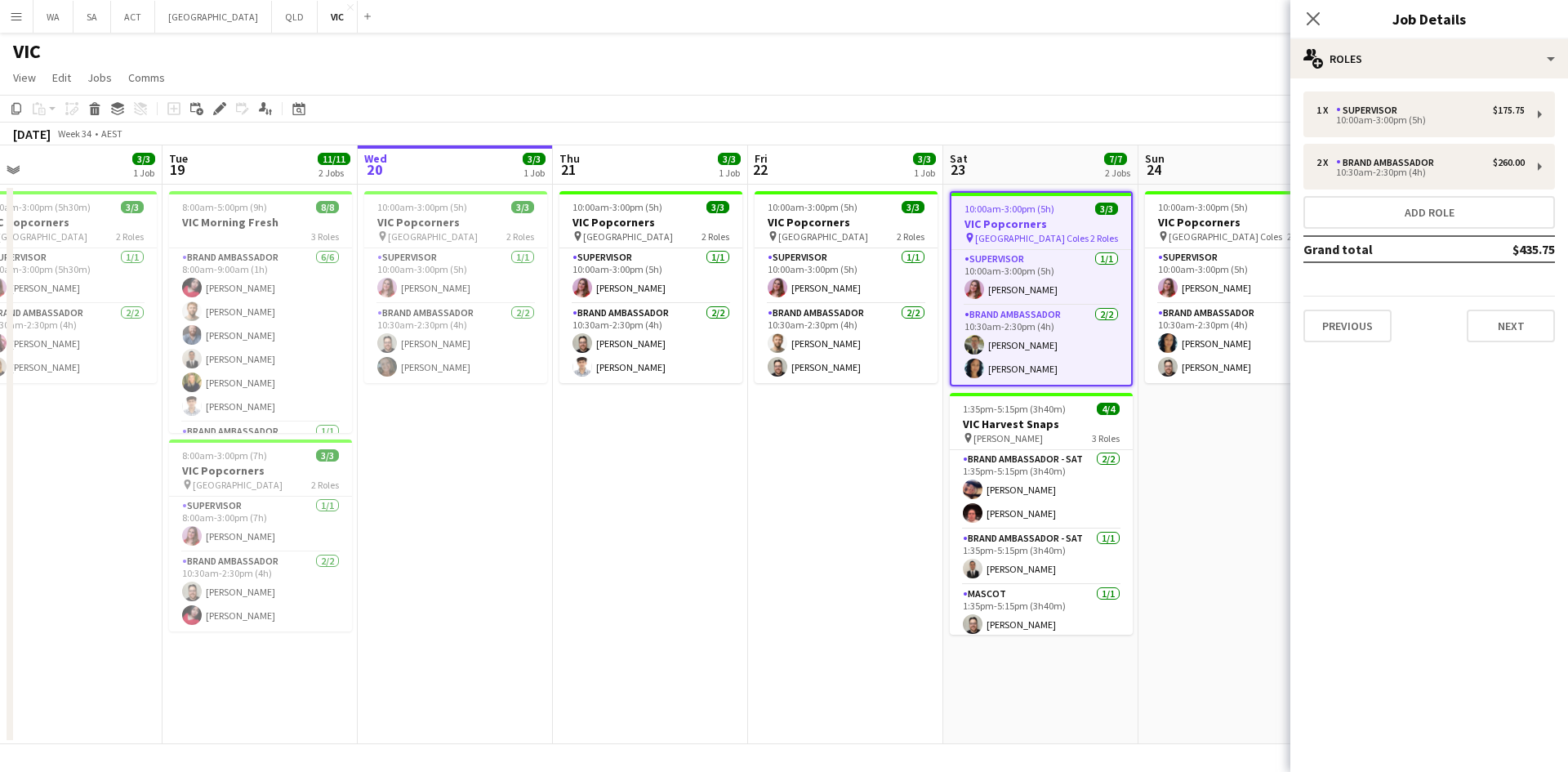
click at [1502, 357] on mat-expansion-panel "pencil3 General details 1 x Supervisor $175.75 10:00am-3:00pm (5h) 2 x Brand Am…" at bounding box center [1429, 425] width 277 height 693
click at [1510, 344] on div "1 x Supervisor $175.75 10:00am-3:00pm (5h) 2 x Brand Ambassador $260.00 10:30am…" at bounding box center [1429, 216] width 277 height 276
click at [1512, 332] on button "Next" at bounding box center [1511, 326] width 88 height 32
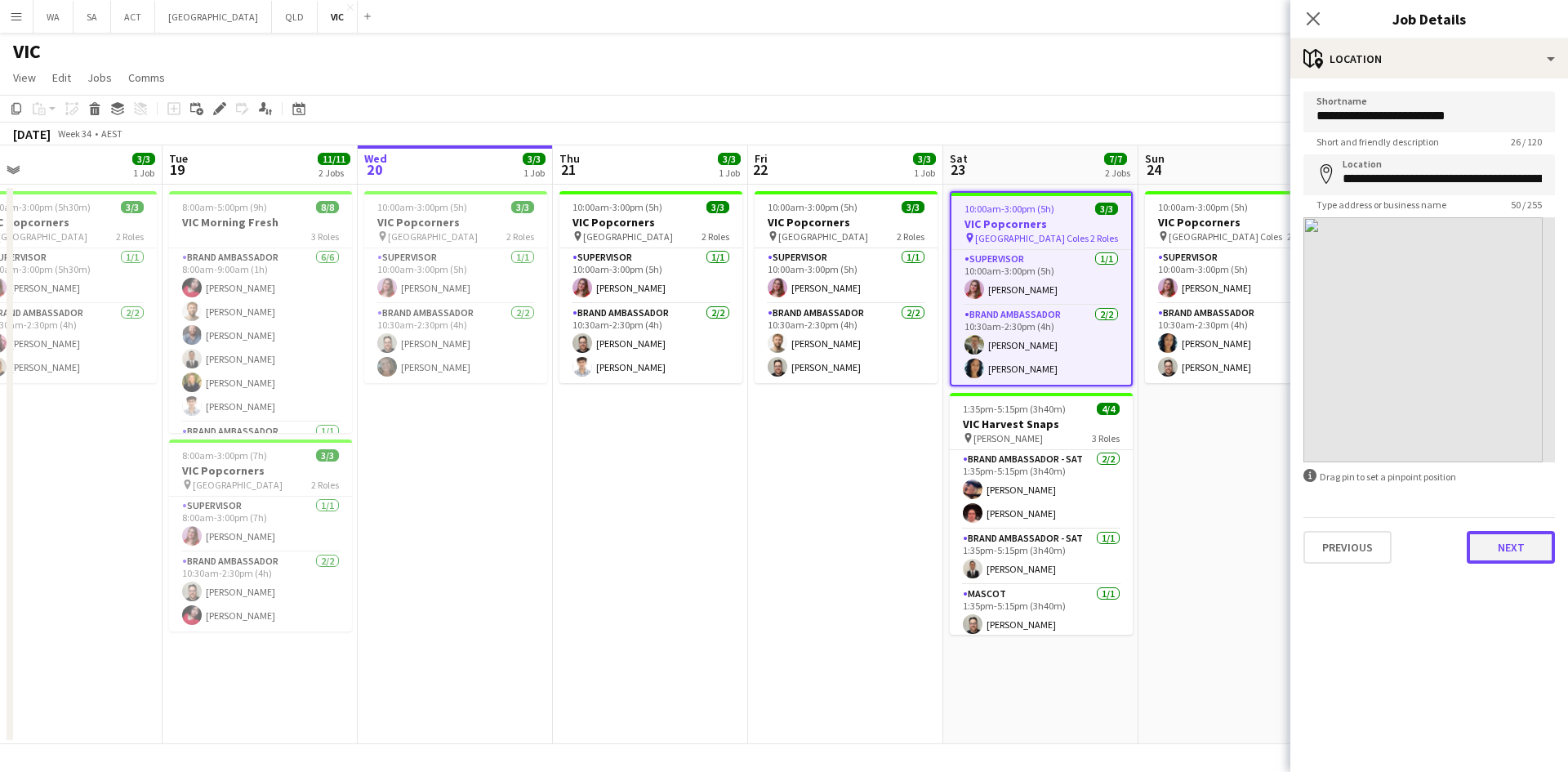
click at [1506, 541] on button "Next" at bounding box center [1511, 547] width 88 height 32
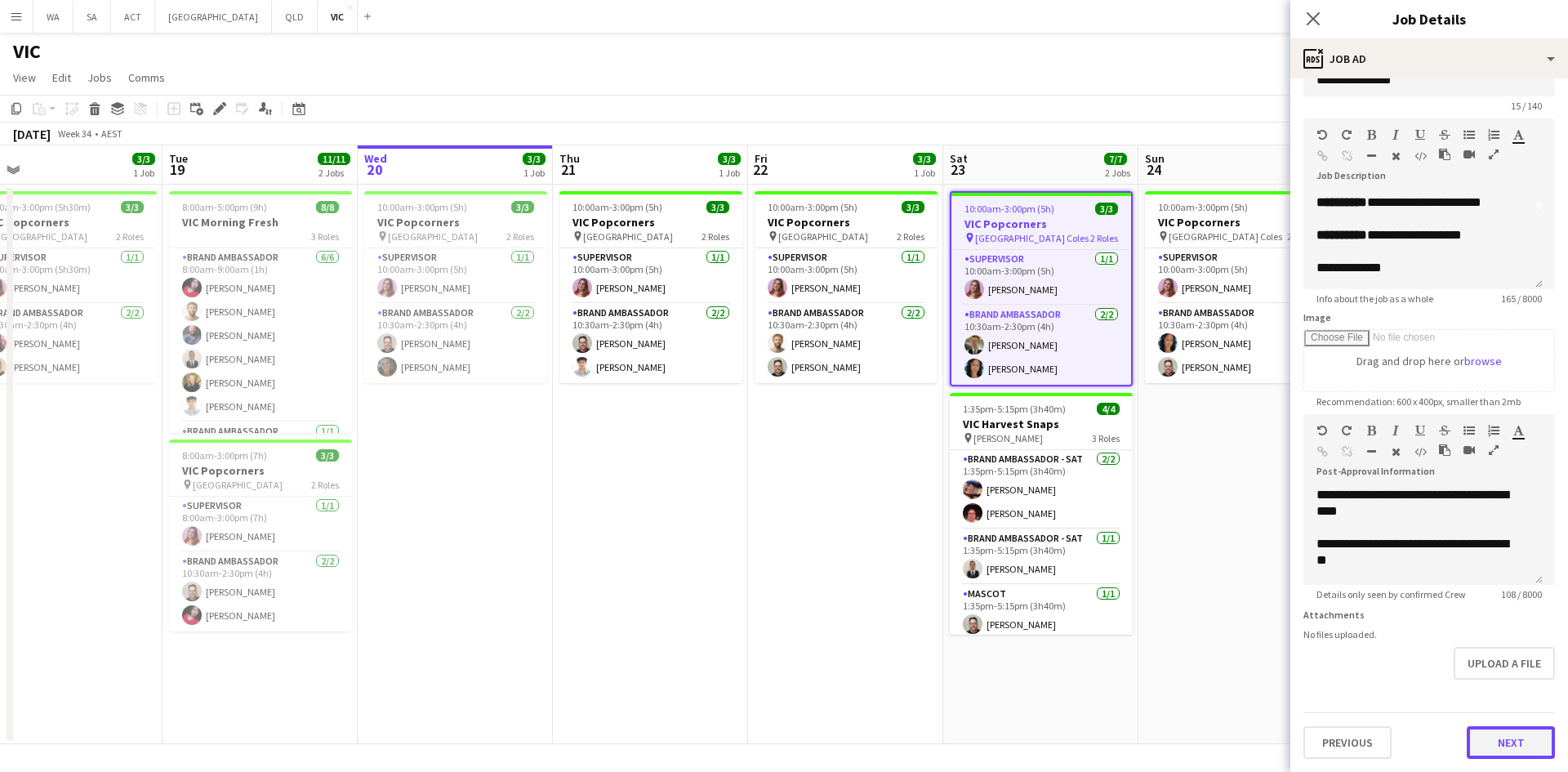
scroll to position [78, 0]
click at [1476, 741] on button "Next" at bounding box center [1511, 742] width 88 height 32
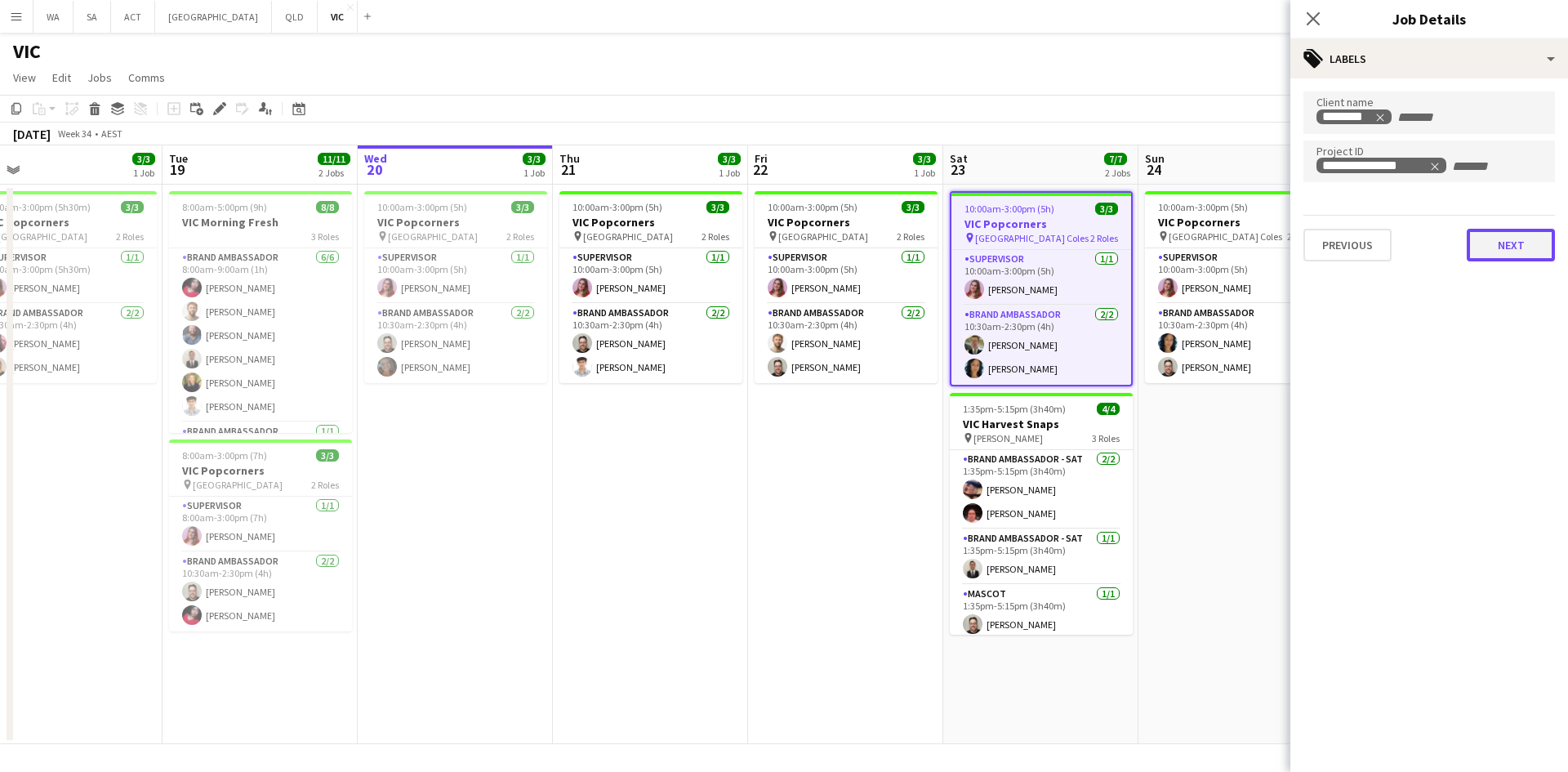
click at [1511, 250] on button "Next" at bounding box center [1511, 245] width 88 height 32
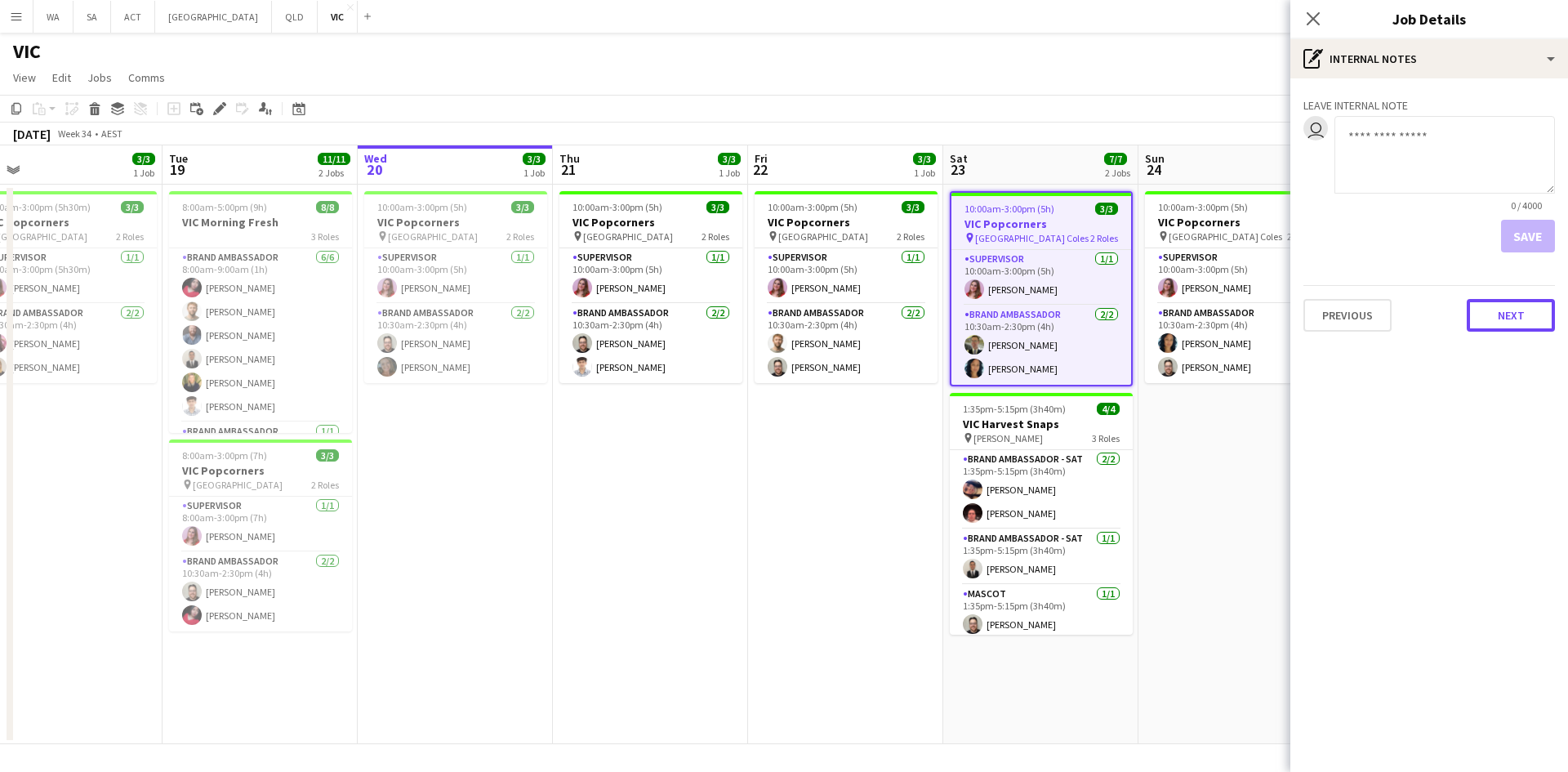
click at [1496, 301] on button "Next" at bounding box center [1511, 315] width 88 height 32
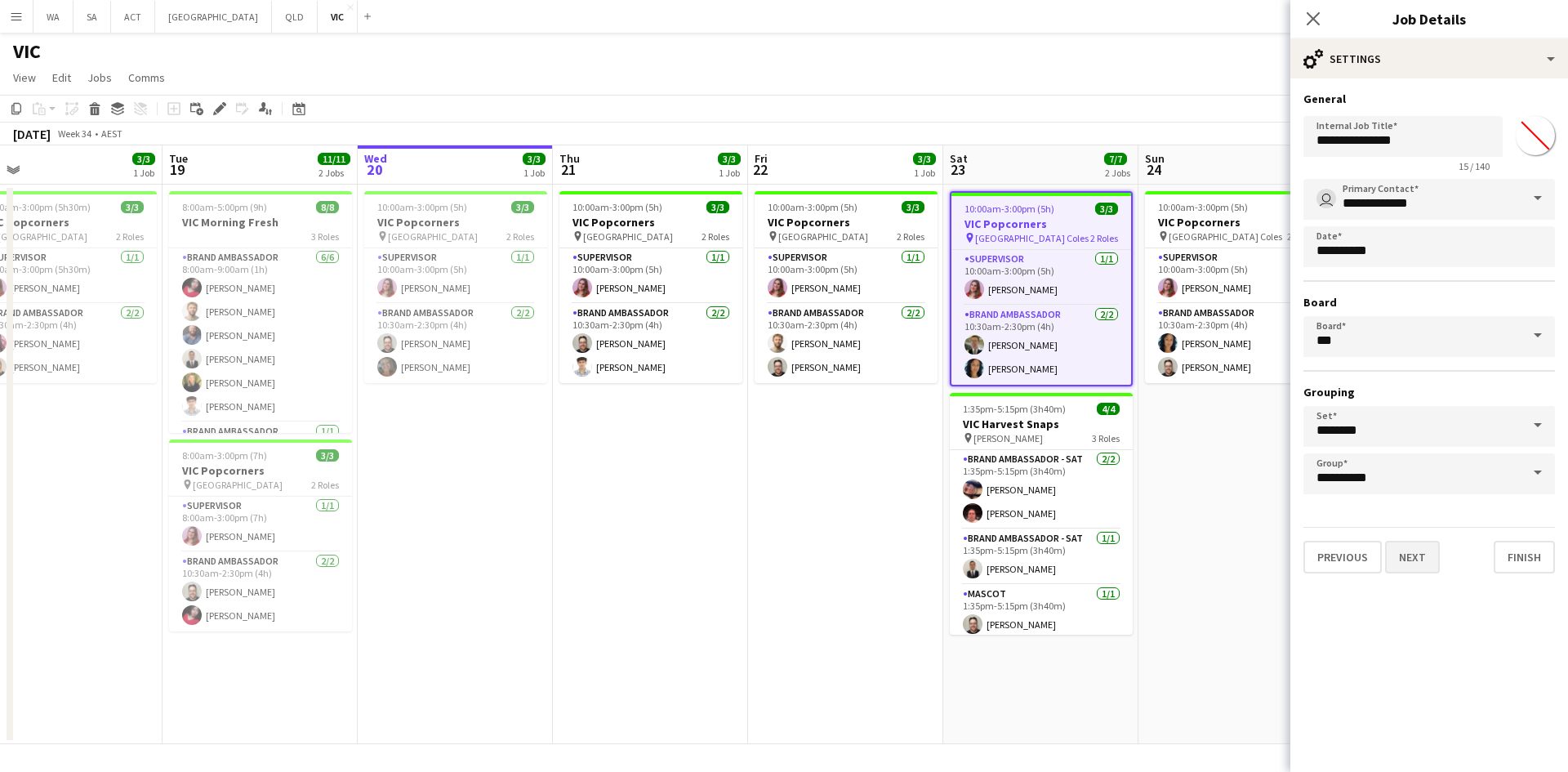
drag, startPoint x: 1436, startPoint y: 589, endPoint x: 1434, endPoint y: 570, distance: 19.1
click at [1436, 587] on mat-expansion-panel "**********" at bounding box center [1429, 425] width 277 height 693
click at [1434, 570] on button "Next" at bounding box center [1413, 557] width 55 height 32
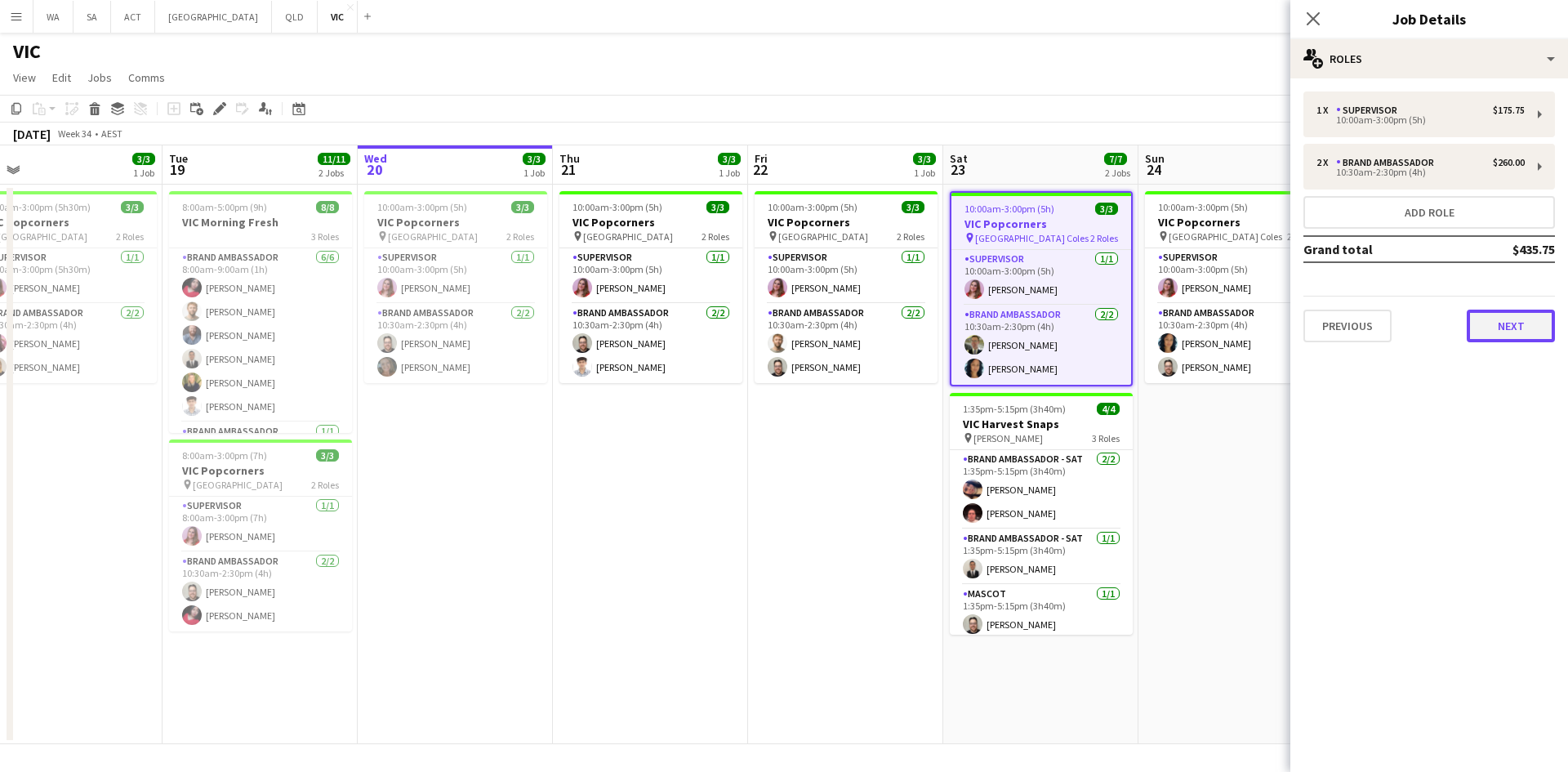
click at [1497, 338] on button "Next" at bounding box center [1511, 326] width 88 height 32
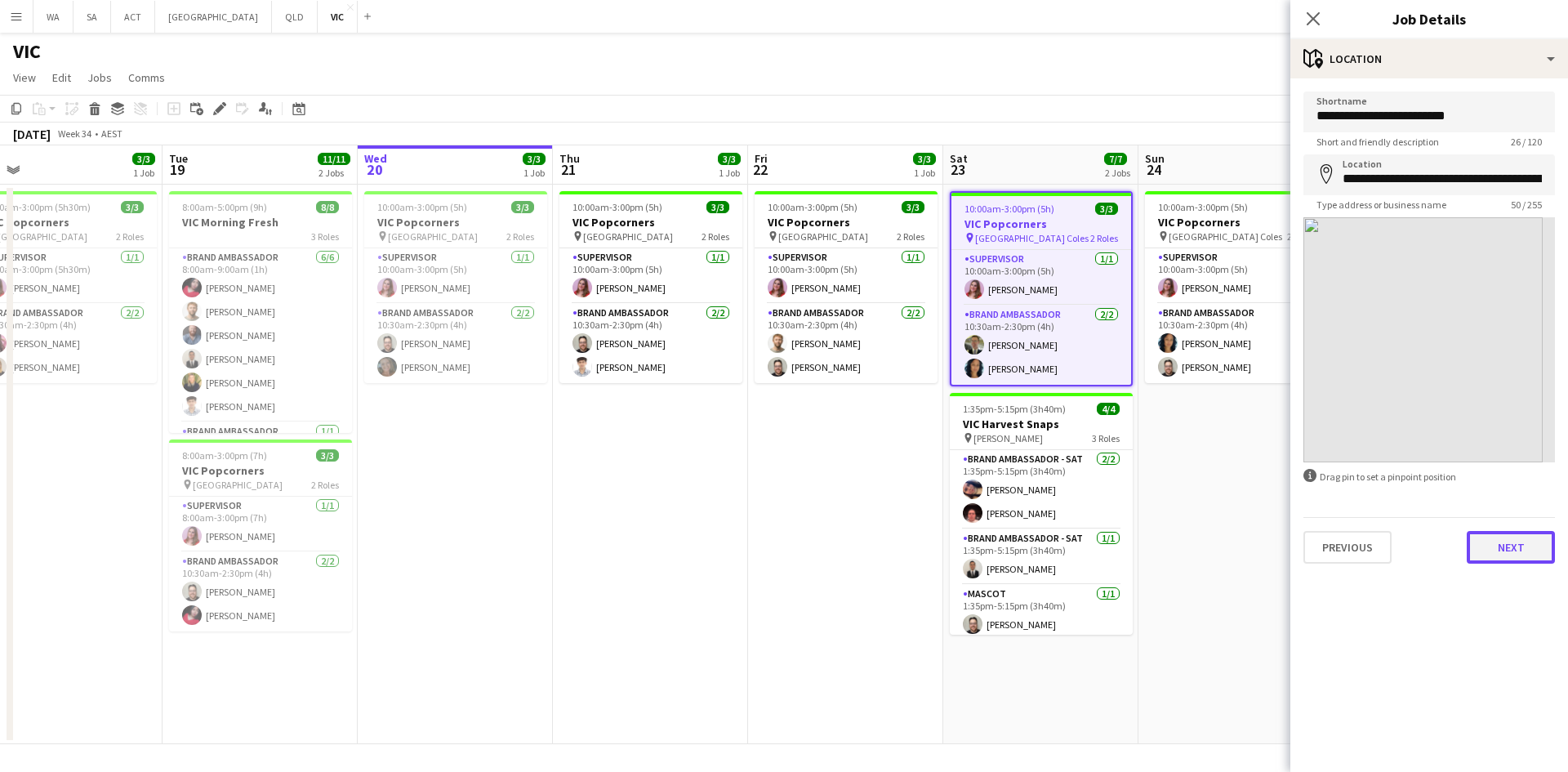
click at [1522, 544] on button "Next" at bounding box center [1511, 547] width 88 height 32
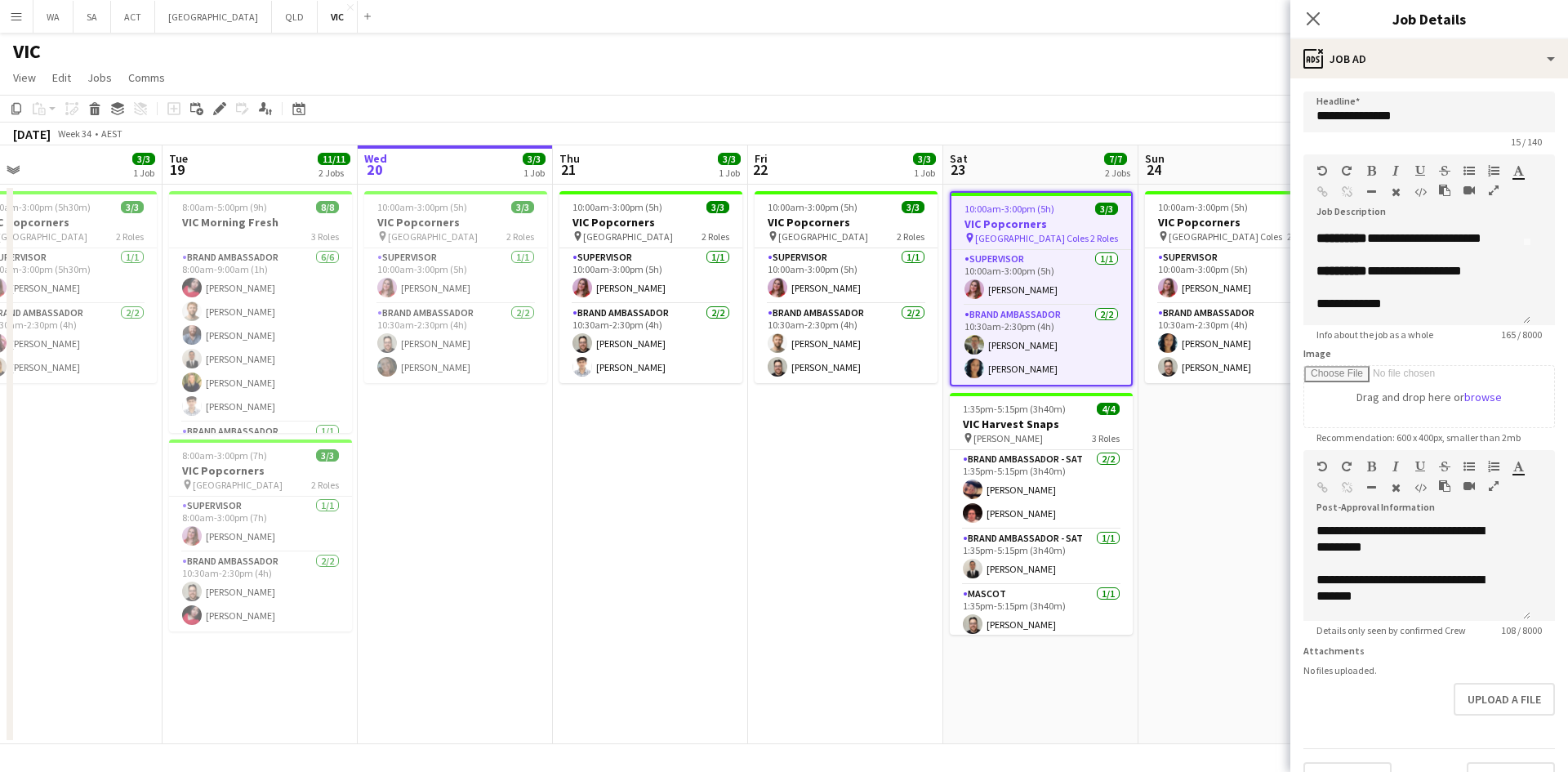
scroll to position [95, 0]
click at [1395, 361] on form "**********" at bounding box center [1429, 443] width 277 height 703
click at [1388, 311] on p "**********" at bounding box center [1411, 303] width 189 height 16
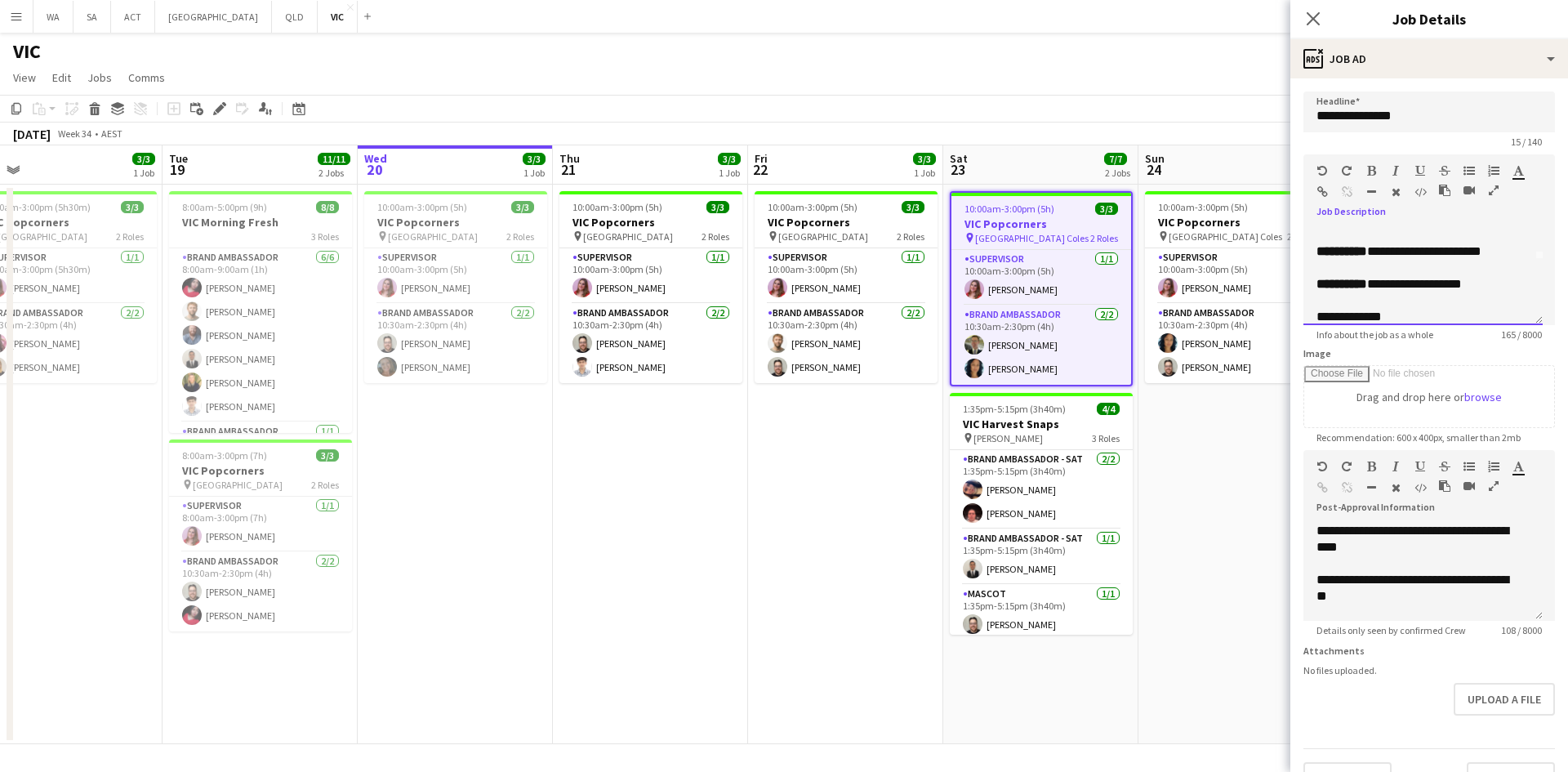
drag, startPoint x: 1377, startPoint y: 257, endPoint x: 1511, endPoint y: 257, distance: 134.0
click at [1511, 257] on p "**********" at bounding box center [1423, 251] width 213 height 16
click at [1361, 231] on p at bounding box center [1423, 235] width 213 height 16
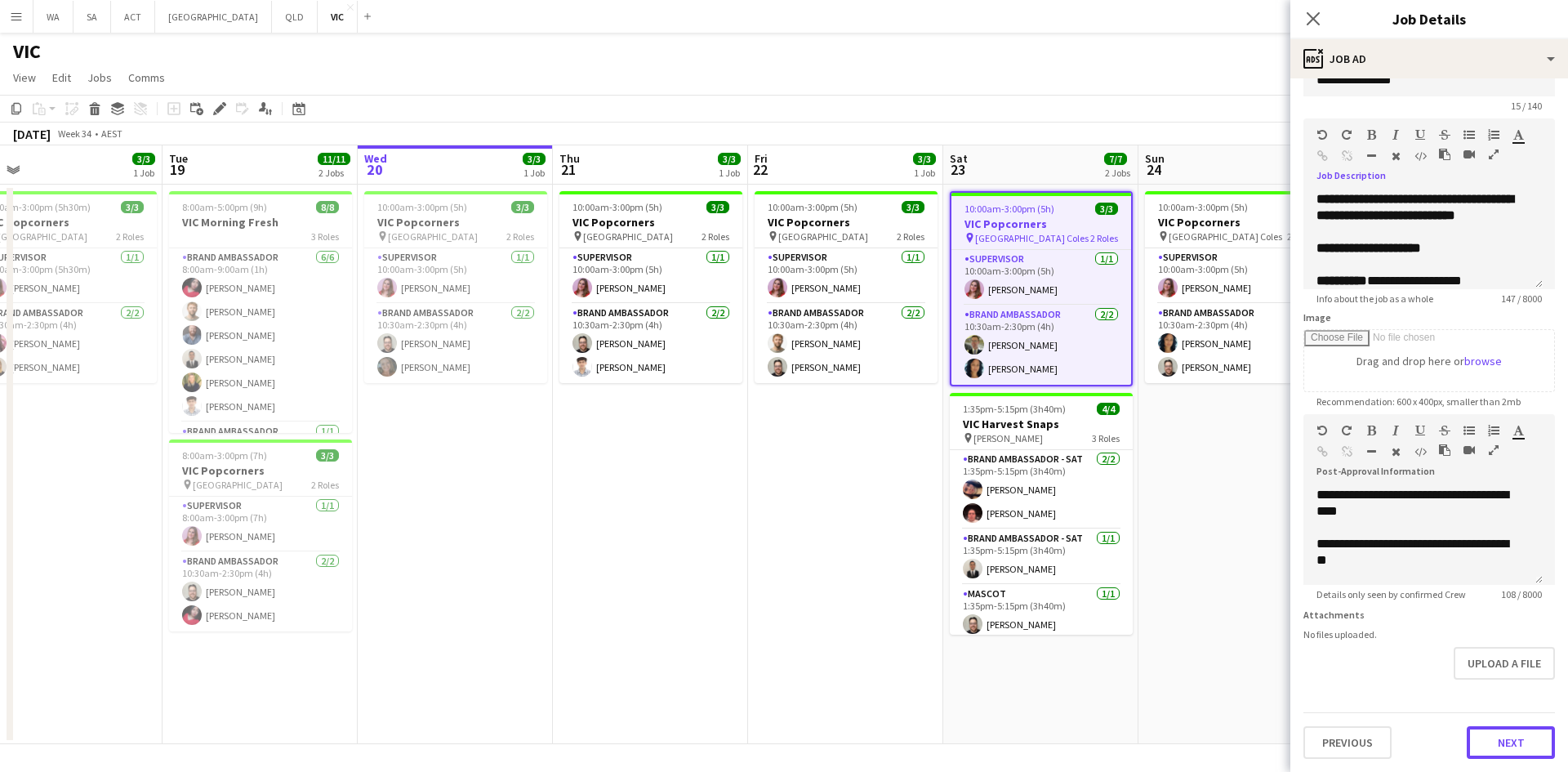
drag, startPoint x: 1499, startPoint y: 761, endPoint x: 1493, endPoint y: 755, distance: 8.5
click at [1495, 759] on button "Next" at bounding box center [1511, 742] width 88 height 32
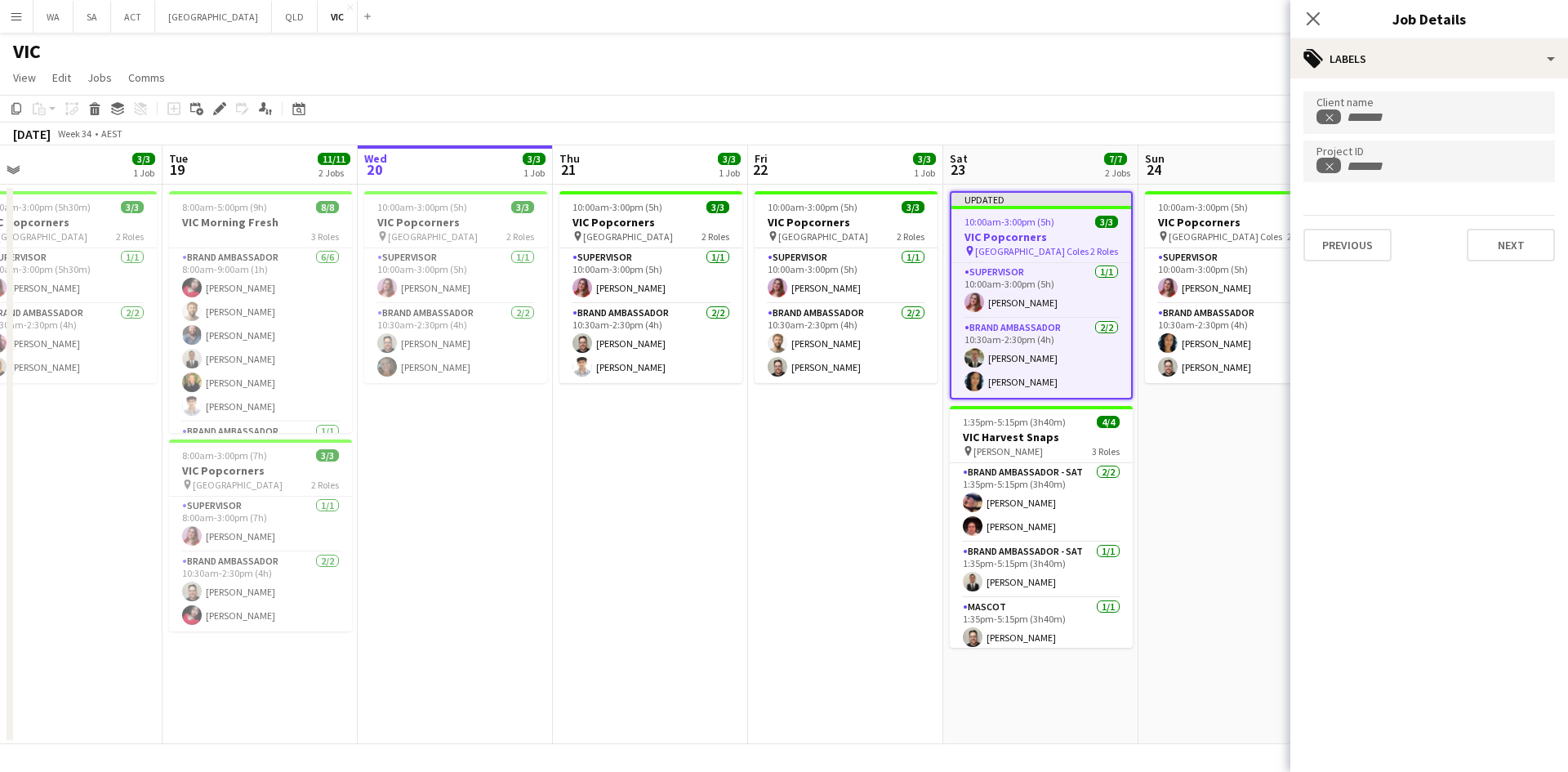
scroll to position [0, 0]
click at [1234, 578] on app-date-cell "10:00am-3:00pm (5h) 3/3 VIC Popcorners pin [GEOGRAPHIC_DATA] Coles 2 Roles Supe…" at bounding box center [1236, 464] width 195 height 559
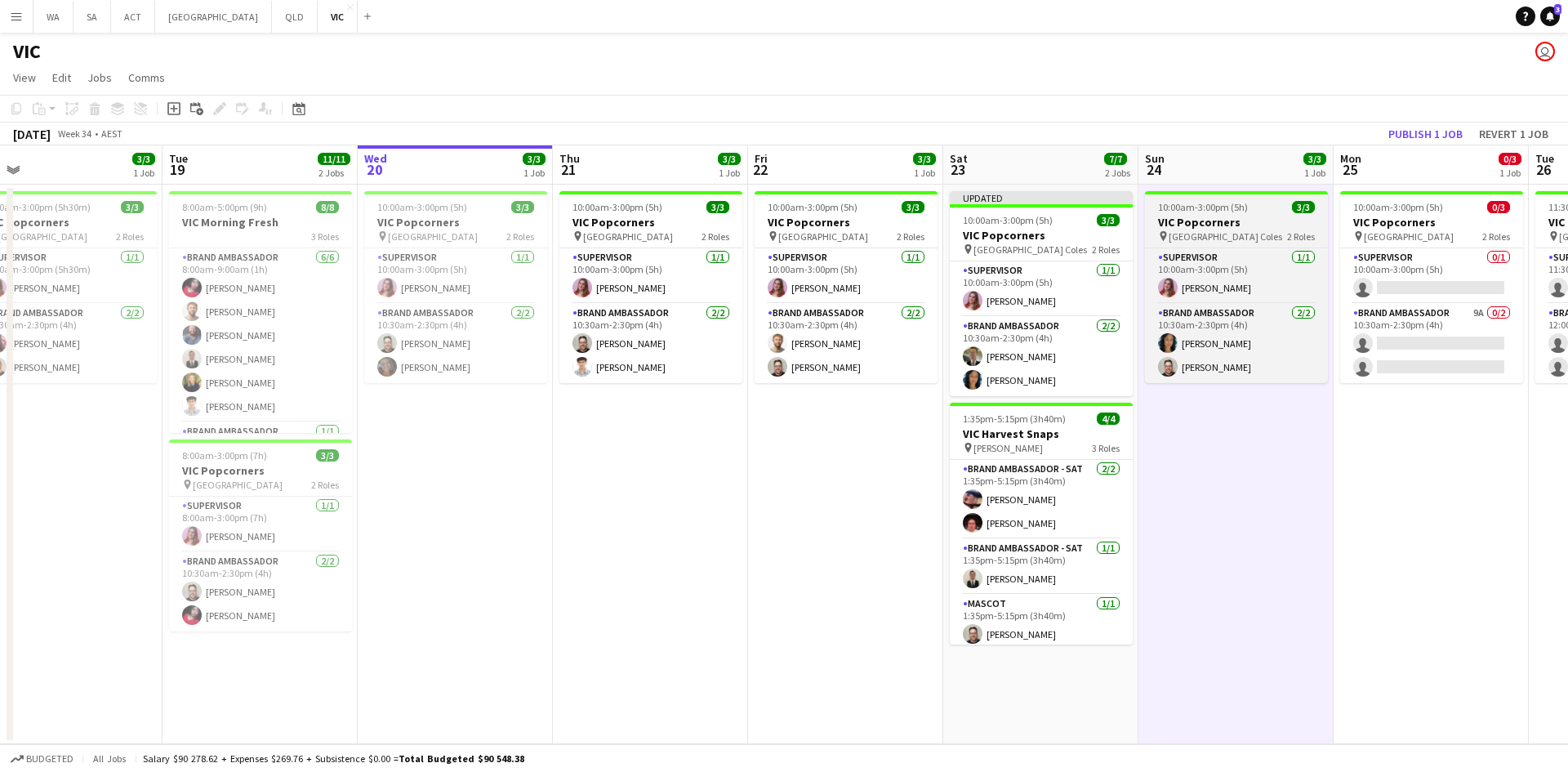
click at [1198, 221] on h3 "VIC Popcorners" at bounding box center [1237, 222] width 183 height 14
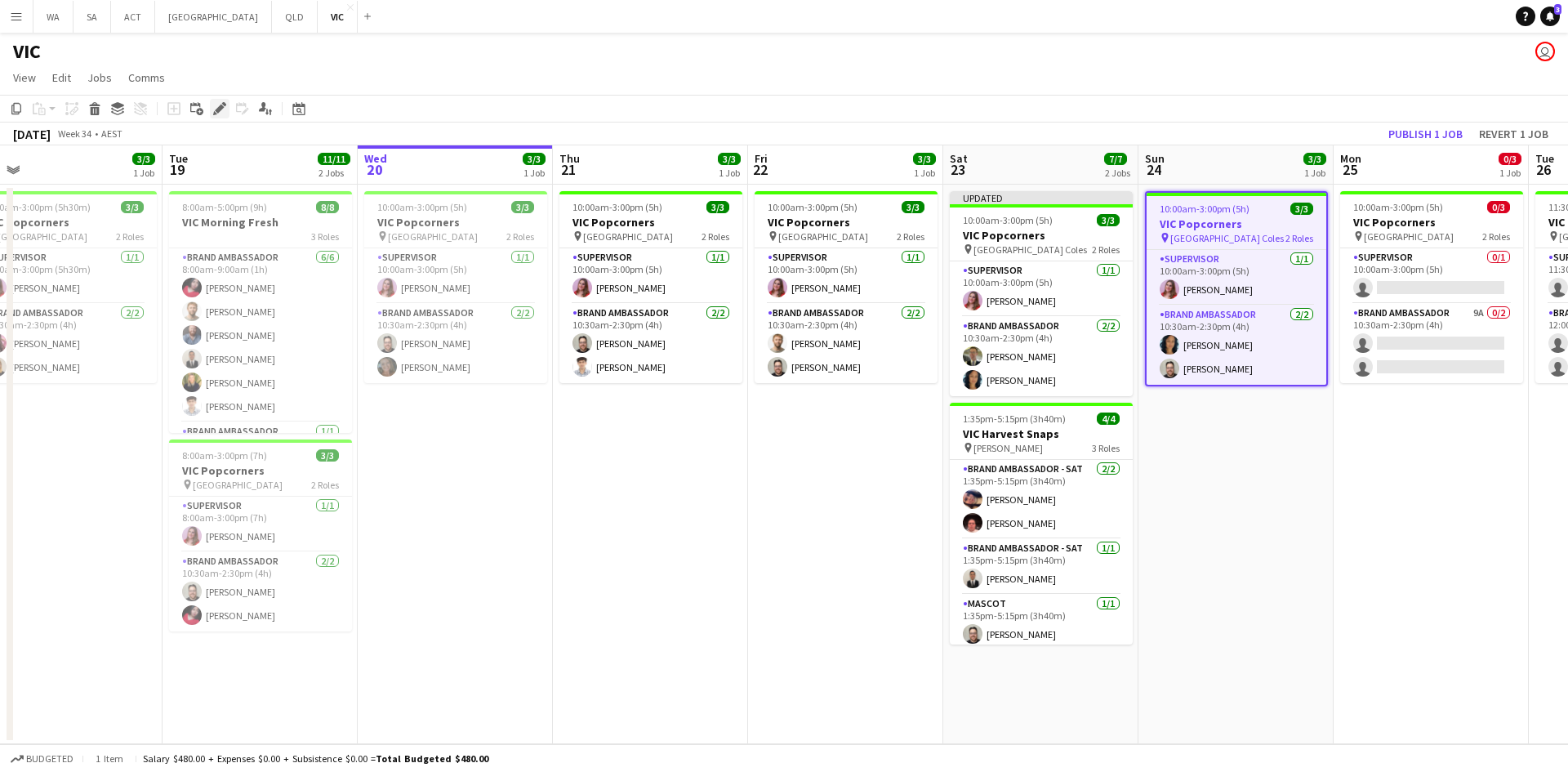
click at [224, 110] on icon "Edit" at bounding box center [219, 109] width 13 height 13
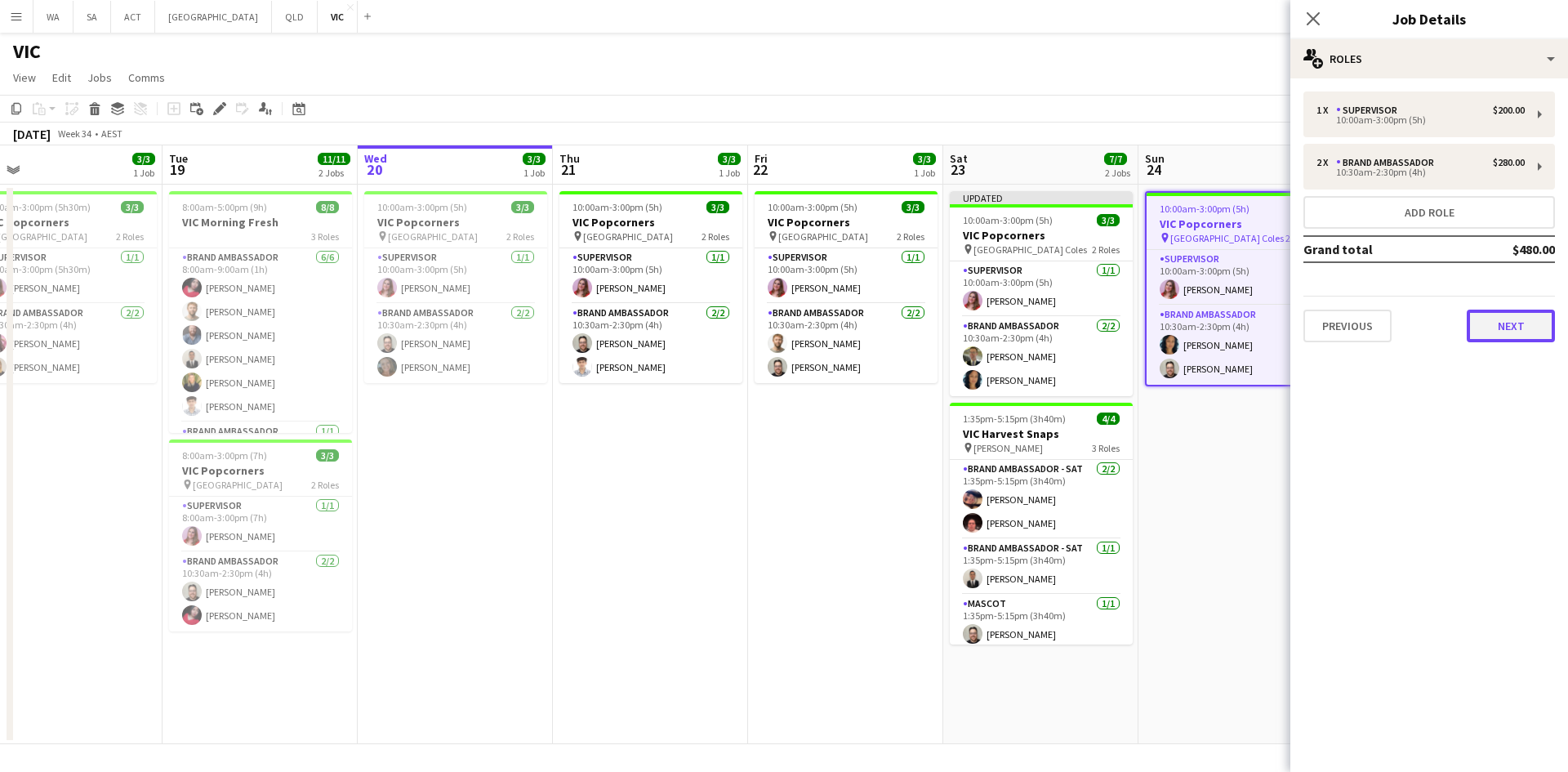
click at [1525, 334] on button "Next" at bounding box center [1511, 326] width 88 height 32
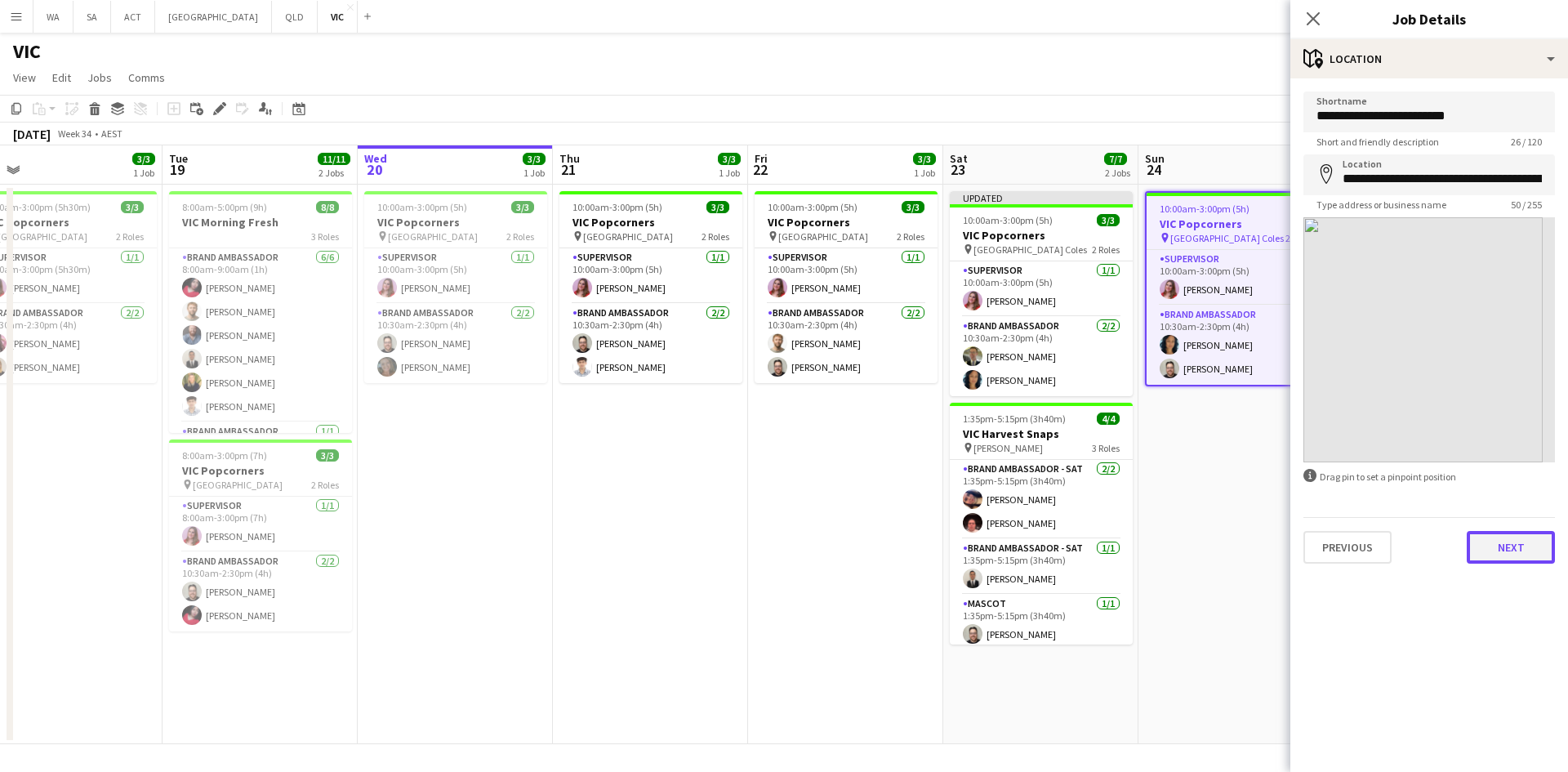
click at [1509, 548] on button "Next" at bounding box center [1511, 547] width 88 height 32
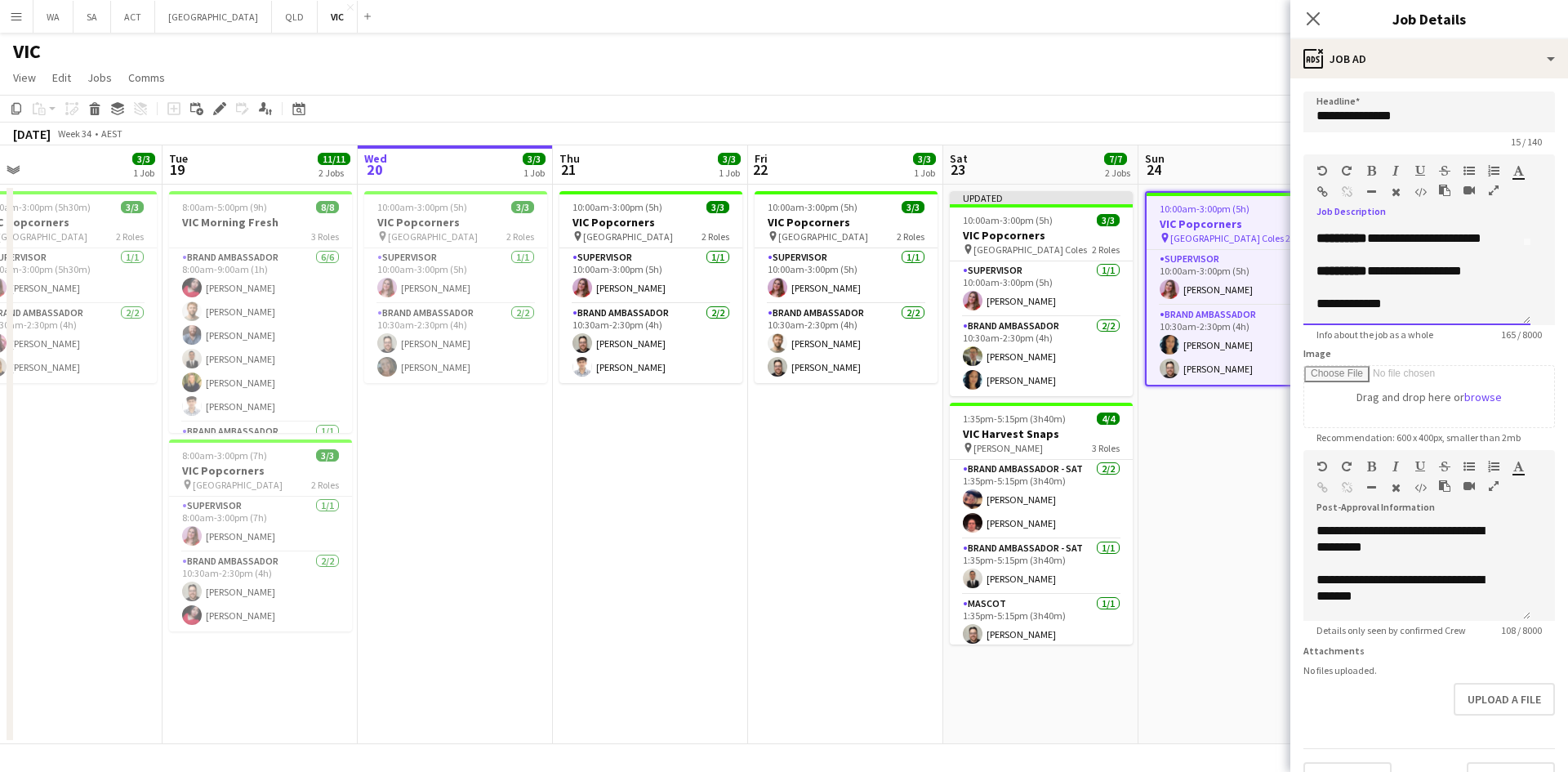
scroll to position [66, 0]
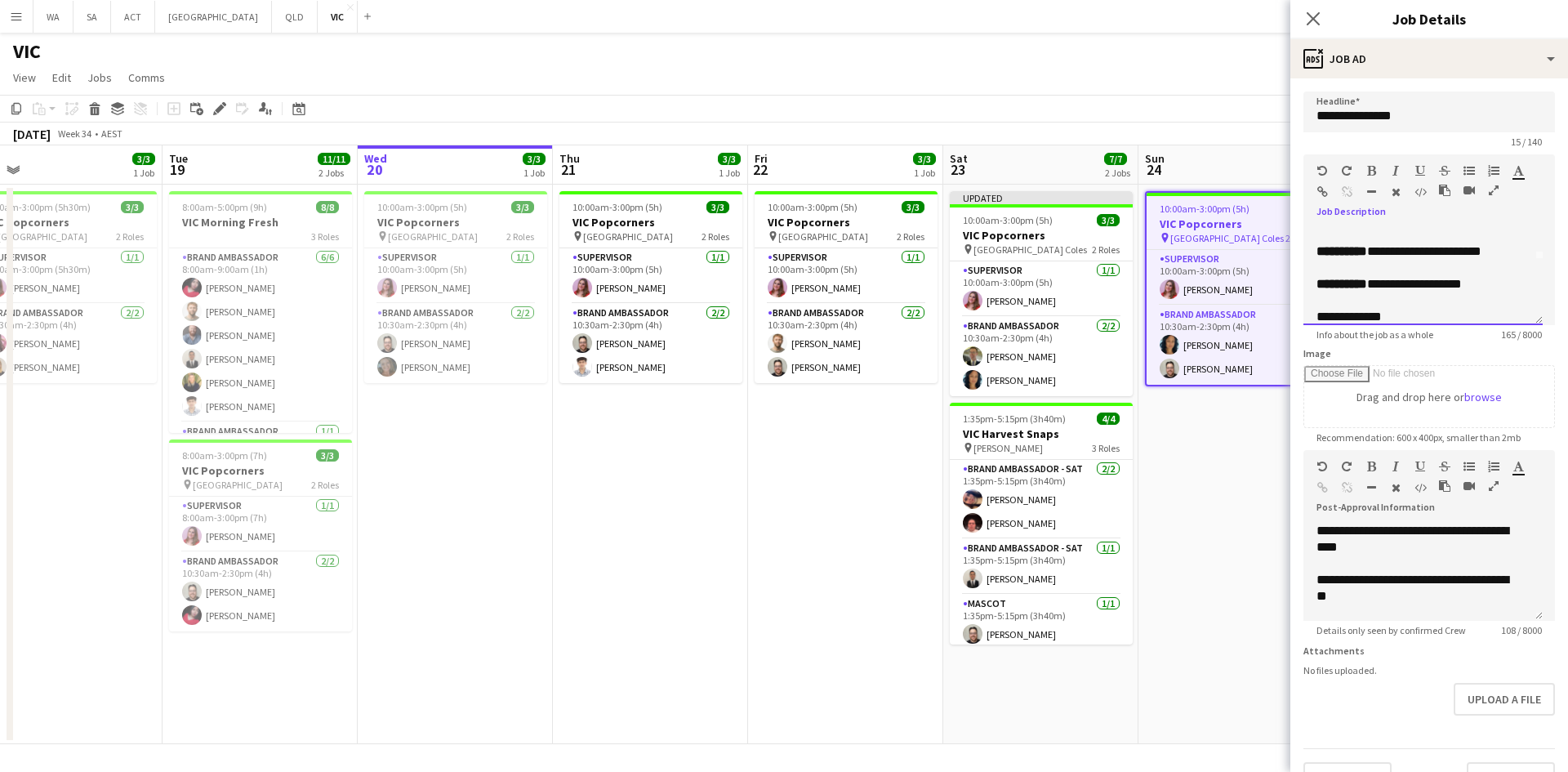
drag, startPoint x: 1504, startPoint y: 257, endPoint x: 1374, endPoint y: 258, distance: 130.0
click at [1374, 258] on p "**********" at bounding box center [1423, 251] width 213 height 16
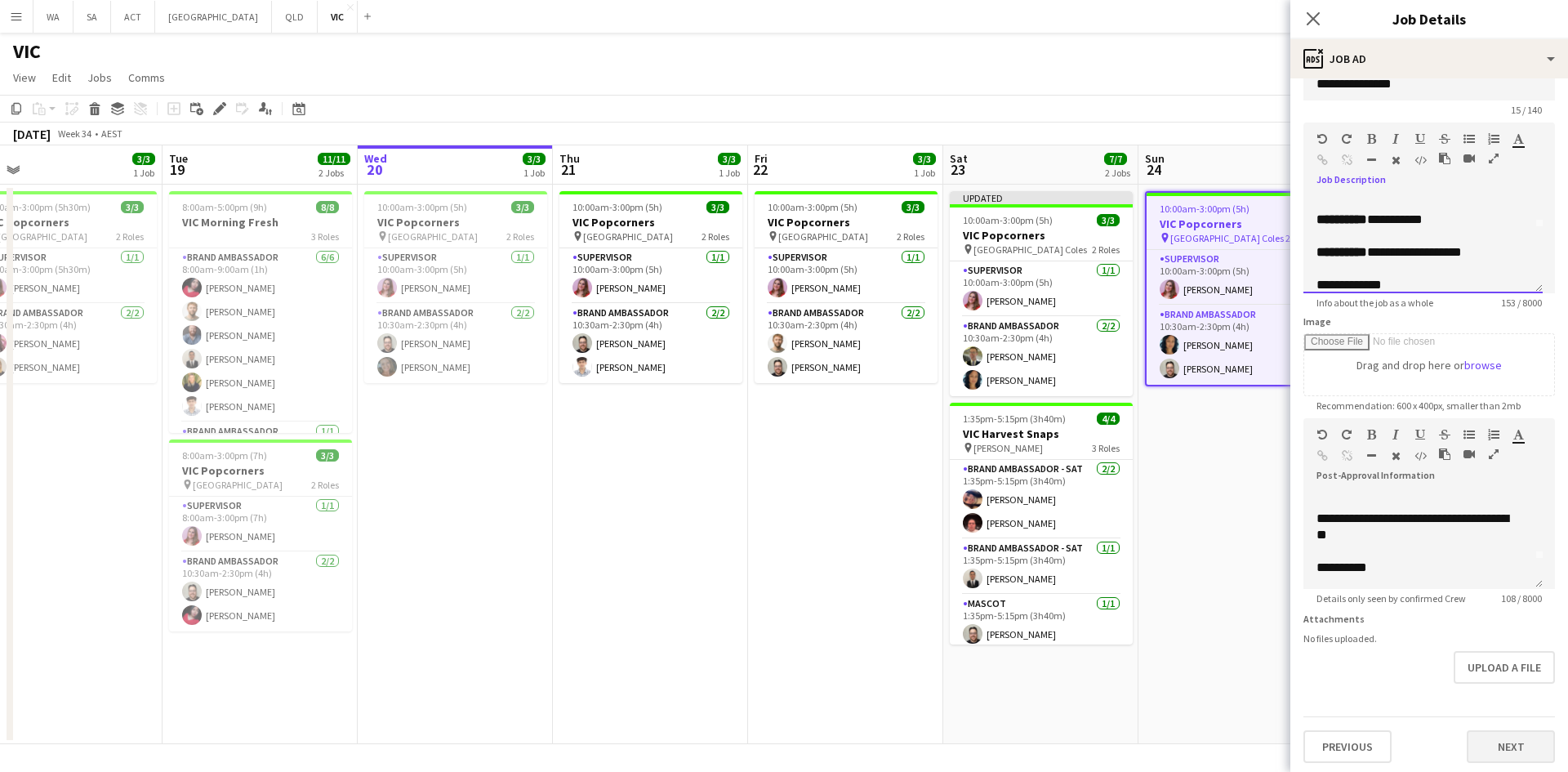
scroll to position [48, 0]
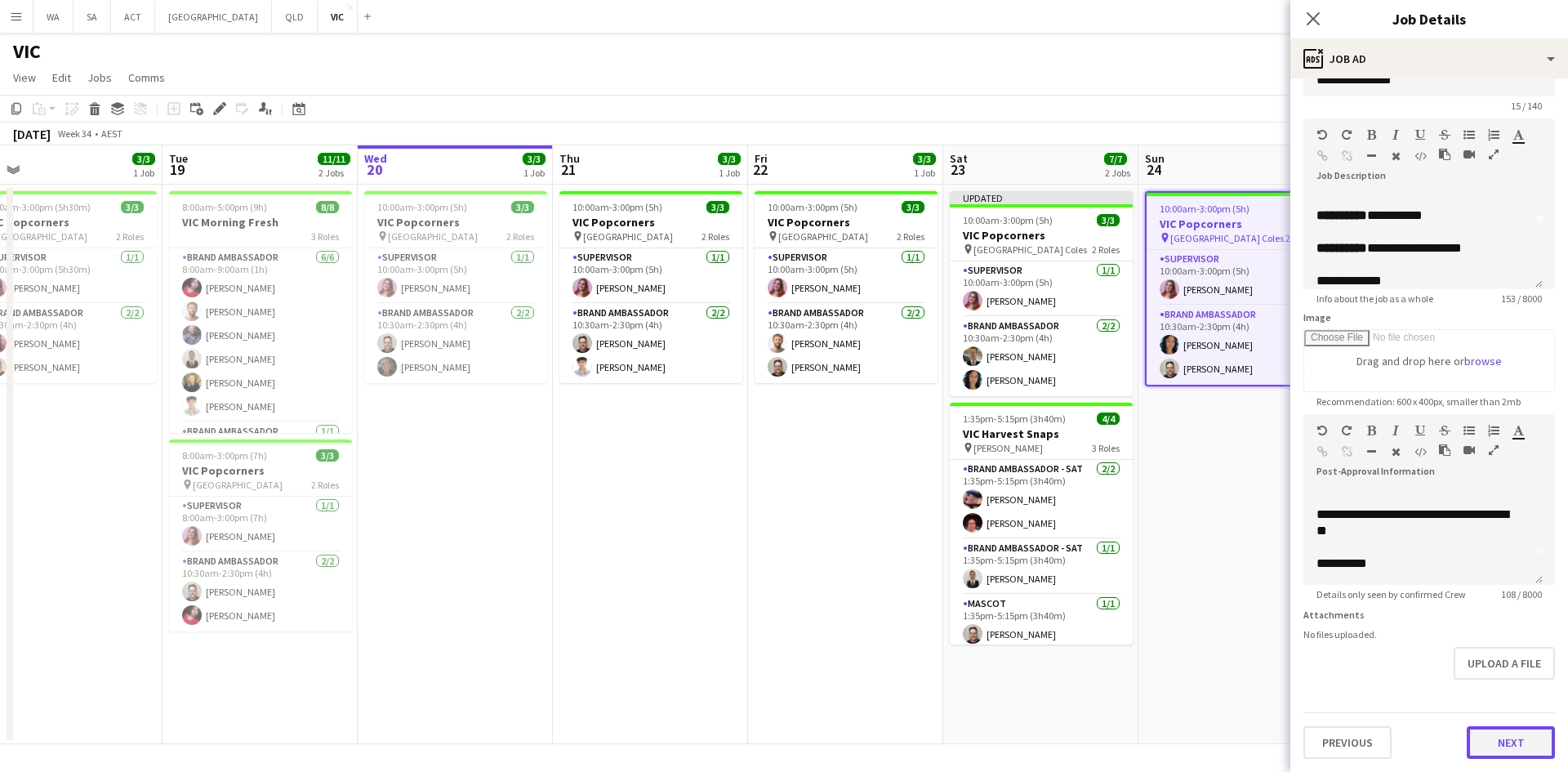
click at [1496, 742] on button "Next" at bounding box center [1511, 742] width 88 height 32
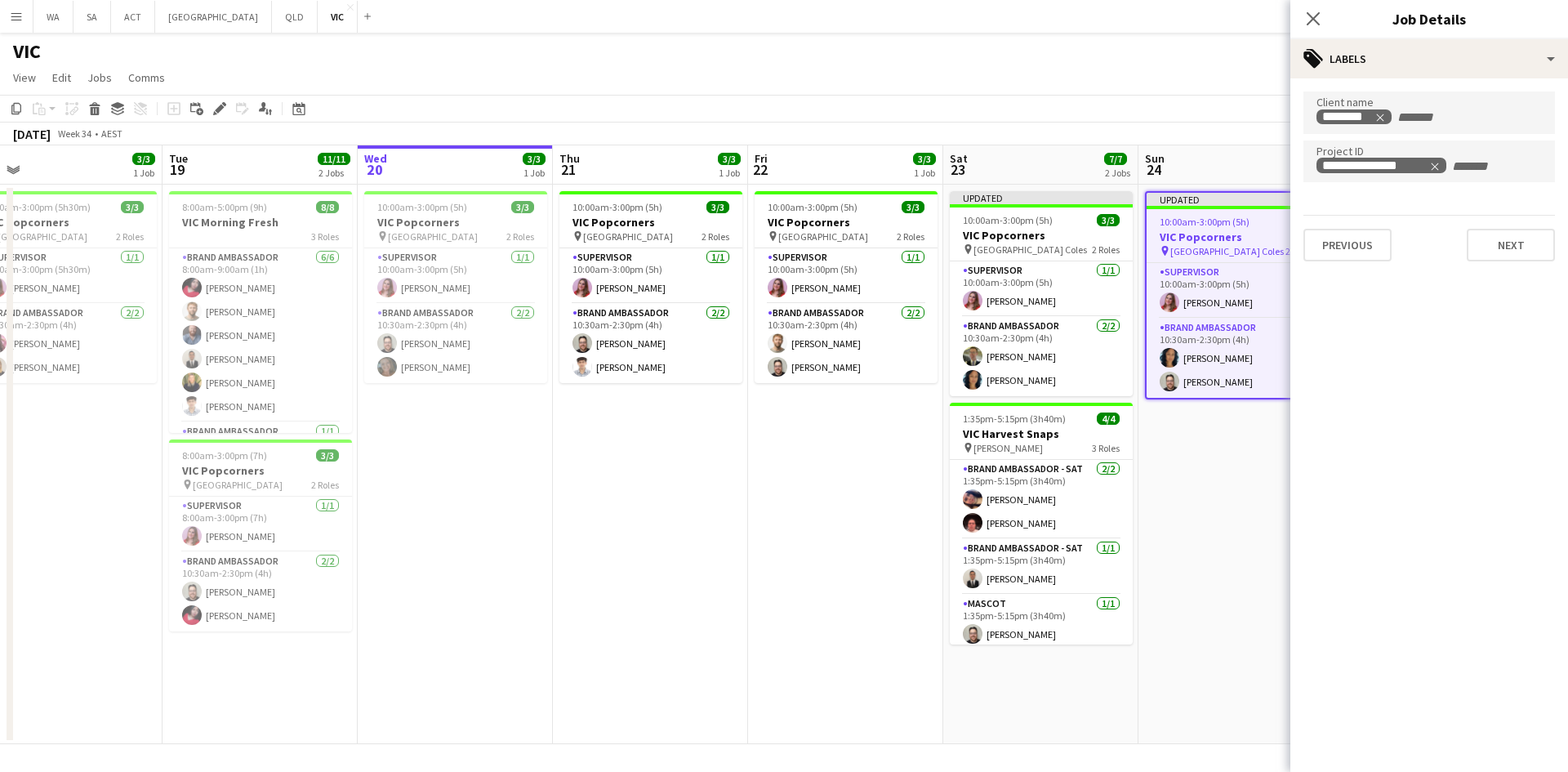
click at [1199, 606] on app-date-cell "Updated 10:00am-3:00pm (5h) 3/3 VIC Popcorners pin [GEOGRAPHIC_DATA] Coles 2 Ro…" at bounding box center [1236, 464] width 195 height 559
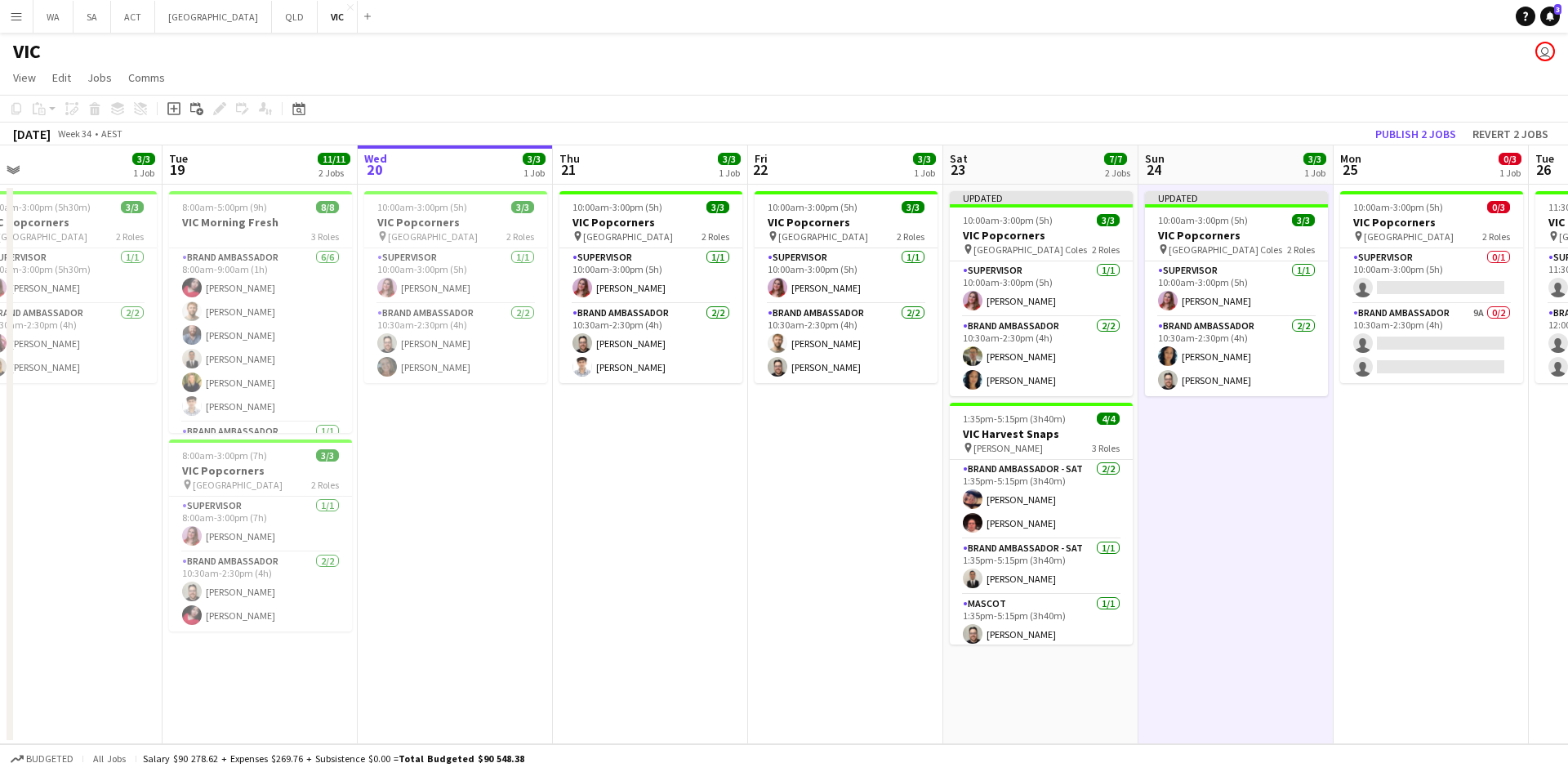
click at [1408, 154] on app-board-header-date "Mon 25 0/3 1 Job" at bounding box center [1431, 165] width 195 height 39
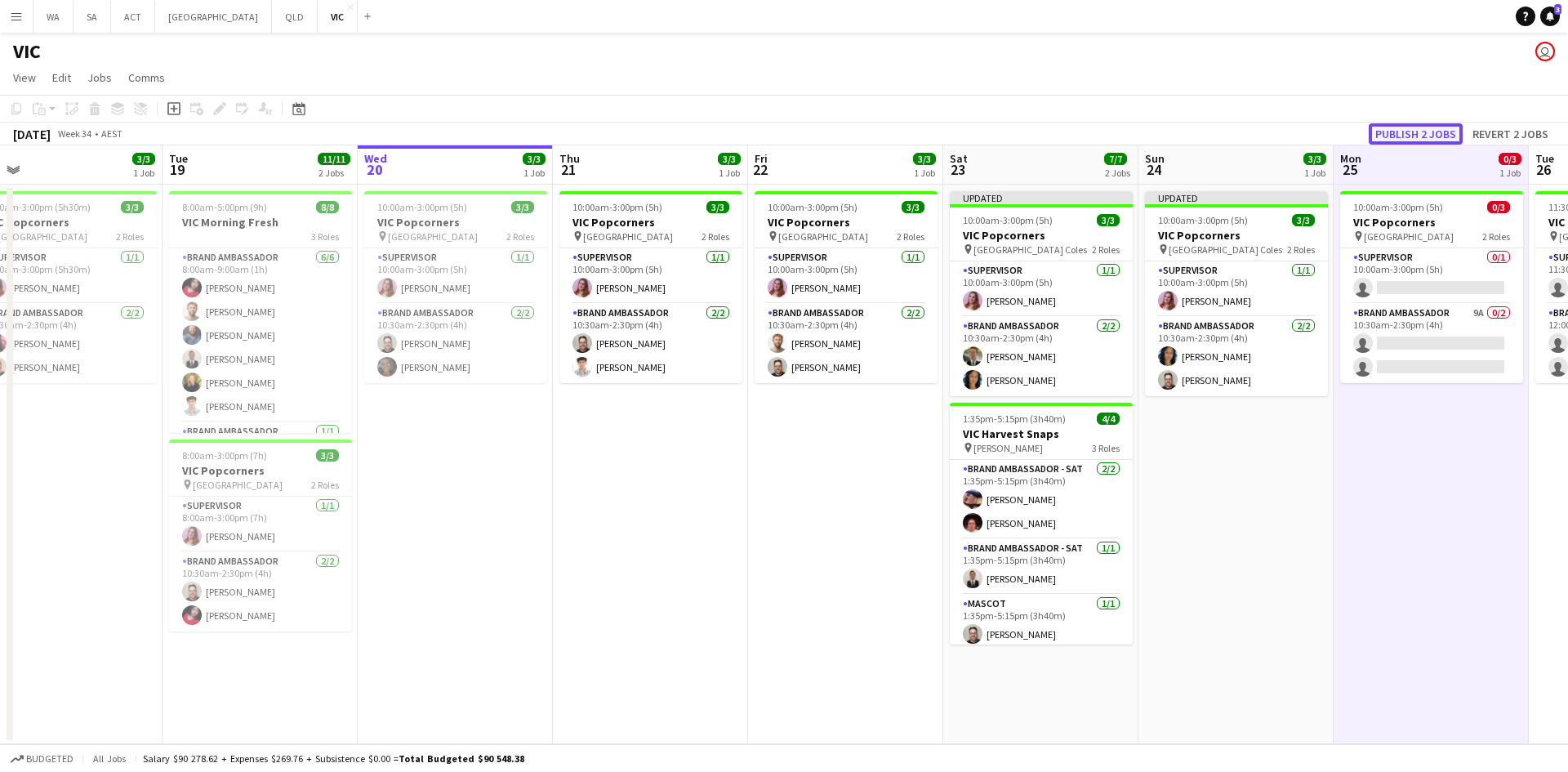
click at [1409, 134] on button "Publish 2 jobs" at bounding box center [1415, 134] width 94 height 22
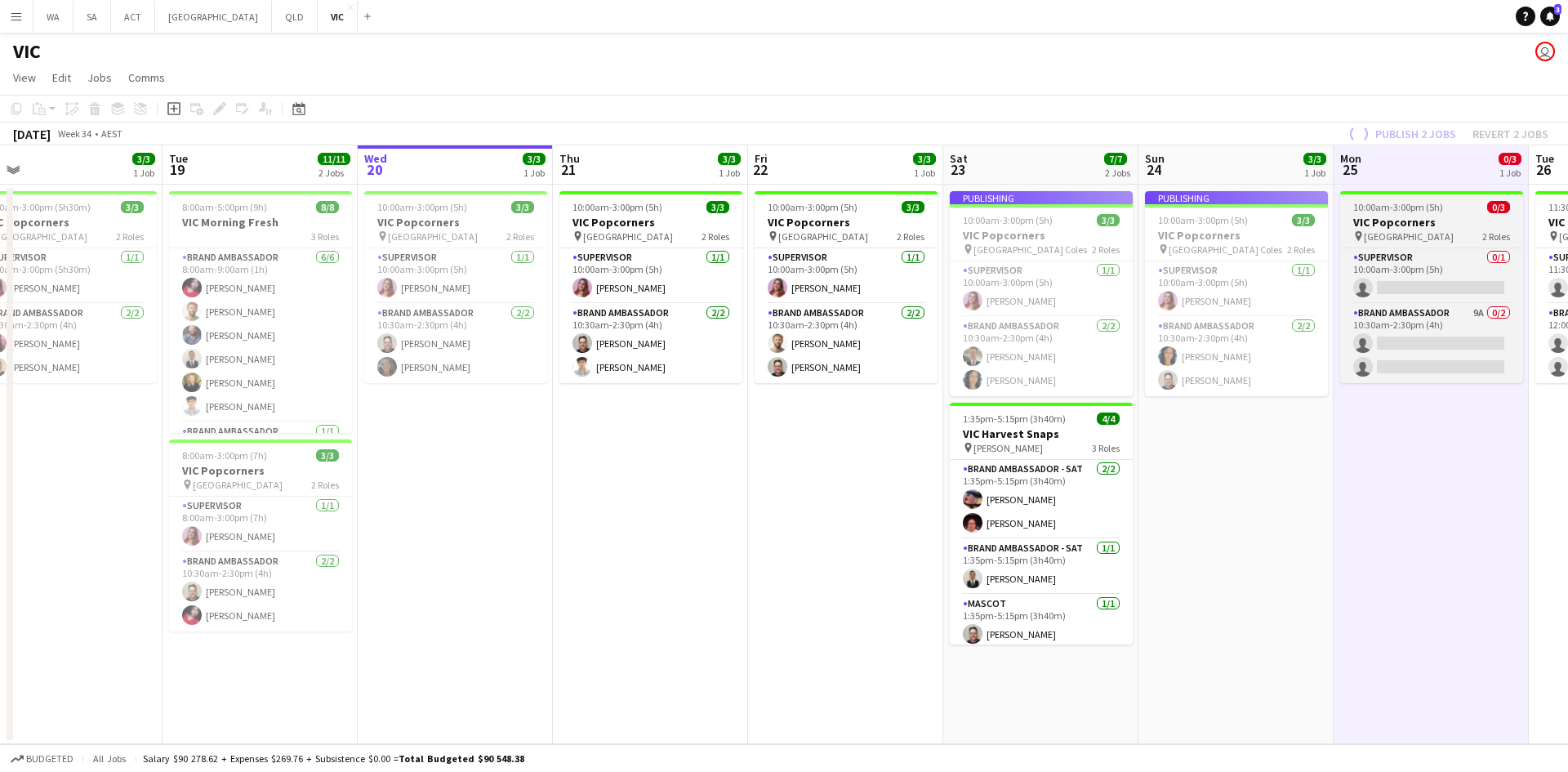
click at [1417, 221] on h3 "VIC Popcorners" at bounding box center [1432, 222] width 183 height 14
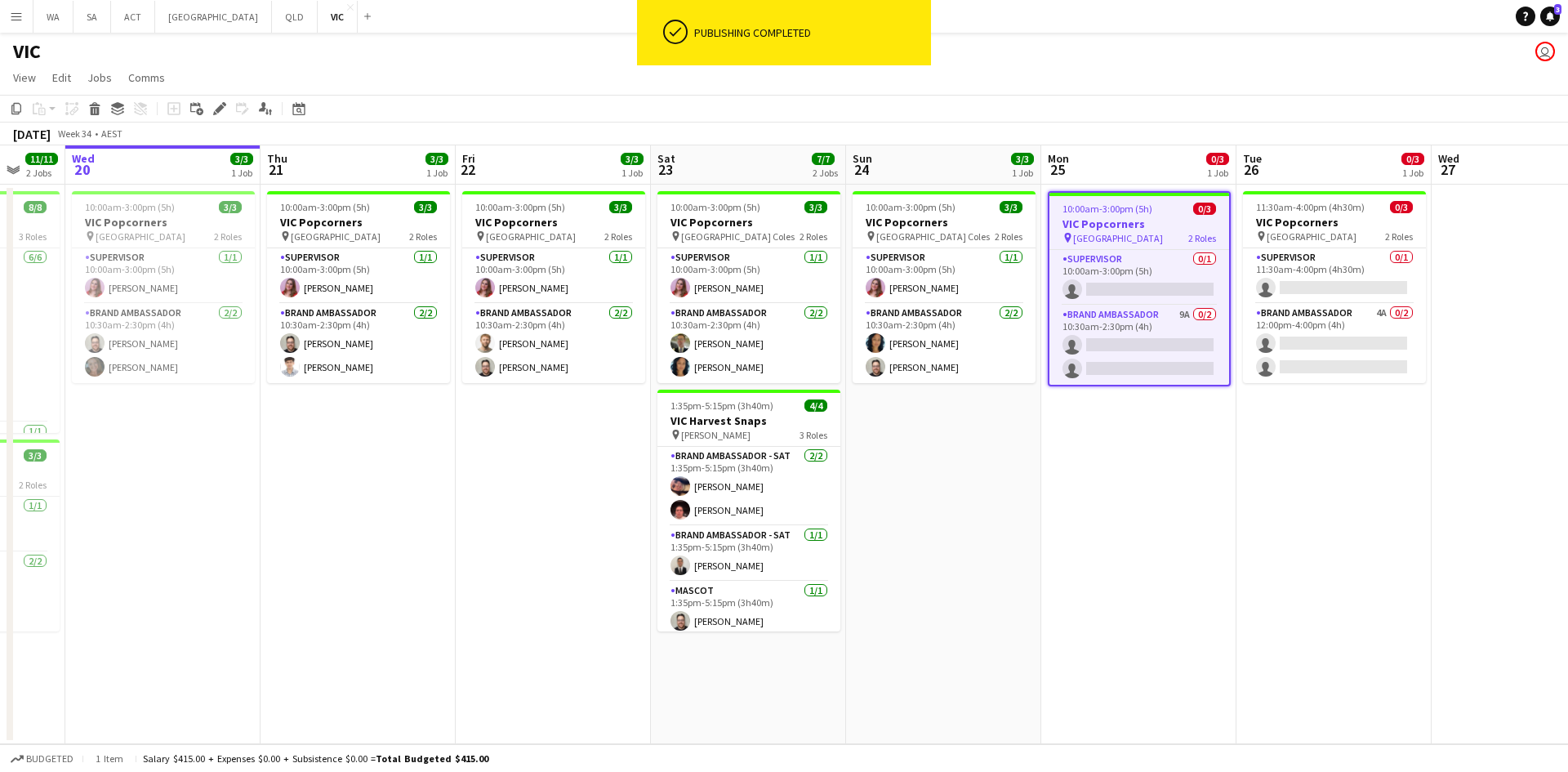
scroll to position [0, 755]
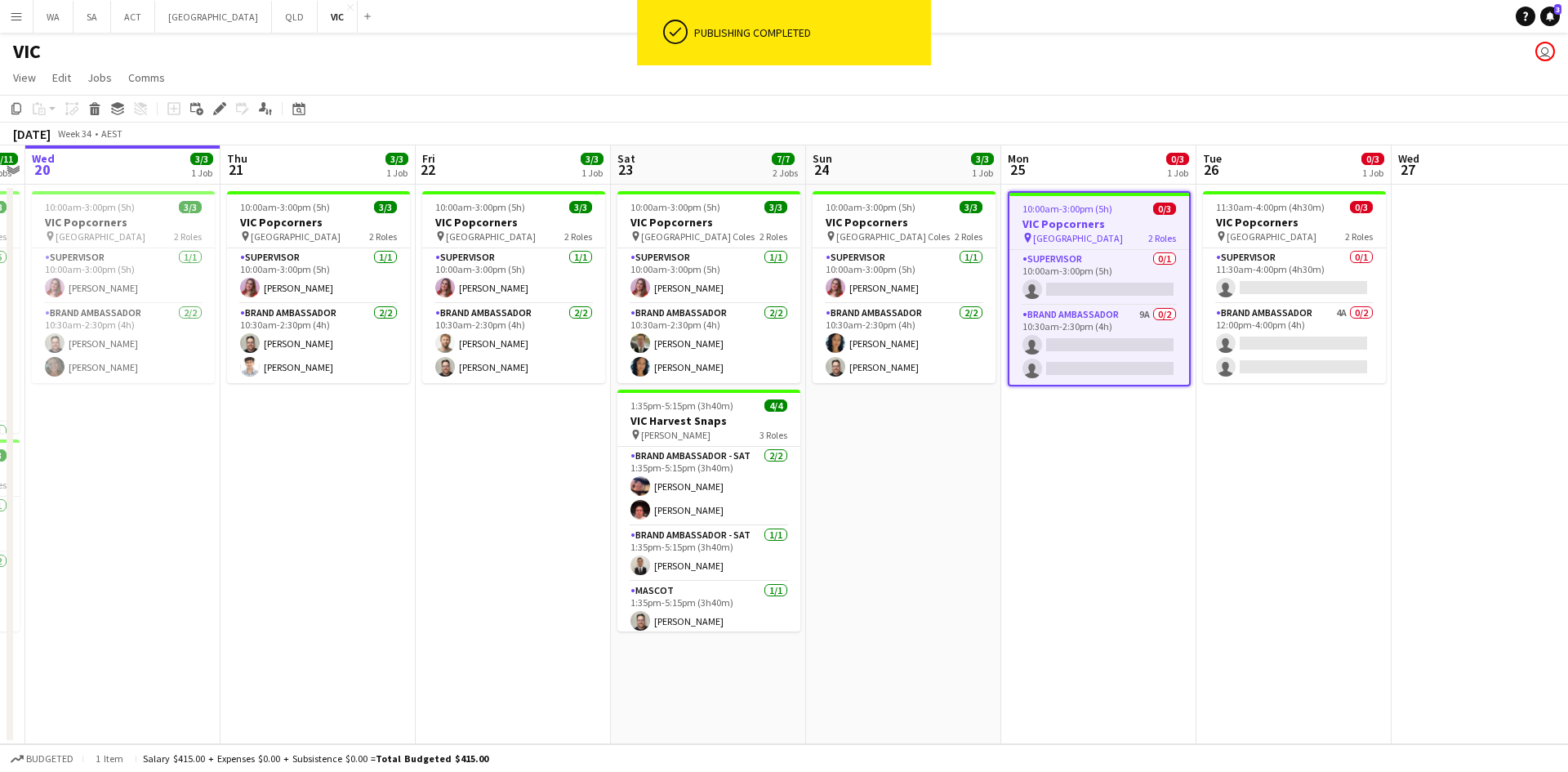
drag, startPoint x: 1370, startPoint y: 356, endPoint x: 1043, endPoint y: 352, distance: 327.0
click at [1043, 352] on app-calendar-viewport "Sat 16 3/3 1 Job Sun 17 3/3 1 Job Mon 18 3/3 1 Job Tue 19 11/11 2 Jobs Wed 20 3…" at bounding box center [784, 444] width 1568 height 599
click at [1308, 435] on app-date-cell "11:30am-4:00pm (4h30m) 0/3 VIC Popcorners pin University of Melbourne 2 Roles S…" at bounding box center [1293, 464] width 195 height 559
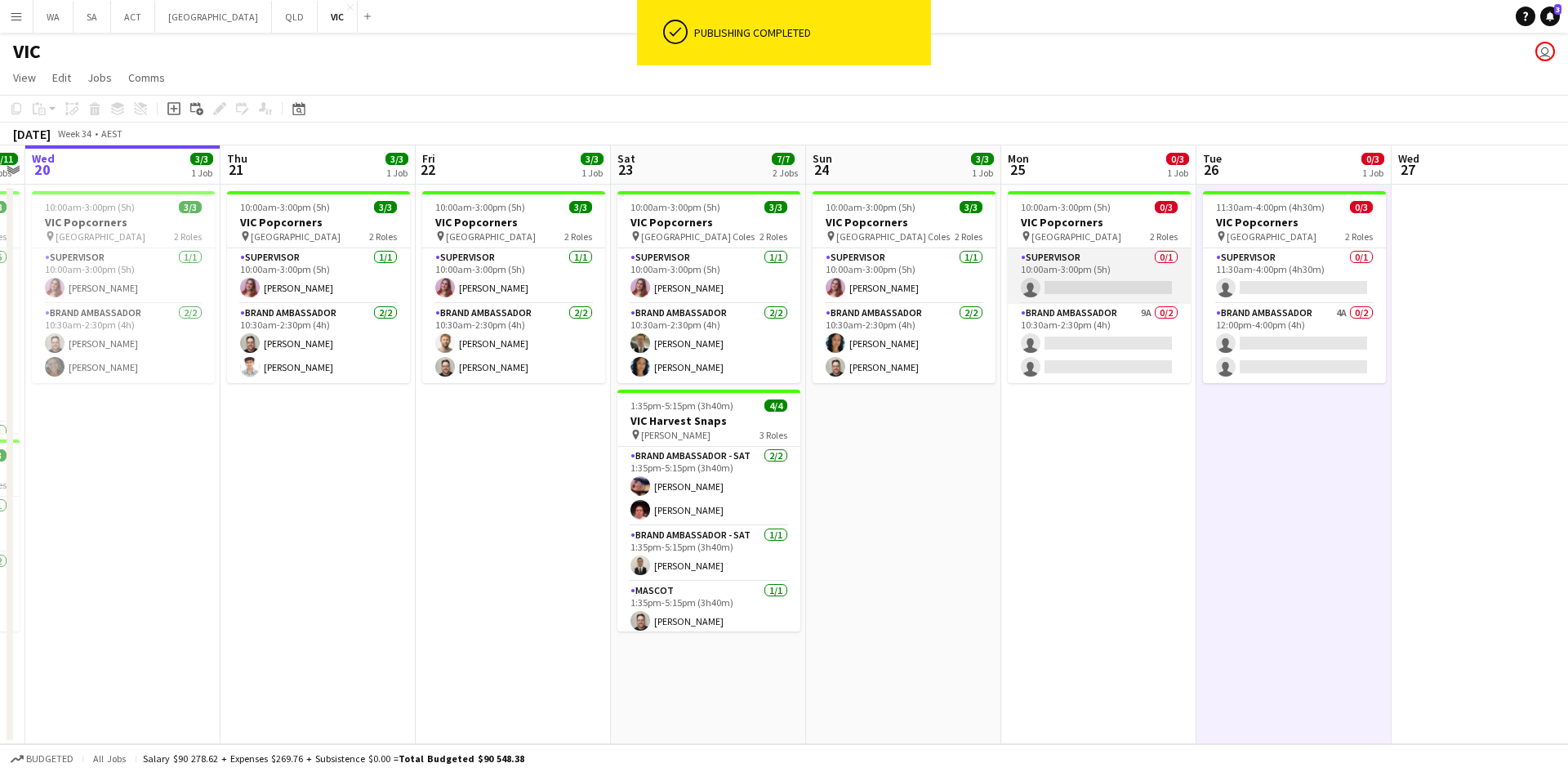
click at [1036, 280] on app-card-role "Supervisor 0/1 10:00am-3:00pm (5h) single-neutral-actions" at bounding box center [1099, 276] width 183 height 56
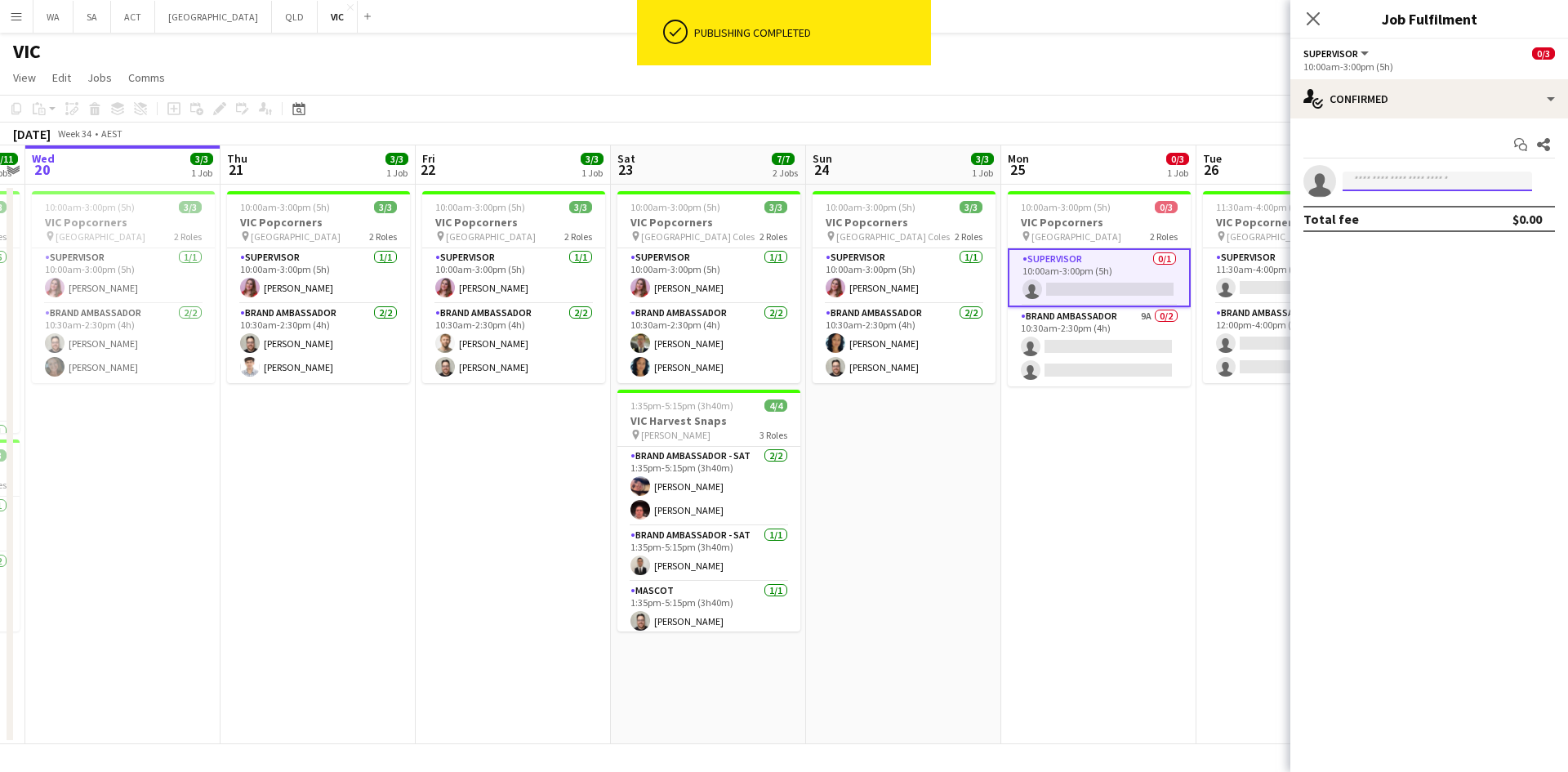
click at [1376, 185] on input at bounding box center [1437, 181] width 189 height 20
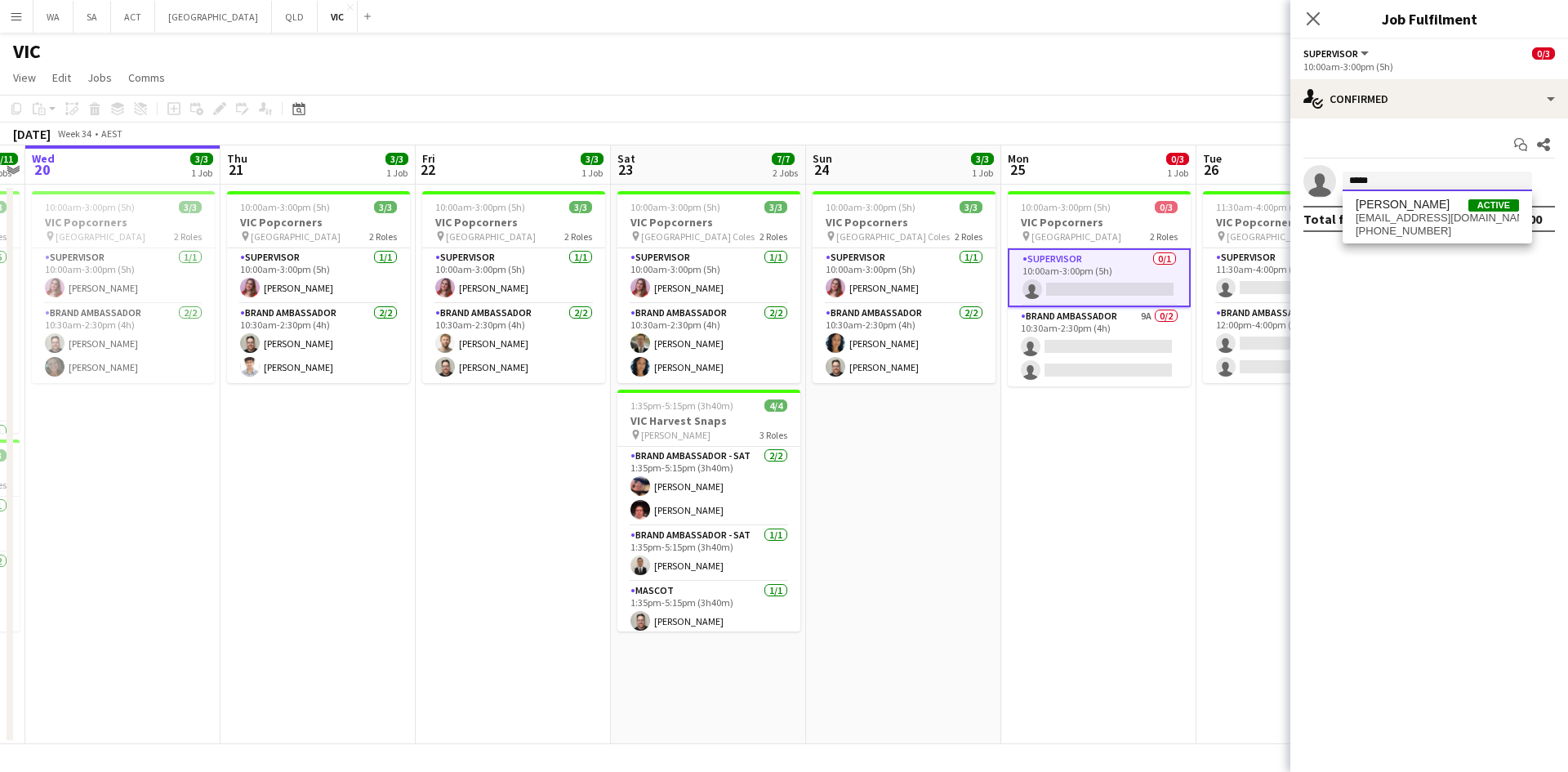
type input "*****"
click at [1432, 237] on span "[PHONE_NUMBER]" at bounding box center [1438, 231] width 163 height 13
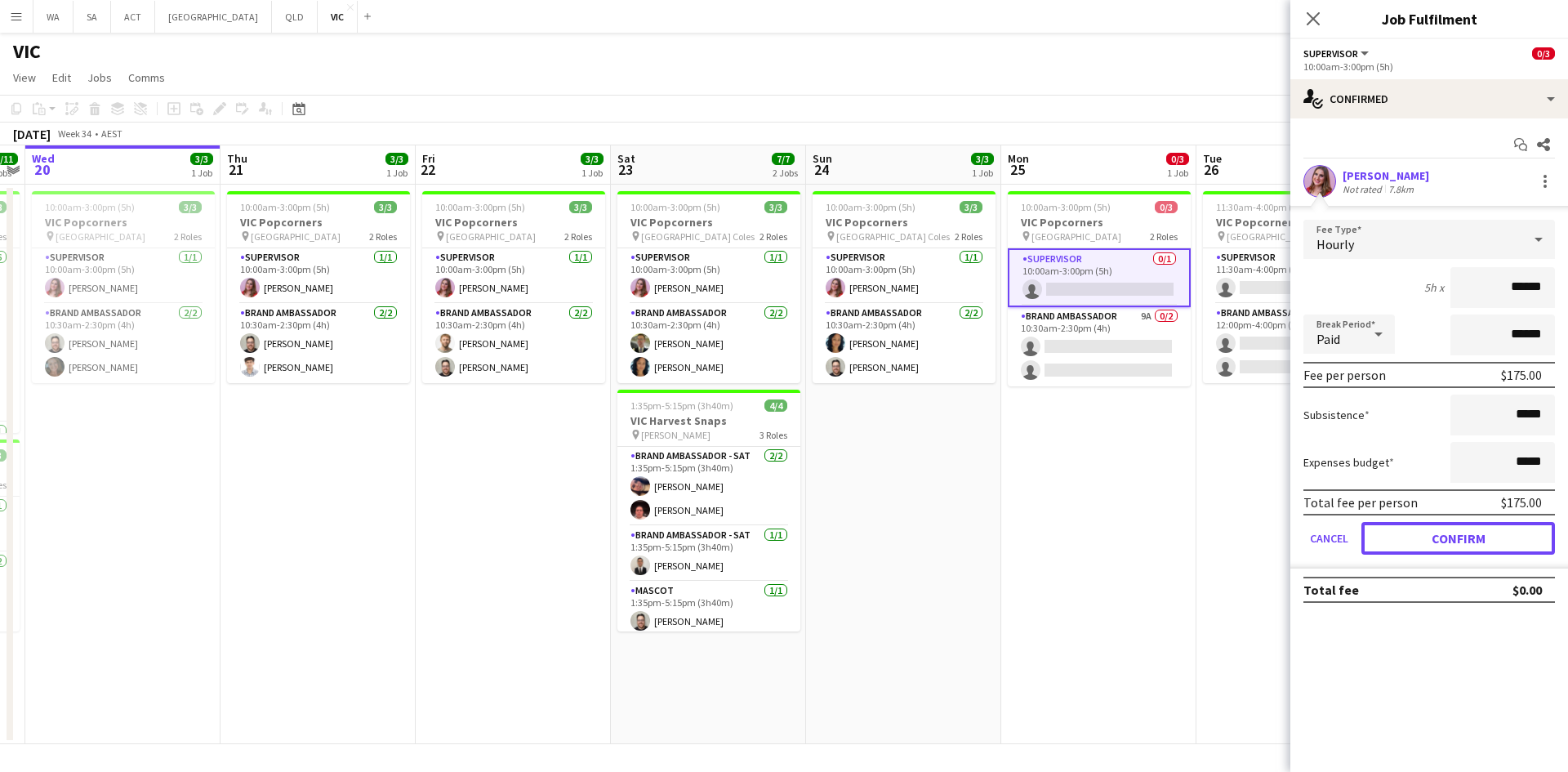
click at [1447, 537] on button "Confirm" at bounding box center [1458, 538] width 194 height 32
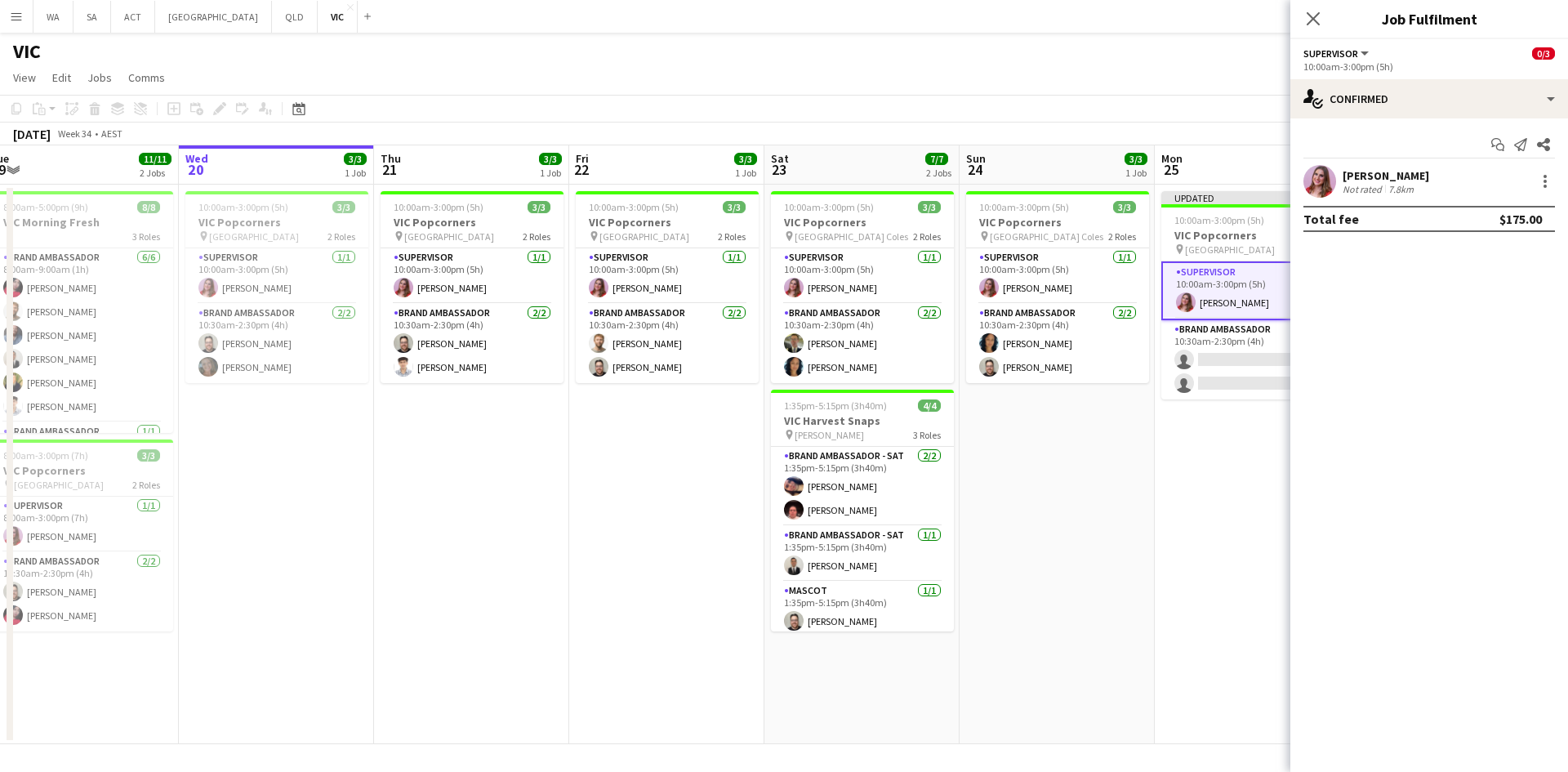
drag, startPoint x: 1182, startPoint y: 512, endPoint x: 954, endPoint y: 481, distance: 230.1
click at [954, 481] on app-calendar-viewport "Sat 16 3/3 1 Job Sun 17 3/3 1 Job Mon 18 3/3 1 Job Tue 19 11/11 2 Jobs Wed 20 3…" at bounding box center [784, 444] width 1568 height 599
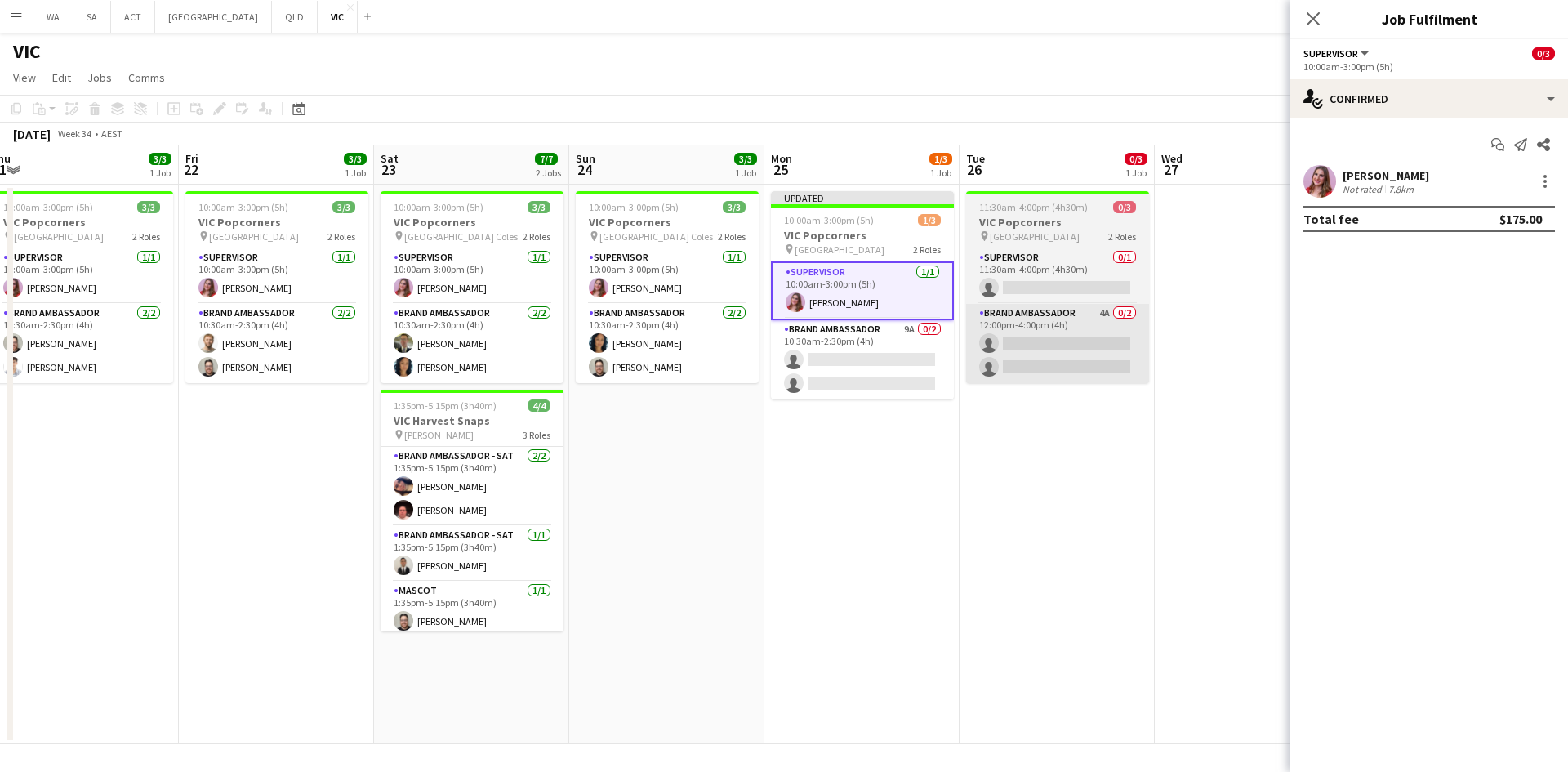
scroll to position [0, 600]
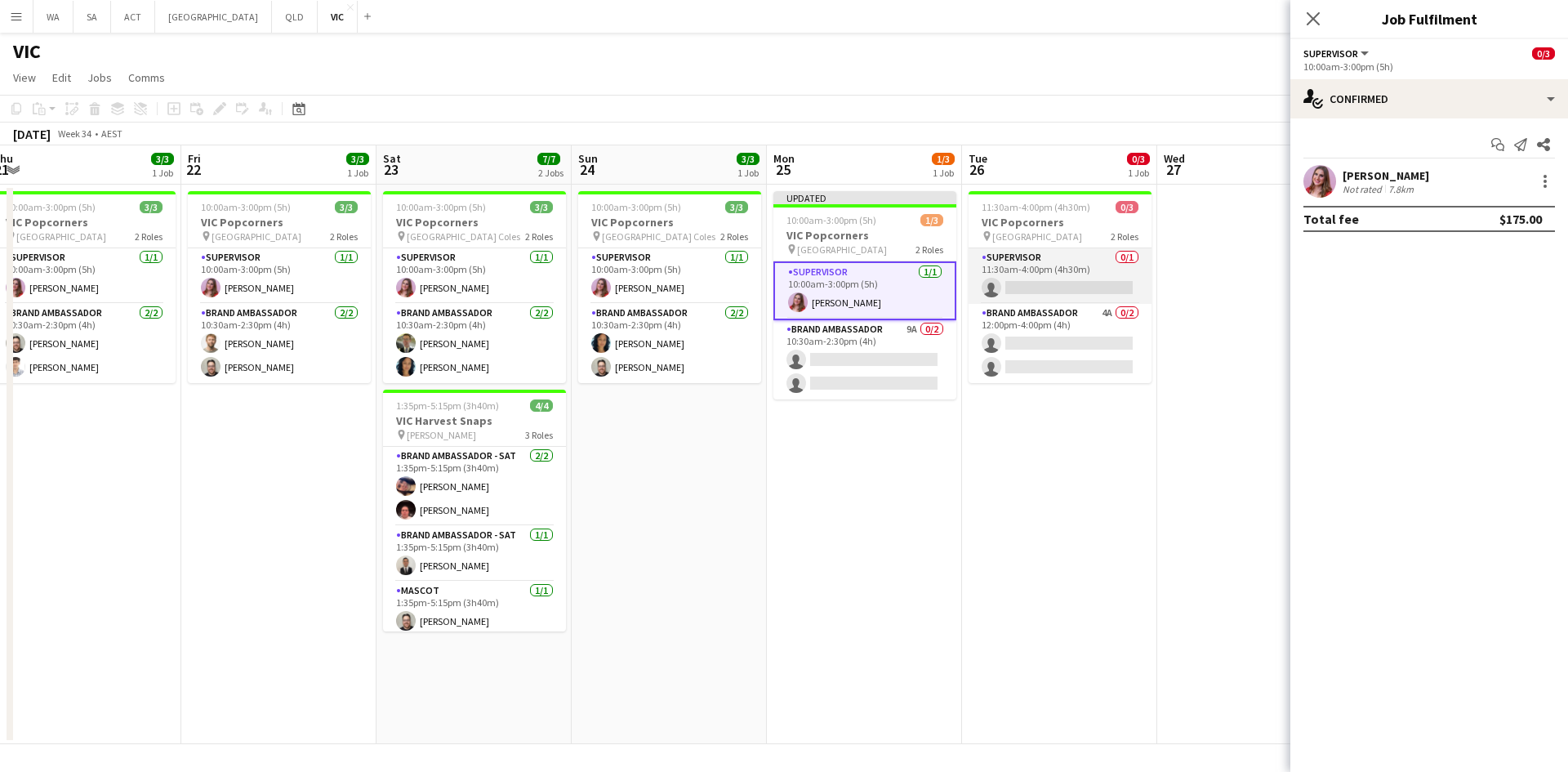
click at [1044, 291] on app-card-role "Supervisor 0/1 11:30am-4:00pm (4h30m) single-neutral-actions" at bounding box center [1061, 276] width 183 height 56
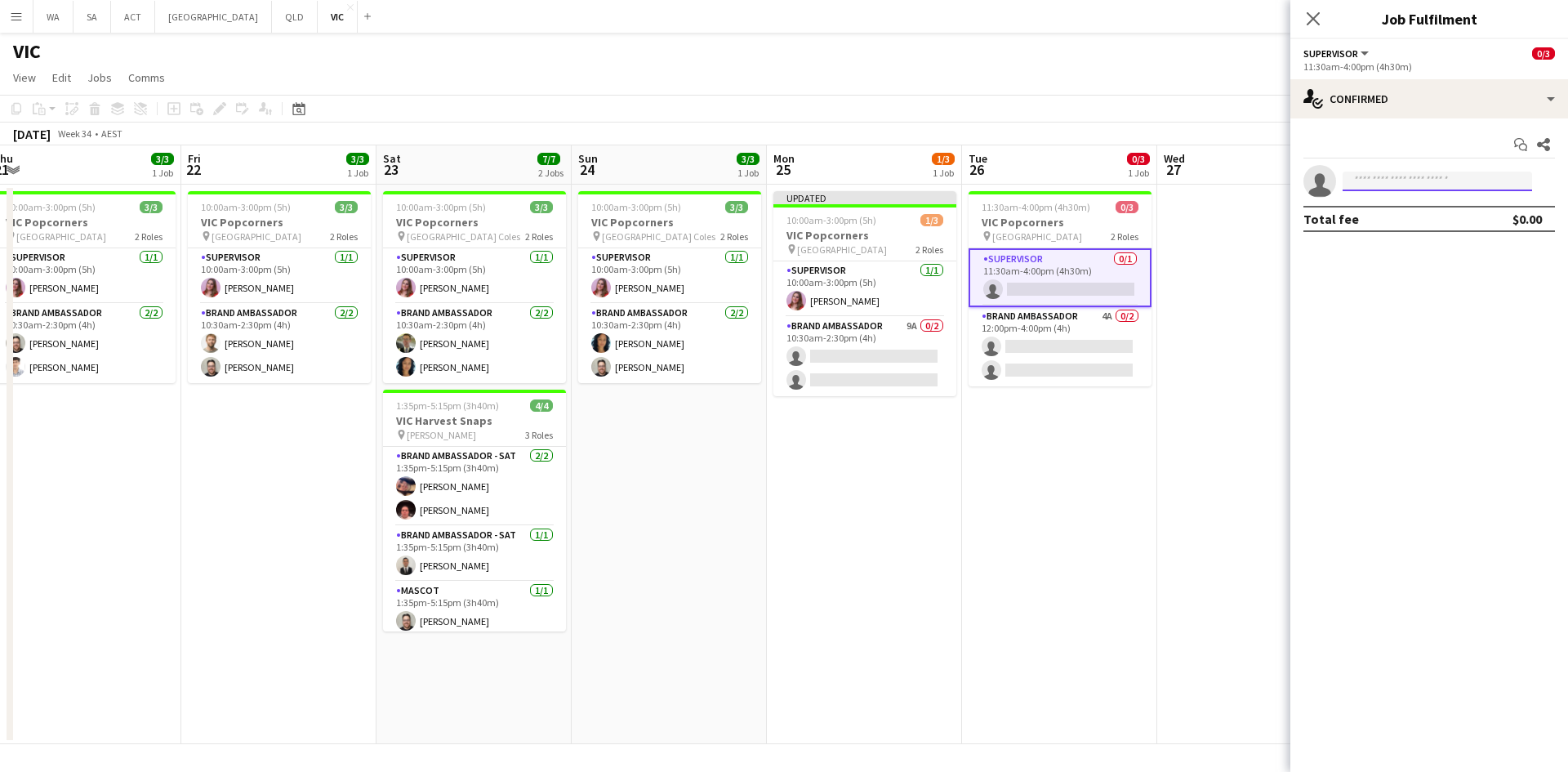
click at [1436, 180] on input at bounding box center [1437, 181] width 189 height 20
type input "*****"
click at [1444, 215] on span "[EMAIL_ADDRESS][DOMAIN_NAME]" at bounding box center [1438, 218] width 163 height 13
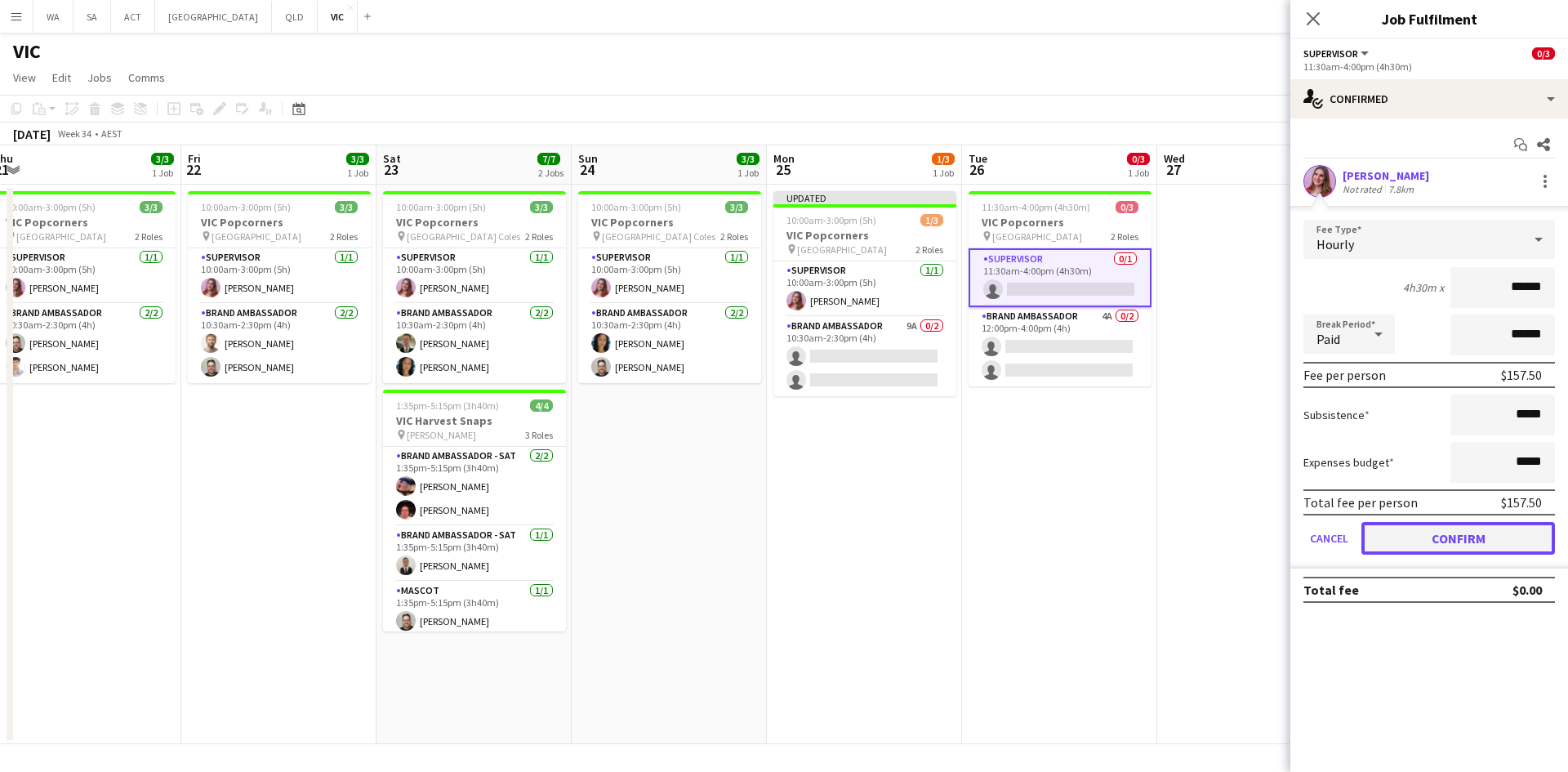
click at [1442, 540] on button "Confirm" at bounding box center [1458, 538] width 194 height 32
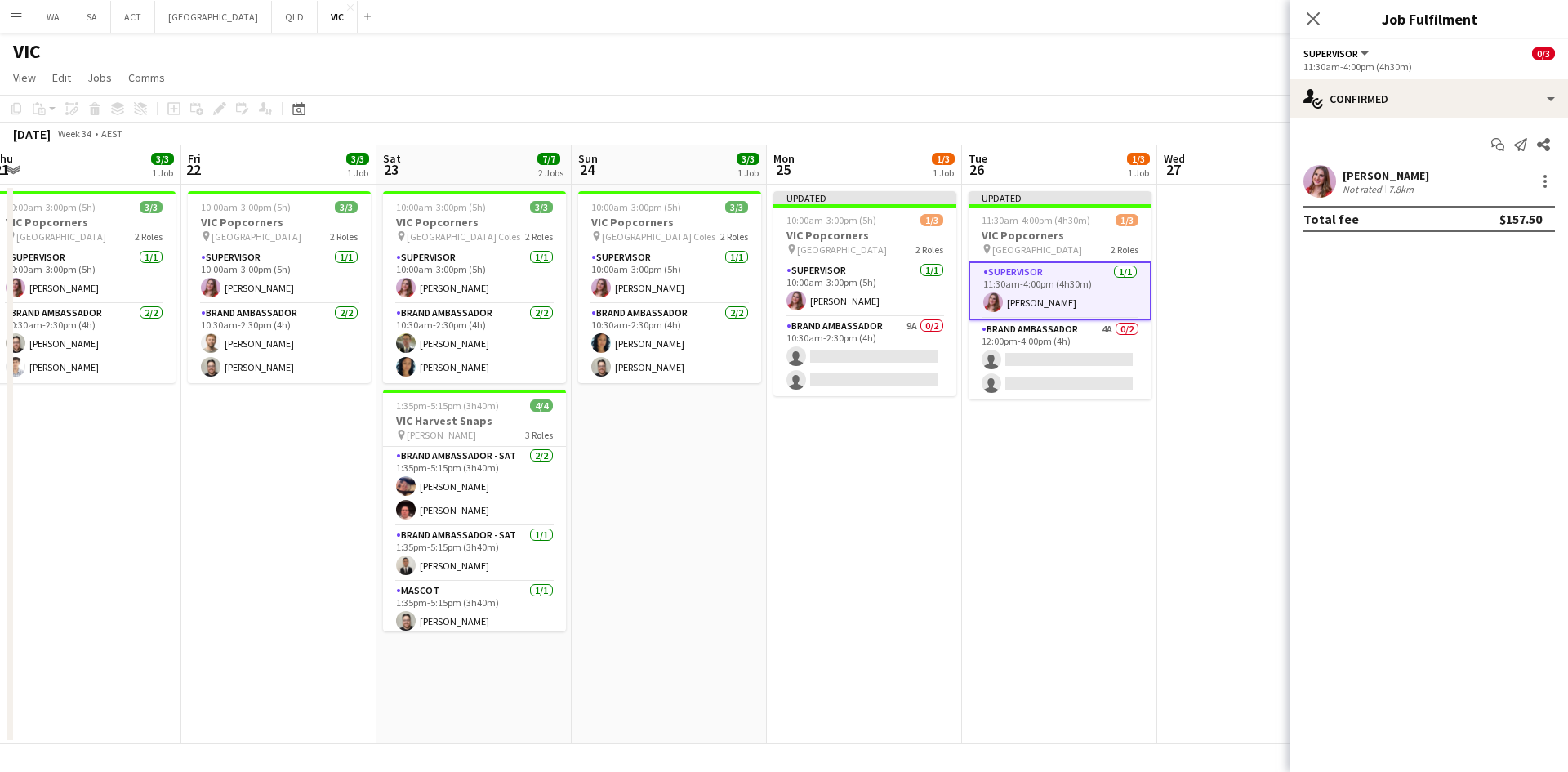
click at [901, 401] on app-date-cell "Updated 10:00am-3:00pm (5h) 1/3 VIC Popcorners pin University of Melbourne 2 Ro…" at bounding box center [864, 464] width 195 height 559
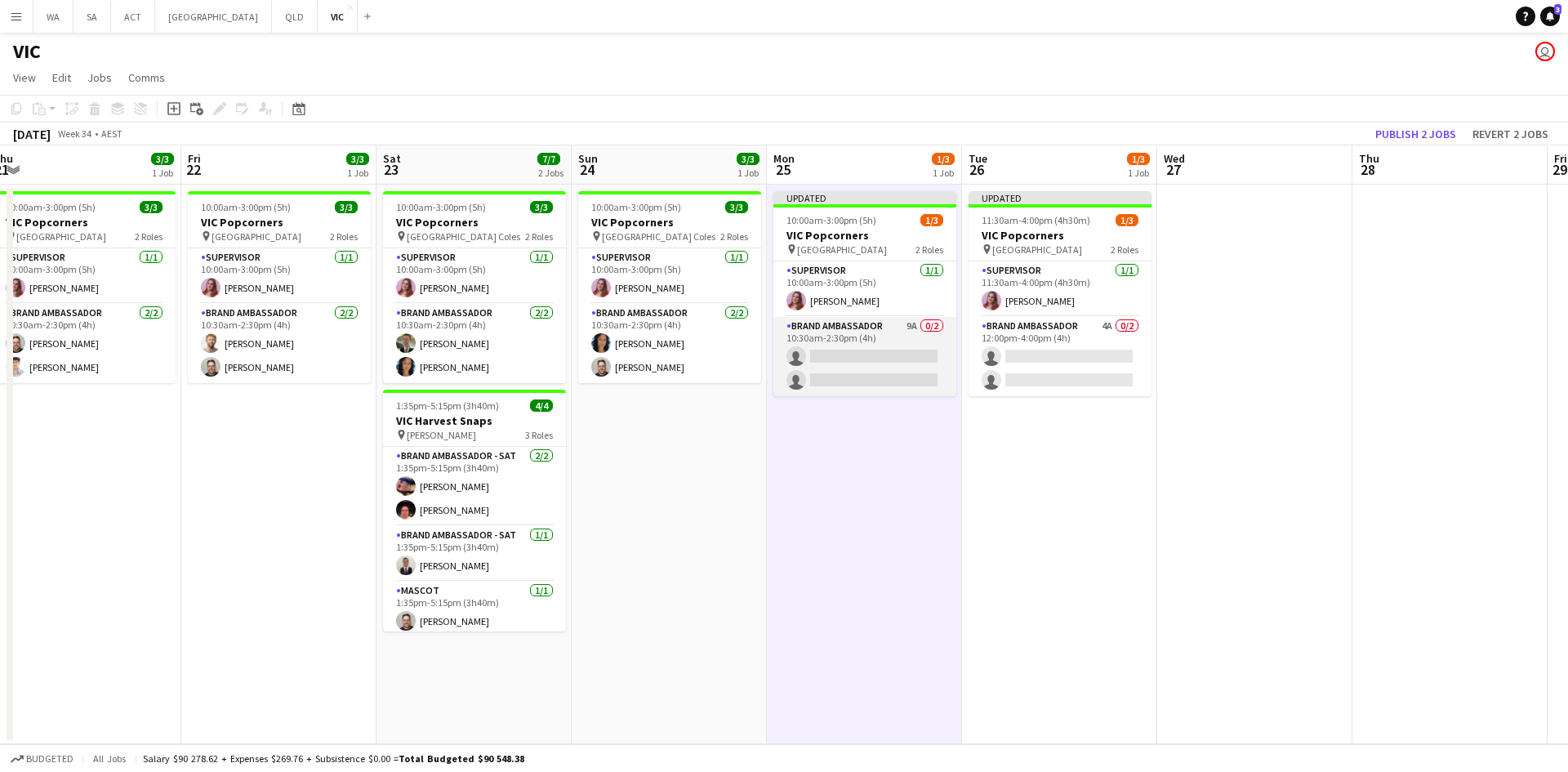
click at [885, 338] on app-card-role "Brand Ambassador 9A 0/2 10:30am-2:30pm (4h) single-neutral-actions single-neutr…" at bounding box center [865, 356] width 183 height 79
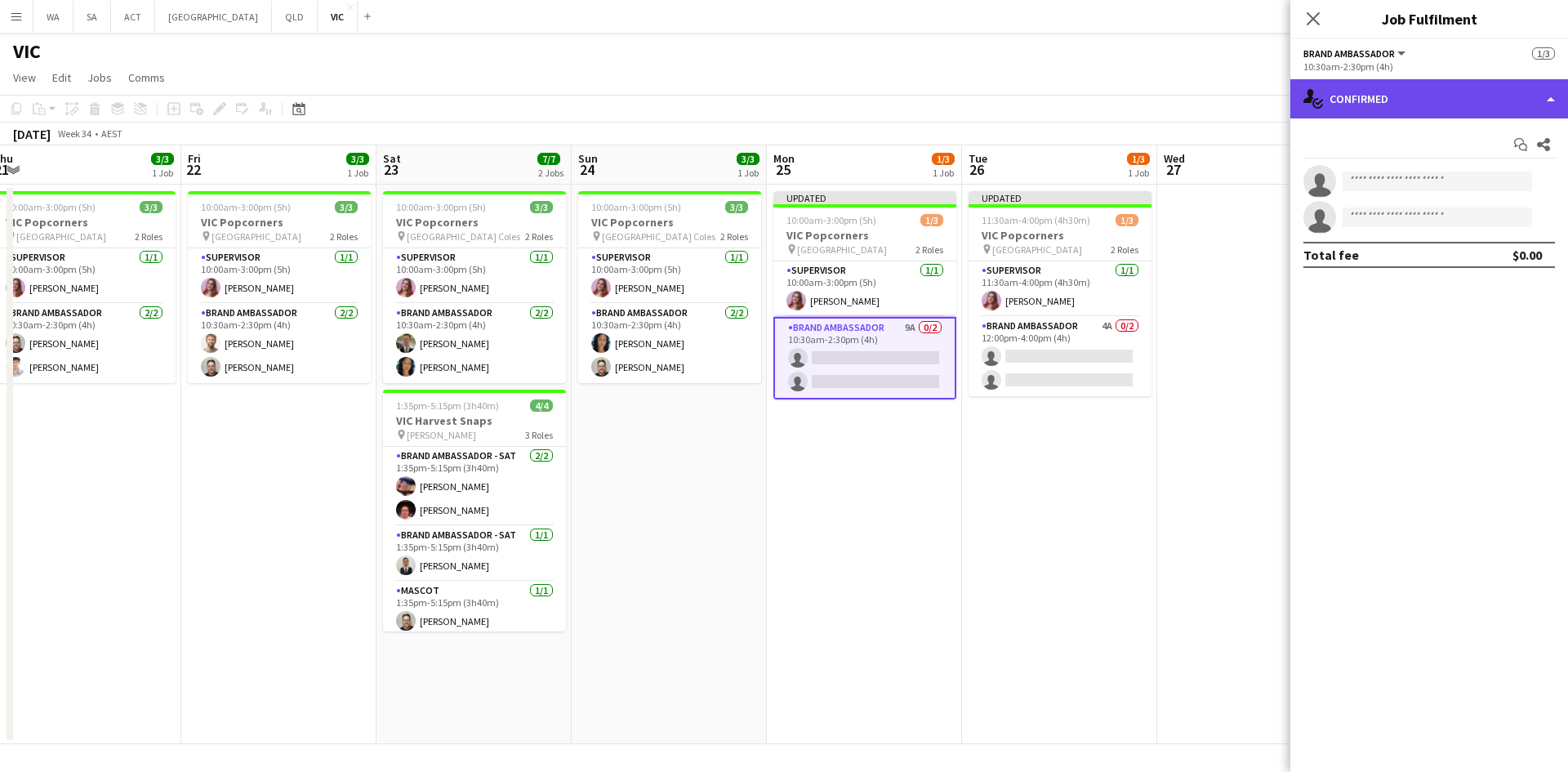
click at [1456, 86] on div "single-neutral-actions-check-2 Confirmed" at bounding box center [1429, 99] width 277 height 39
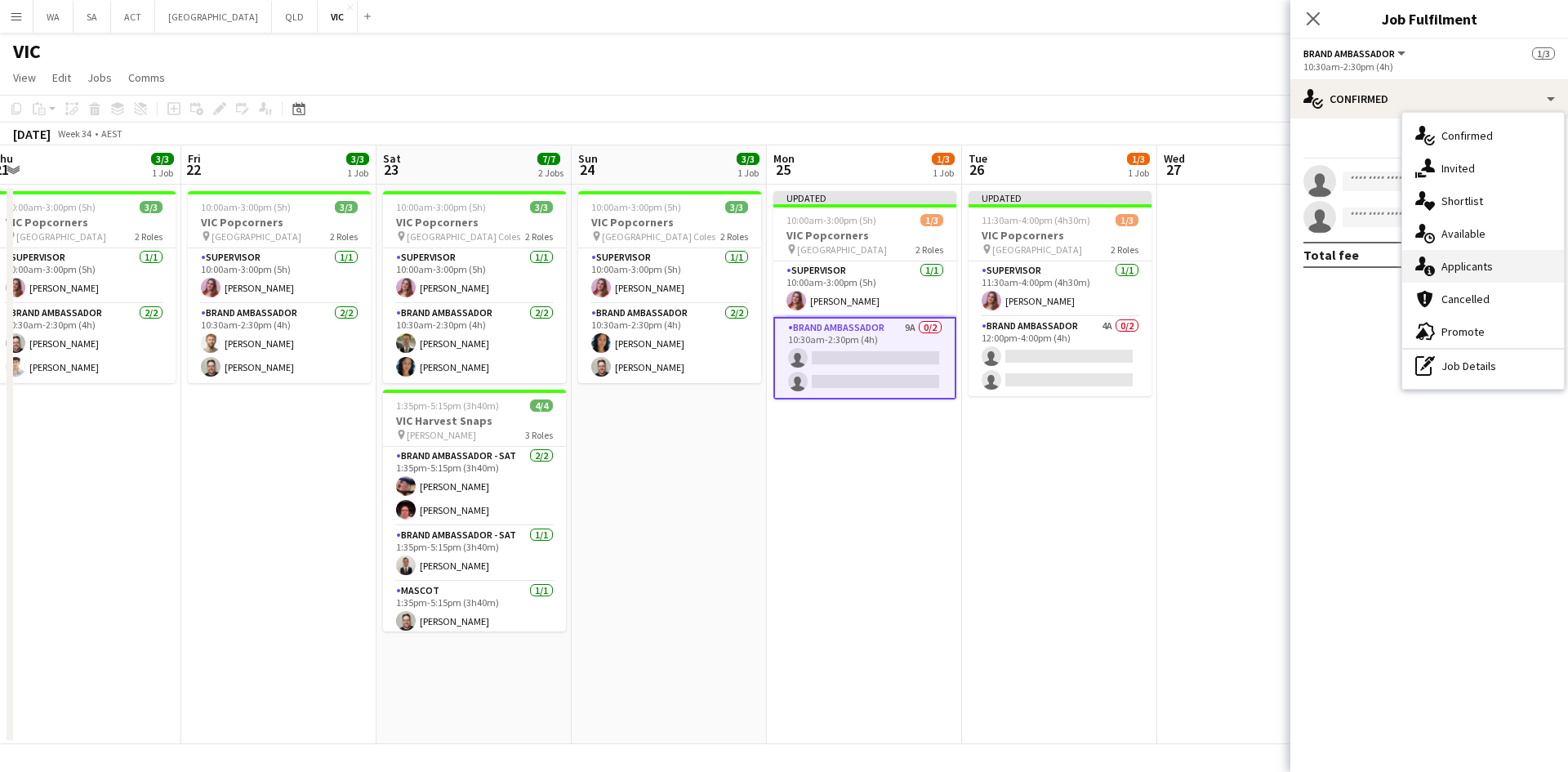
click at [1460, 263] on div "single-neutral-actions-information Applicants" at bounding box center [1484, 266] width 162 height 32
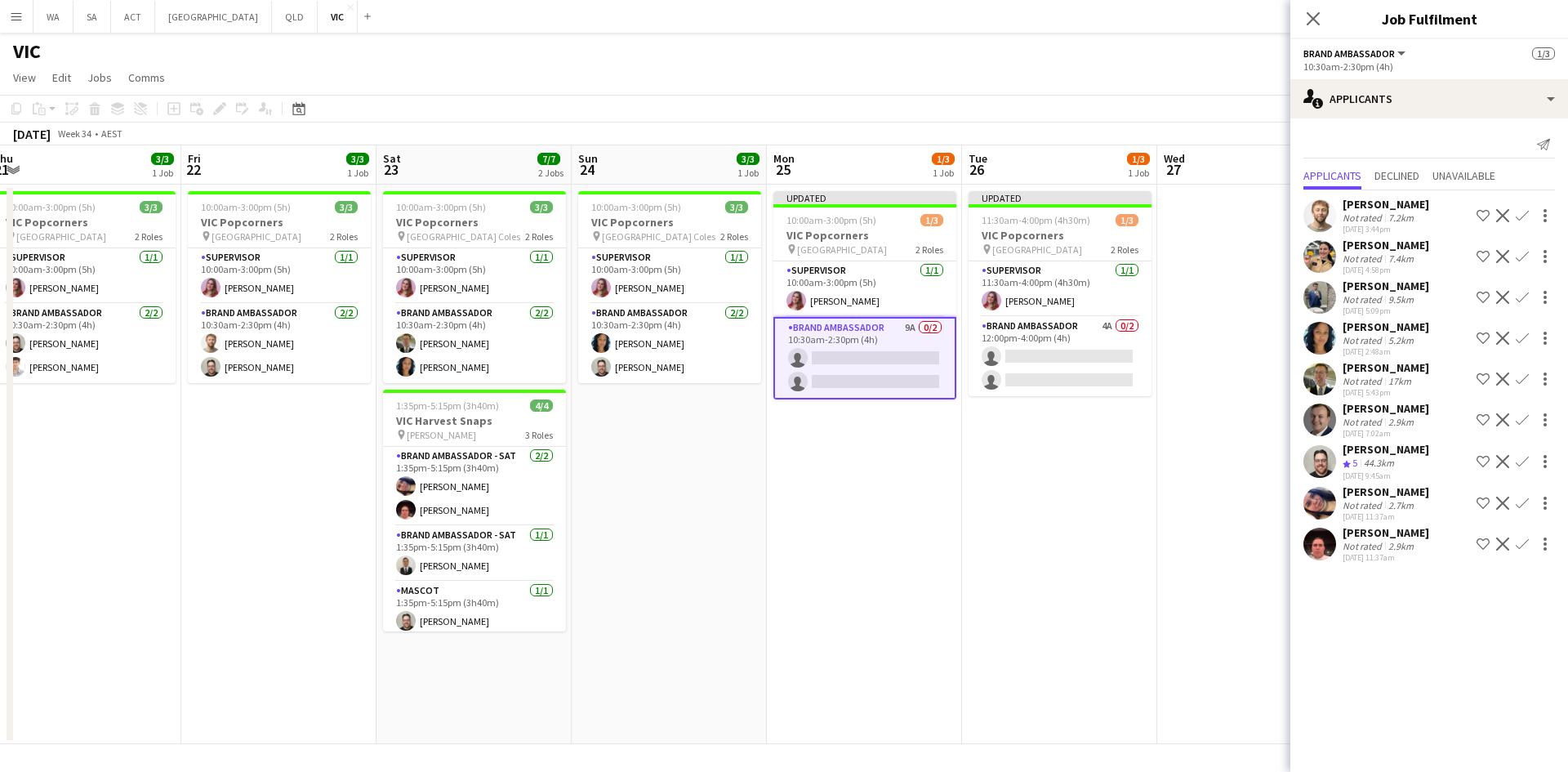
click at [1525, 455] on app-icon "Confirm" at bounding box center [1522, 461] width 13 height 13
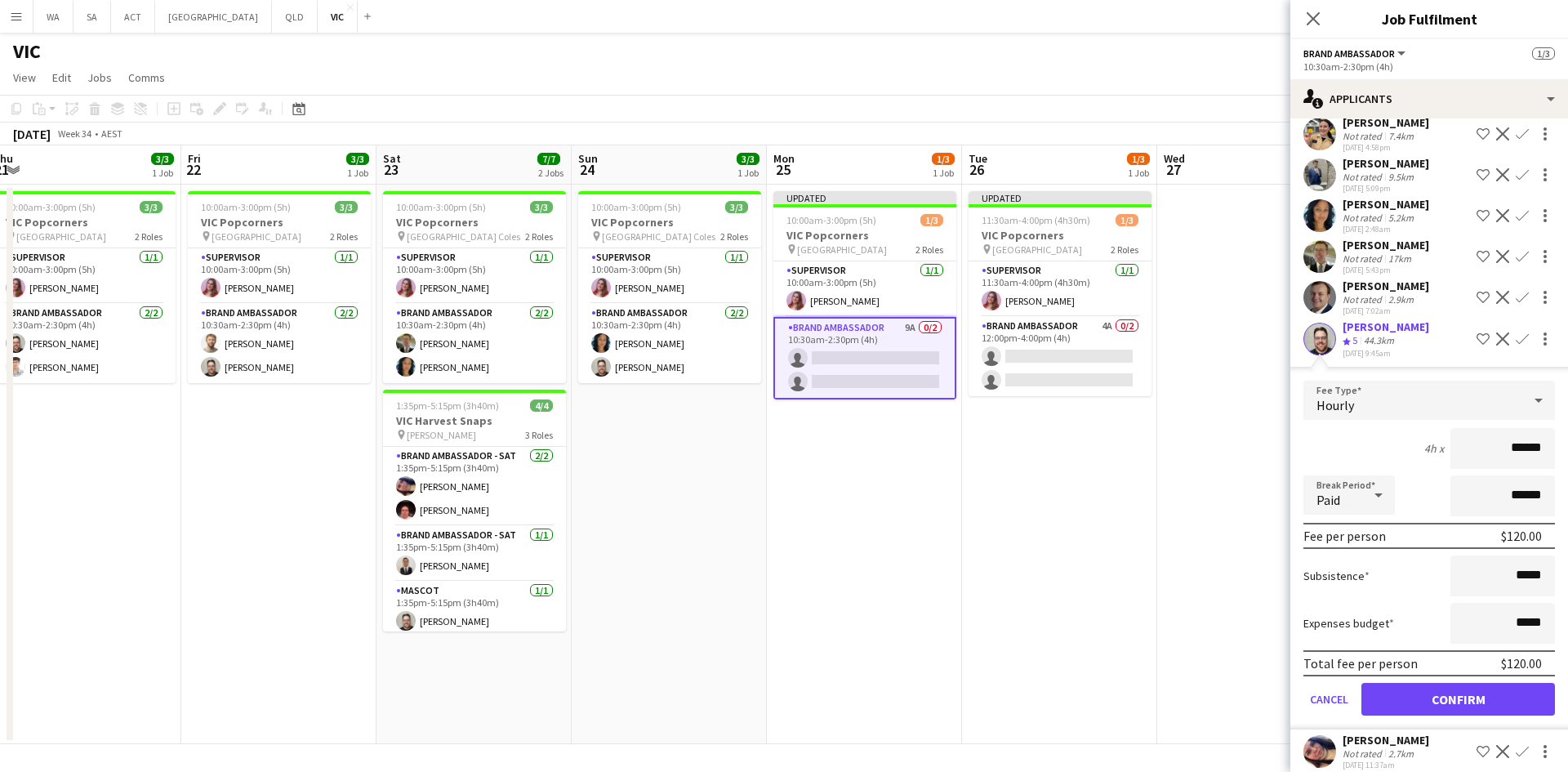
scroll to position [193, 0]
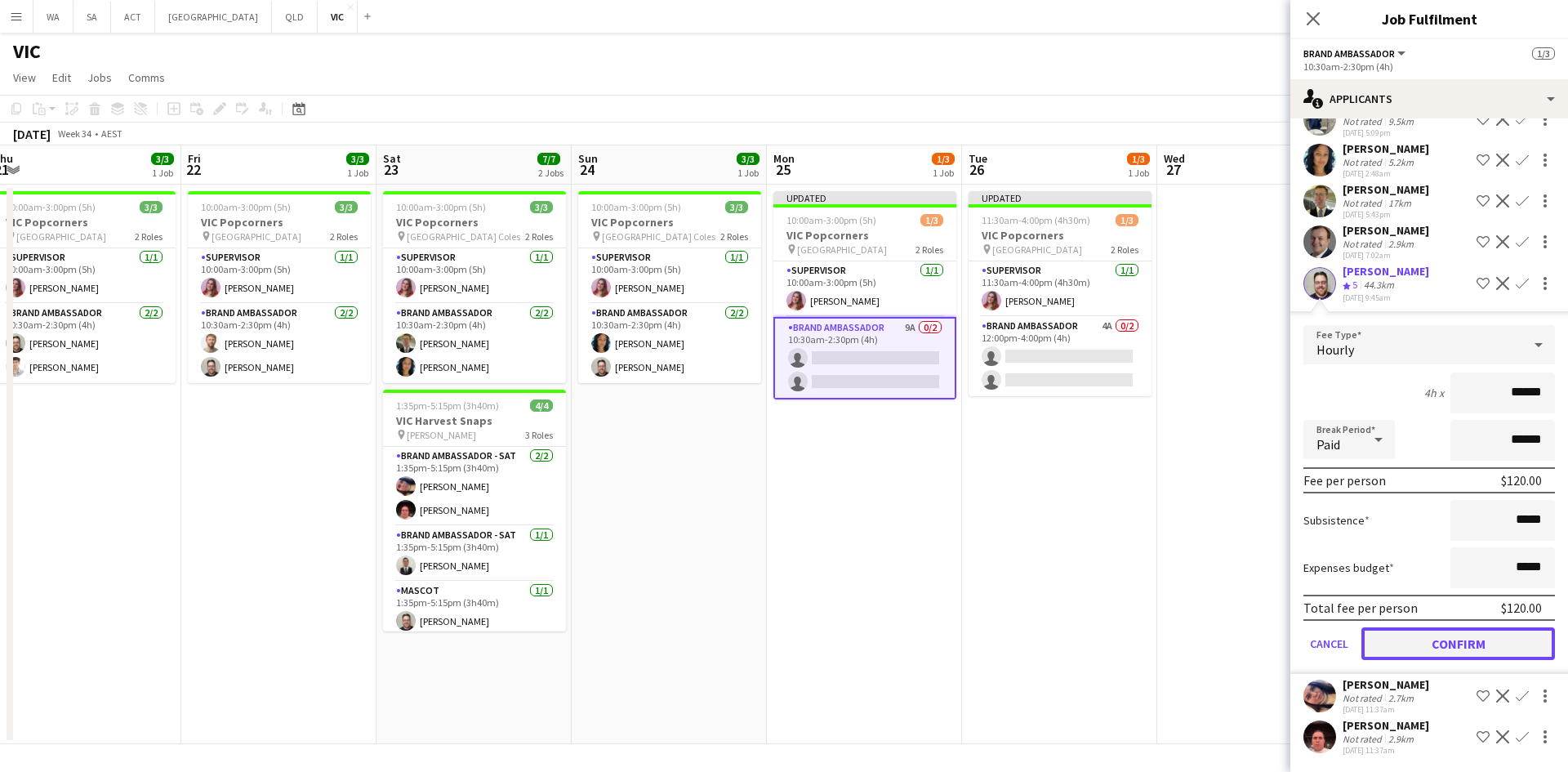
click at [1447, 644] on button "Confirm" at bounding box center [1458, 644] width 194 height 32
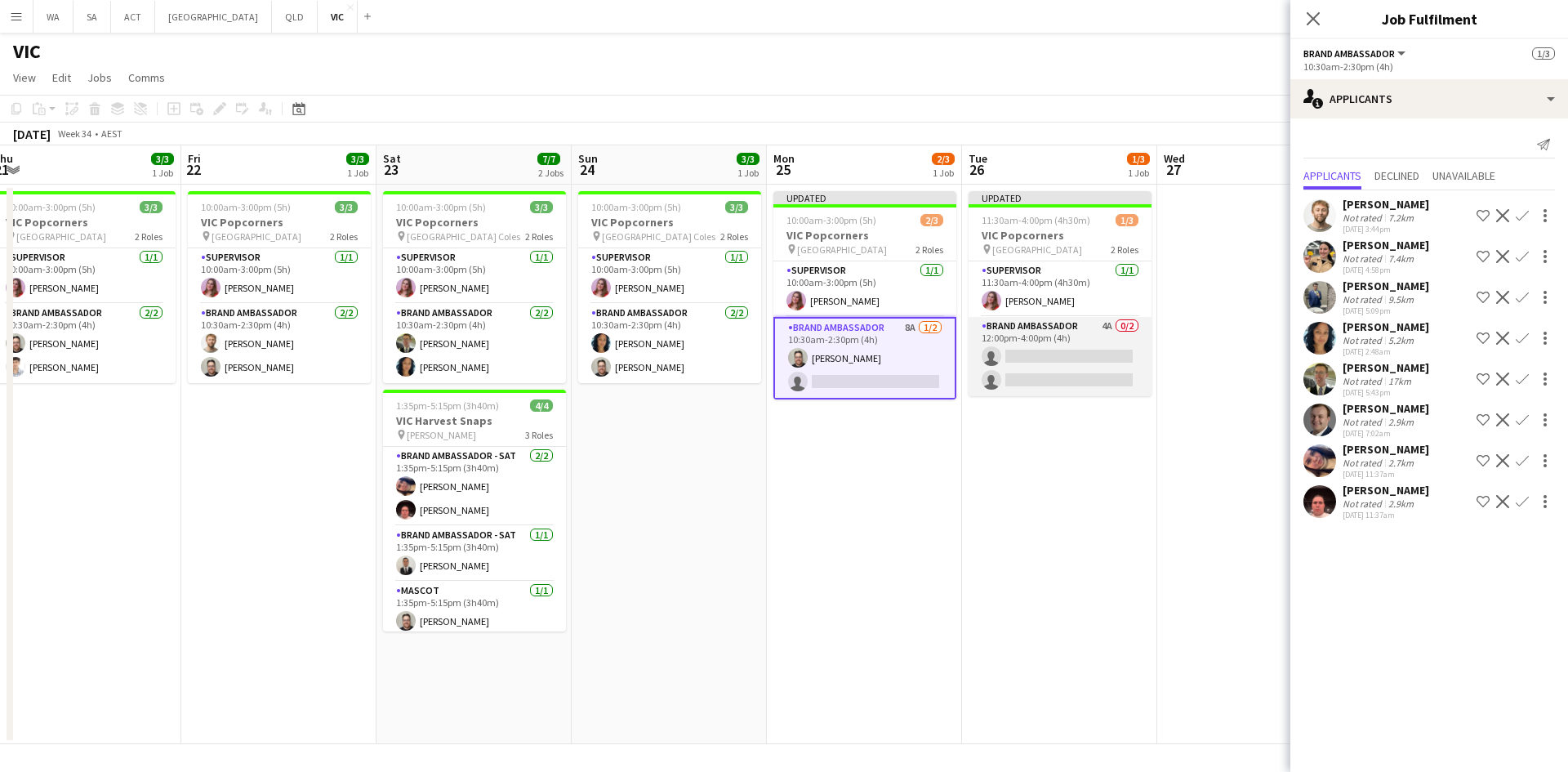
click at [1061, 365] on app-card-role "Brand Ambassador 4A 0/2 12:00pm-4:00pm (4h) single-neutral-actions single-neutr…" at bounding box center [1061, 356] width 183 height 79
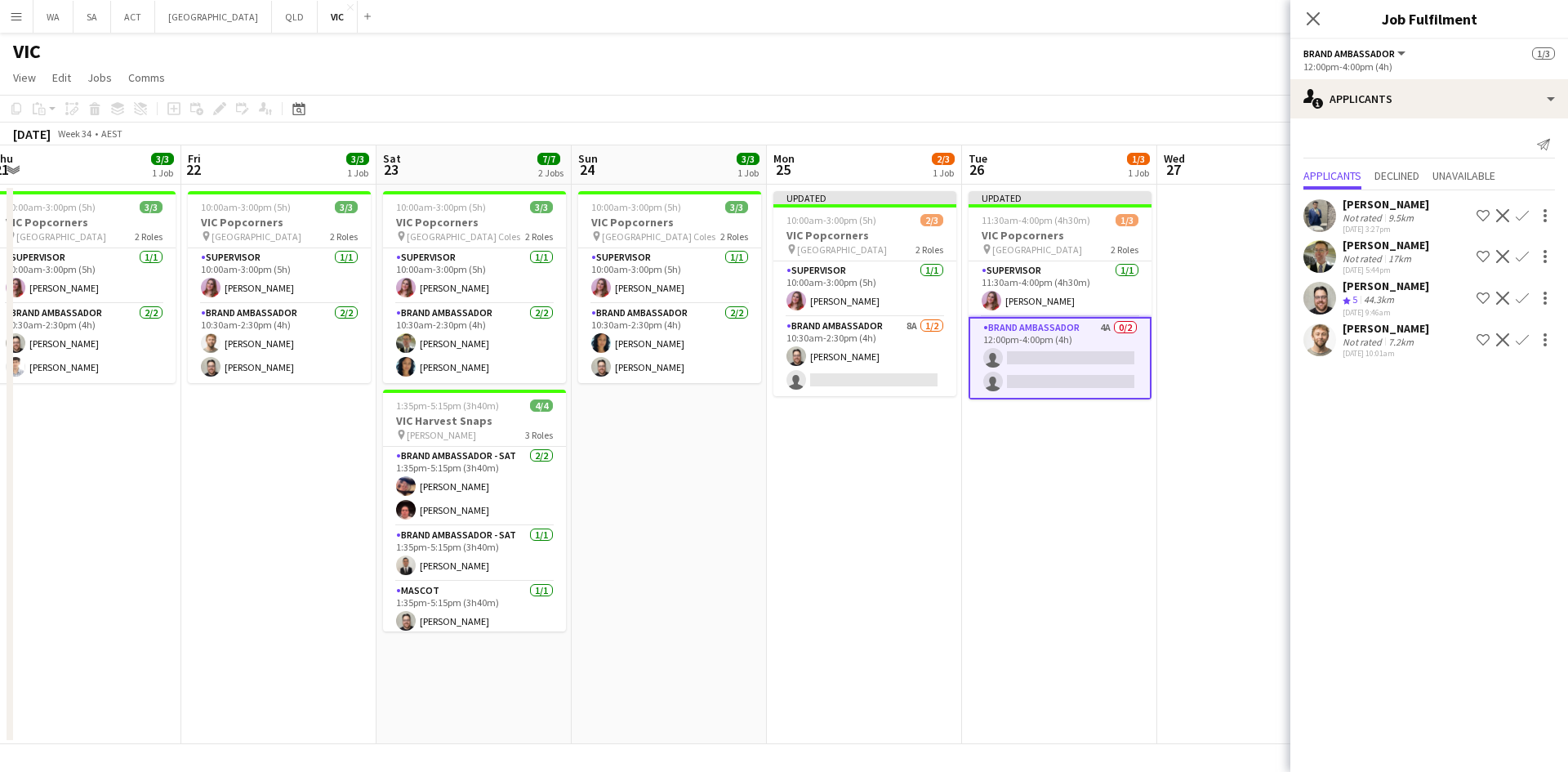
click at [1523, 299] on app-icon "Confirm" at bounding box center [1522, 298] width 13 height 13
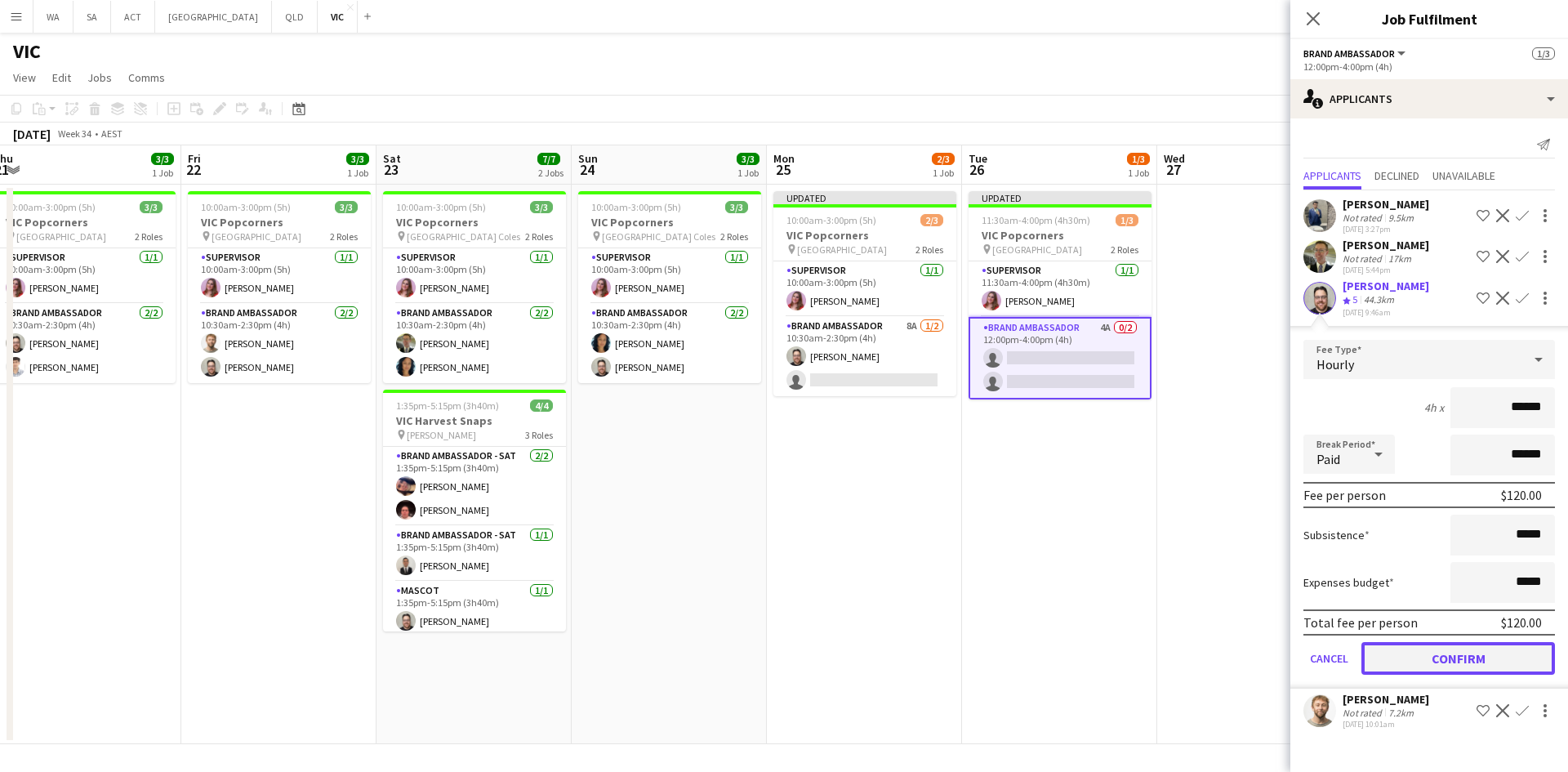
click at [1468, 654] on button "Confirm" at bounding box center [1458, 658] width 194 height 32
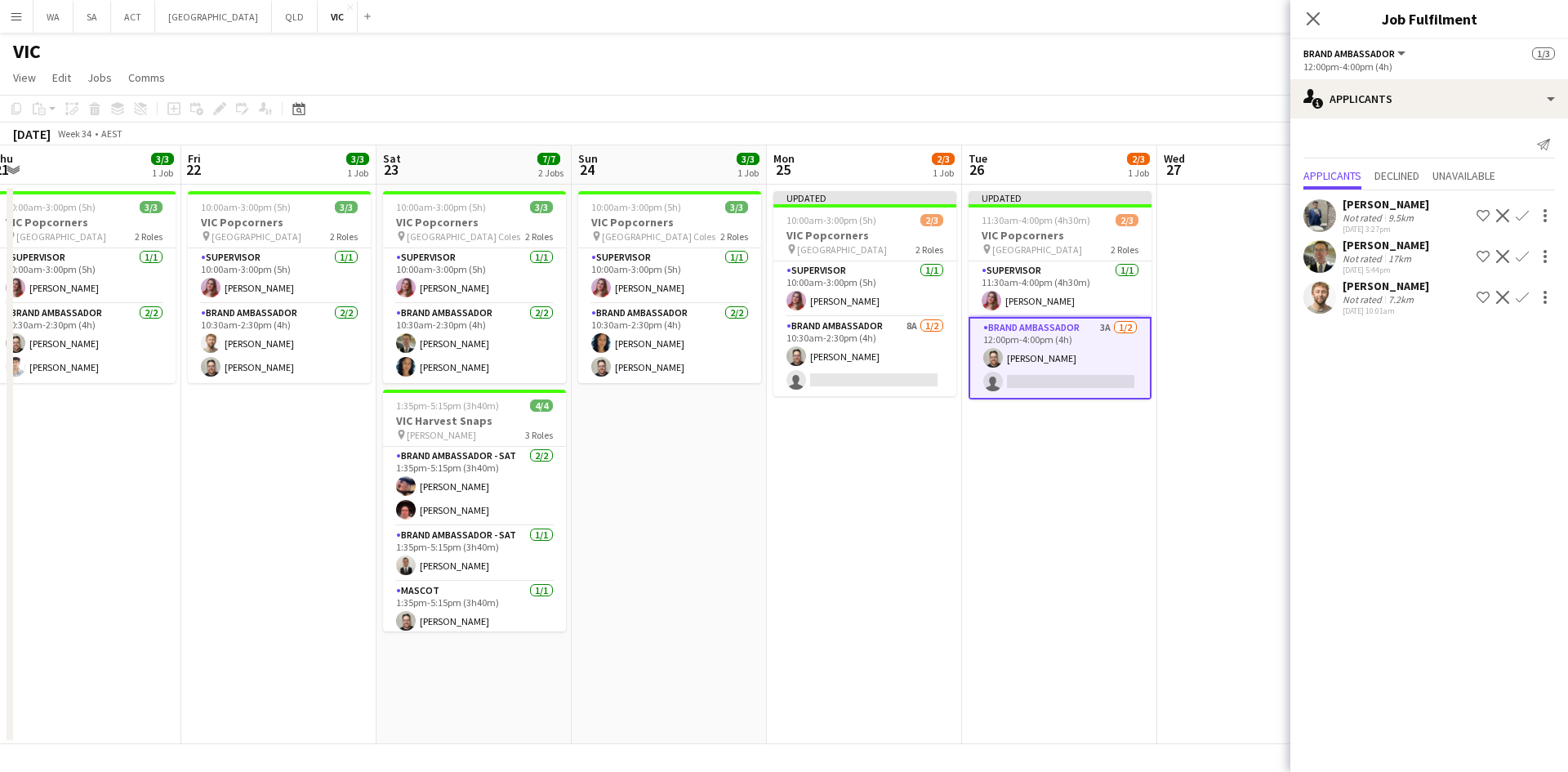
click at [1525, 294] on app-icon "Confirm" at bounding box center [1522, 297] width 13 height 13
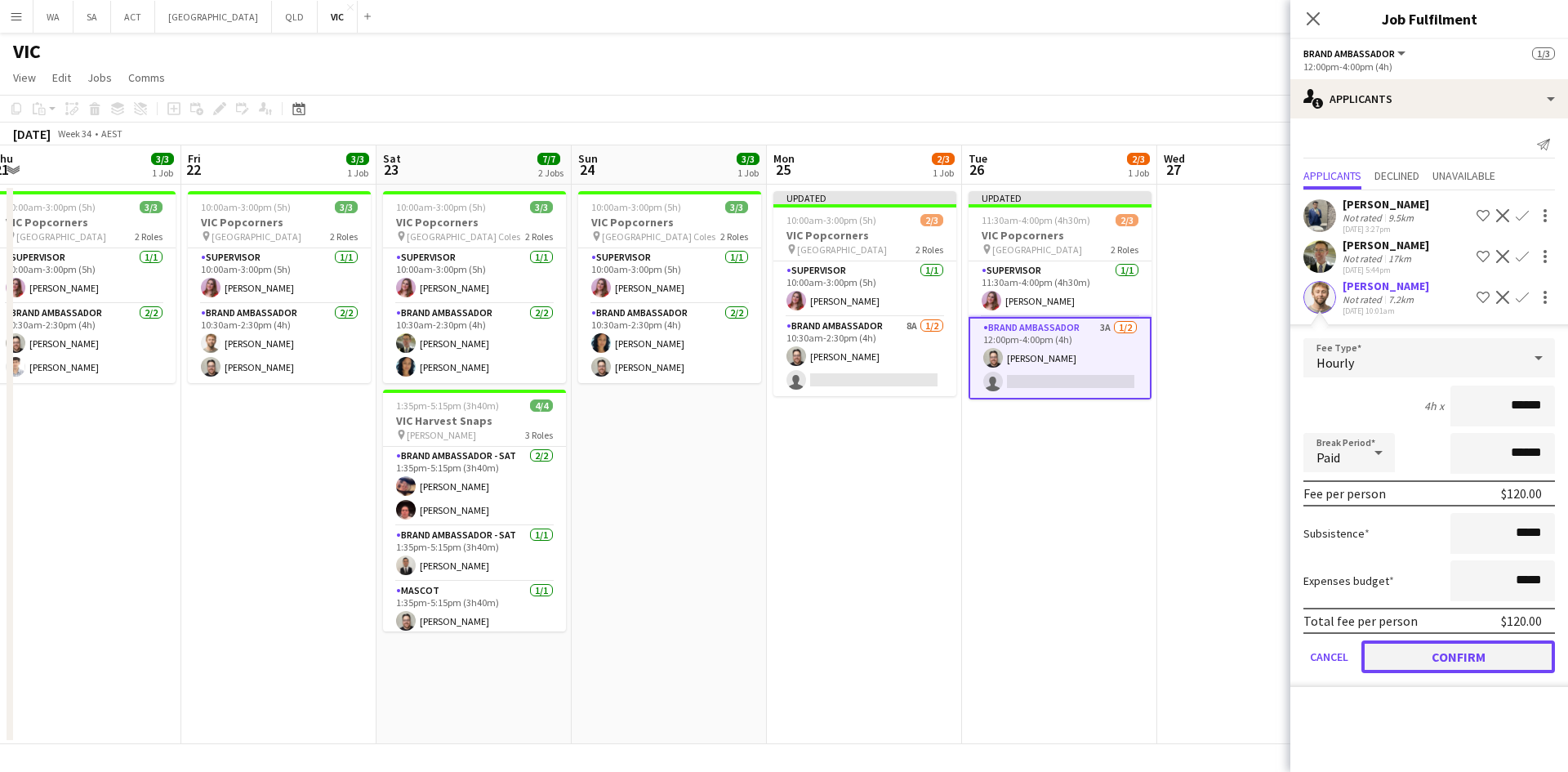
click at [1511, 657] on button "Confirm" at bounding box center [1458, 656] width 194 height 32
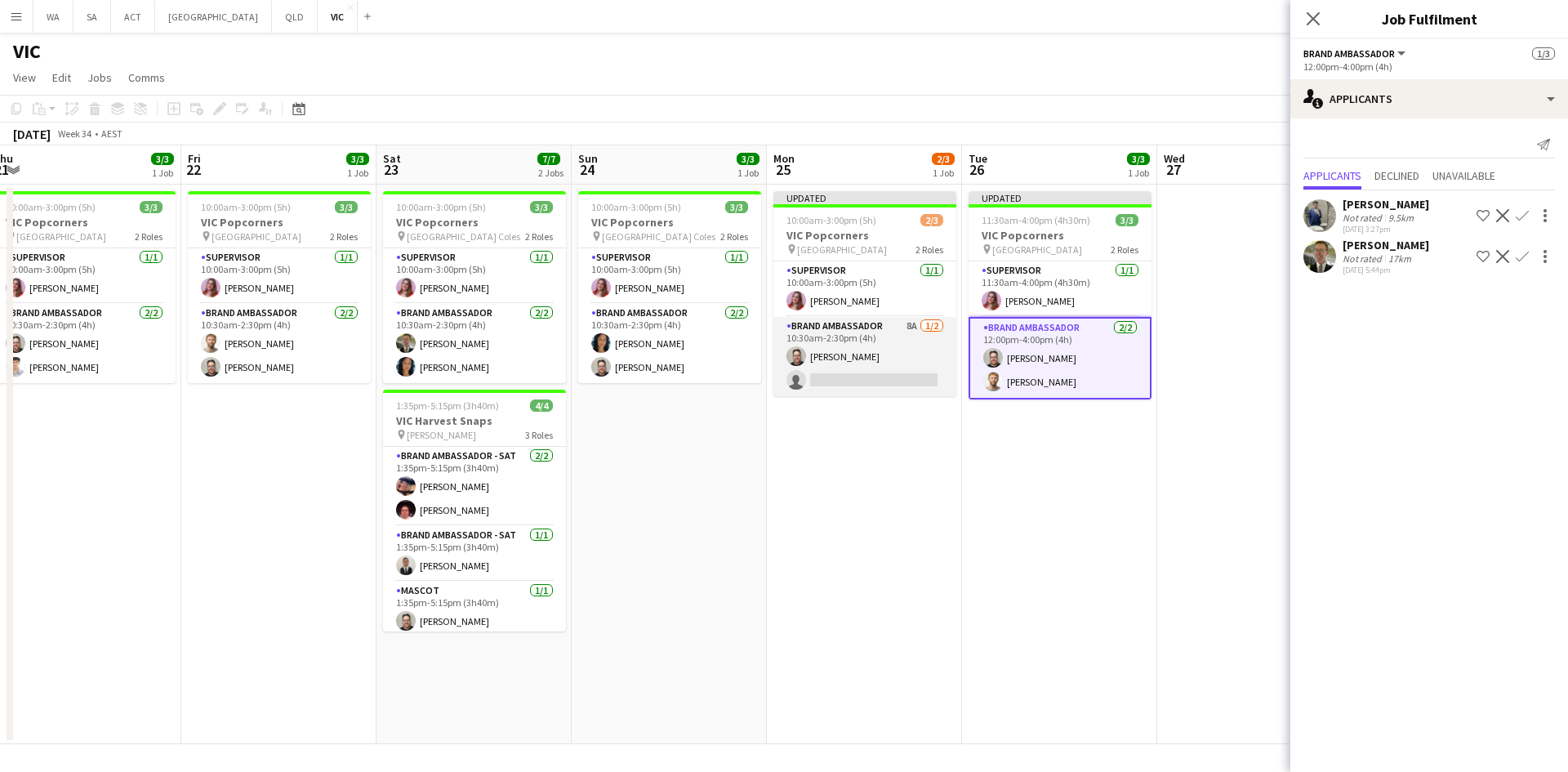
click at [874, 364] on app-card-role "Brand Ambassador 8A [DATE] 10:30am-2:30pm (4h) [PERSON_NAME] single-neutral-act…" at bounding box center [865, 356] width 183 height 79
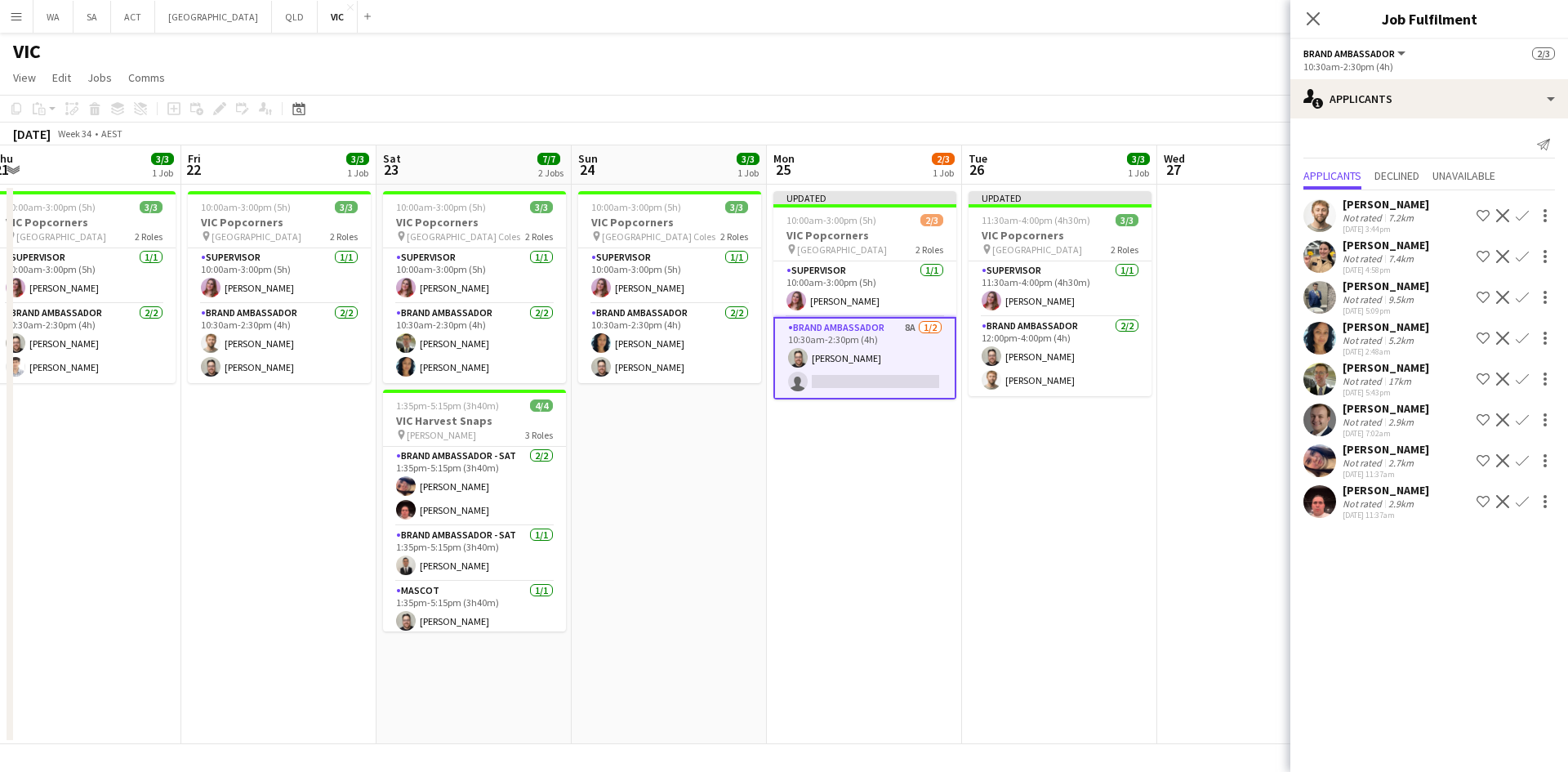
click at [1521, 373] on app-icon "Confirm" at bounding box center [1522, 379] width 13 height 13
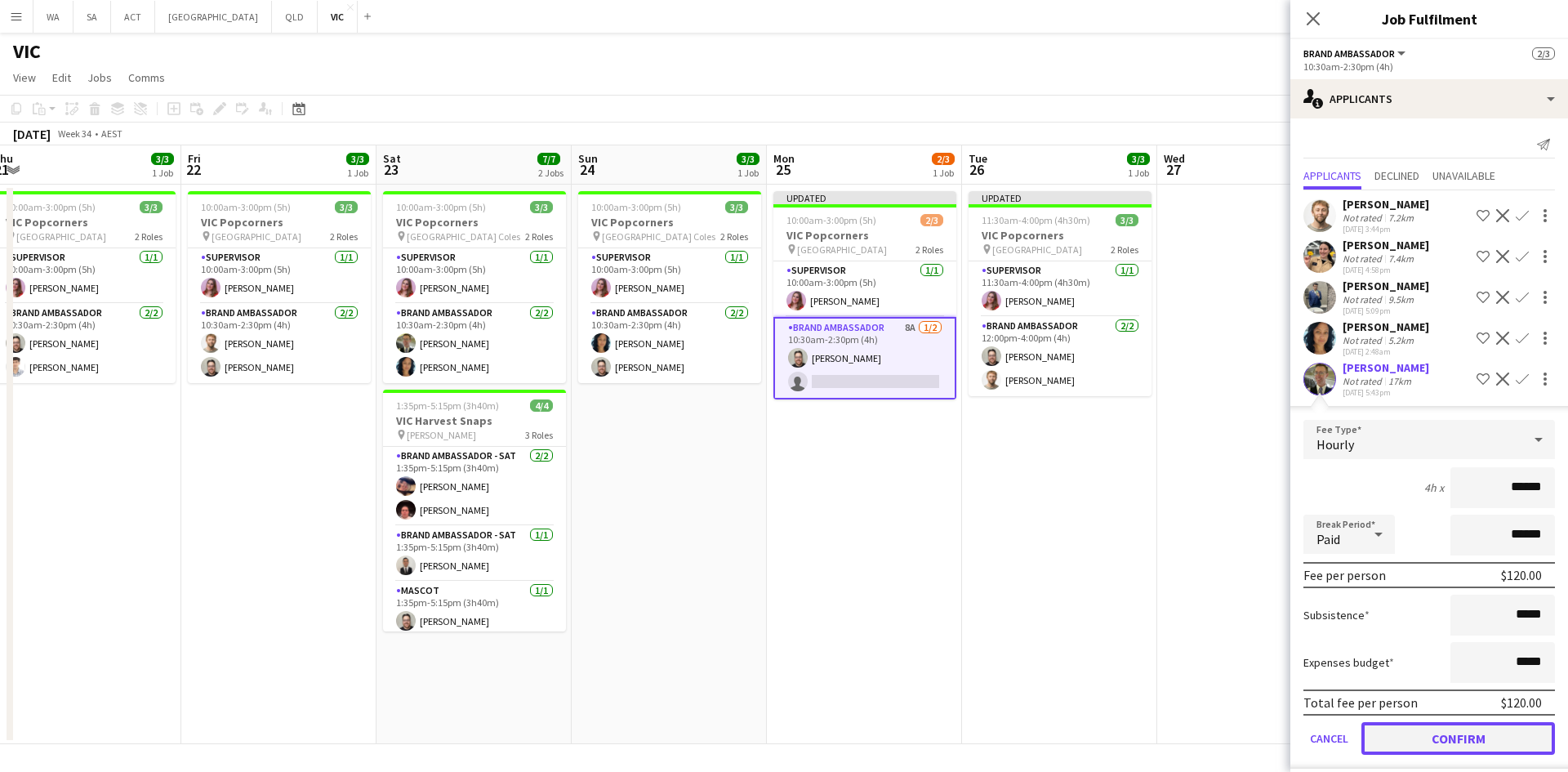
click at [1469, 741] on button "Confirm" at bounding box center [1458, 738] width 194 height 32
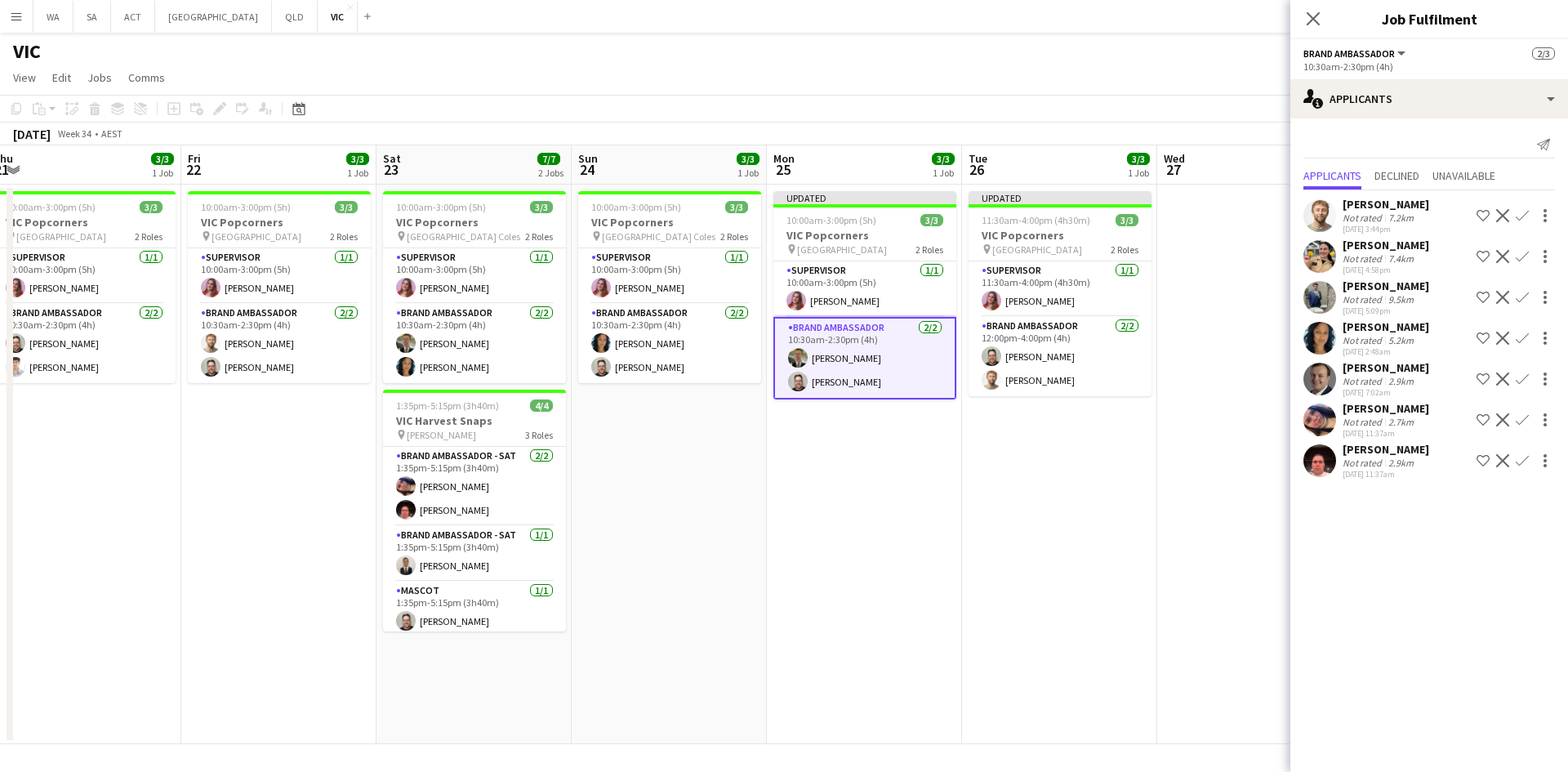
click at [990, 573] on app-date-cell "Updated 11:30am-4:00pm (4h30m) 3/3 VIC Popcorners pin University of Melbourne 2…" at bounding box center [1059, 464] width 195 height 559
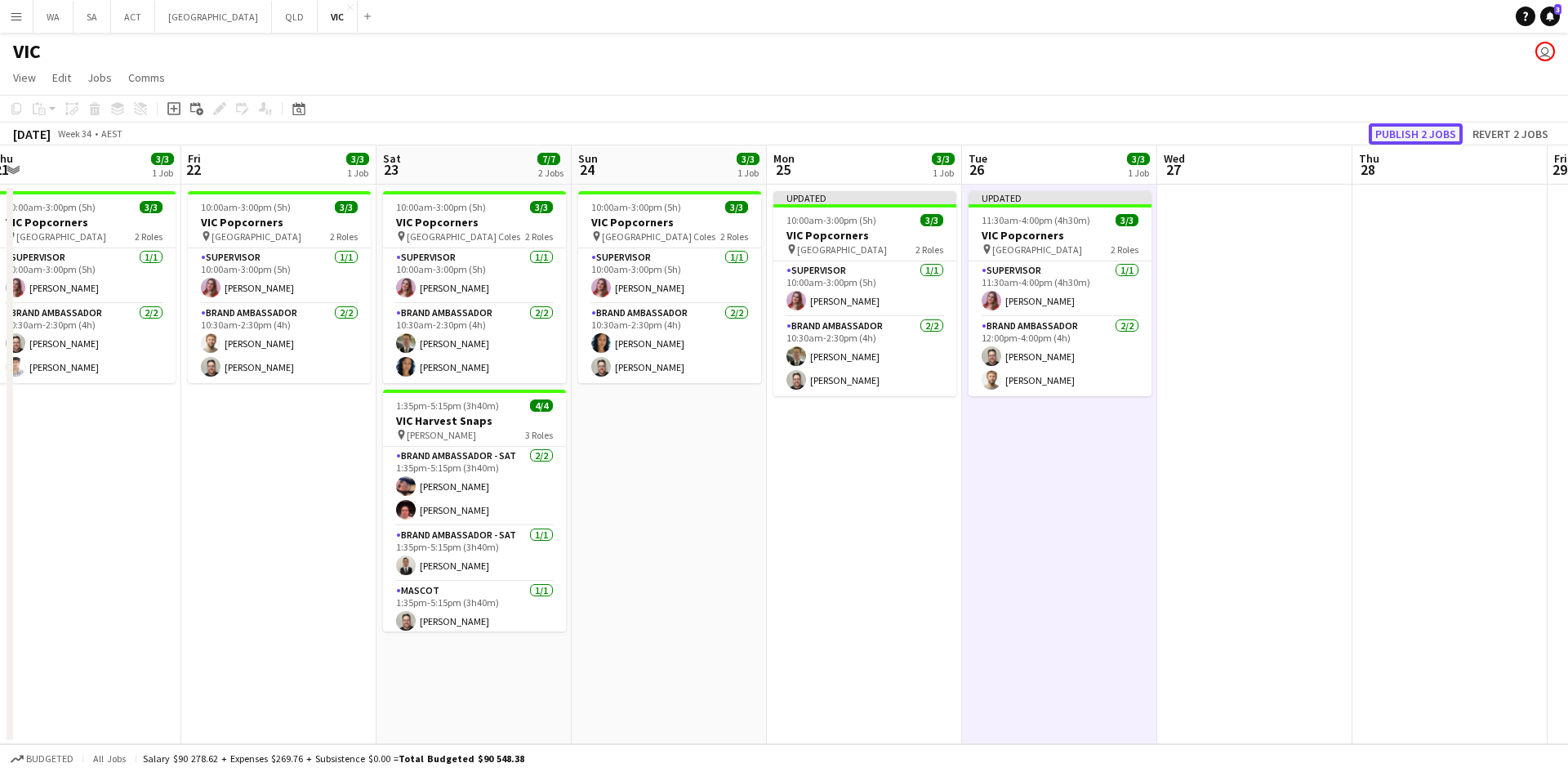
click at [1417, 128] on button "Publish 2 jobs" at bounding box center [1415, 134] width 94 height 22
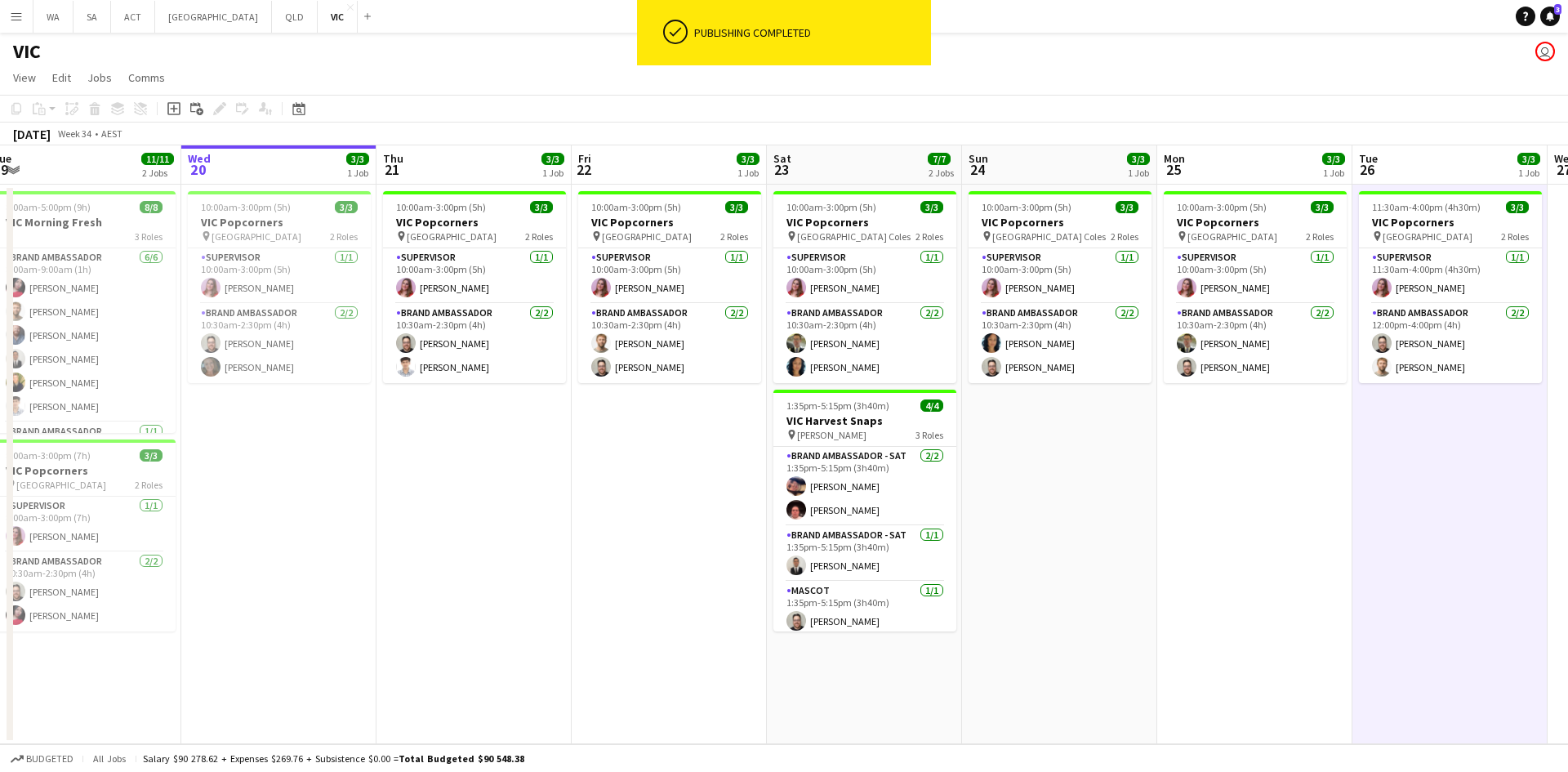
scroll to position [0, 546]
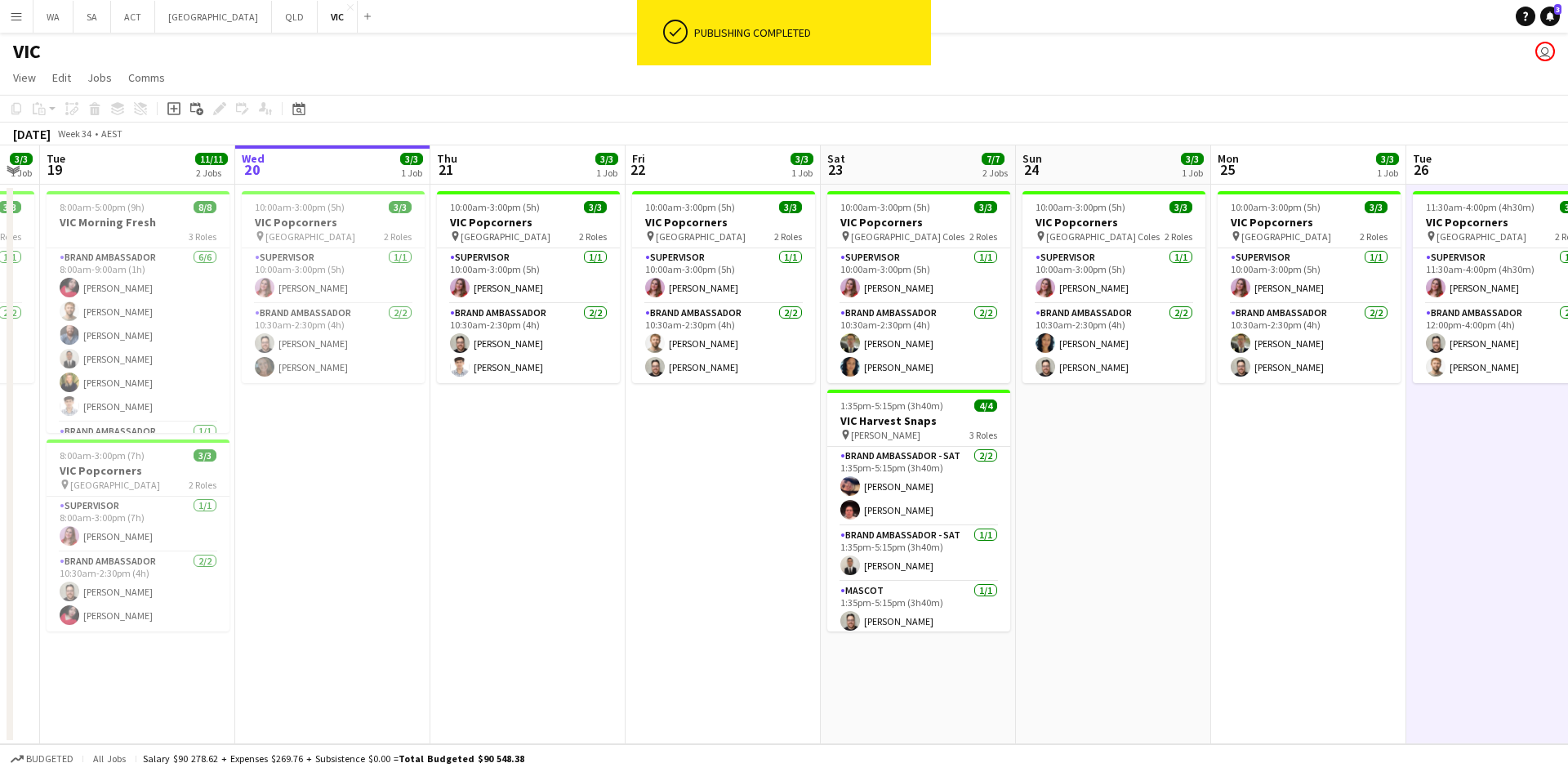
drag, startPoint x: 998, startPoint y: 439, endPoint x: 1442, endPoint y: 398, distance: 445.9
click at [1442, 398] on app-calendar-viewport "Sat 16 3/3 1 Job Sun 17 3/3 1 Job Mon 18 3/3 1 Job Tue 19 11/11 2 Jobs Wed 20 3…" at bounding box center [784, 444] width 1568 height 599
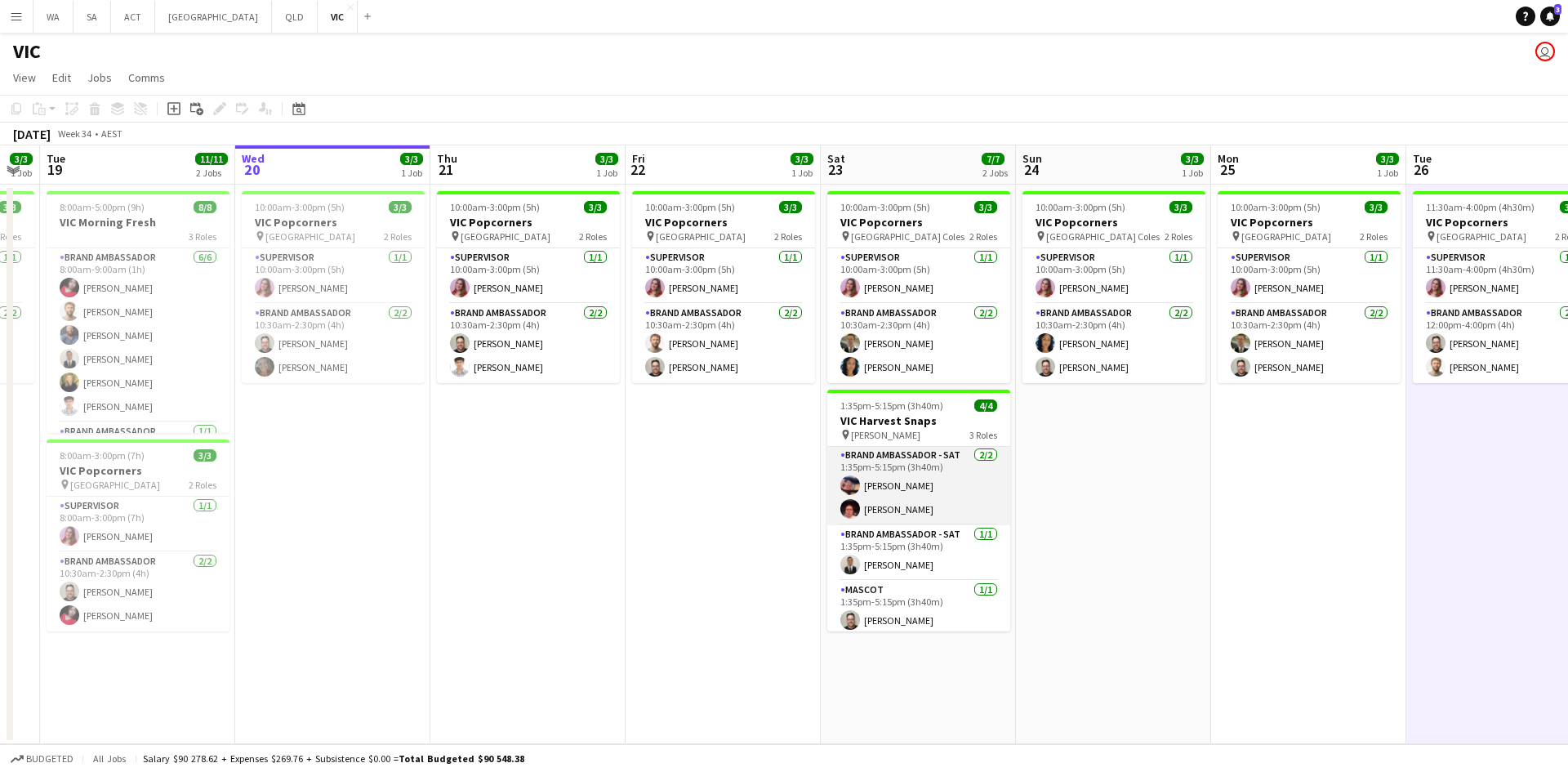
scroll to position [0, 0]
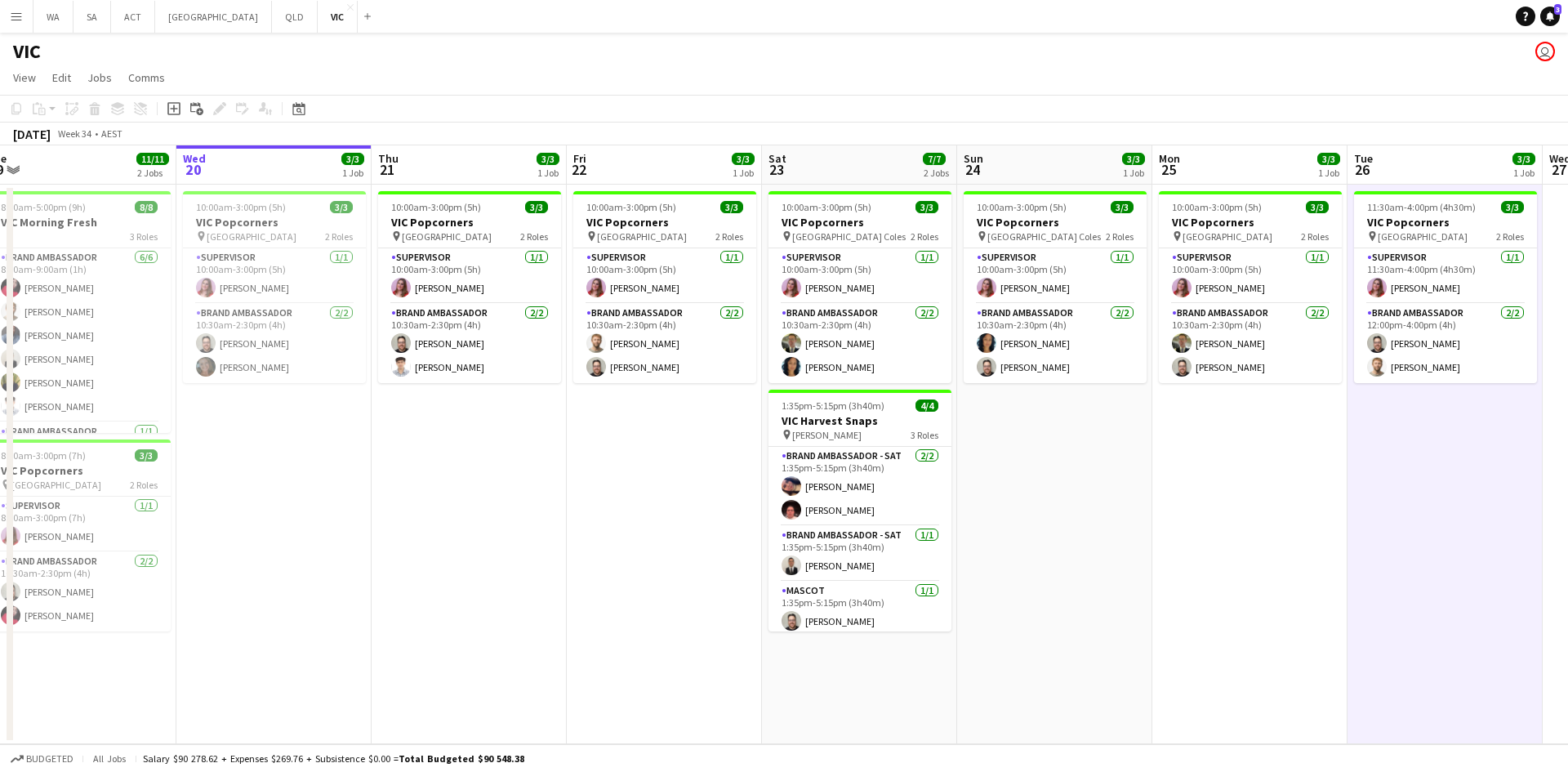
drag, startPoint x: 1181, startPoint y: 430, endPoint x: 1144, endPoint y: 427, distance: 37.1
click at [1144, 427] on app-calendar-viewport "Sat 16 3/3 1 Job Sun 17 3/3 1 Job Mon 18 3/3 1 Job Tue 19 11/11 2 Jobs Wed 20 3…" at bounding box center [784, 444] width 1568 height 599
click at [1144, 427] on app-date-cell "10:00am-3:00pm (5h) 3/3 VIC Popcorners pin [GEOGRAPHIC_DATA] Coles 2 Roles Supe…" at bounding box center [1053, 464] width 195 height 559
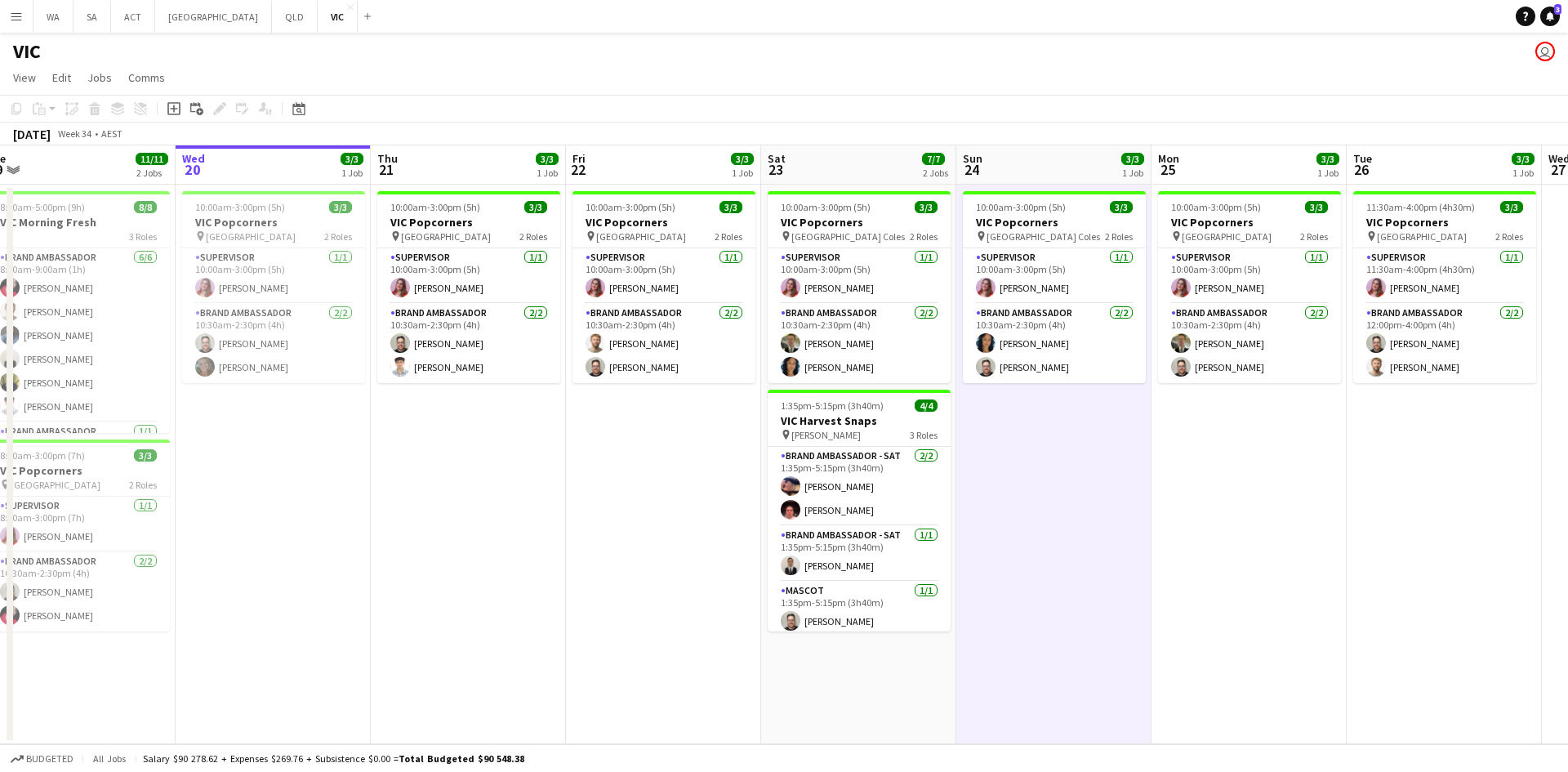
click at [666, 499] on app-date-cell "10:00am-3:00pm (5h) 3/3 VIC Popcorners pin University of Melbourne 2 Roles Supe…" at bounding box center [663, 464] width 195 height 559
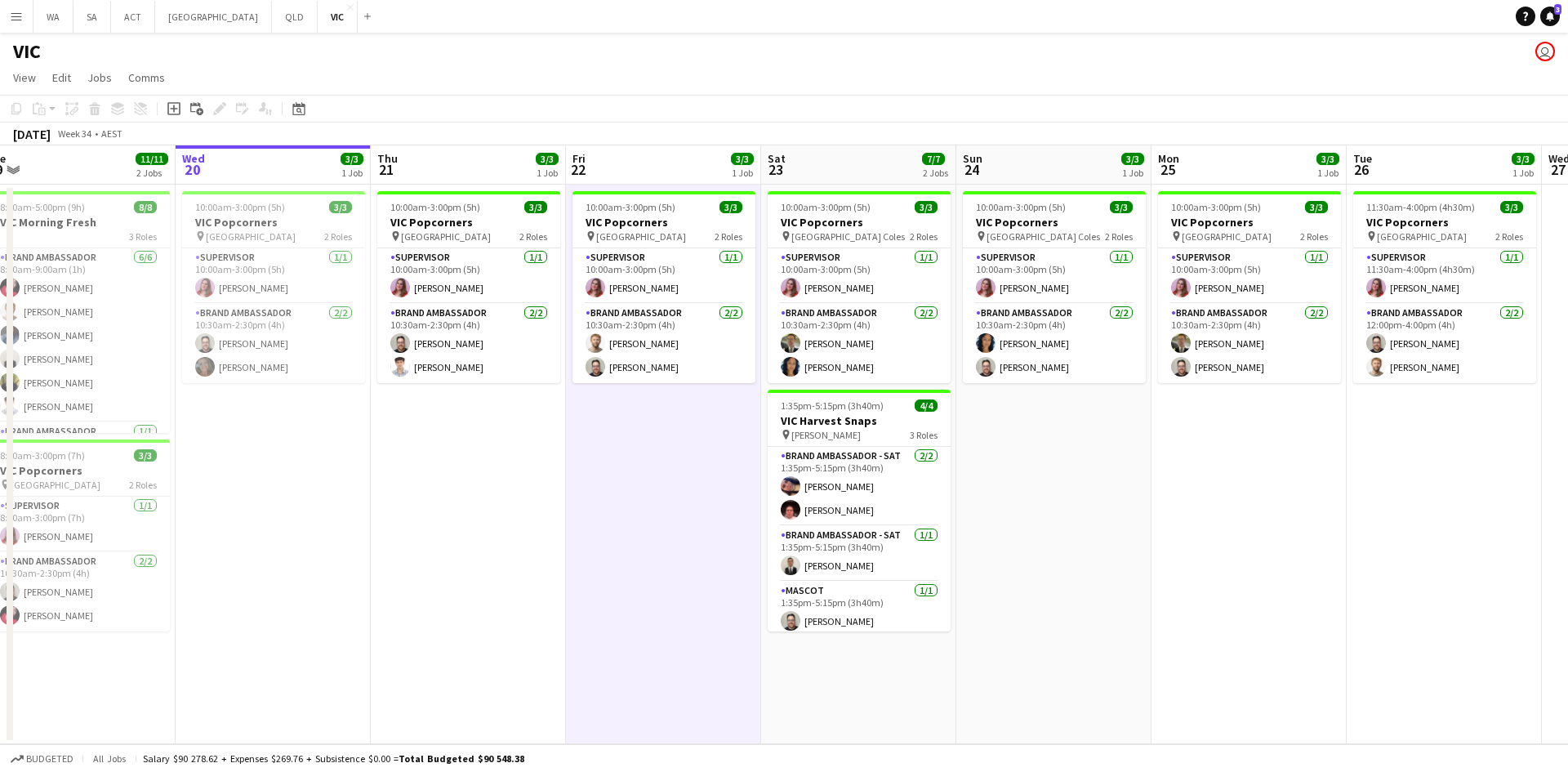
click at [666, 499] on app-date-cell "10:00am-3:00pm (5h) 3/3 VIC Popcorners pin University of Melbourne 2 Roles Supe…" at bounding box center [663, 464] width 195 height 559
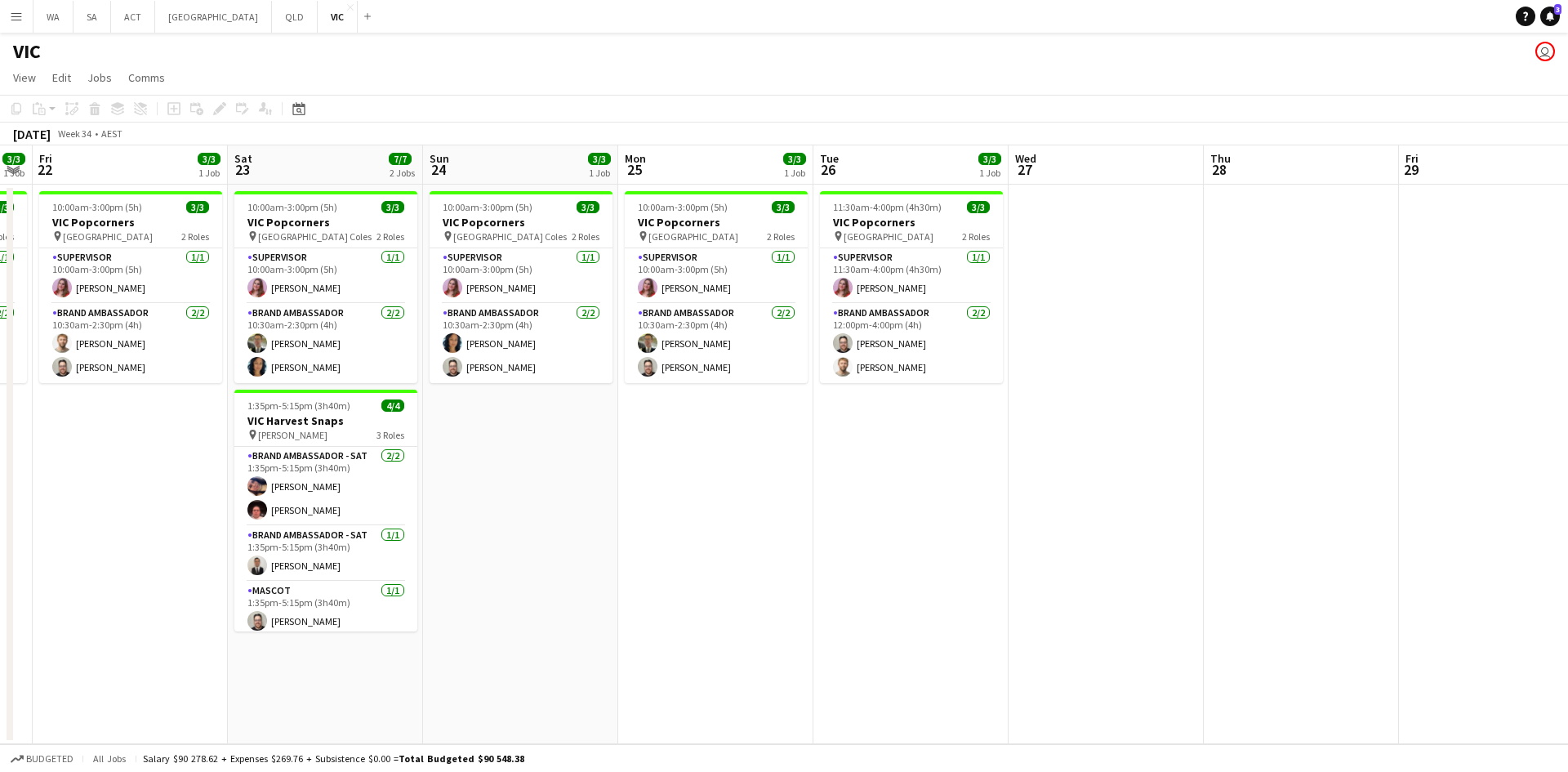
drag, startPoint x: 1253, startPoint y: 493, endPoint x: 718, endPoint y: 517, distance: 535.5
click at [718, 517] on app-calendar-viewport "Mon 18 3/3 1 Job Tue 19 11/11 2 Jobs Wed 20 3/3 1 Job Thu 21 3/3 1 Job Fri 22 3…" at bounding box center [784, 444] width 1568 height 599
click at [175, 22] on button "NSW Close" at bounding box center [214, 16] width 117 height 31
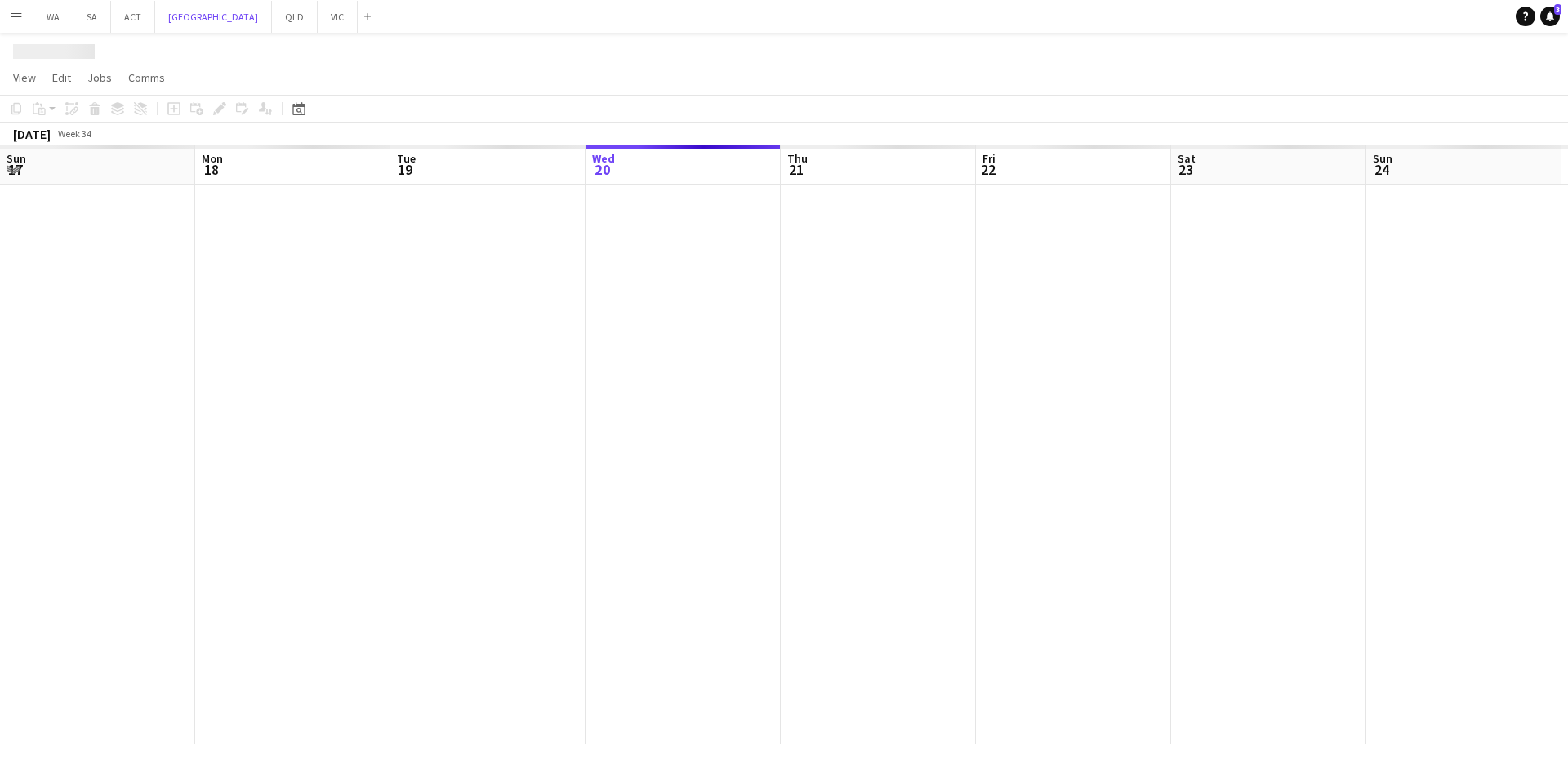
scroll to position [0, 391]
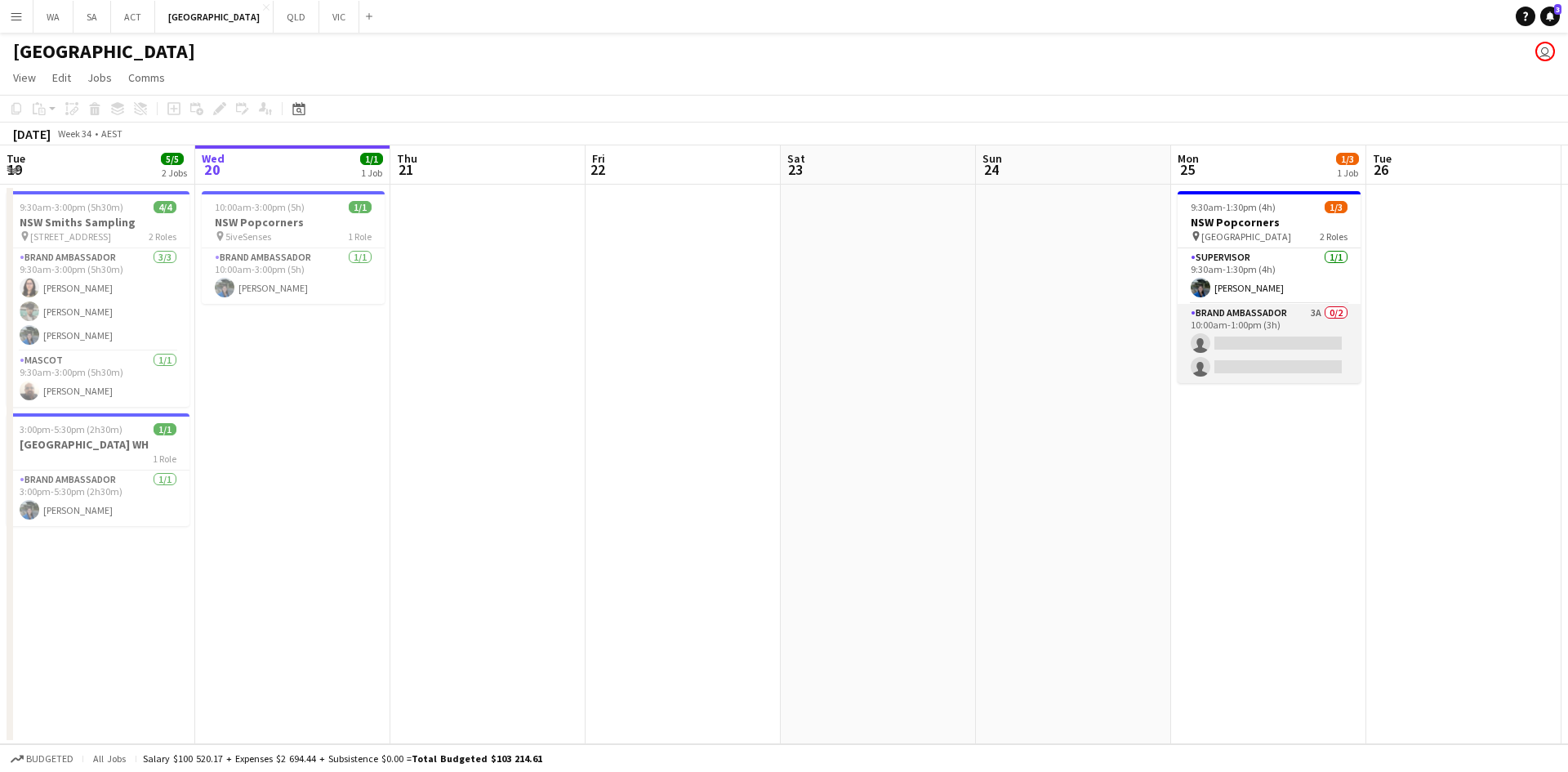
click at [1261, 364] on app-card-role "Brand Ambassador 3A 0/2 10:00am-1:00pm (3h) single-neutral-actions single-neutr…" at bounding box center [1270, 343] width 183 height 79
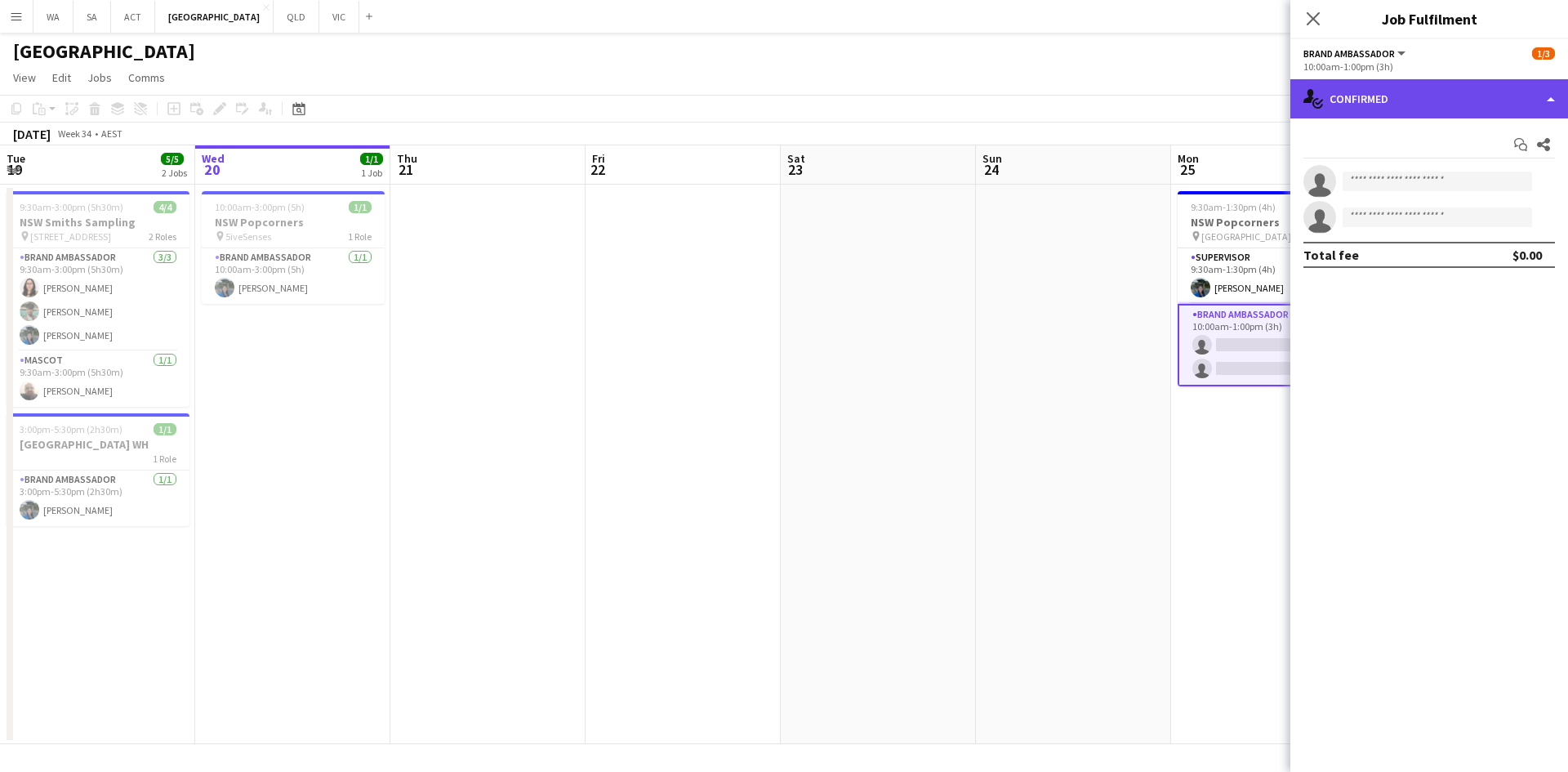
click at [1396, 101] on div "single-neutral-actions-check-2 Confirmed" at bounding box center [1429, 99] width 277 height 39
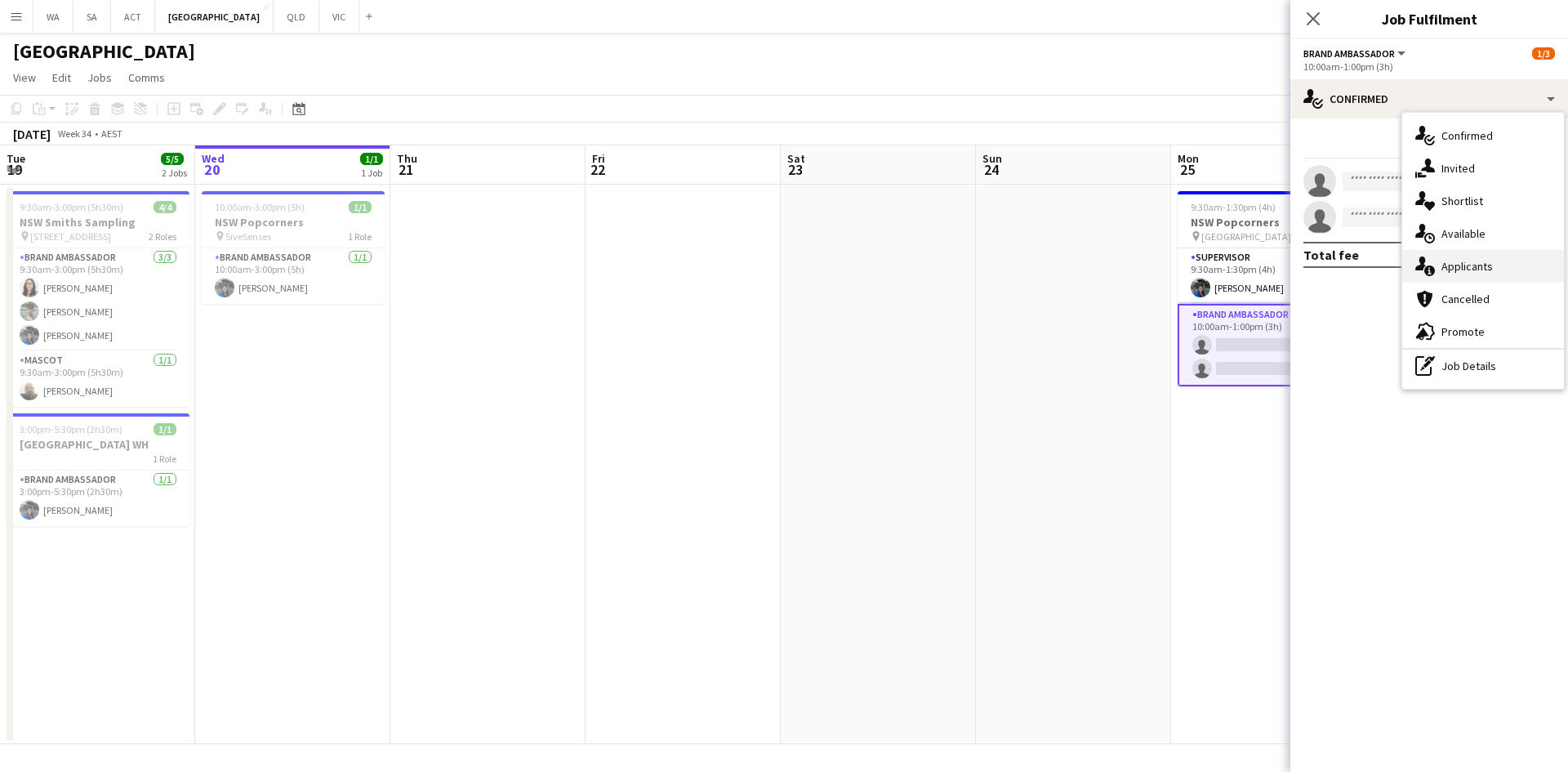
click at [1453, 262] on div "single-neutral-actions-information Applicants" at bounding box center [1484, 266] width 162 height 32
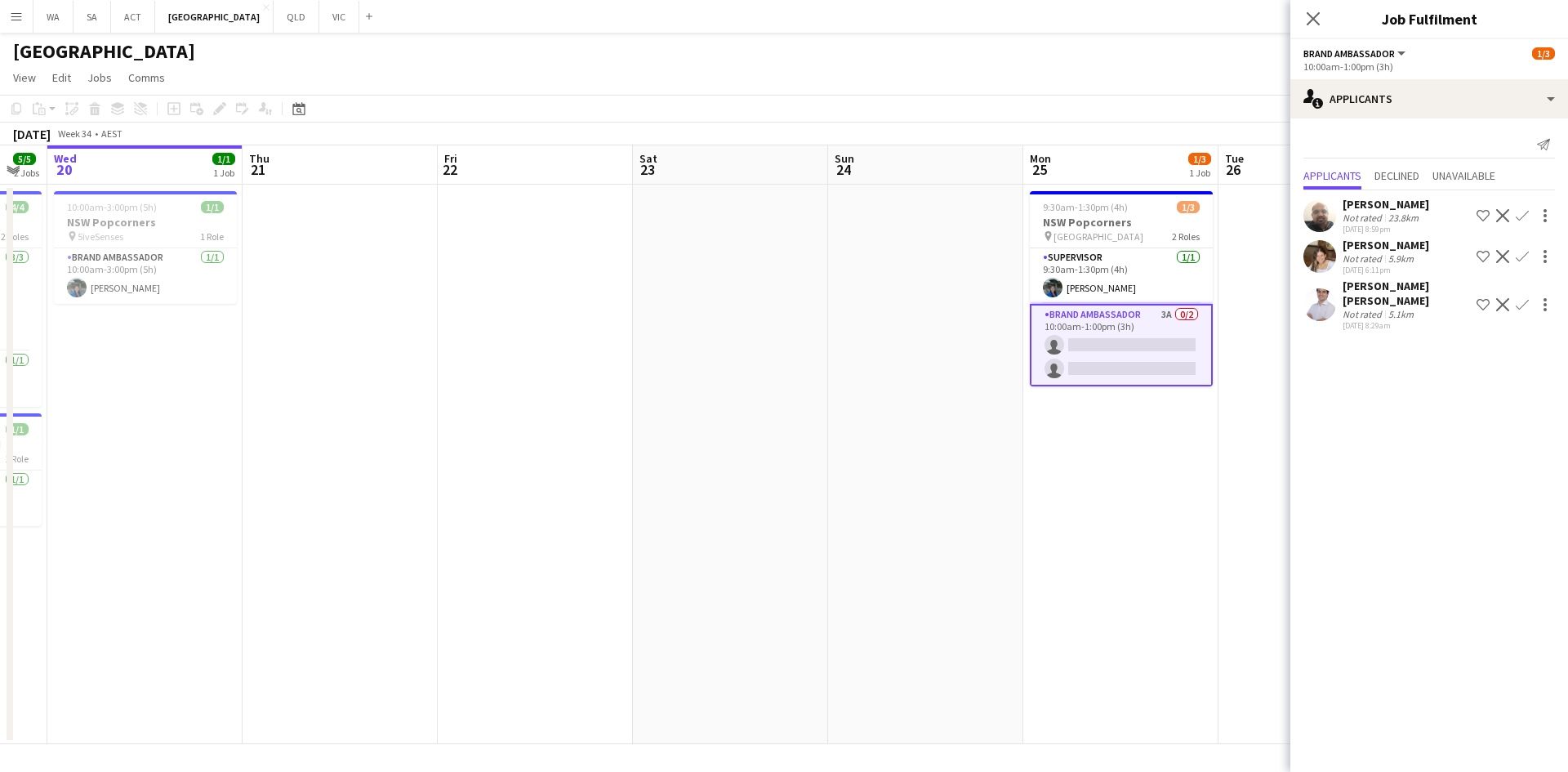
scroll to position [0, 612]
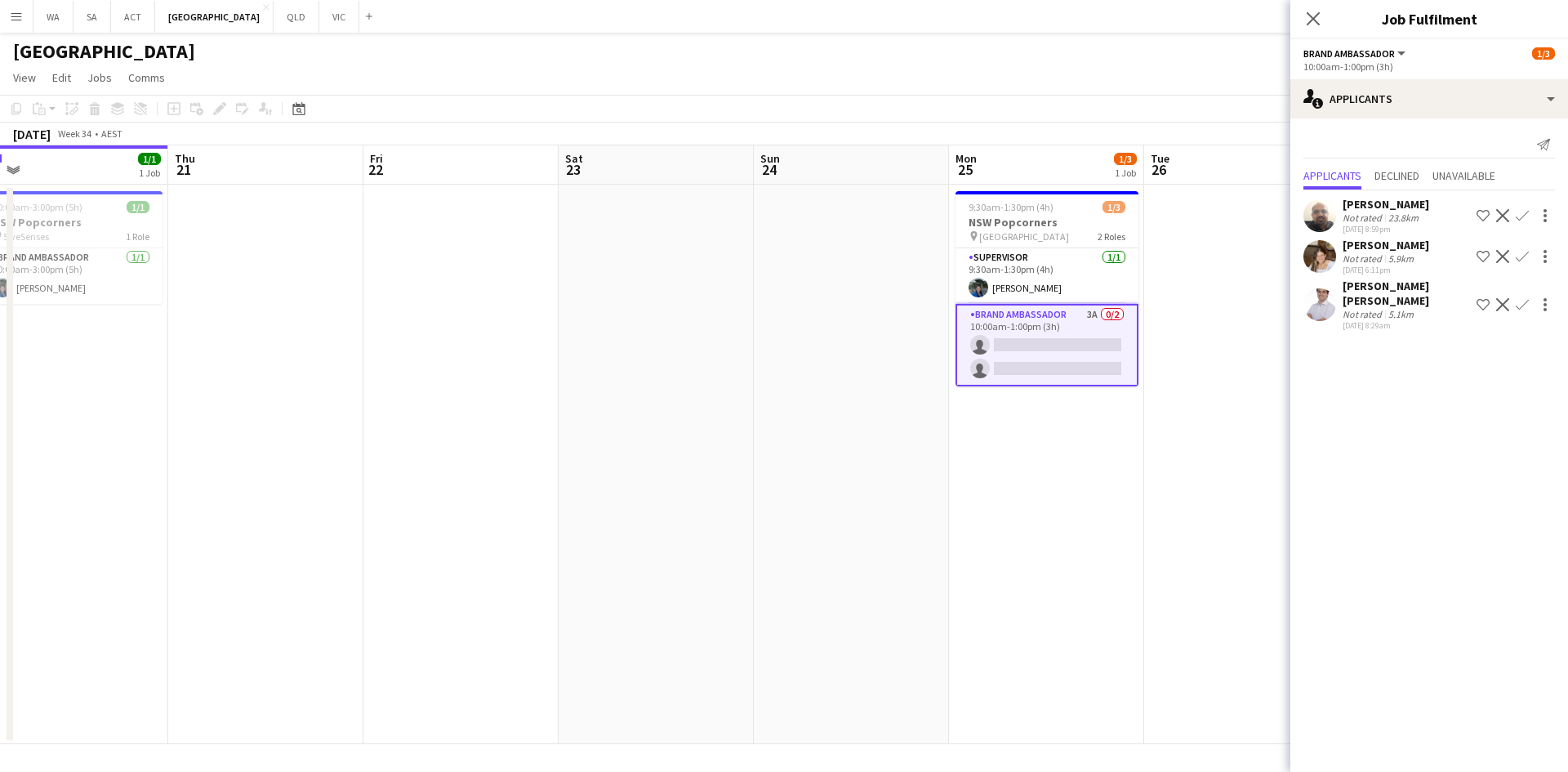
drag, startPoint x: 1249, startPoint y: 379, endPoint x: 1026, endPoint y: 397, distance: 223.7
click at [1026, 397] on app-calendar-viewport "Sun 17 3/3 1 Job Mon 18 6/7 2 Jobs Tue 19 5/5 2 Jobs Wed 20 1/1 1 Job Thu 21 Fr…" at bounding box center [784, 444] width 1568 height 599
click at [1076, 329] on app-card-role "Brand Ambassador 3A 0/2 10:00am-1:00pm (3h) single-neutral-actions single-neutr…" at bounding box center [1047, 345] width 183 height 83
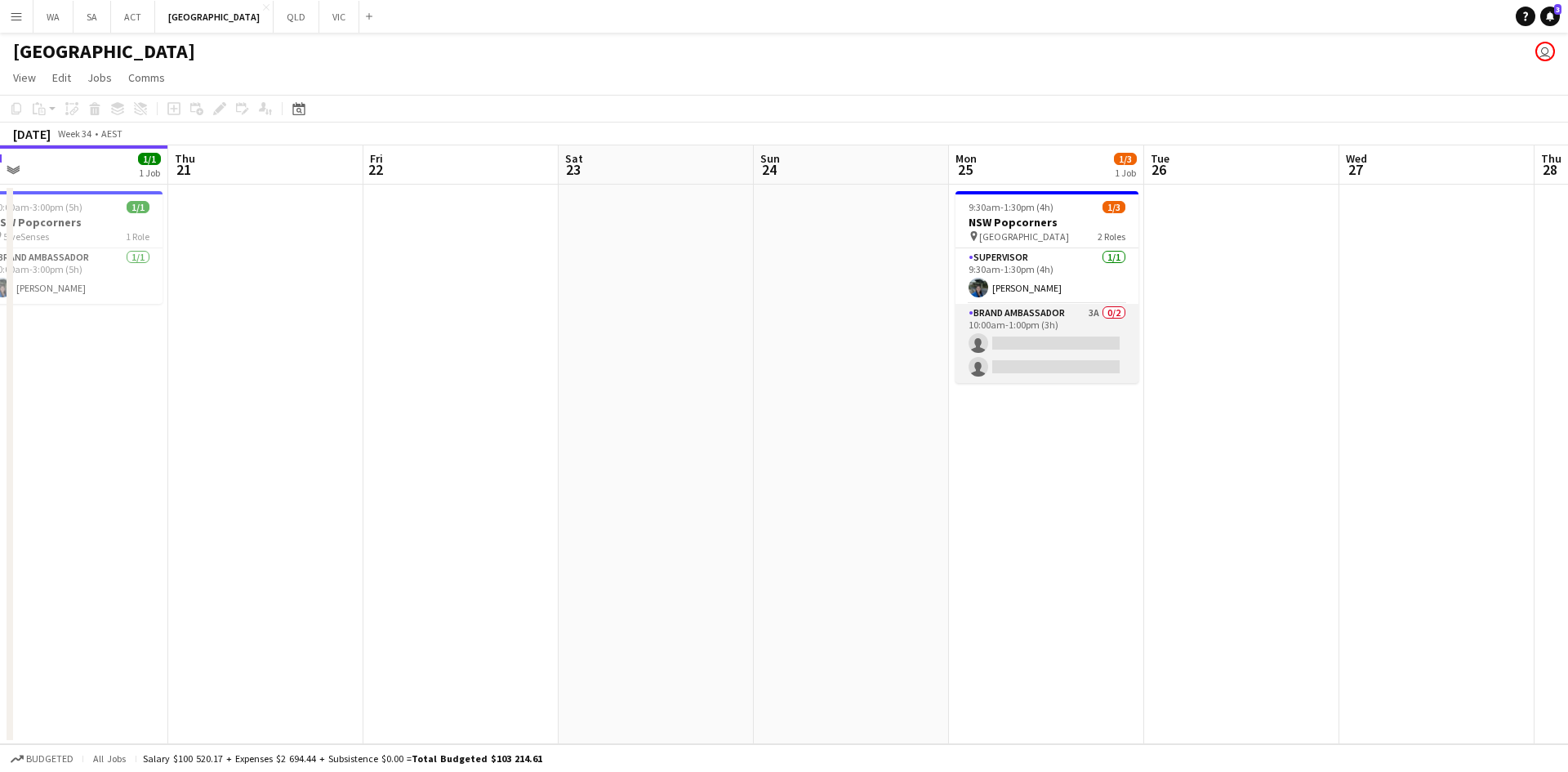
click at [1076, 329] on app-card-role "Brand Ambassador 3A 0/2 10:00am-1:00pm (3h) single-neutral-actions single-neutr…" at bounding box center [1047, 343] width 183 height 79
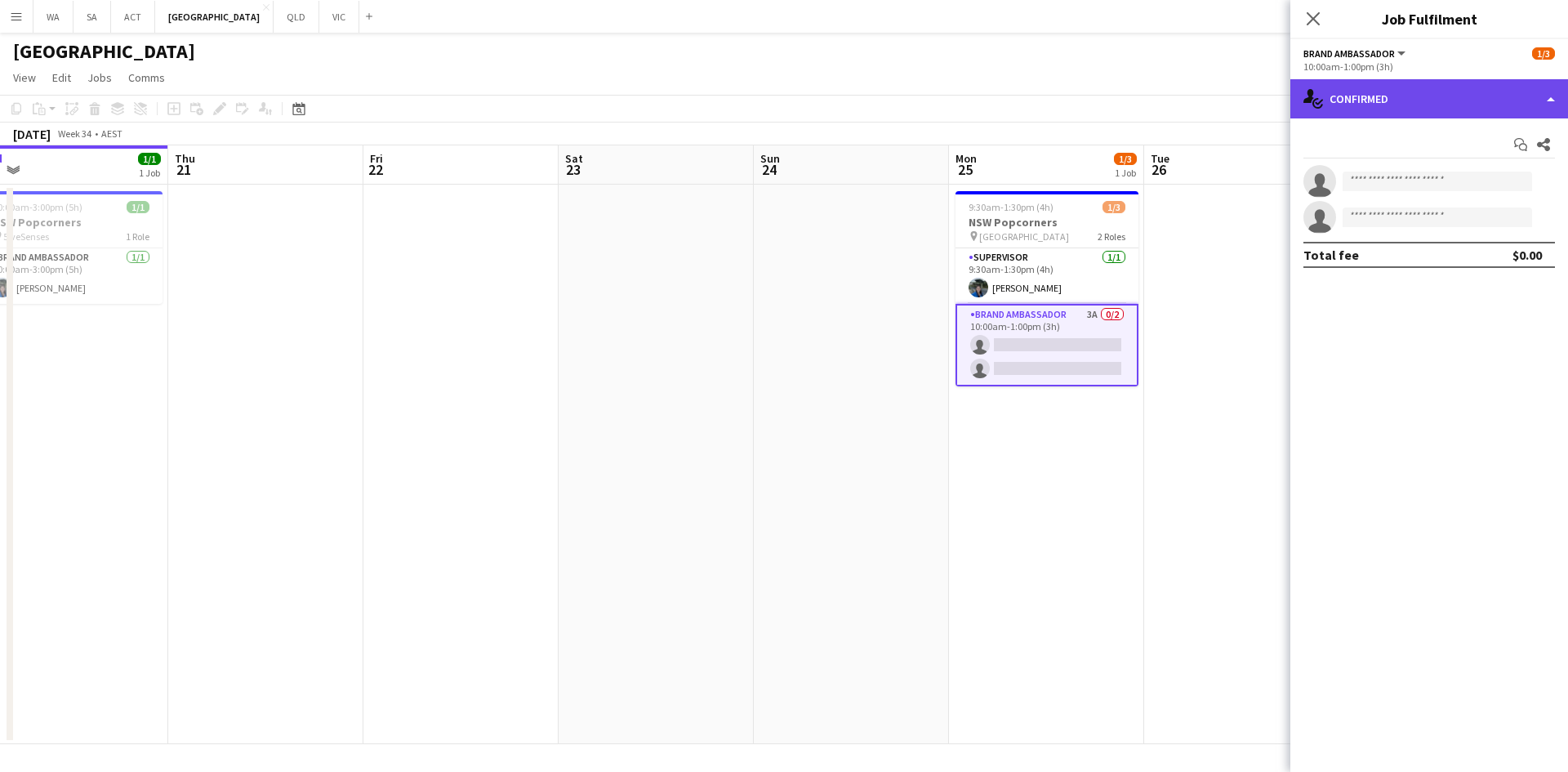
click at [1358, 113] on div "single-neutral-actions-check-2 Confirmed" at bounding box center [1429, 99] width 277 height 39
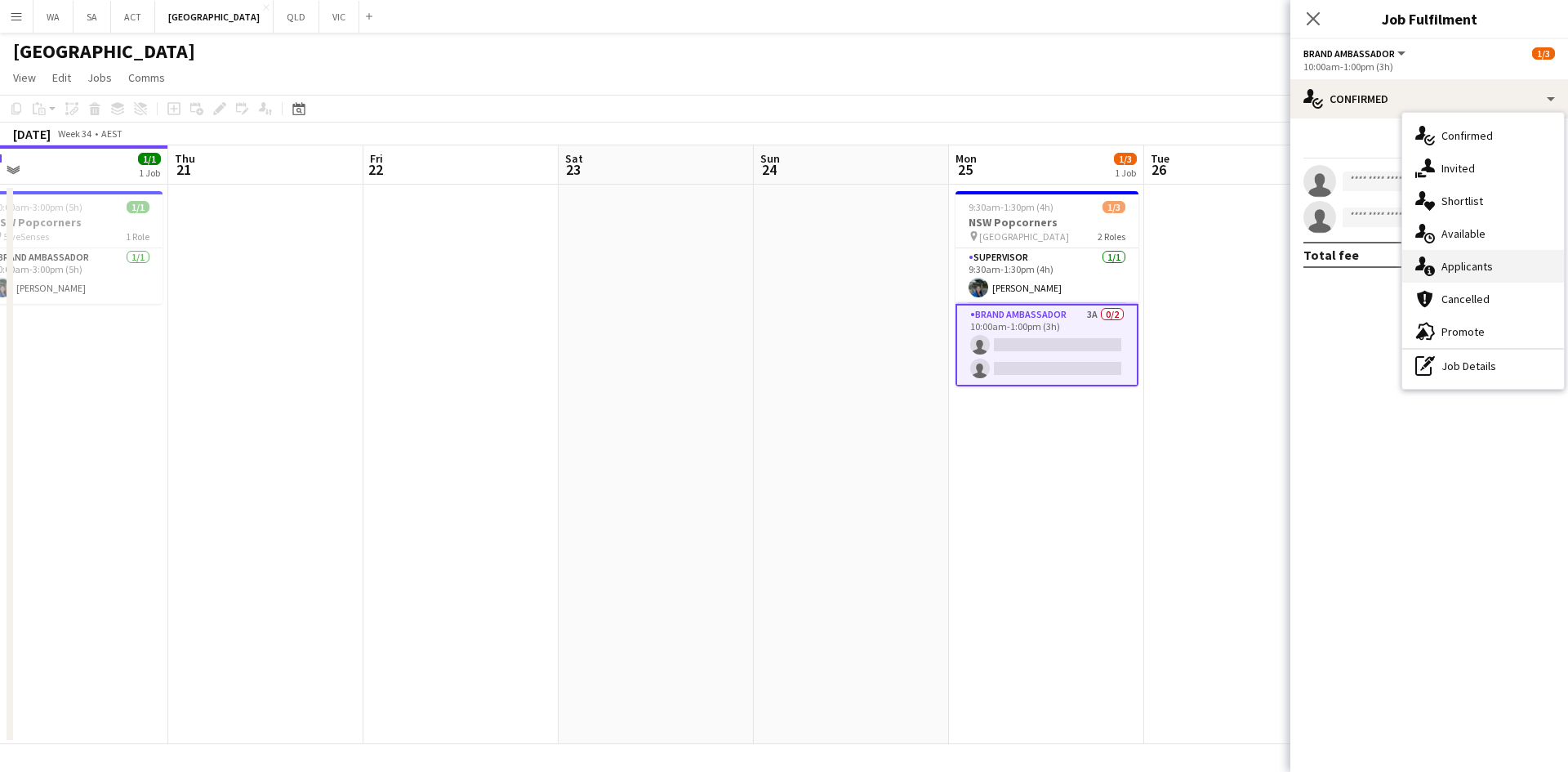
click at [1471, 268] on div "single-neutral-actions-information Applicants" at bounding box center [1484, 266] width 162 height 32
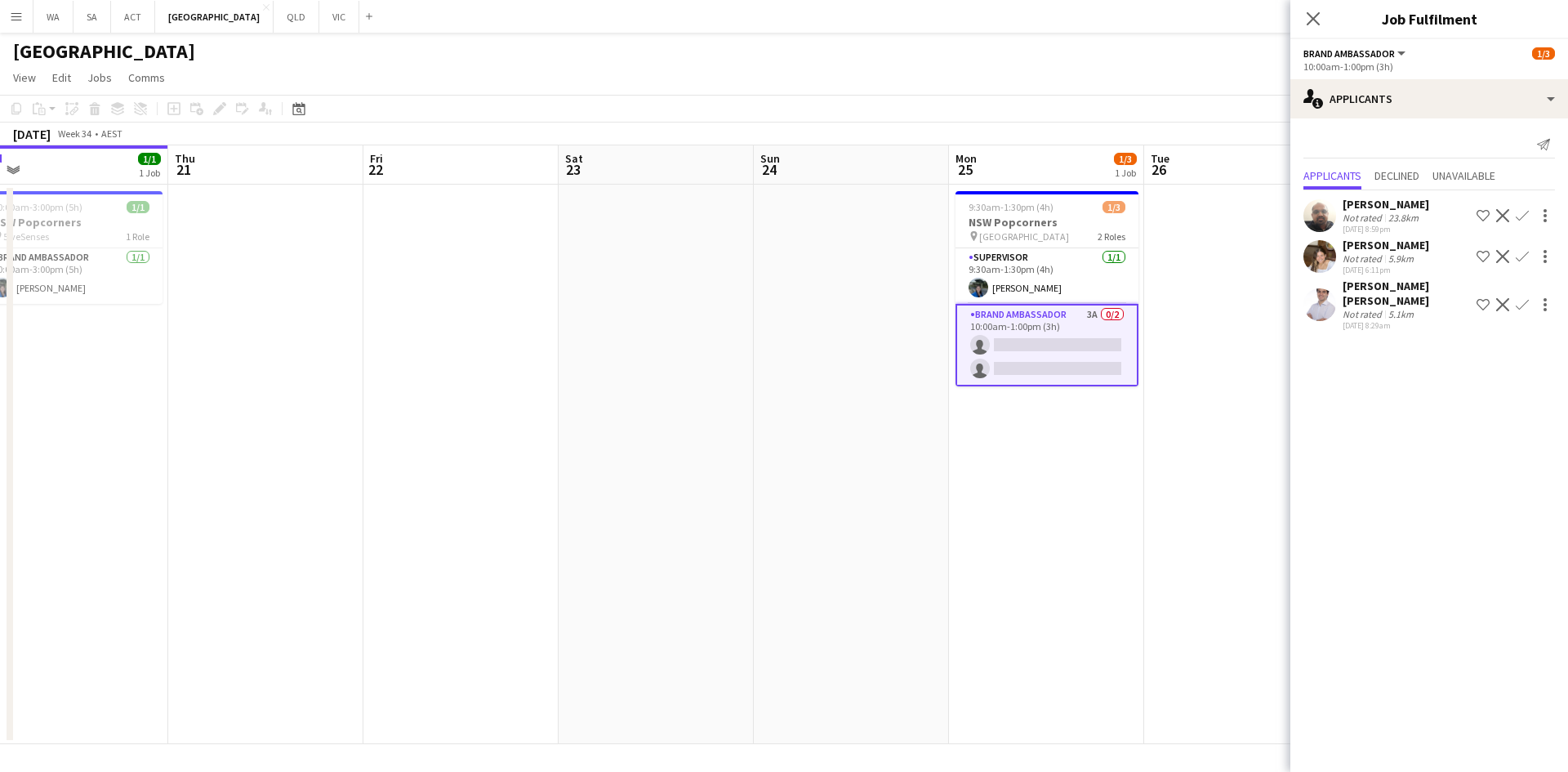
click at [1532, 257] on div at bounding box center [1543, 257] width 22 height 20
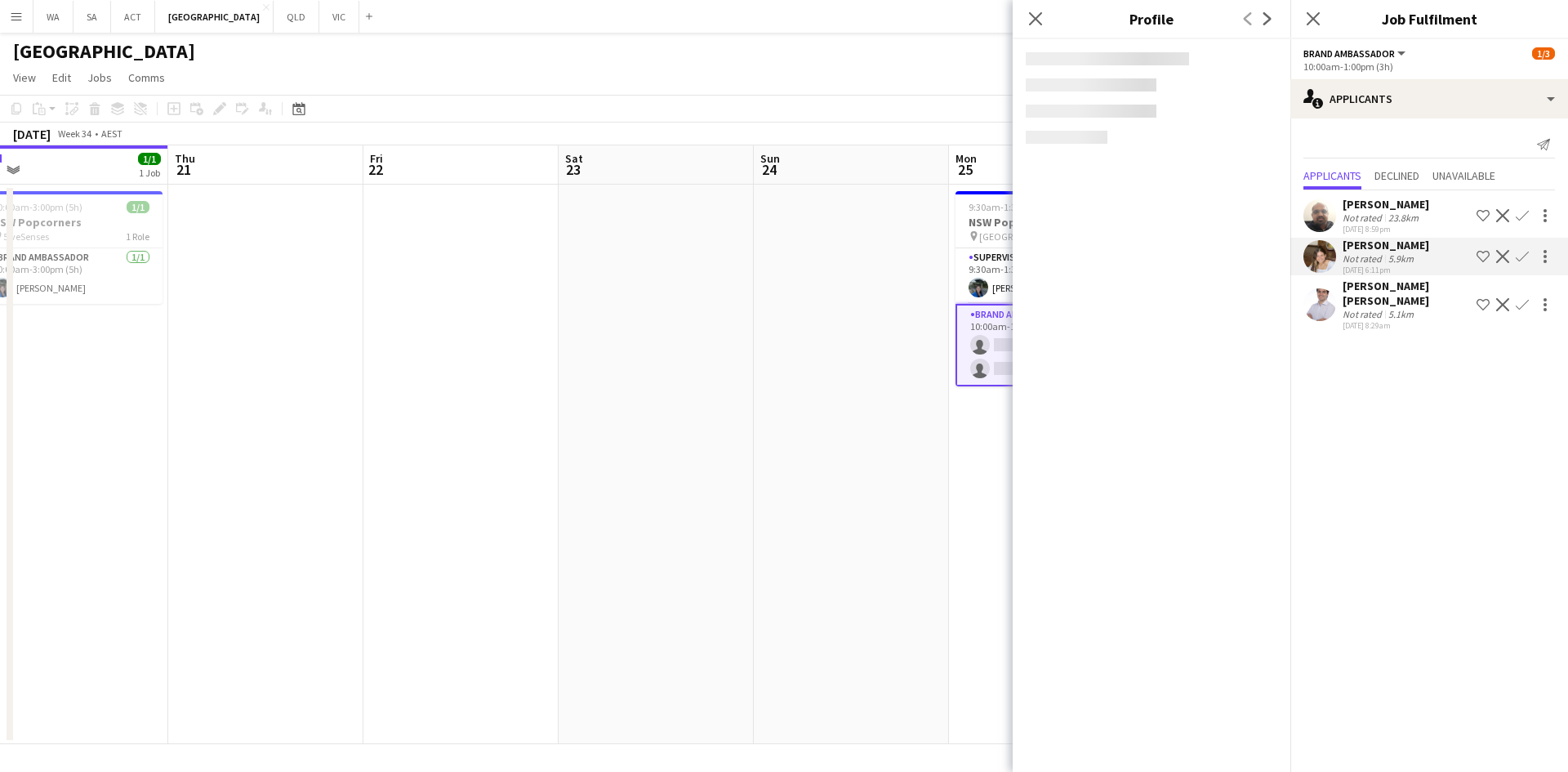
click at [1515, 255] on button "Confirm" at bounding box center [1522, 257] width 20 height 20
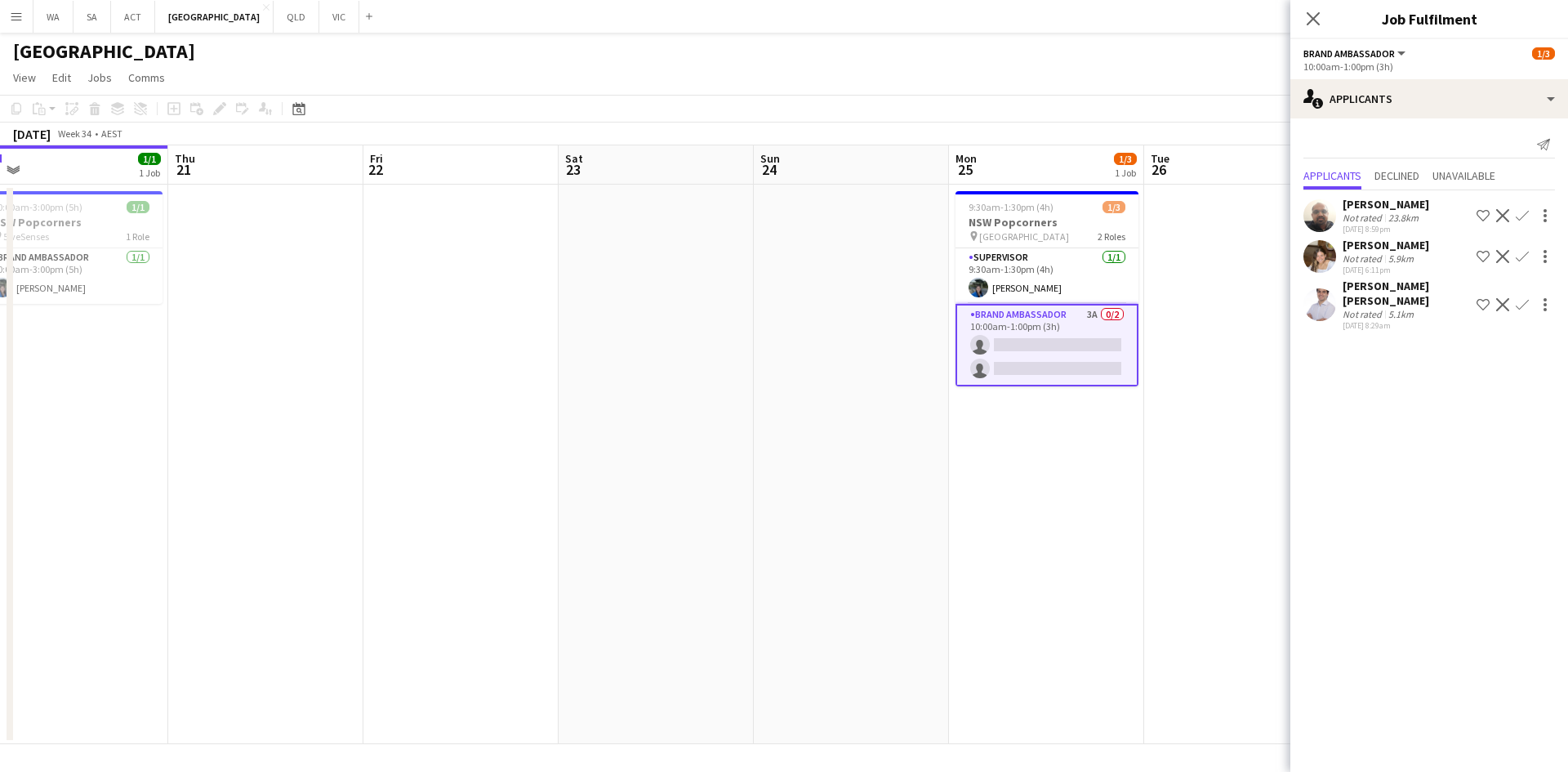
click at [1512, 259] on button "Confirm" at bounding box center [1522, 257] width 20 height 20
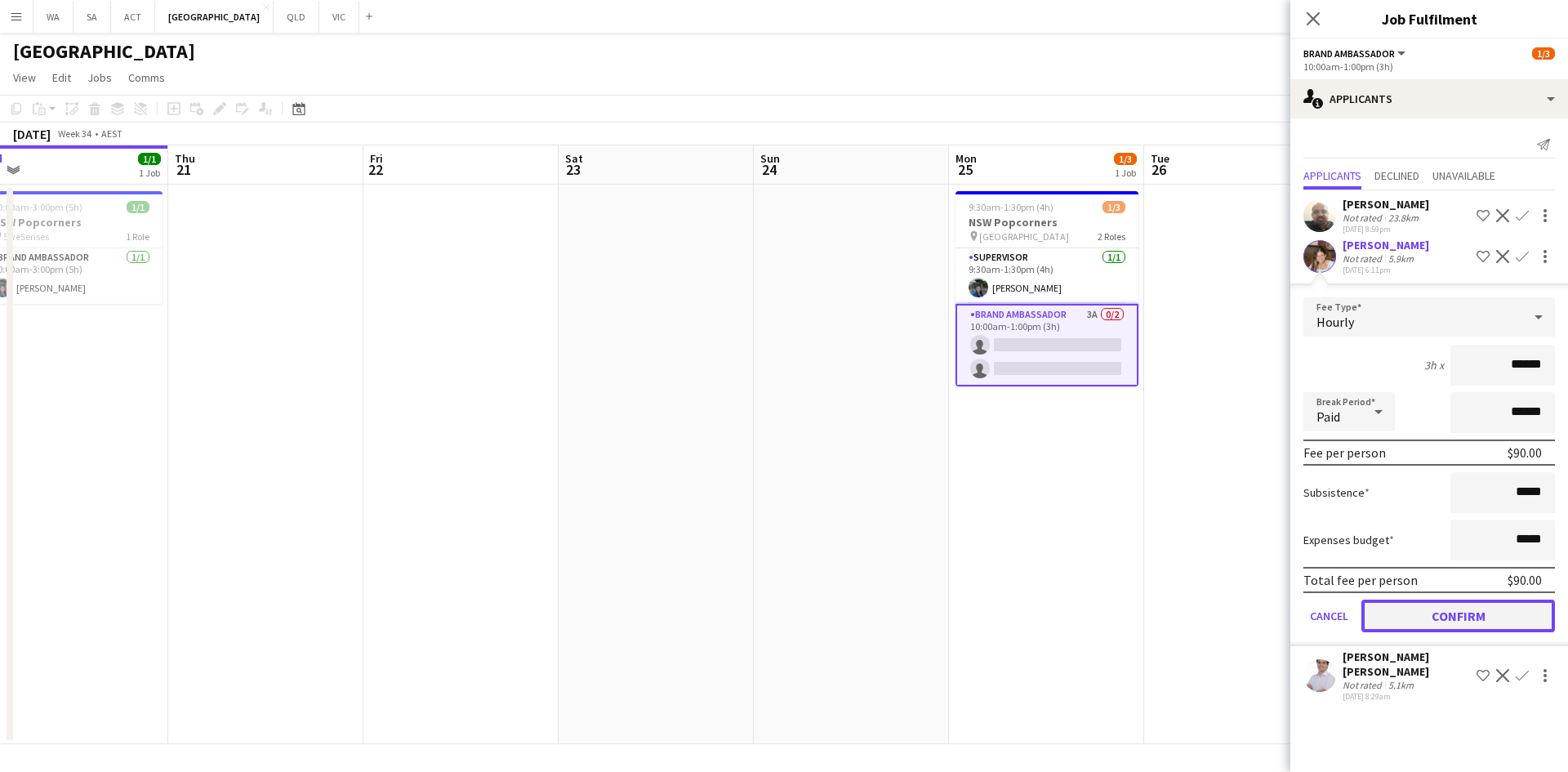
click at [1462, 618] on button "Confirm" at bounding box center [1458, 616] width 194 height 32
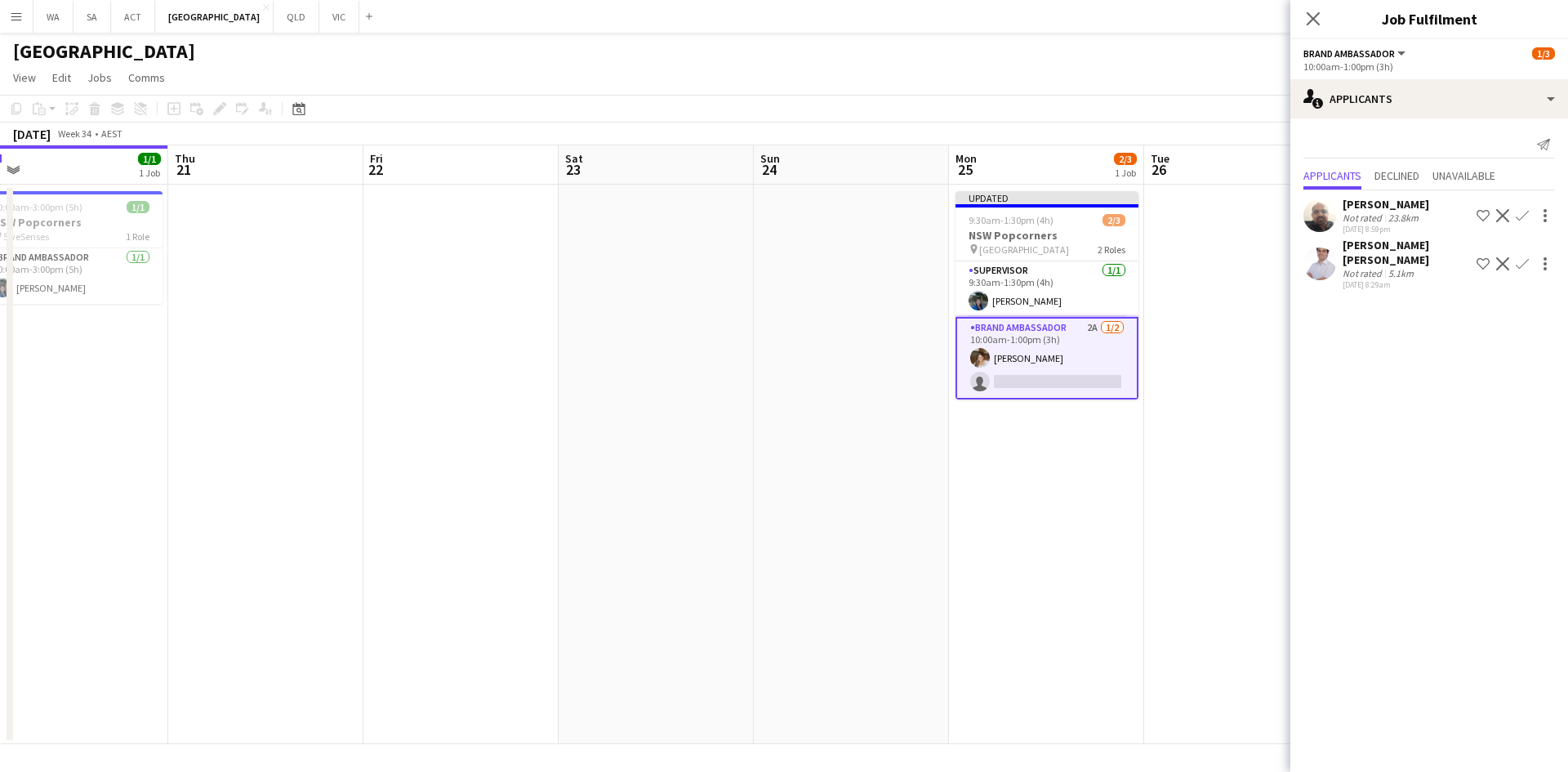
click at [1106, 594] on app-date-cell "Updated 9:30am-1:30pm (4h) 2/3 NSW Popcorners pin [GEOGRAPHIC_DATA] 2 Roles Sup…" at bounding box center [1046, 464] width 195 height 559
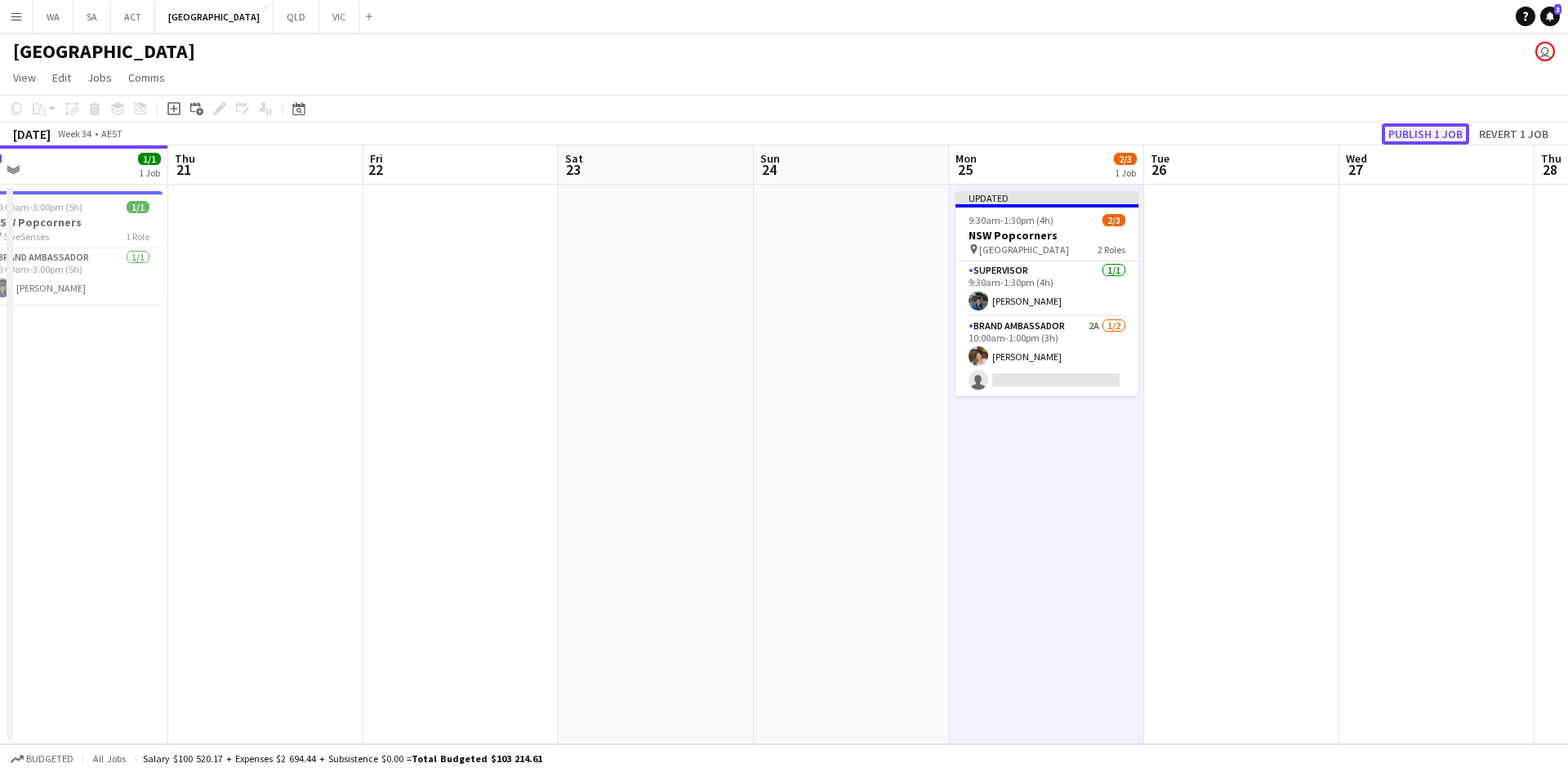
click at [1407, 124] on button "Publish 1 job" at bounding box center [1425, 134] width 87 height 22
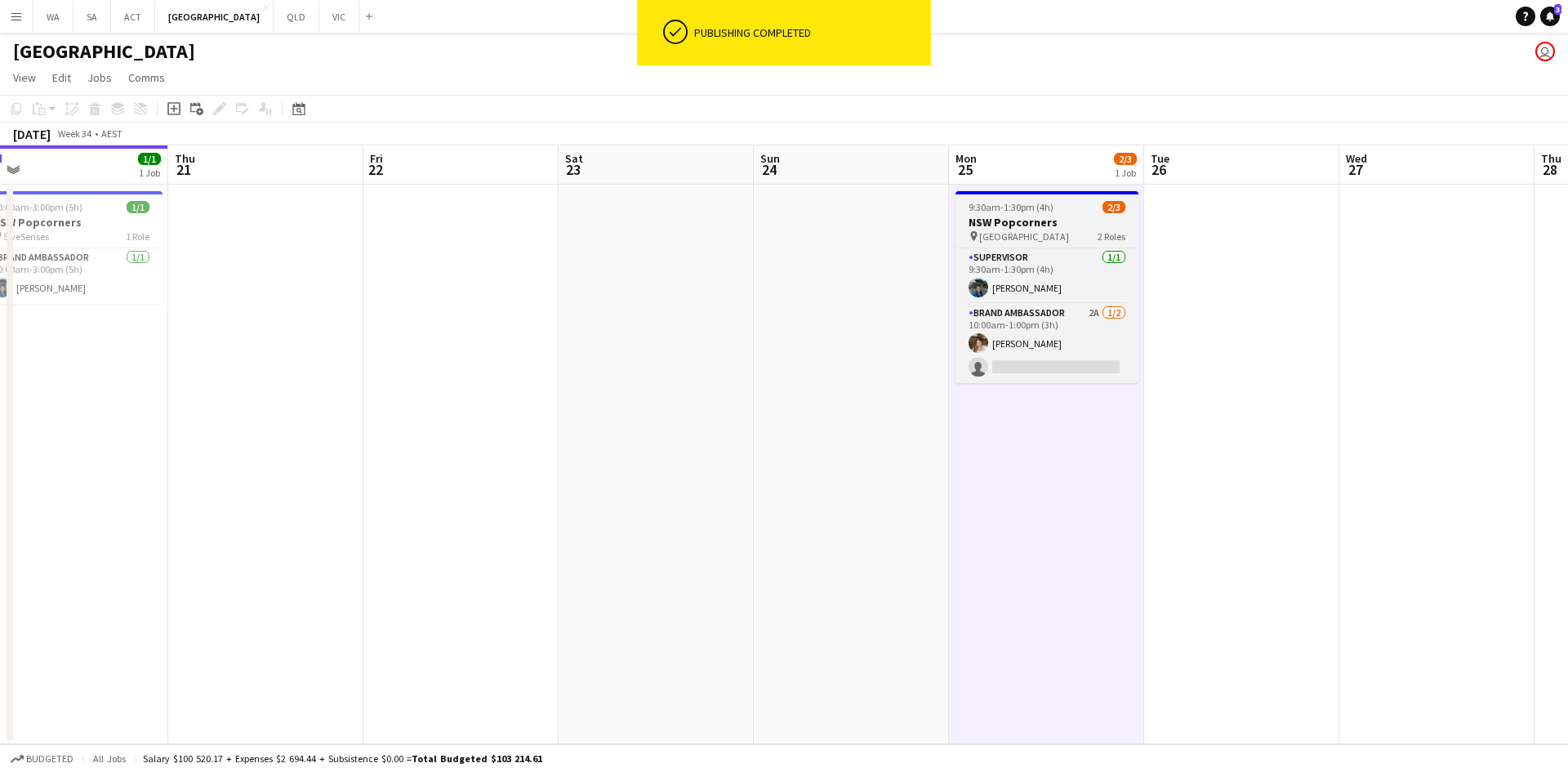
click at [1079, 366] on app-card-role "Brand Ambassador 2A [DATE] 10:00am-1:00pm (3h) [PERSON_NAME] single-neutral-act…" at bounding box center [1047, 343] width 183 height 79
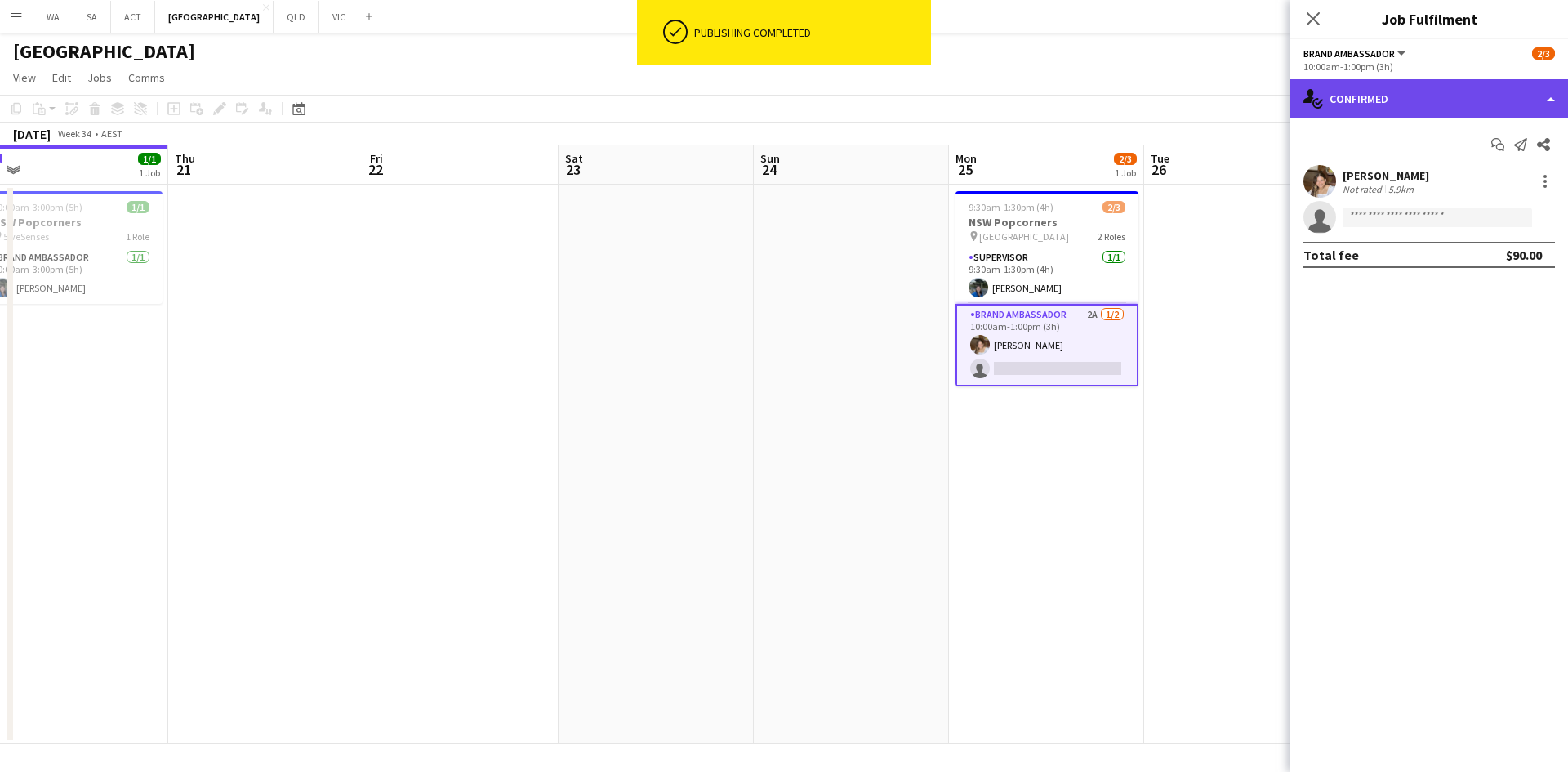
click at [1386, 92] on div "single-neutral-actions-check-2 Confirmed" at bounding box center [1429, 99] width 277 height 39
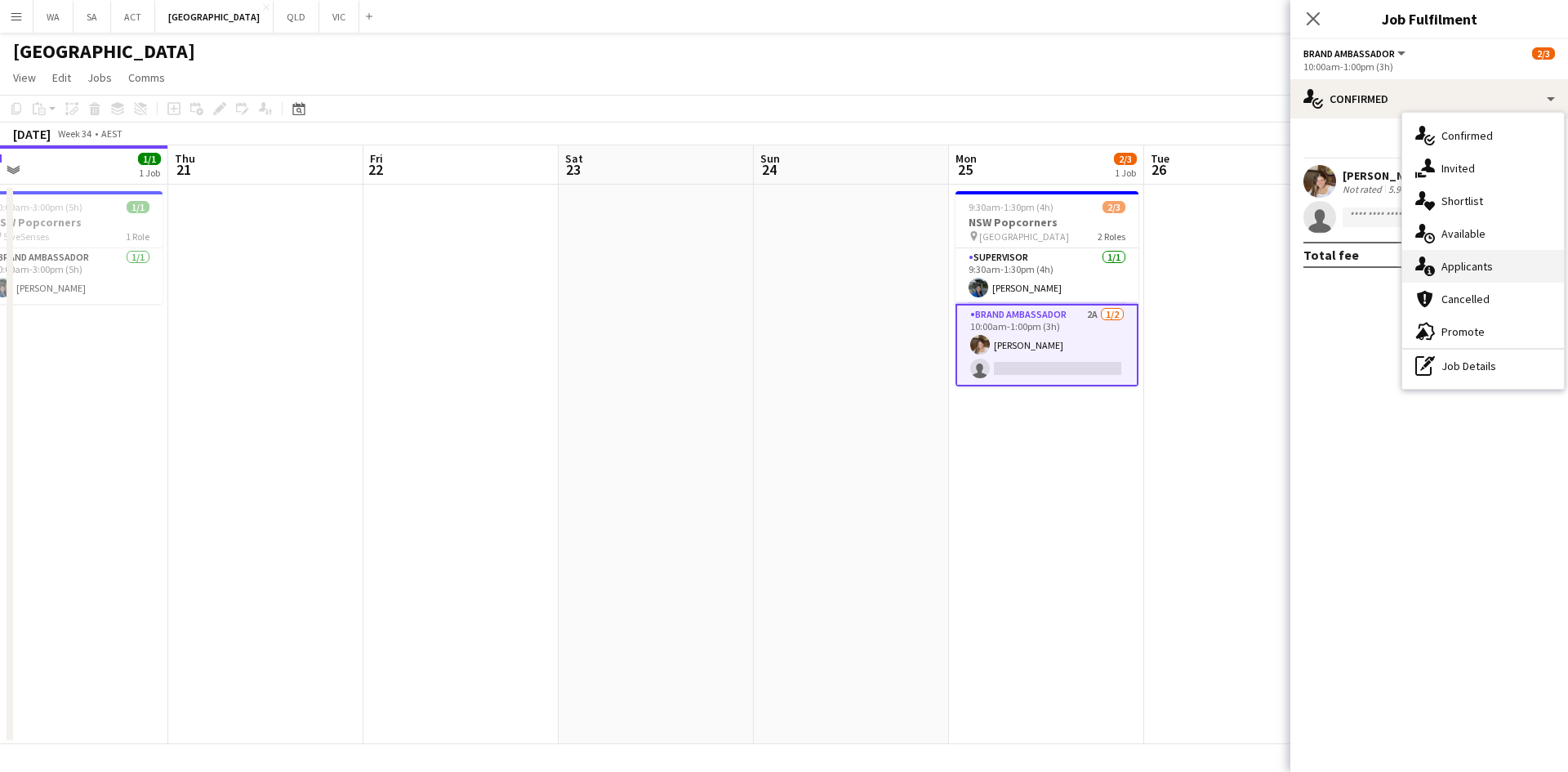
click at [1476, 256] on div "single-neutral-actions-information Applicants" at bounding box center [1484, 266] width 162 height 32
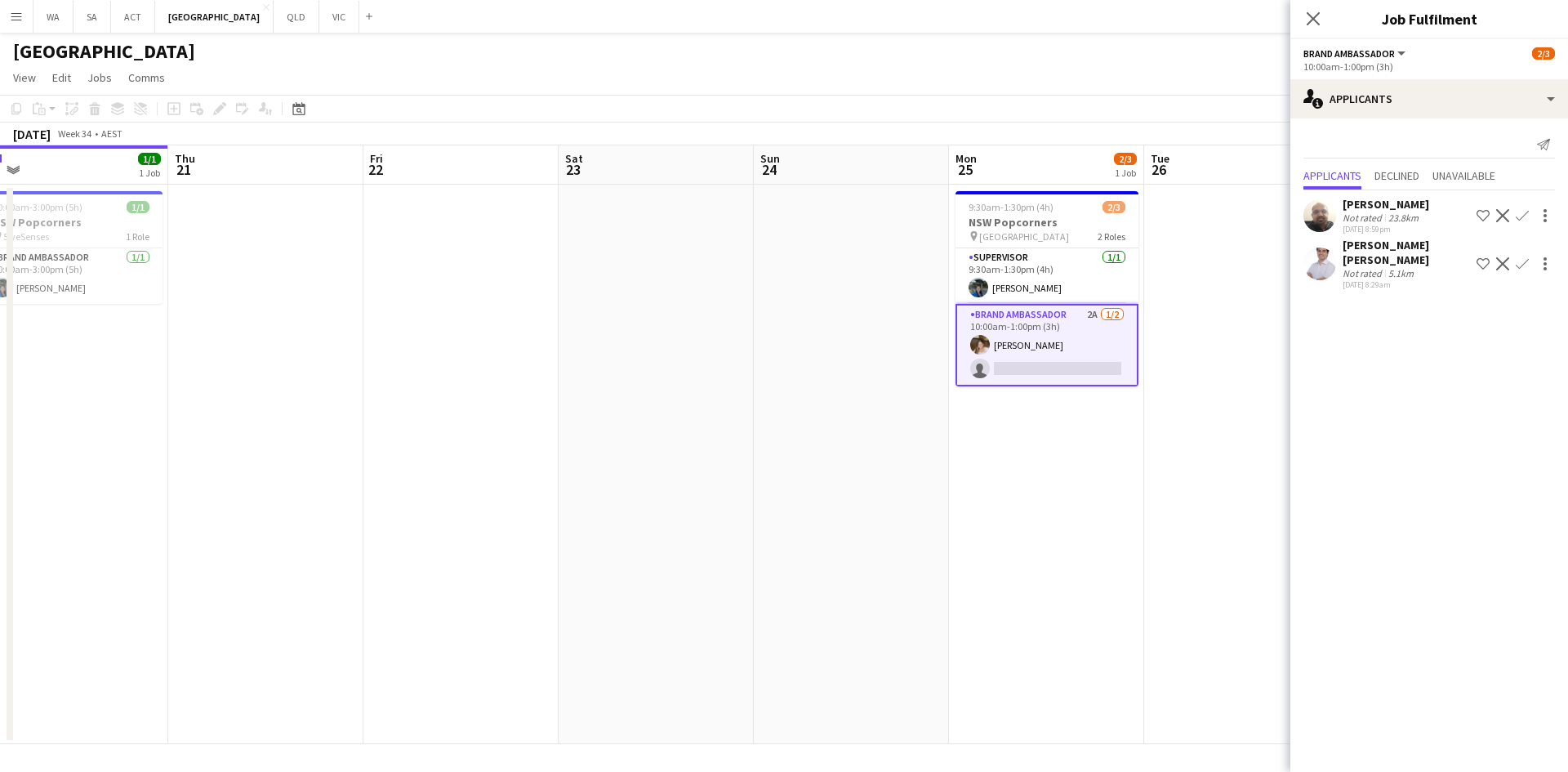
click at [1431, 177] on div "Applicants Declined Unavailable" at bounding box center [1430, 178] width 251 height 25
drag, startPoint x: 1458, startPoint y: 627, endPoint x: 1268, endPoint y: 504, distance: 226.3
click at [1452, 620] on mat-expansion-panel "users2 Applicants Send notification Applicants Declined Unavailable [PERSON_NAM…" at bounding box center [1429, 445] width 277 height 654
click at [1264, 510] on app-date-cell at bounding box center [1241, 464] width 195 height 559
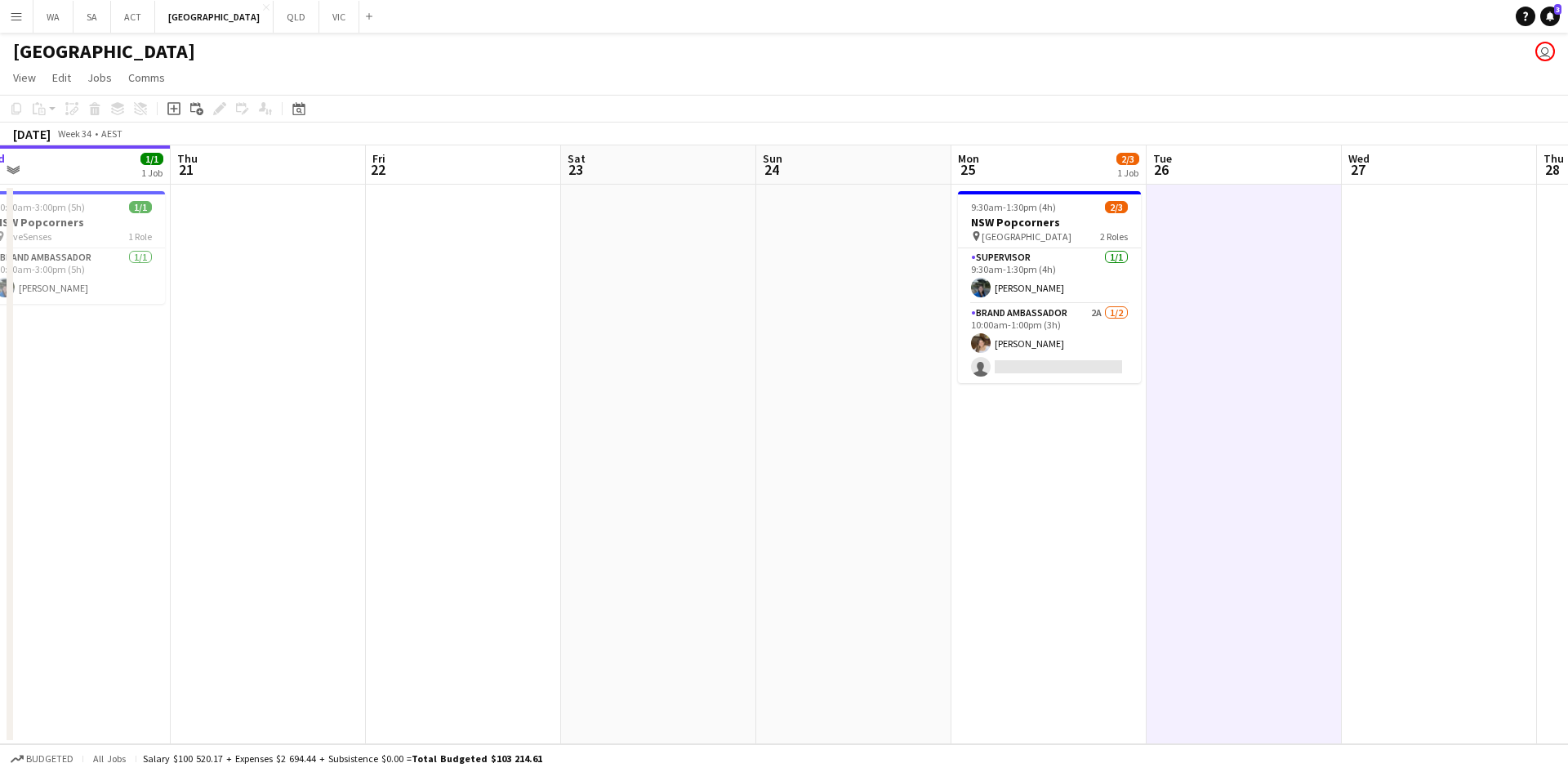
click at [1264, 510] on app-date-cell at bounding box center [1244, 464] width 195 height 559
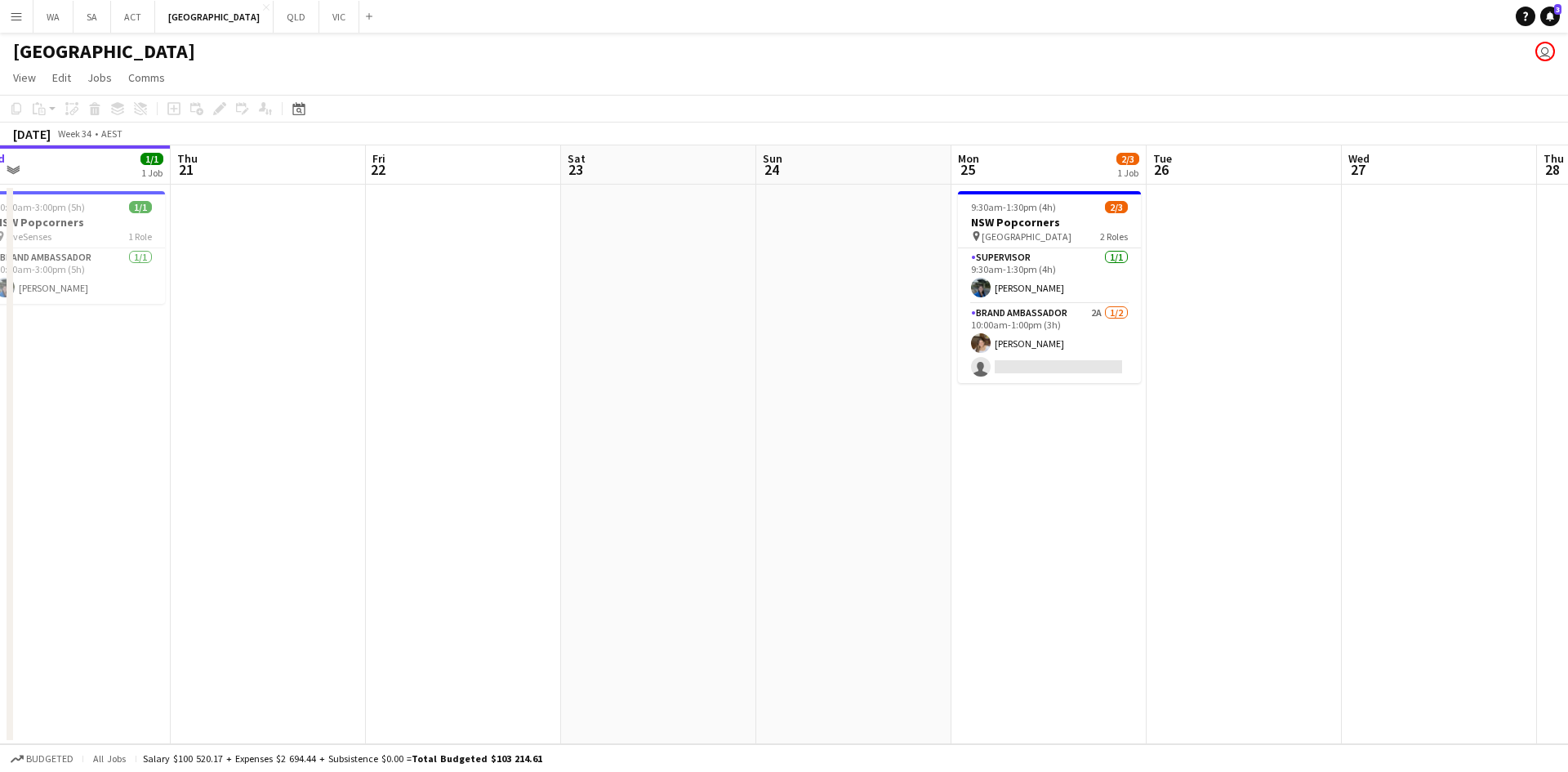
drag, startPoint x: 1264, startPoint y: 510, endPoint x: 1223, endPoint y: 504, distance: 41.4
click at [1223, 504] on app-date-cell at bounding box center [1244, 464] width 195 height 559
